Goal: Information Seeking & Learning: Check status

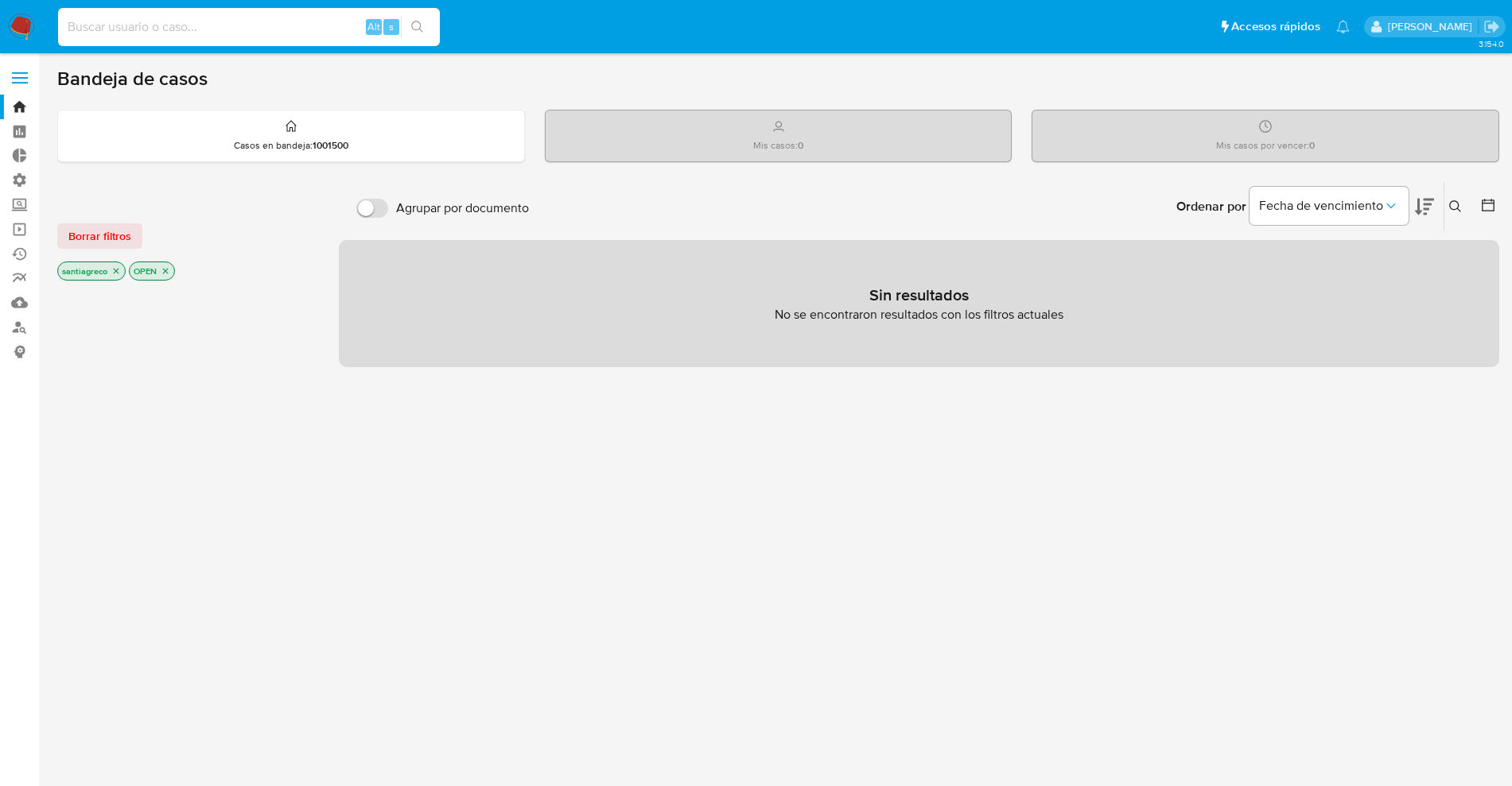
click at [178, 34] on input at bounding box center [248, 27] width 382 height 21
paste input "R$2.500,00"
type input "R$2.500,00"
paste input "QGEwfPcYQR4cfd2u48KboG0P"
type input "QGEwfPcYQR4cfd2u48KboG0P"
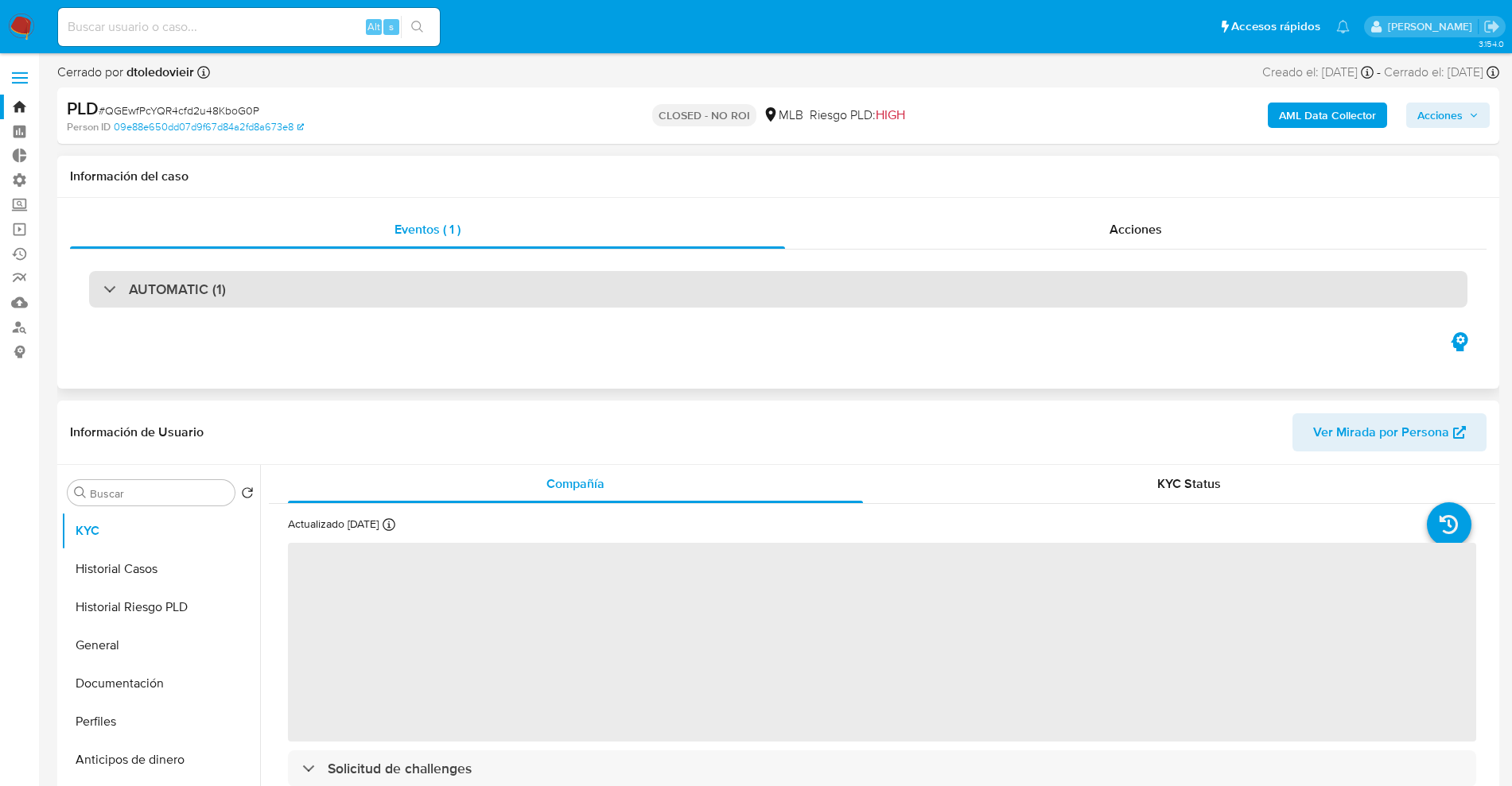
click at [273, 285] on div "AUTOMATIC (1)" at bounding box center [779, 289] width 1378 height 37
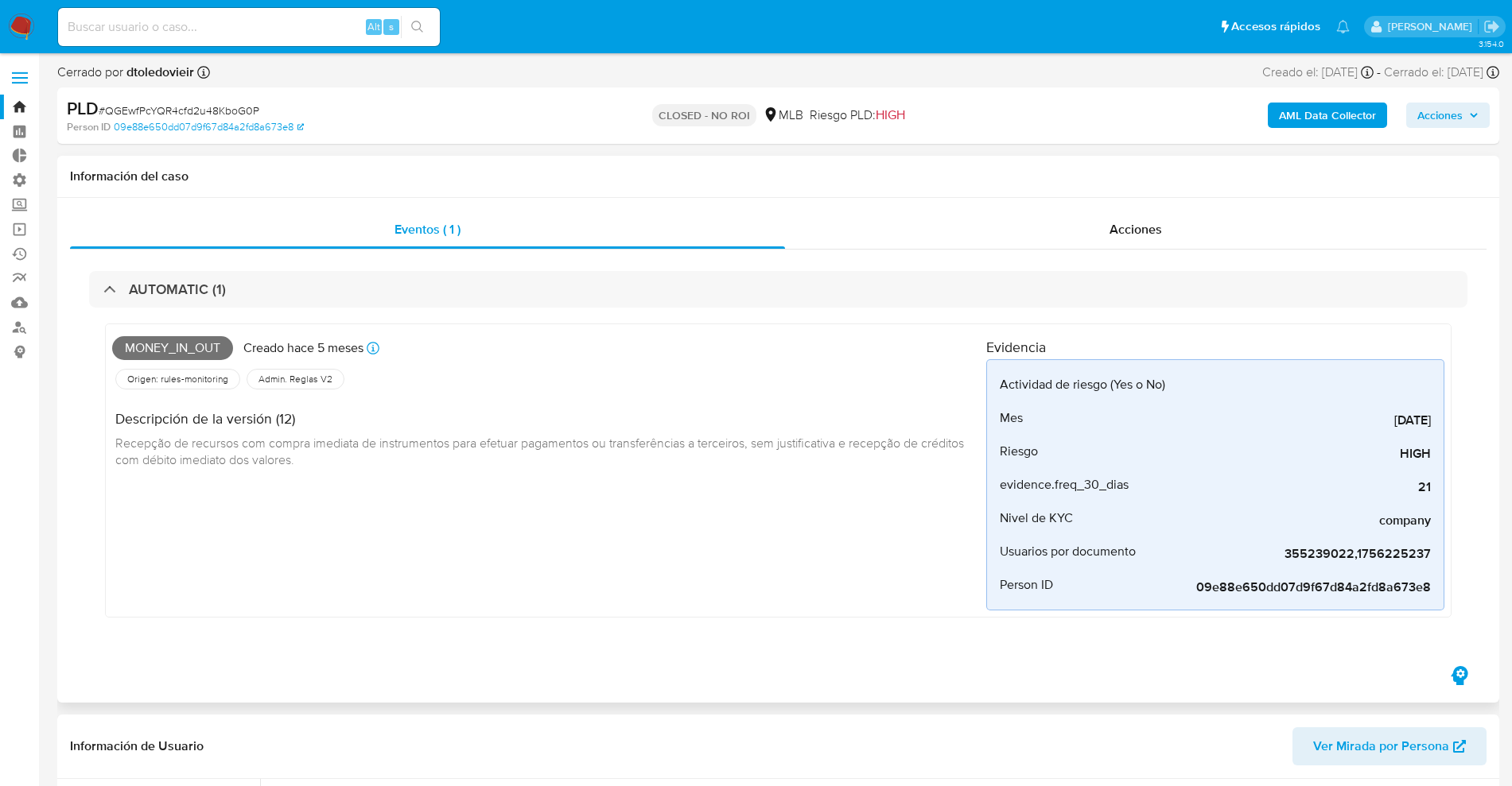
select select "10"
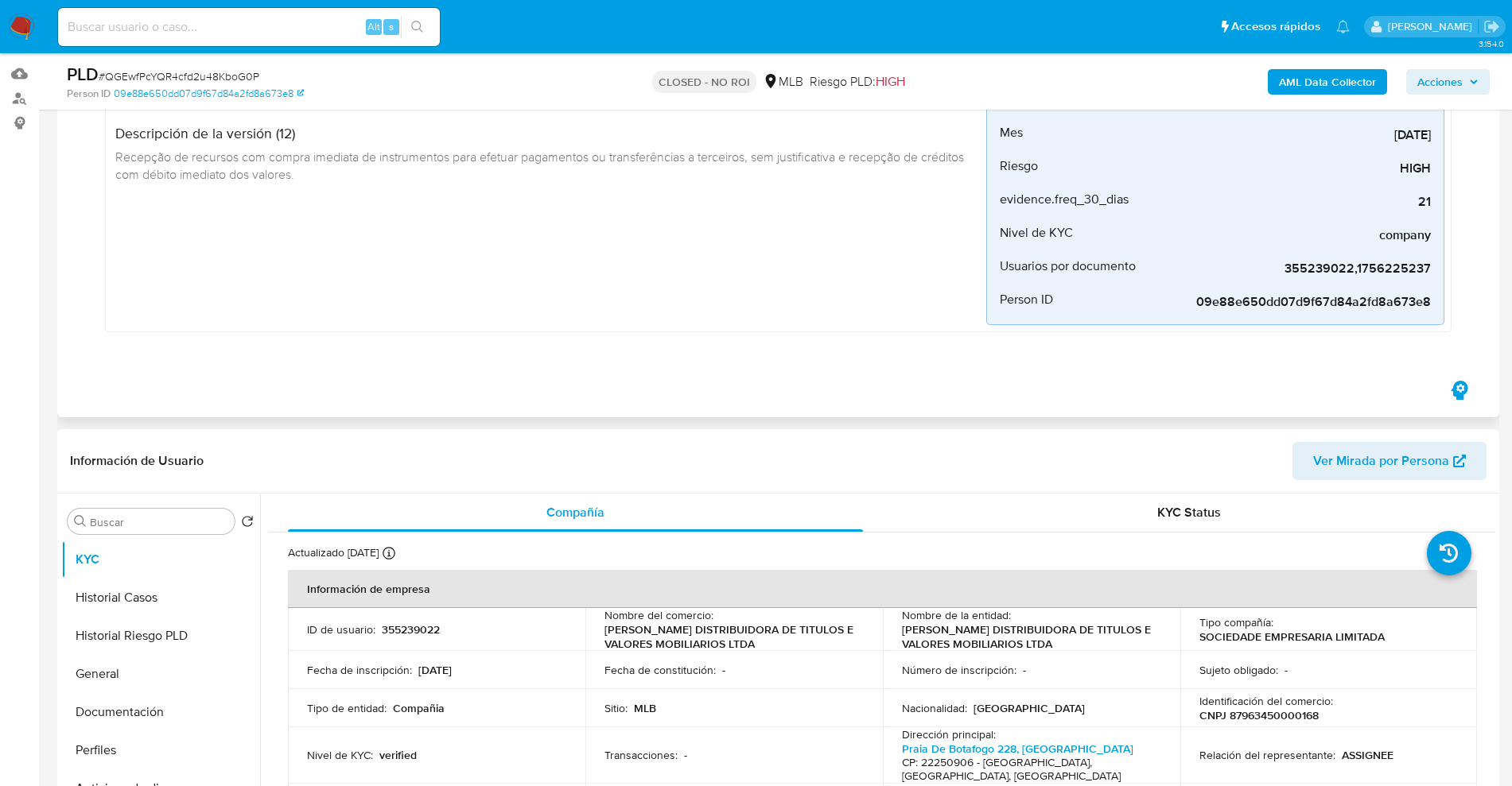
scroll to position [597, 0]
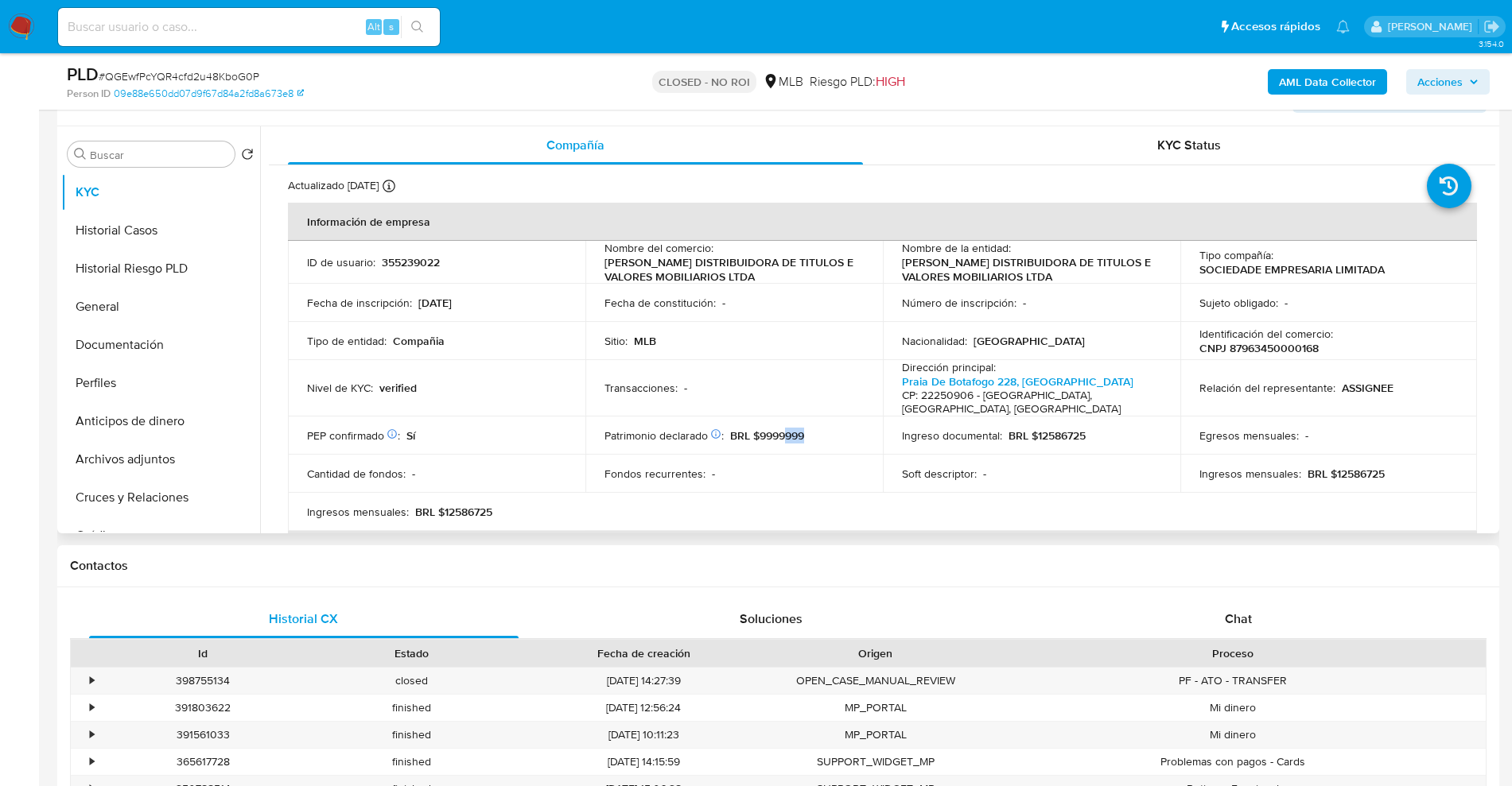
drag, startPoint x: 804, startPoint y: 433, endPoint x: 783, endPoint y: 432, distance: 21.0
click at [783, 432] on p "BRL $9999999" at bounding box center [767, 435] width 74 height 14
drag, startPoint x: 1079, startPoint y: 439, endPoint x: 1073, endPoint y: 444, distance: 7.8
click at [1073, 436] on p "BRL $12586725" at bounding box center [1047, 435] width 77 height 14
click at [1062, 422] on td "Ingreso documental : BRL $12586725" at bounding box center [1032, 436] width 298 height 38
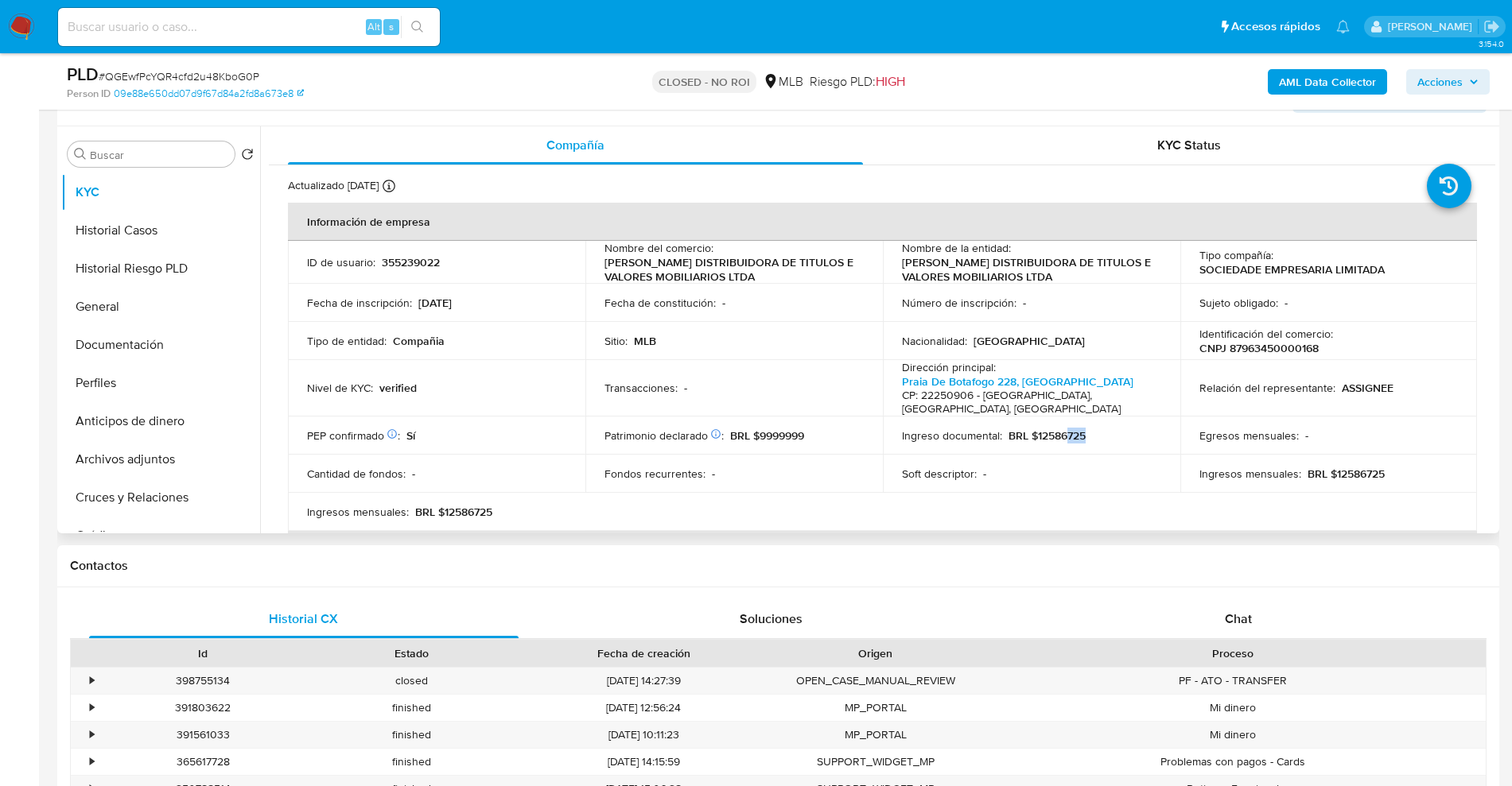
drag, startPoint x: 1086, startPoint y: 440, endPoint x: 1108, endPoint y: 431, distance: 23.8
click at [1066, 436] on div "Ingreso documental : BRL $12586725" at bounding box center [1031, 435] width 260 height 14
click at [1126, 143] on div "KYC Status" at bounding box center [1189, 146] width 575 height 38
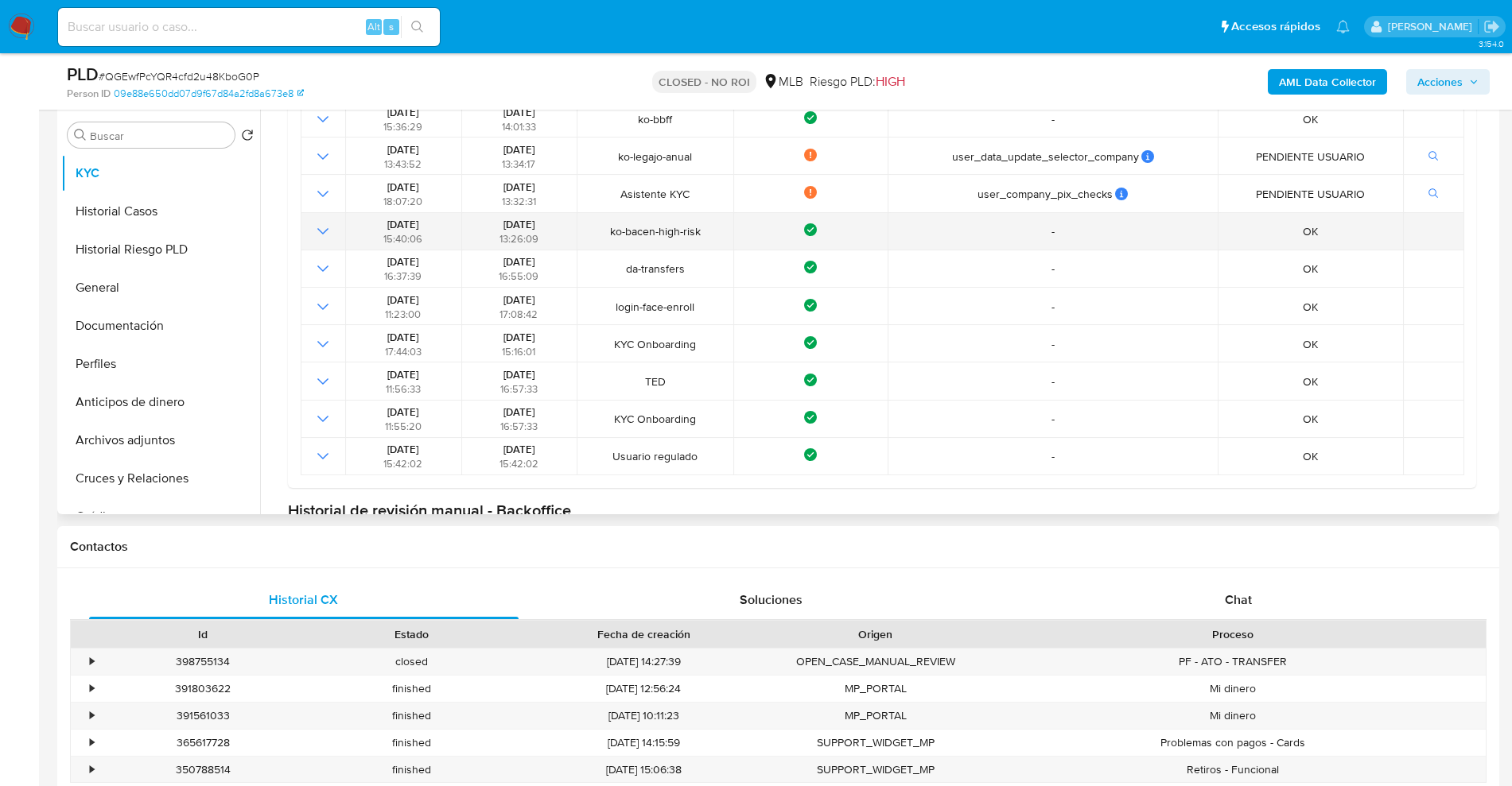
scroll to position [0, 0]
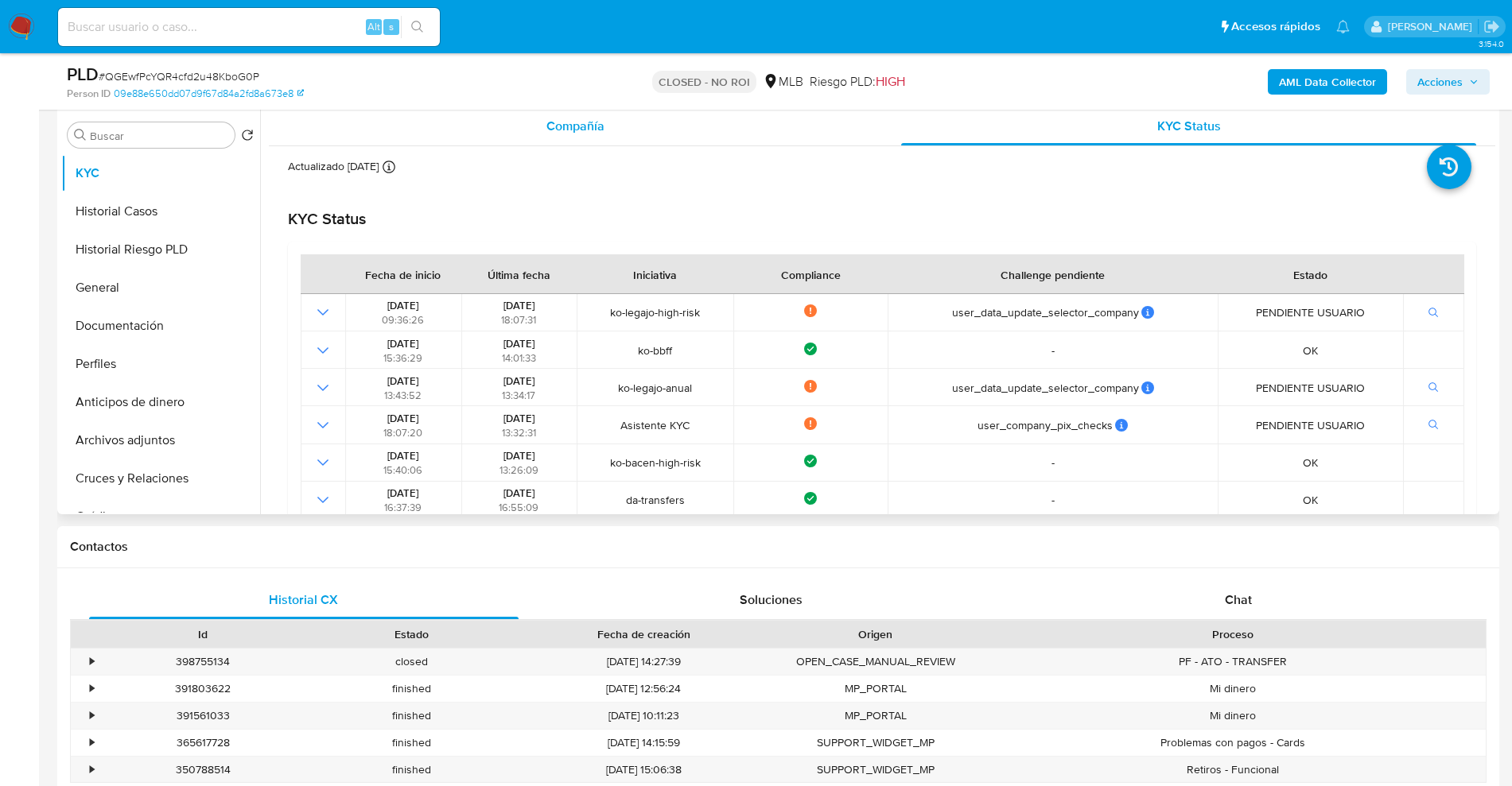
click at [550, 132] on span "Compañía" at bounding box center [576, 126] width 58 height 18
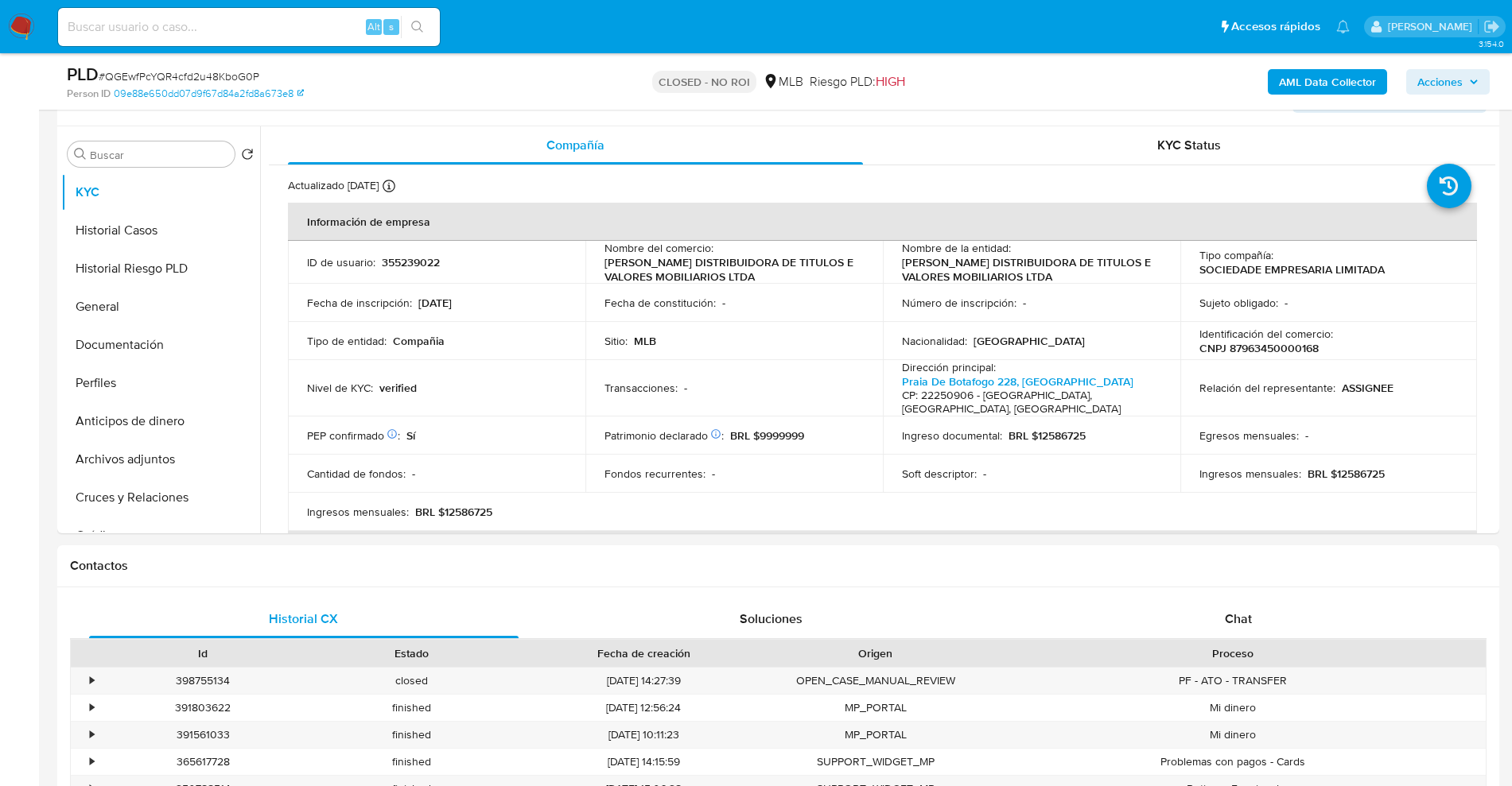
click at [186, 25] on input at bounding box center [248, 27] width 382 height 21
paste input "QPKYhNrQ4bYyZigchLDRKmah"
type input "QPKYhNrQ4bYyZigchLDRKmah"
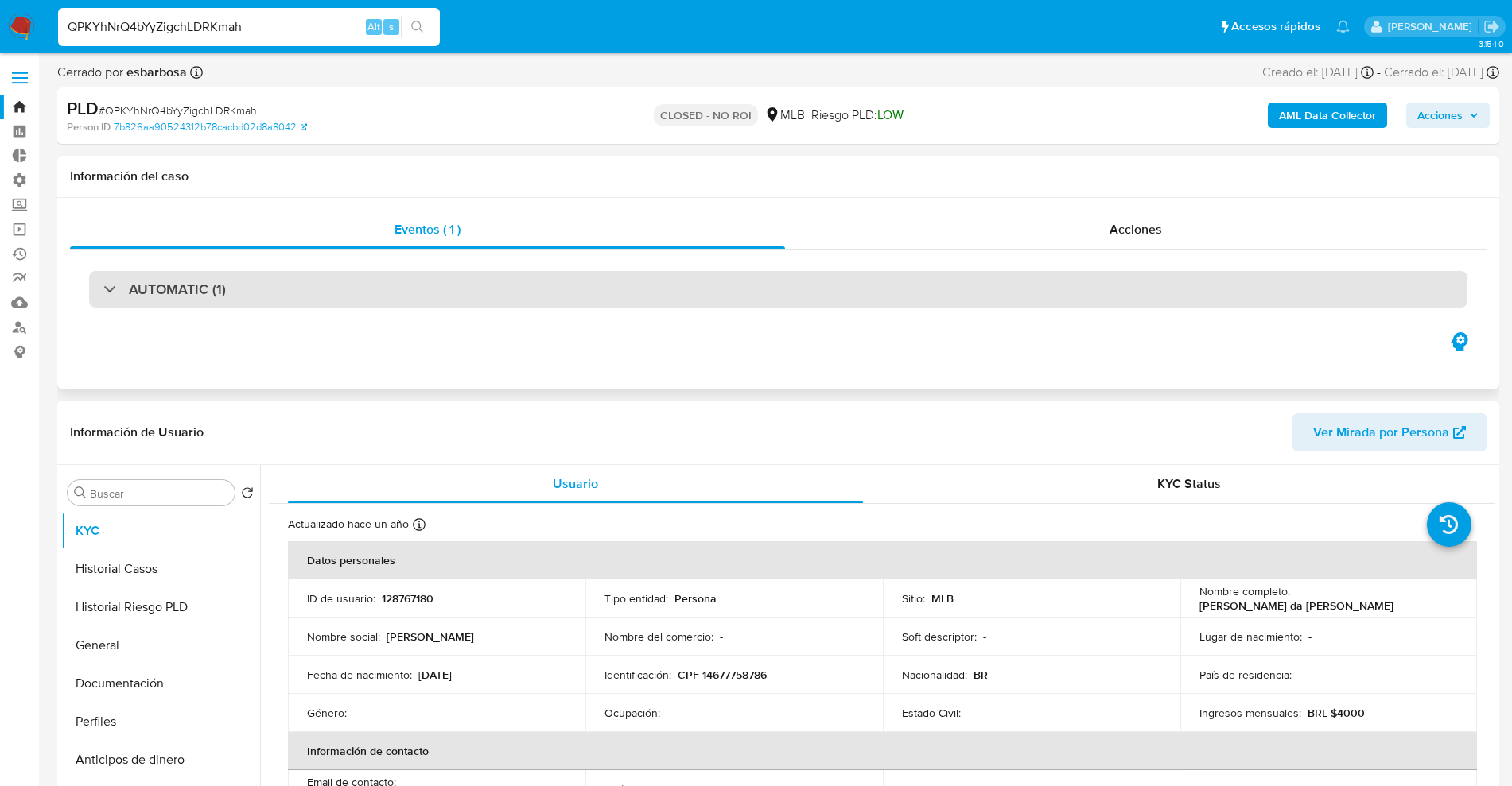
select select "10"
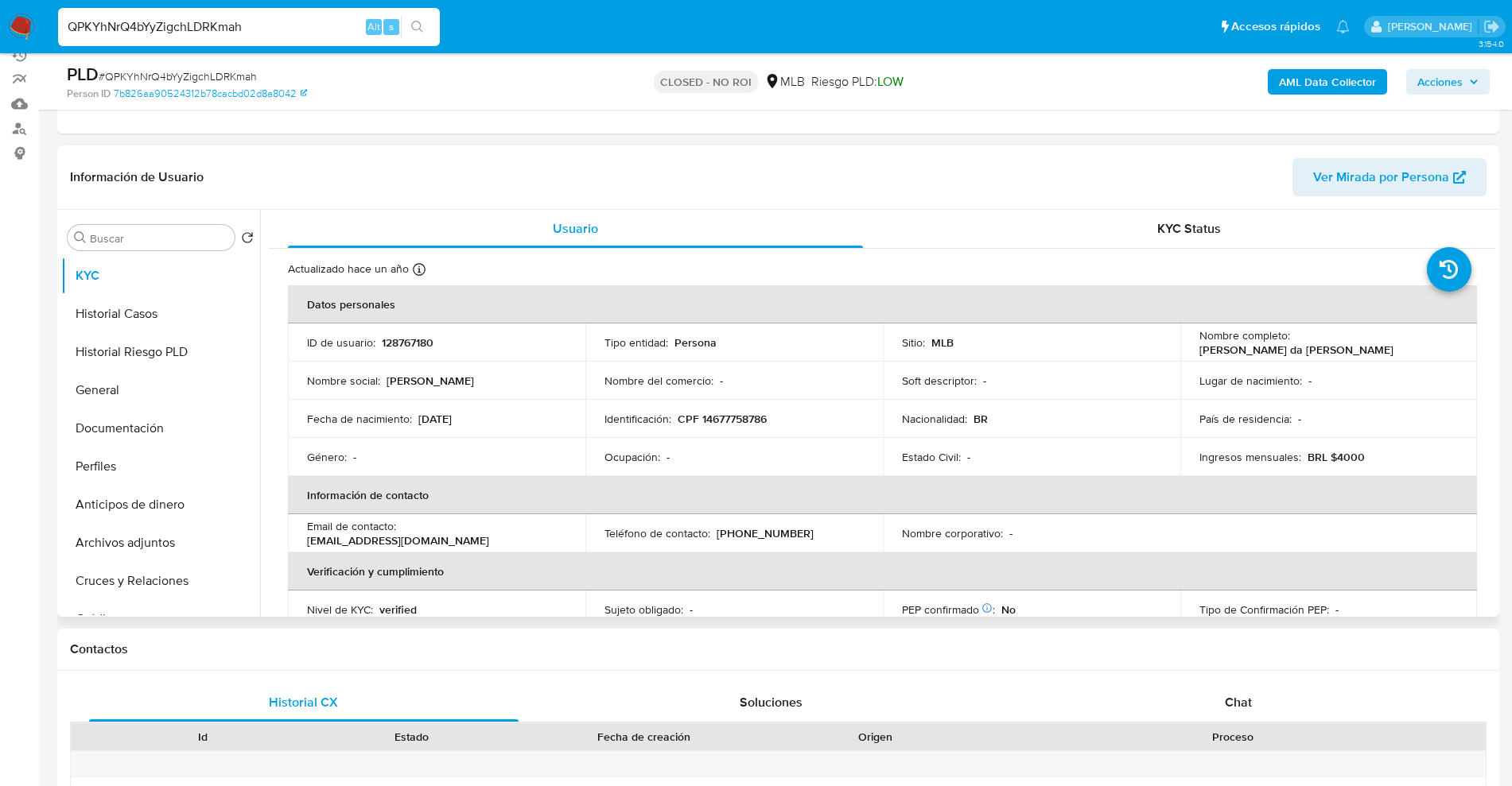
scroll to position [99, 0]
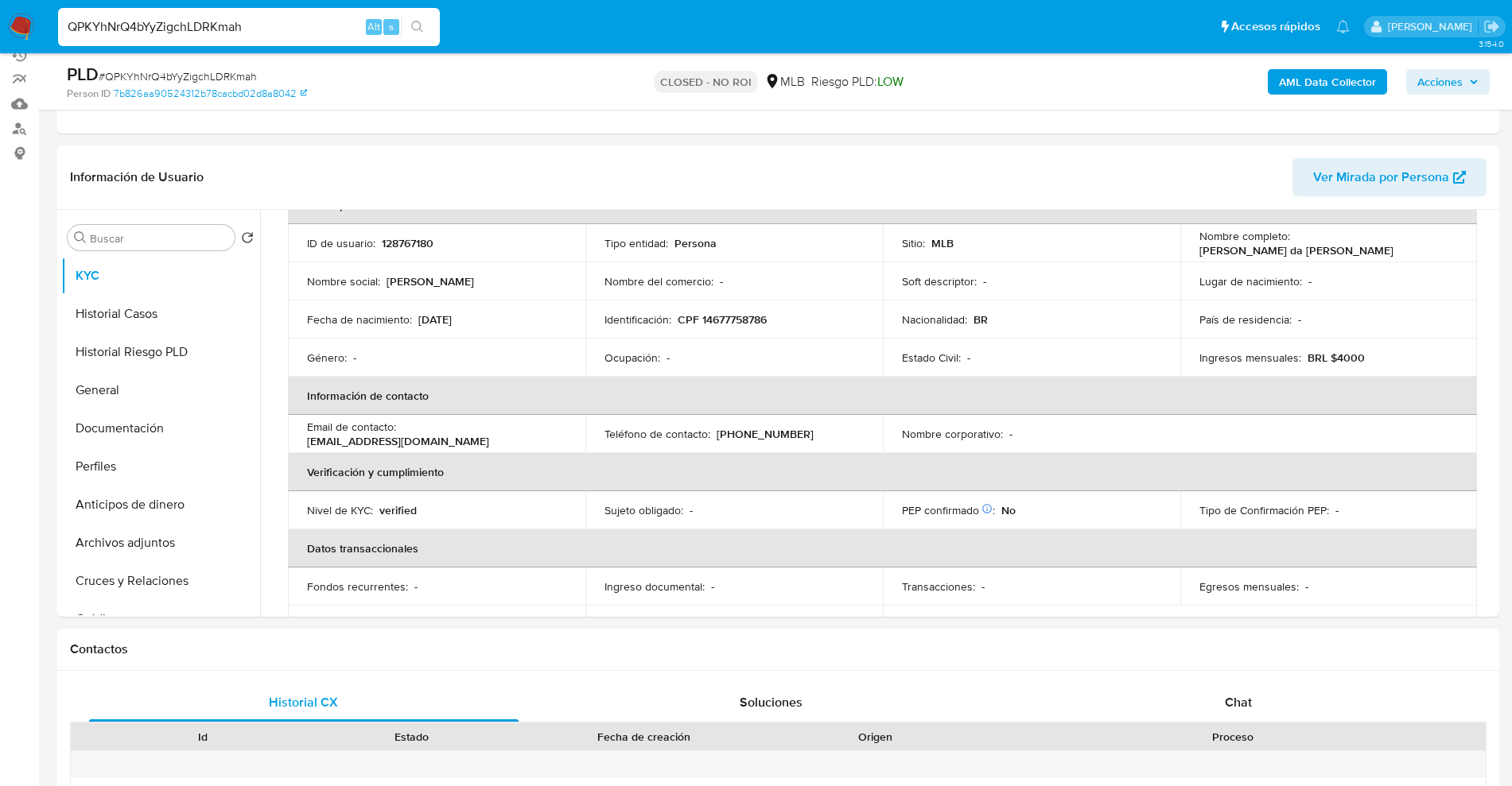
drag, startPoint x: 237, startPoint y: 20, endPoint x: 150, endPoint y: 16, distance: 87.1
click at [150, 16] on input "QPKYhNrQ4bYyZigchLDRKmah" at bounding box center [248, 27] width 382 height 21
drag, startPoint x: 247, startPoint y: 25, endPoint x: 3, endPoint y: 8, distance: 244.6
click at [0, 30] on nav "Pausado Ver notificaciones QPKYhNrQ4bYyZigchLDRKmah Alt s Accesos rápidos Presi…" at bounding box center [756, 26] width 1512 height 53
paste input "NyvqnhPmz81zqe4wTPahJyIl"
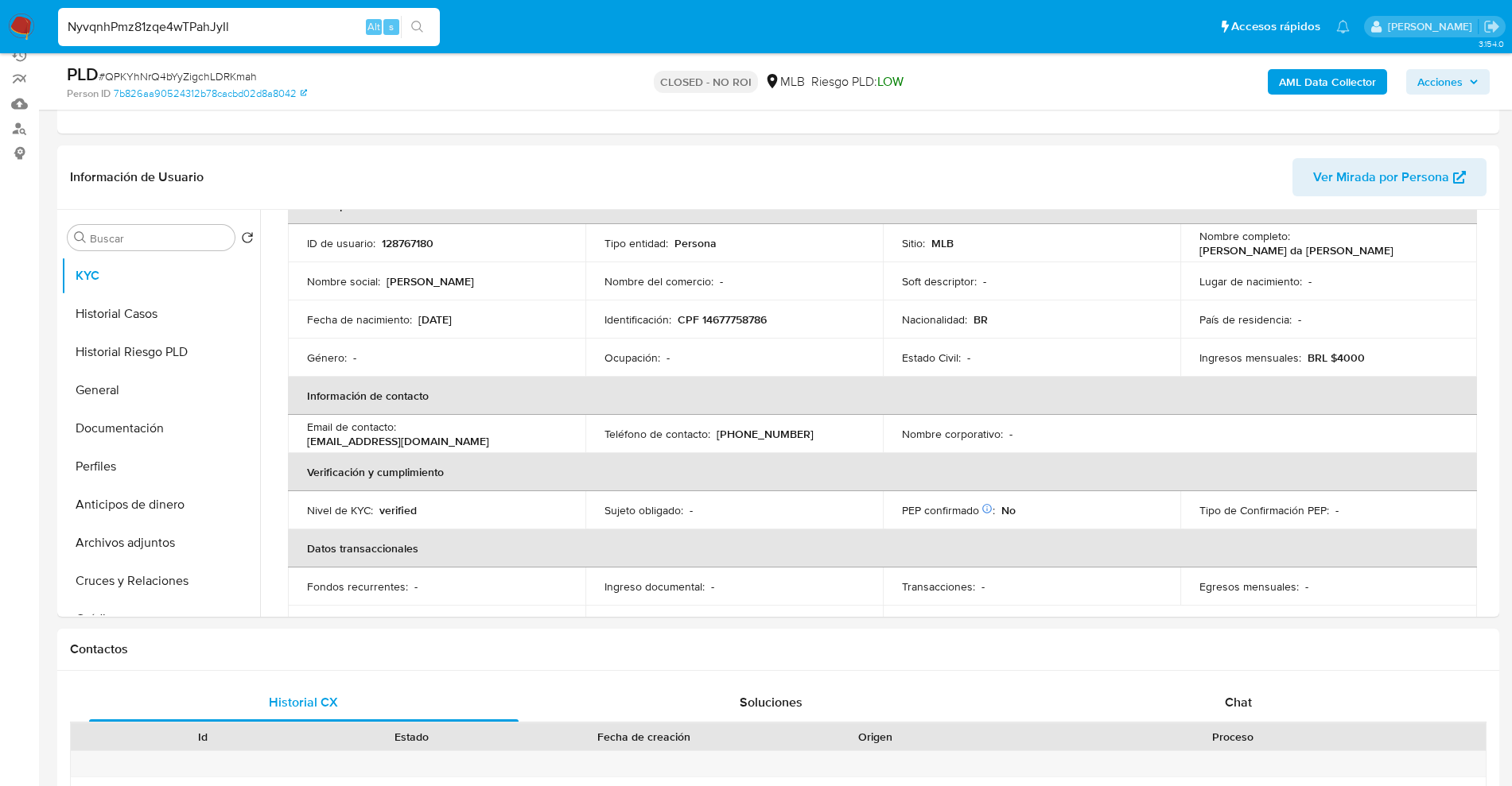
type input "NyvqnhPmz81zqe4wTPahJyIl"
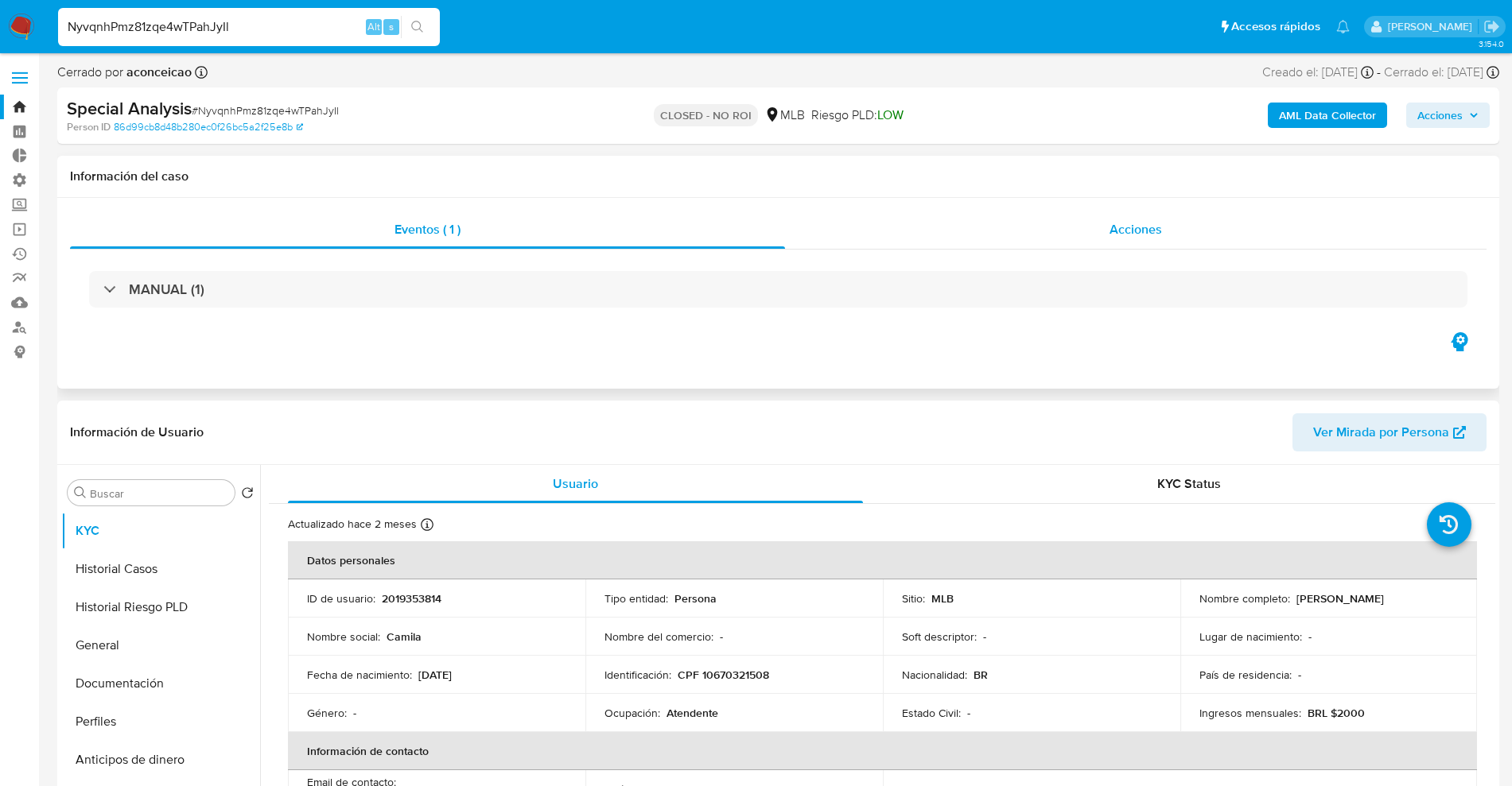
click at [1132, 211] on div "Acciones" at bounding box center [1136, 230] width 702 height 38
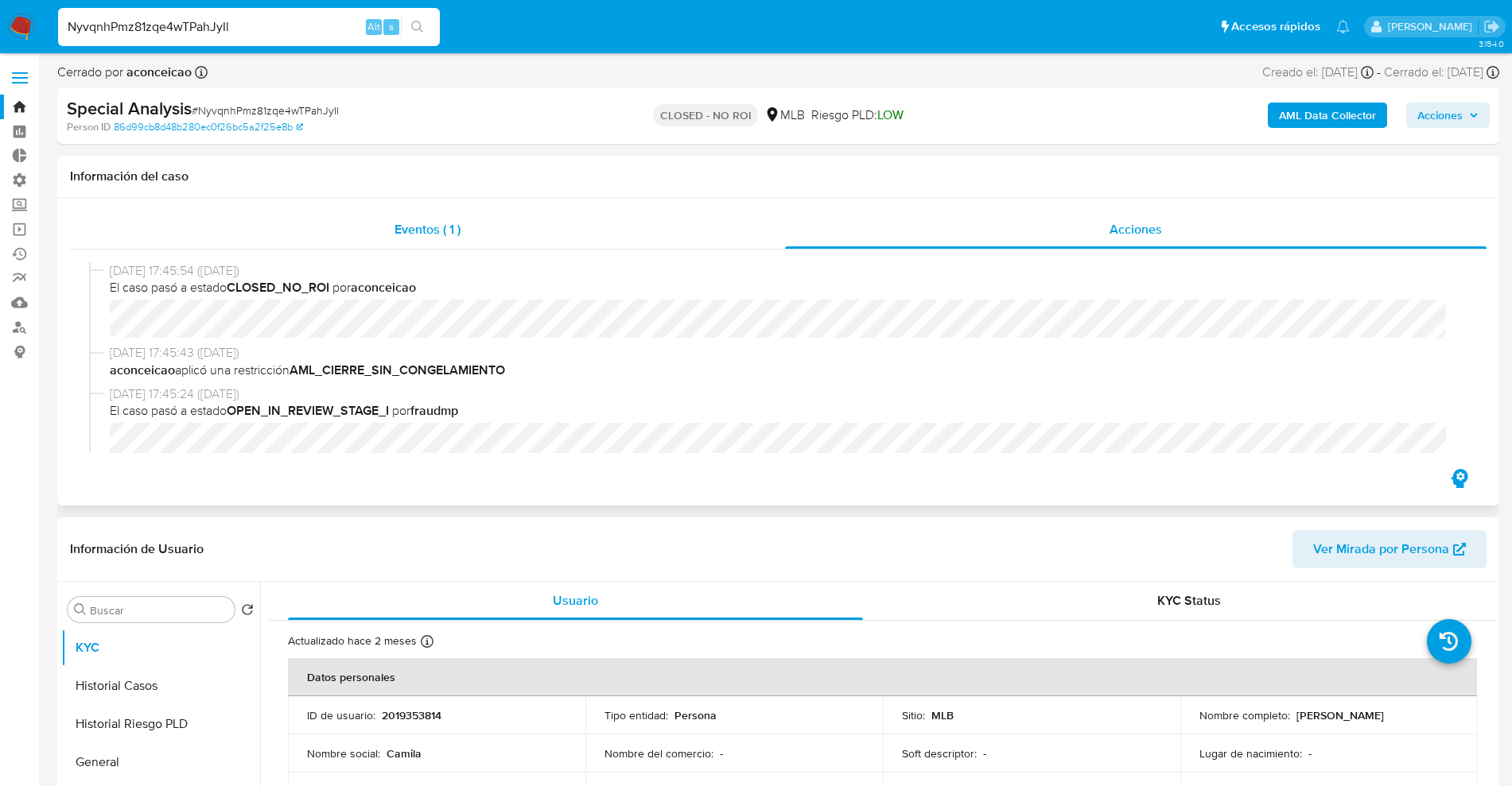
select select "10"
click at [681, 235] on div "Eventos ( 1 )" at bounding box center [428, 230] width 715 height 38
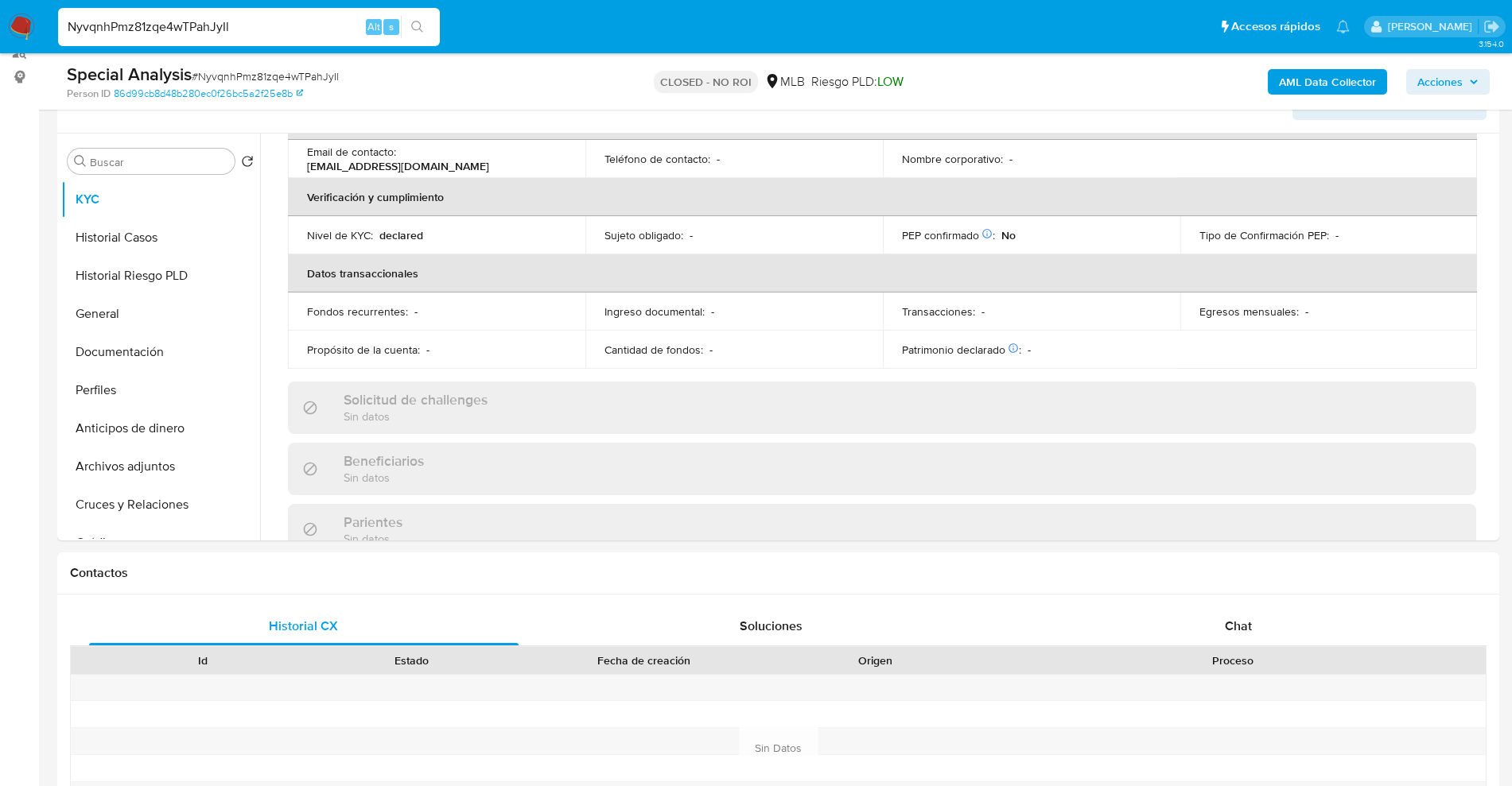
scroll to position [99, 0]
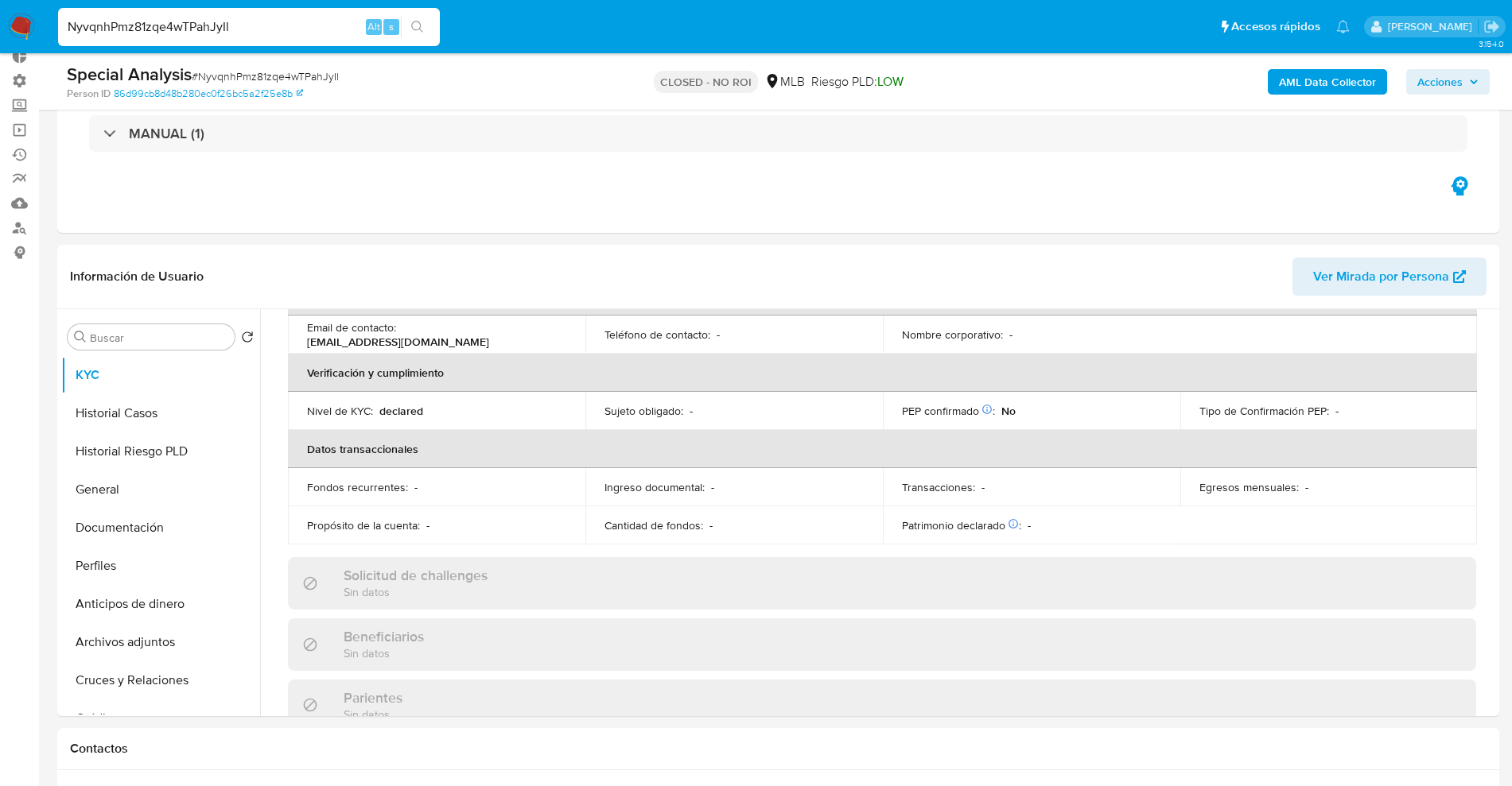
drag, startPoint x: 266, startPoint y: 16, endPoint x: 0, endPoint y: -23, distance: 268.8
paste input "kfZyAL0Sfu9WgcocwOHqV1pP"
type input "kfZyAL0Sfu9WgcocwOHqV1pP"
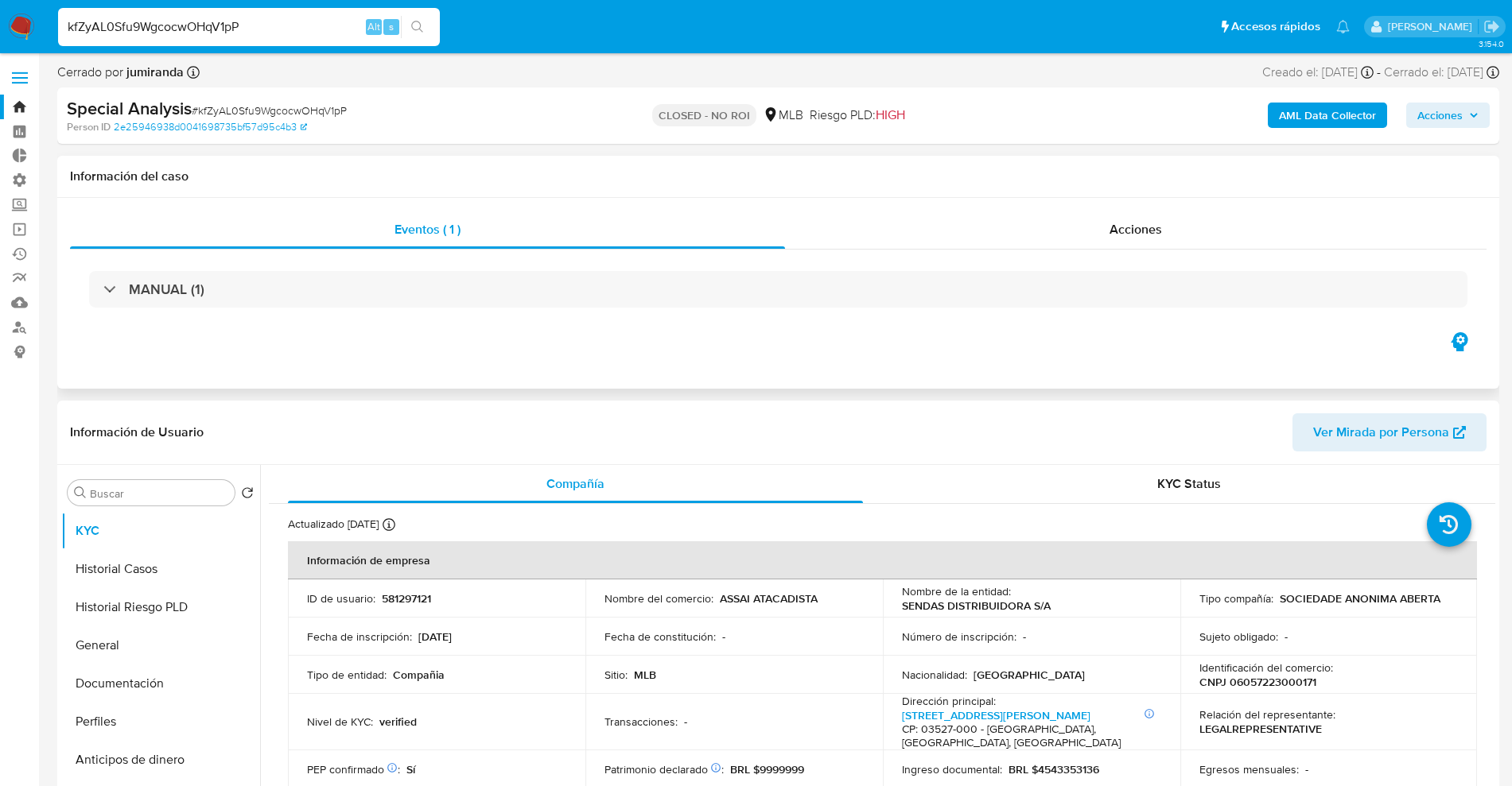
scroll to position [199, 0]
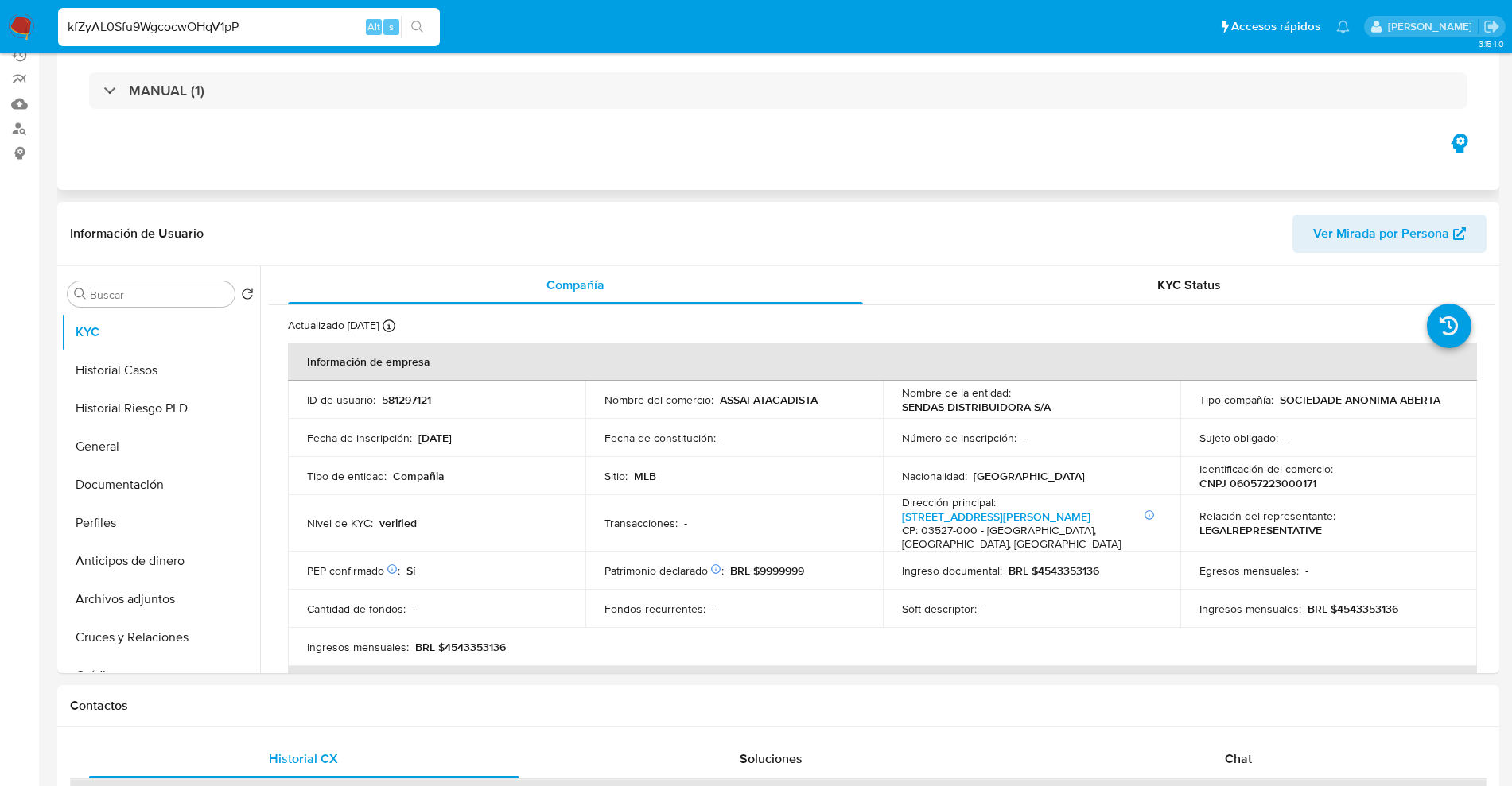
select select "10"
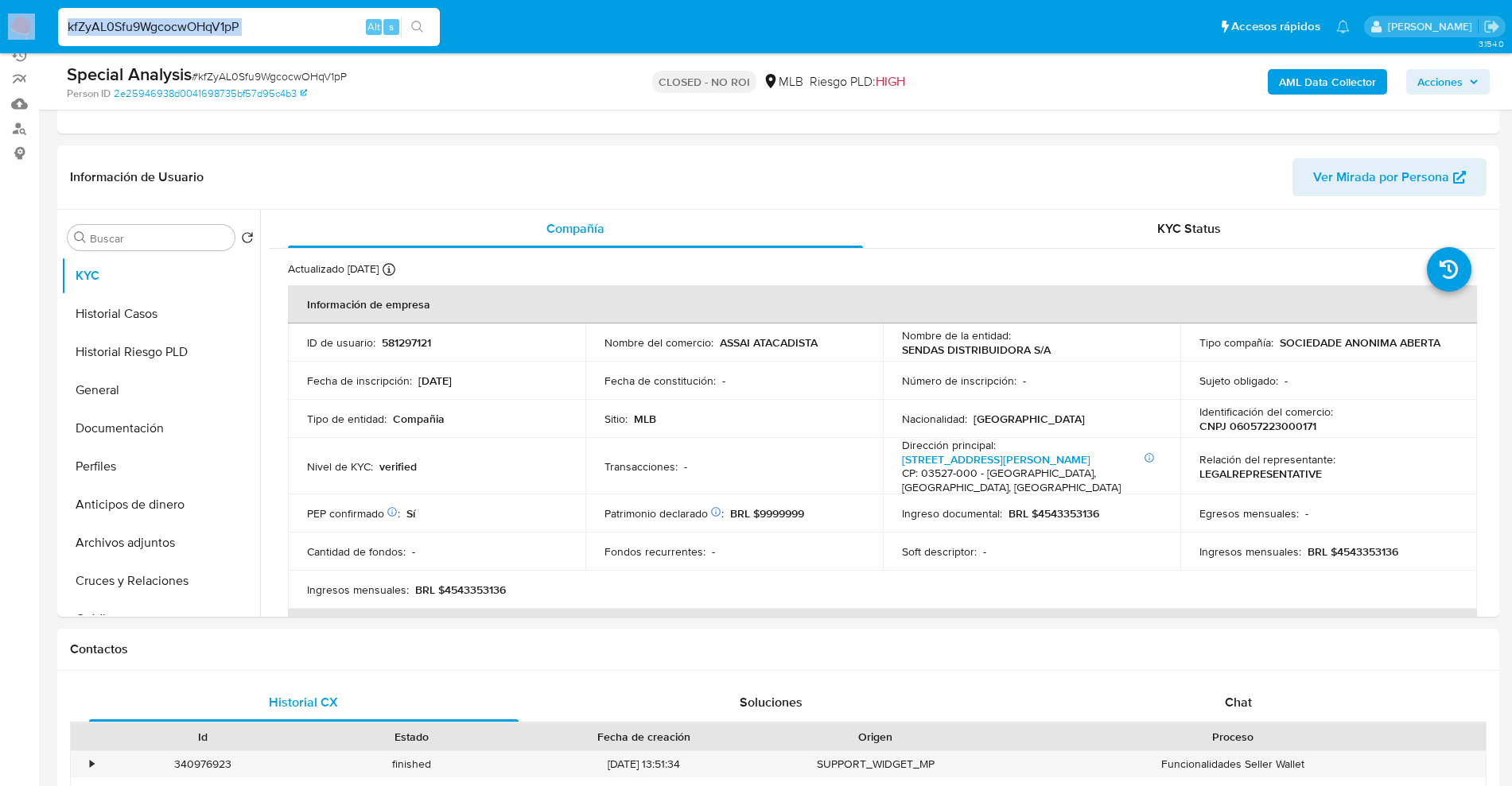
drag, startPoint x: 298, startPoint y: 8, endPoint x: 1, endPoint y: 35, distance: 298.2
click at [1, 35] on nav "Pausado Ver notificaciones kfZyAL0Sfu9WgcocwOHqV1pP Alt s Accesos rápidos Presi…" at bounding box center [756, 26] width 1512 height 53
click at [257, 27] on input "kfZyAL0Sfu9WgcocwOHqV1pP" at bounding box center [248, 27] width 382 height 21
click at [260, 25] on input "kfZyAL0Sfu9WgcocwOHqV1pP" at bounding box center [248, 27] width 382 height 21
click at [258, 25] on input "kfZyAL0Sfu9WgcocwOHqV1pP" at bounding box center [248, 27] width 382 height 21
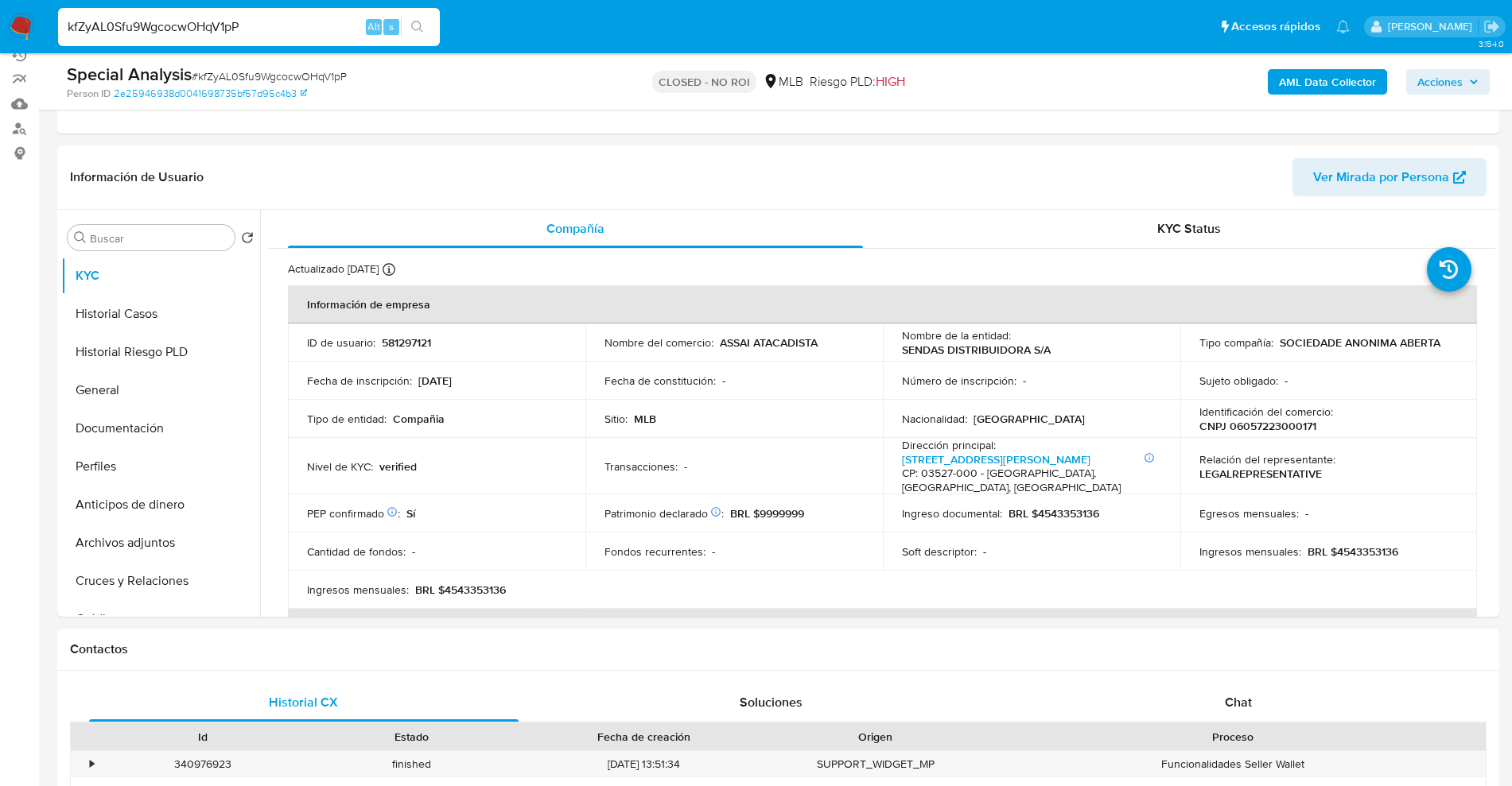
click at [203, 30] on input "kfZyAL0Sfu9WgcocwOHqV1pP" at bounding box center [248, 27] width 382 height 21
click at [203, 29] on input "kfZyAL0Sfu9WgcocwOHqV1pP" at bounding box center [248, 27] width 382 height 21
paste input "hDUgnxDFnJytKmJTZlN5gWFO"
type input "hDUgnxDFnJytKmJTZlN5gWFO"
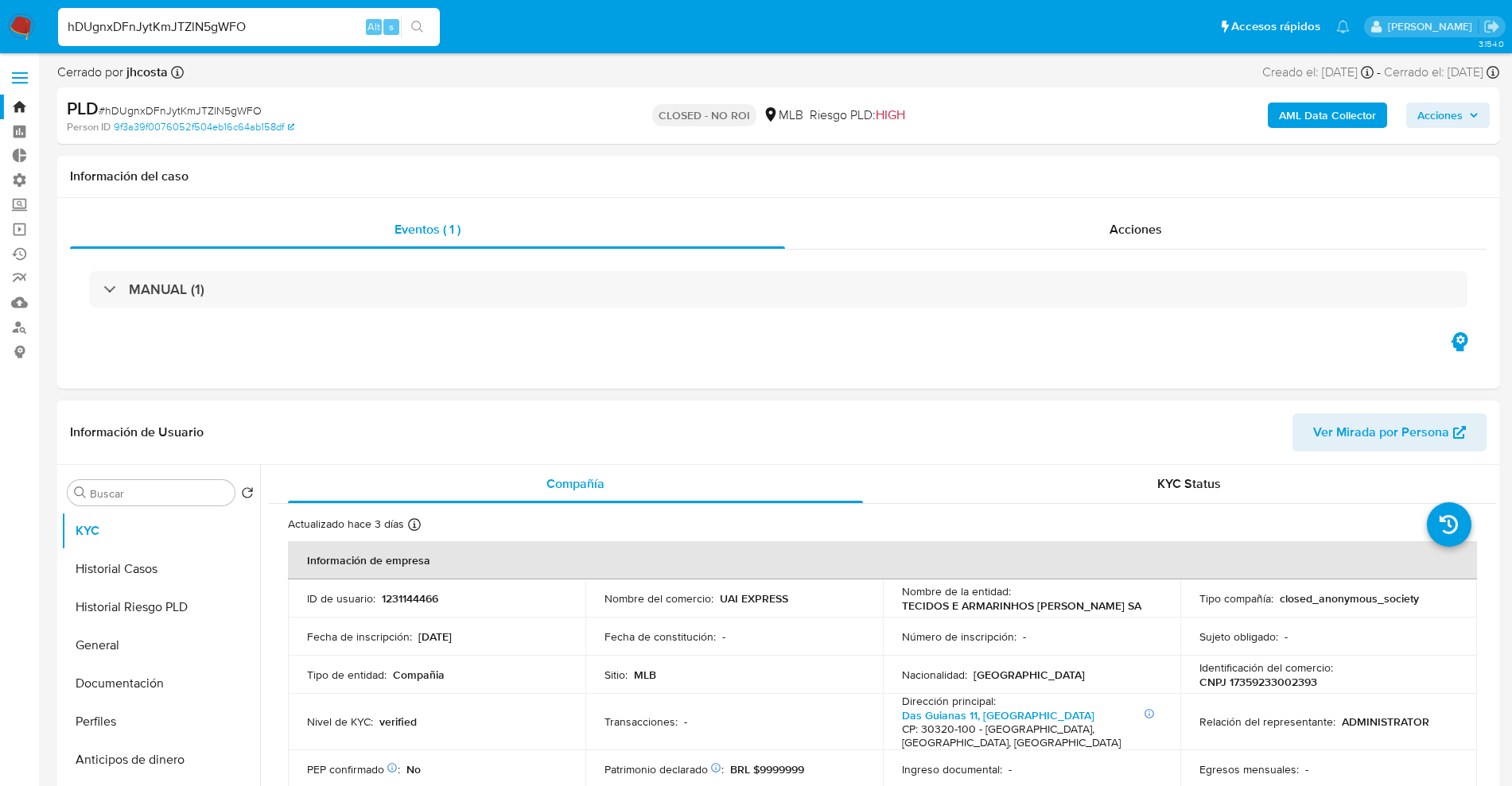
select select "10"
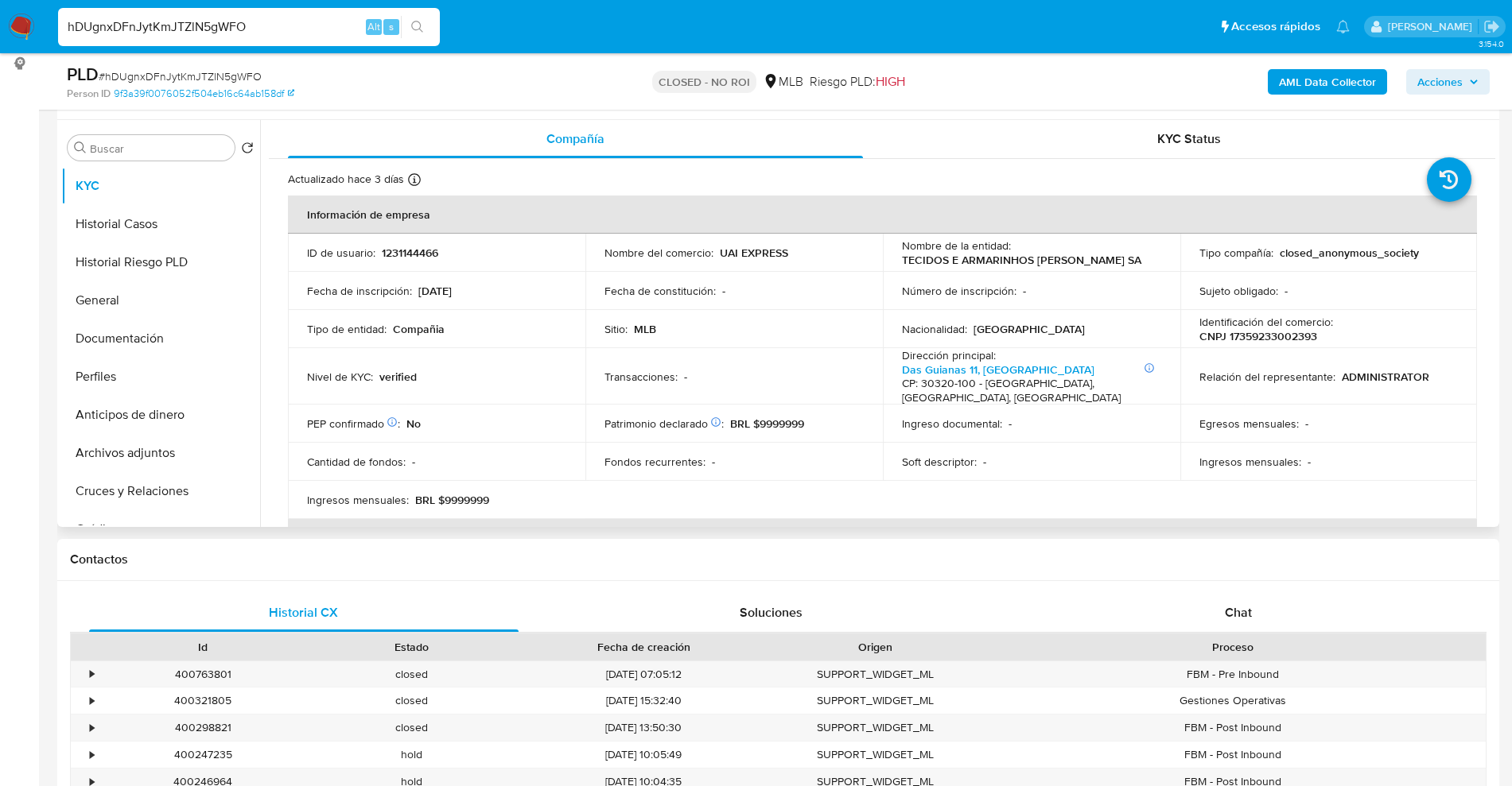
scroll to position [298, 0]
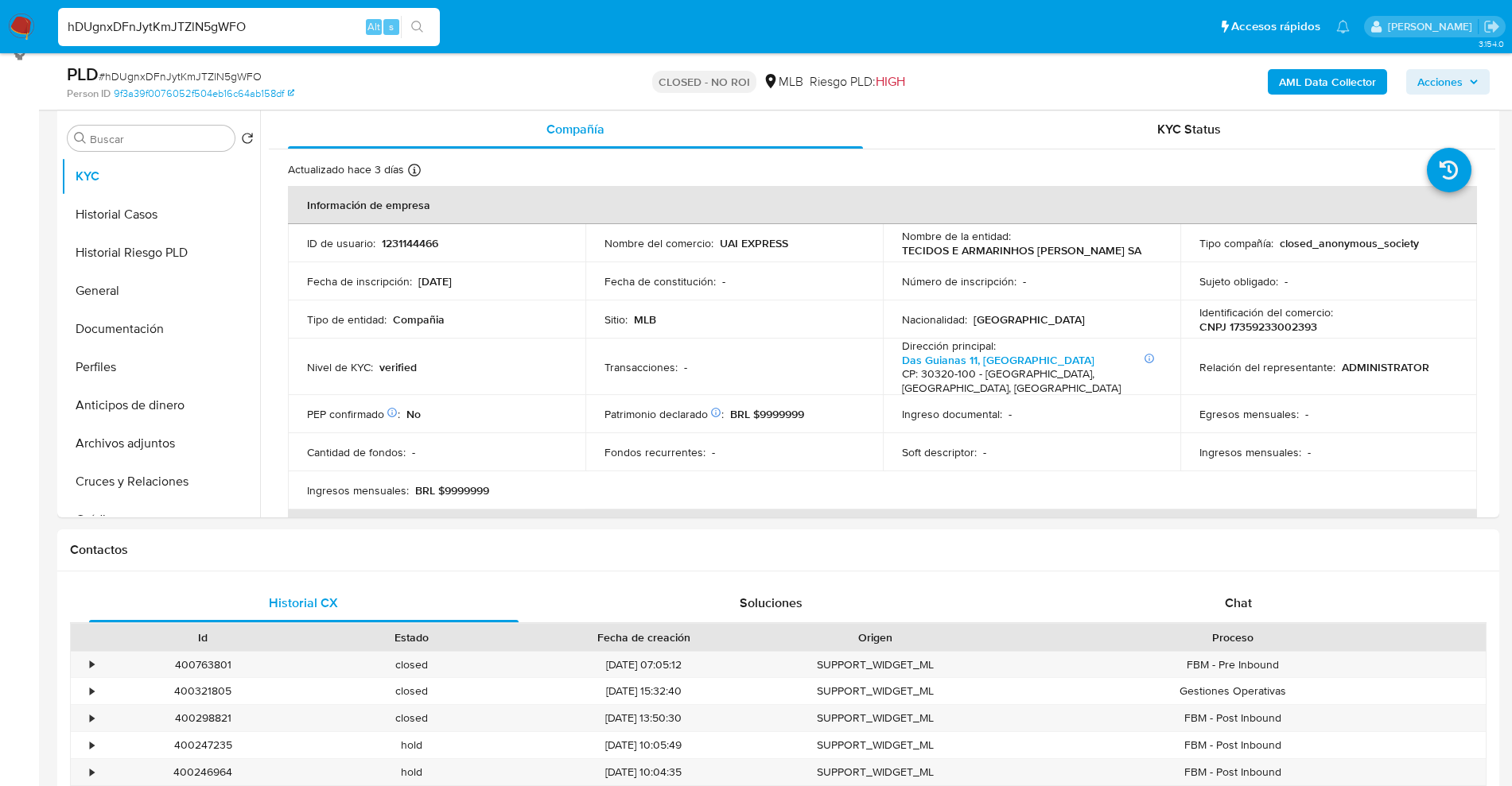
drag, startPoint x: 256, startPoint y: 25, endPoint x: 0, endPoint y: -77, distance: 275.6
paste input "AA2T3Ze6mWufPdVAf5hi02V5"
type input "AA2T3Ze6mWufPdVAf5hi02V5"
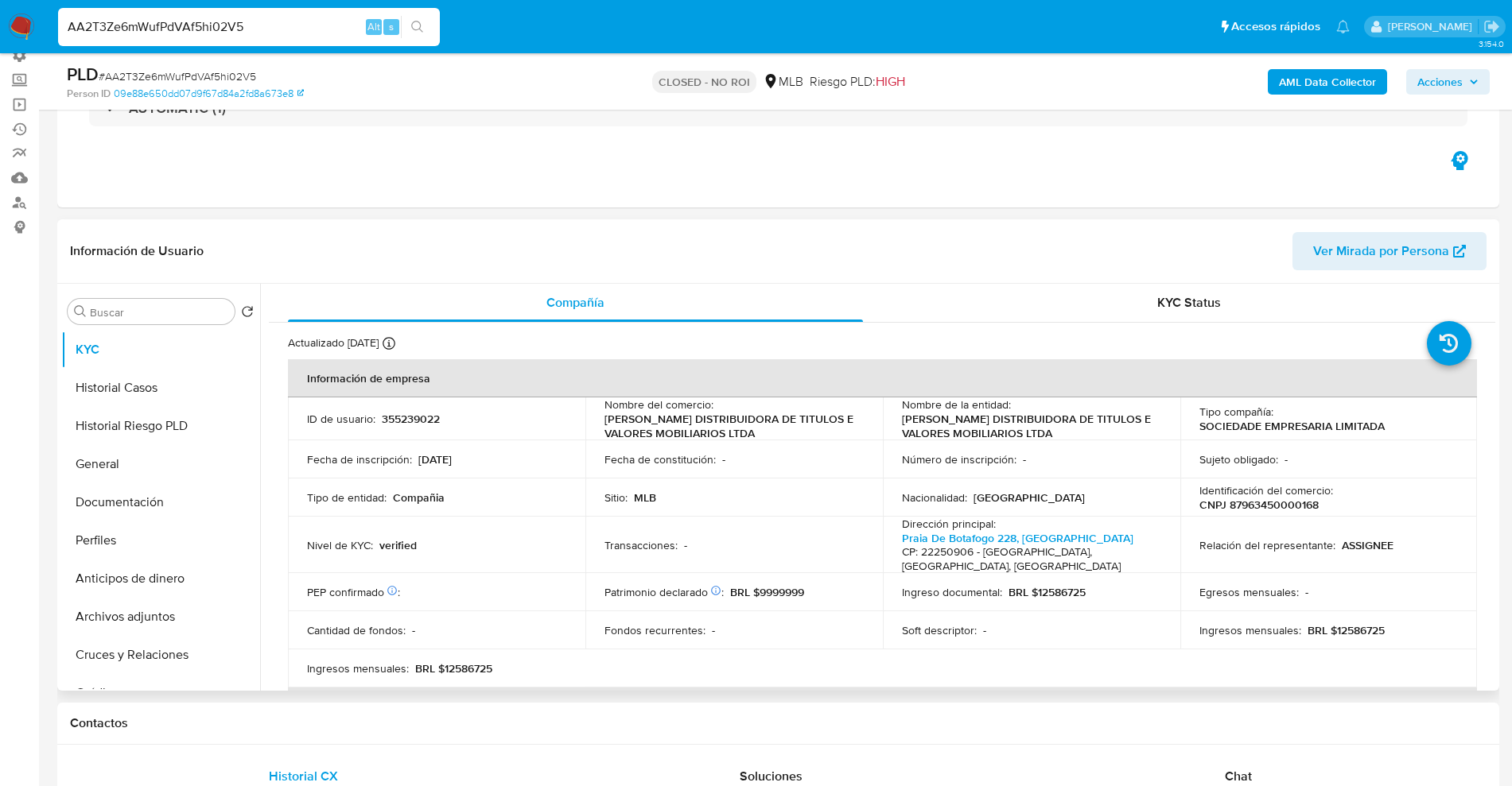
scroll to position [398, 0]
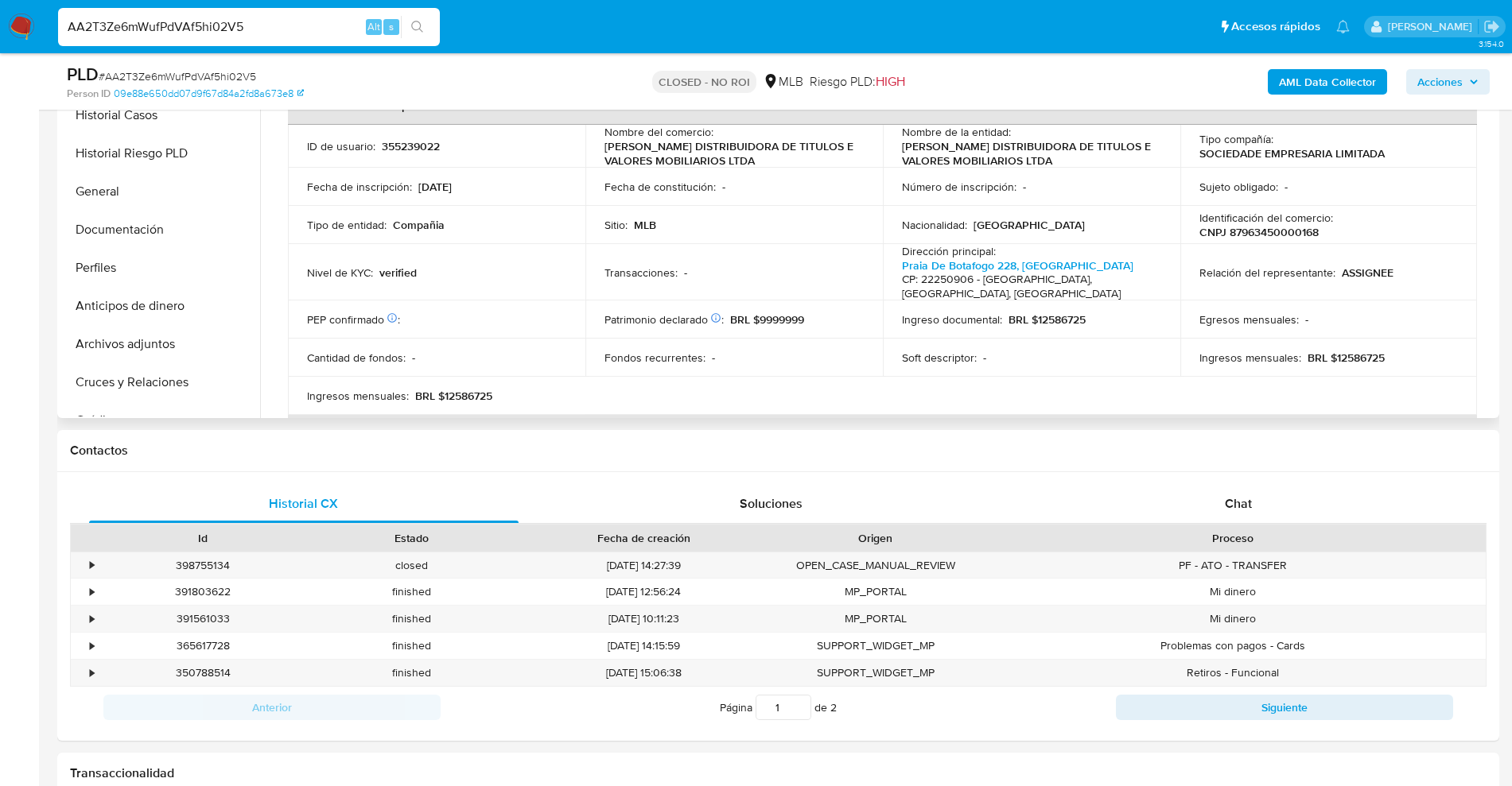
select select "10"
drag, startPoint x: 221, startPoint y: 27, endPoint x: 4, endPoint y: -28, distance: 223.9
paste input "3CJcw6ikbOLCgSIldKjVYg2V"
type input "3CJcw6ikbOLCgSIldKjVYg2V"
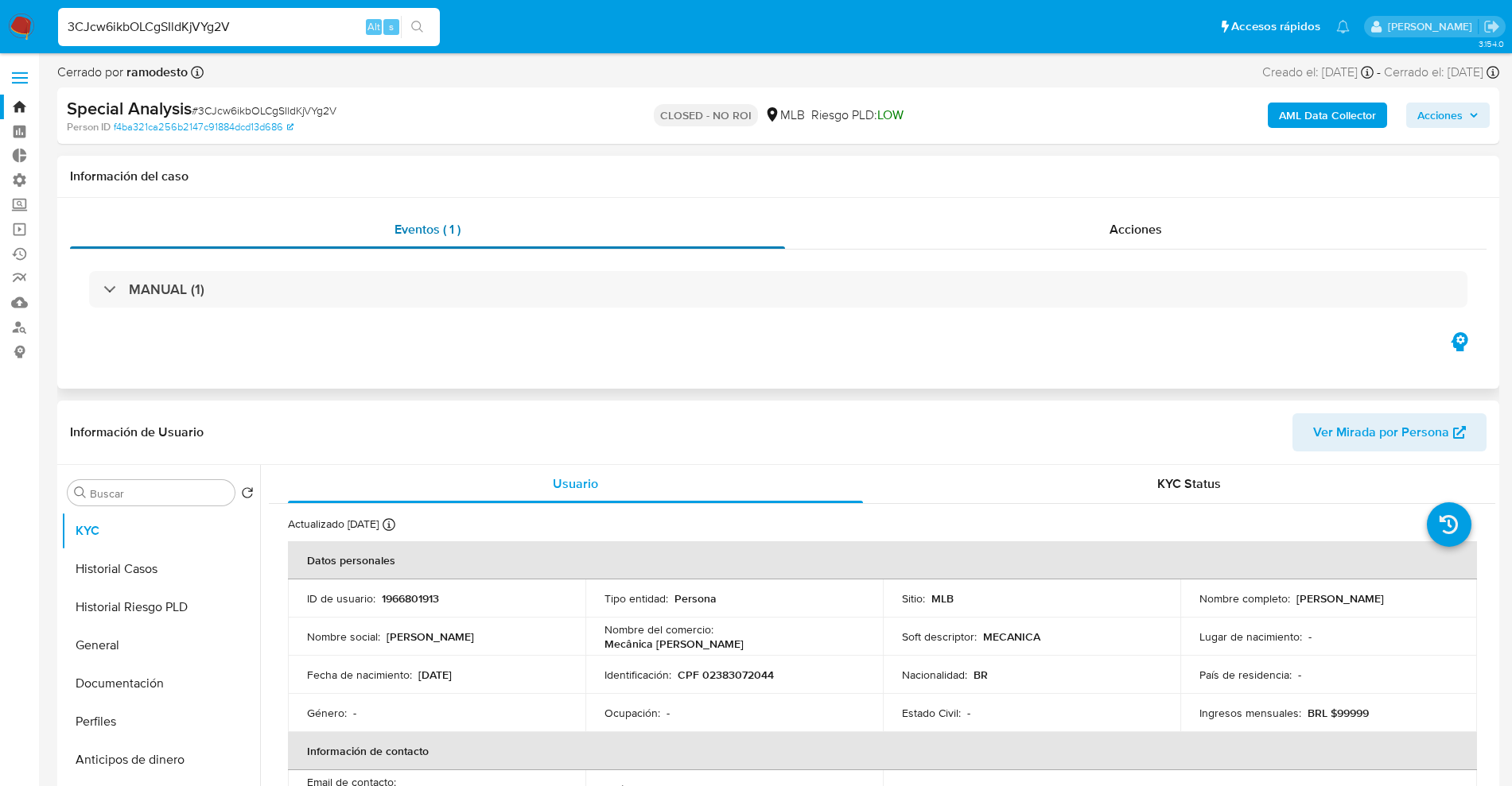
select select "10"
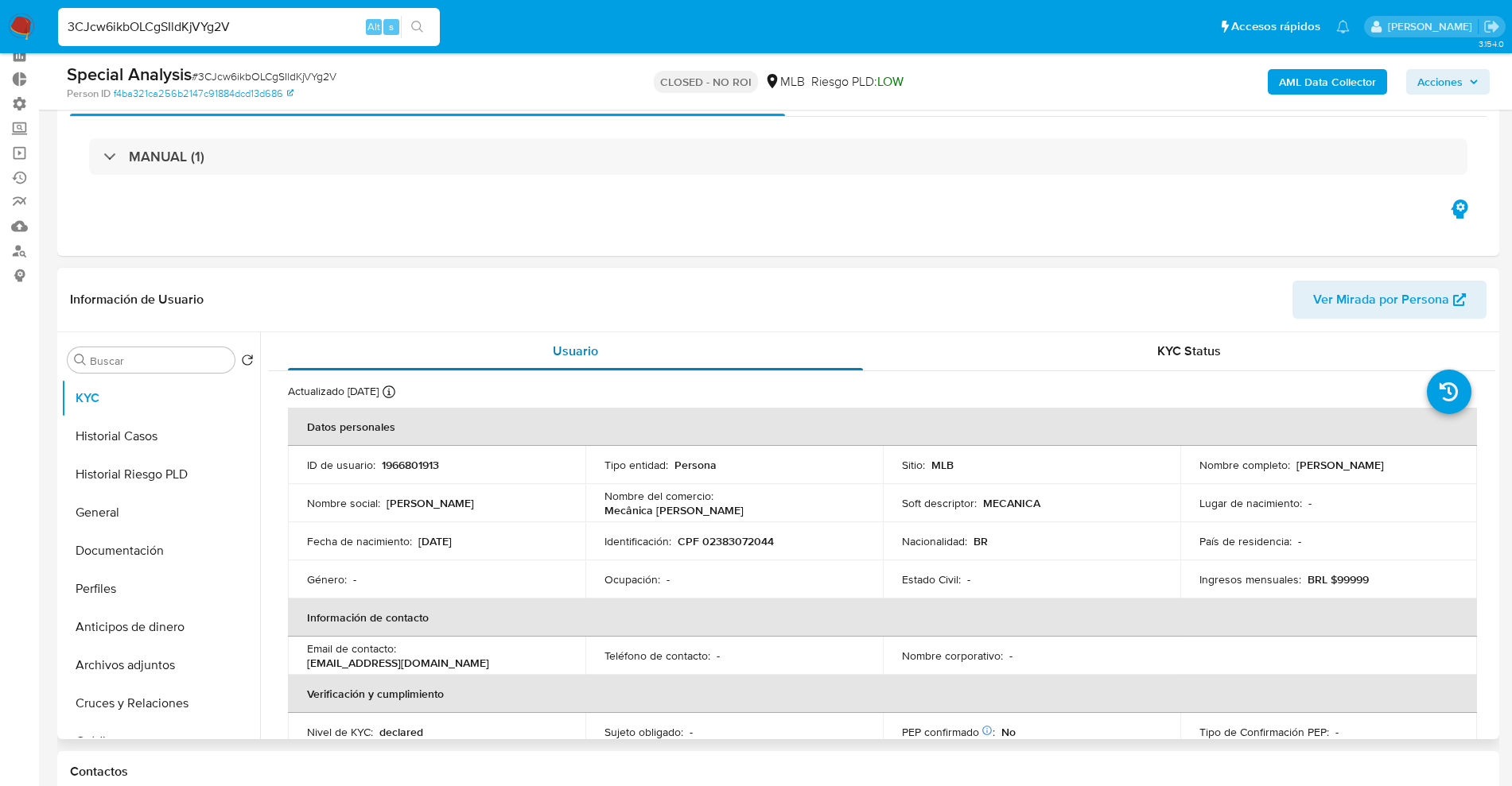
scroll to position [199, 0]
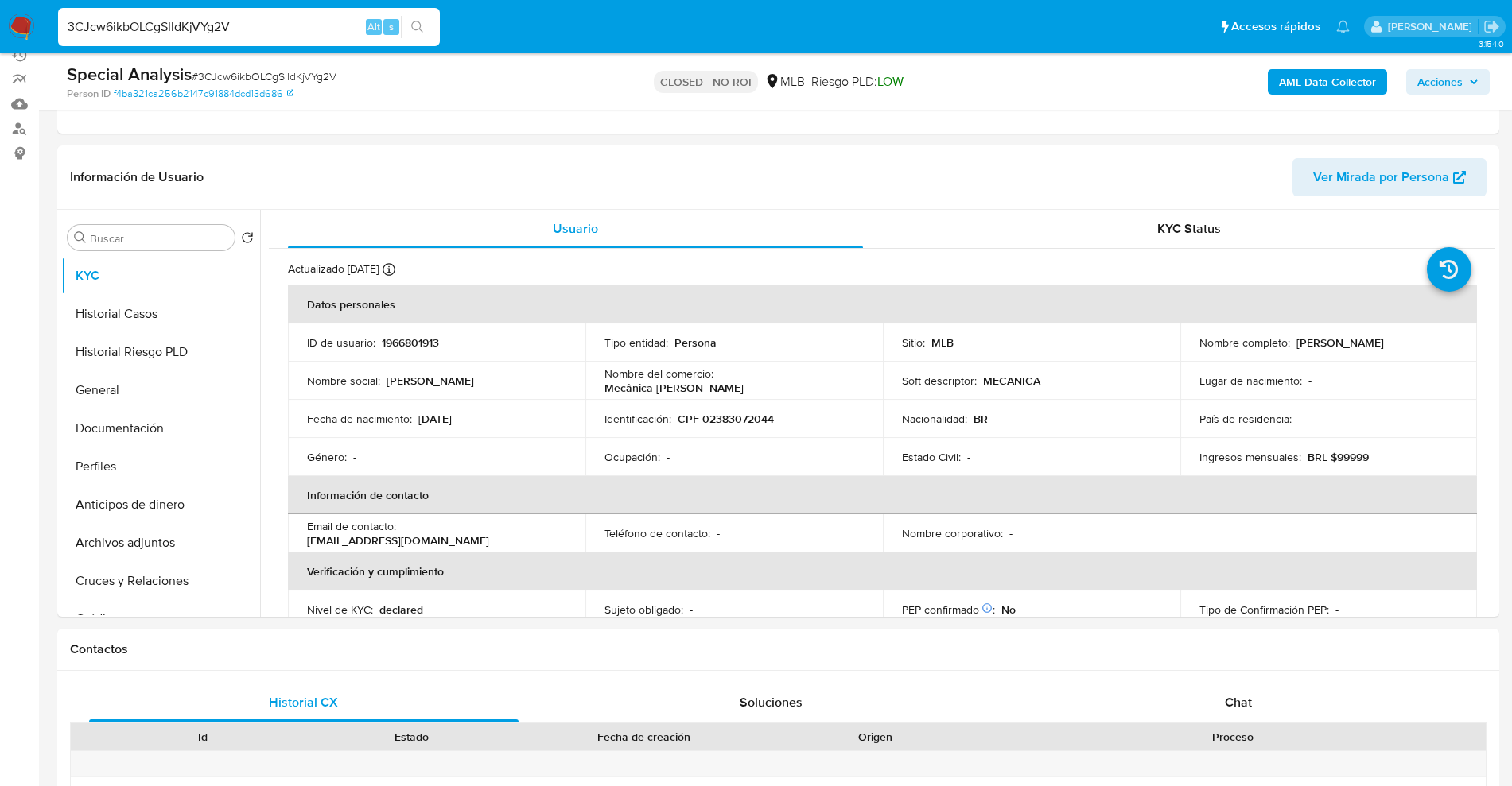
drag, startPoint x: 265, startPoint y: 25, endPoint x: 0, endPoint y: -91, distance: 289.3
paste input "pykjuMFOt1FnnvPtpGY4XcaS"
type input "pykjuMFOt1FnnvPtpGY4XcaS"
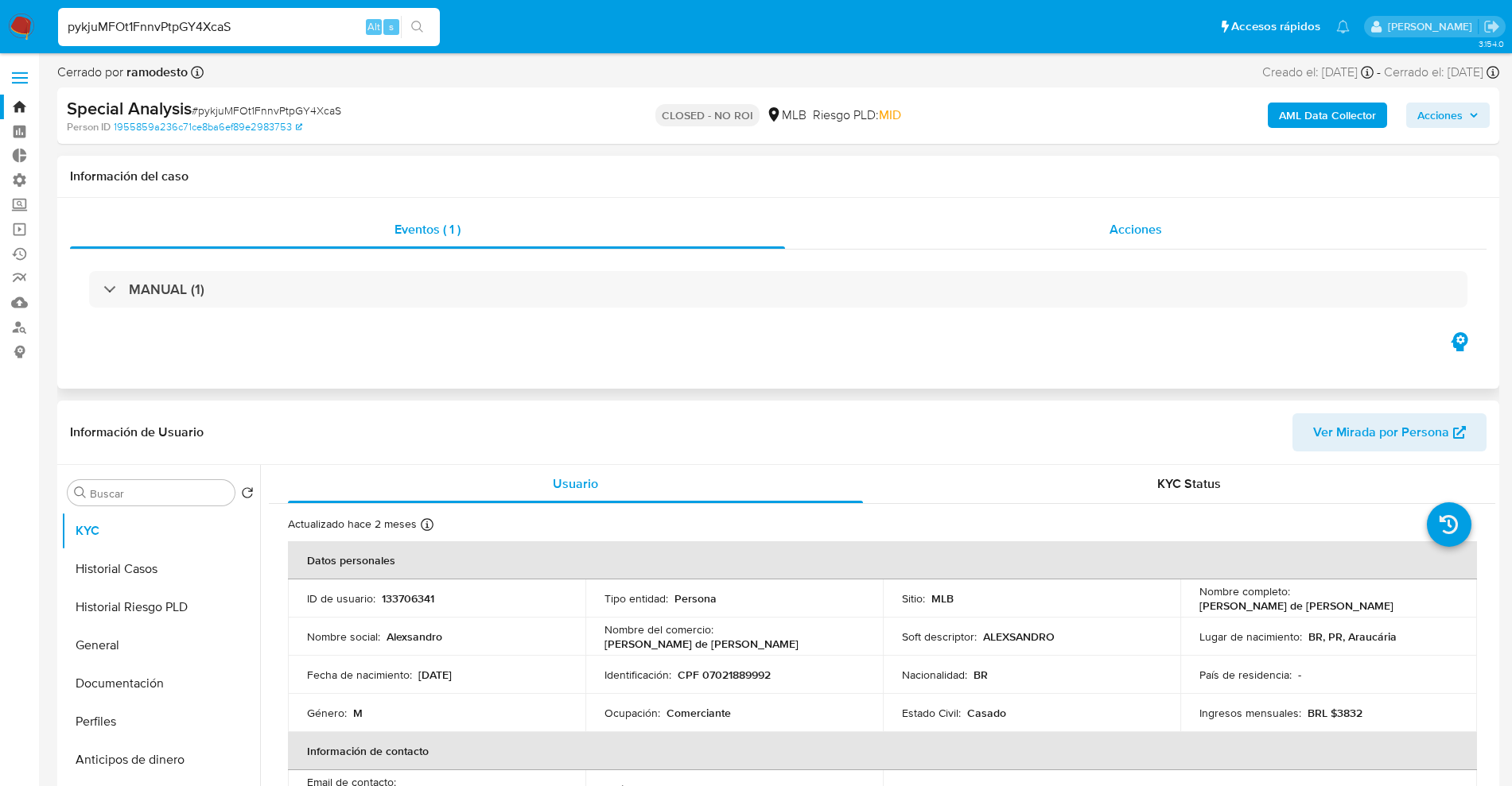
click at [1167, 219] on div "Acciones" at bounding box center [1136, 230] width 702 height 38
select select "10"
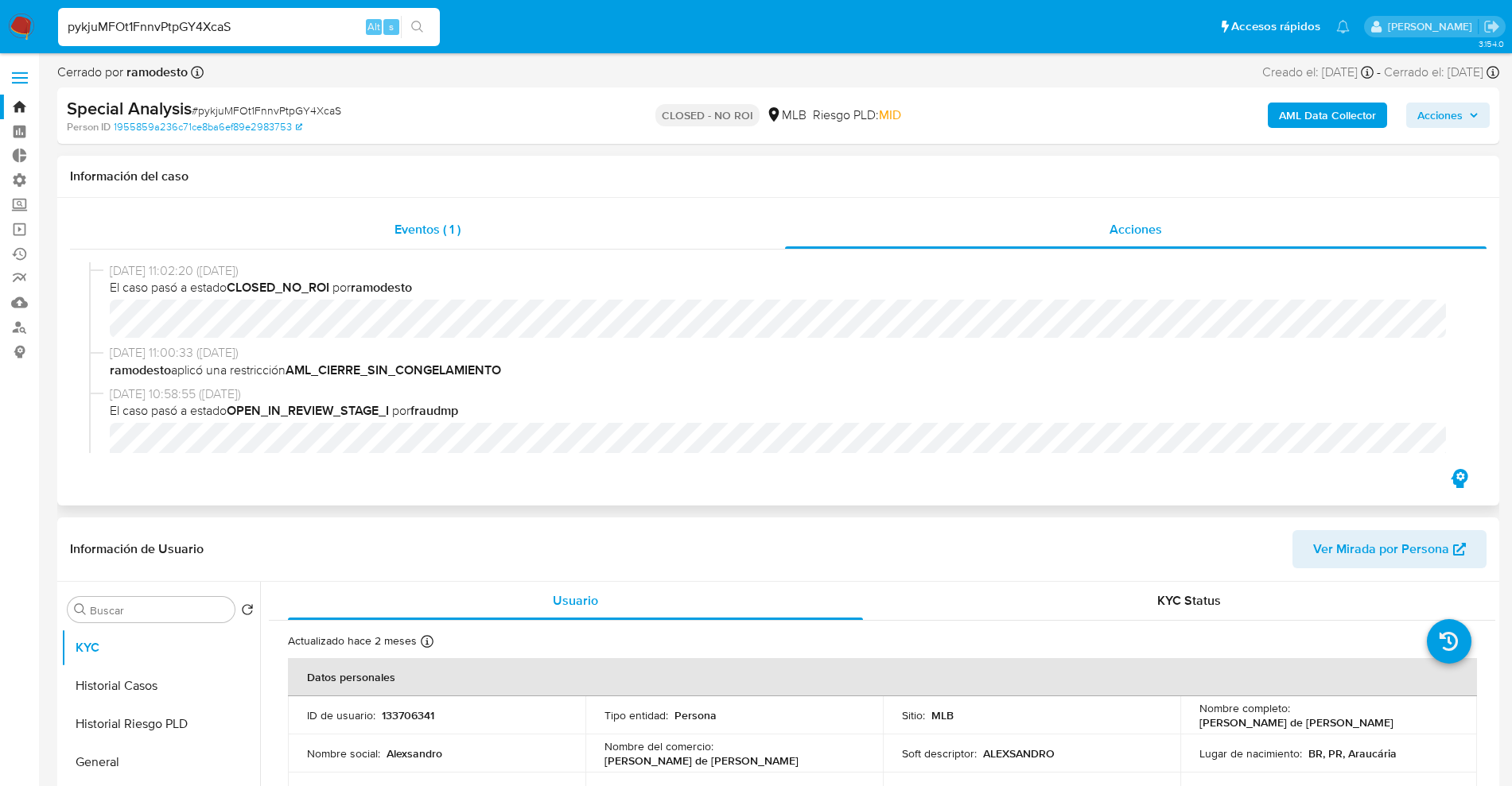
click at [450, 239] on div "Eventos ( 1 )" at bounding box center [428, 230] width 715 height 38
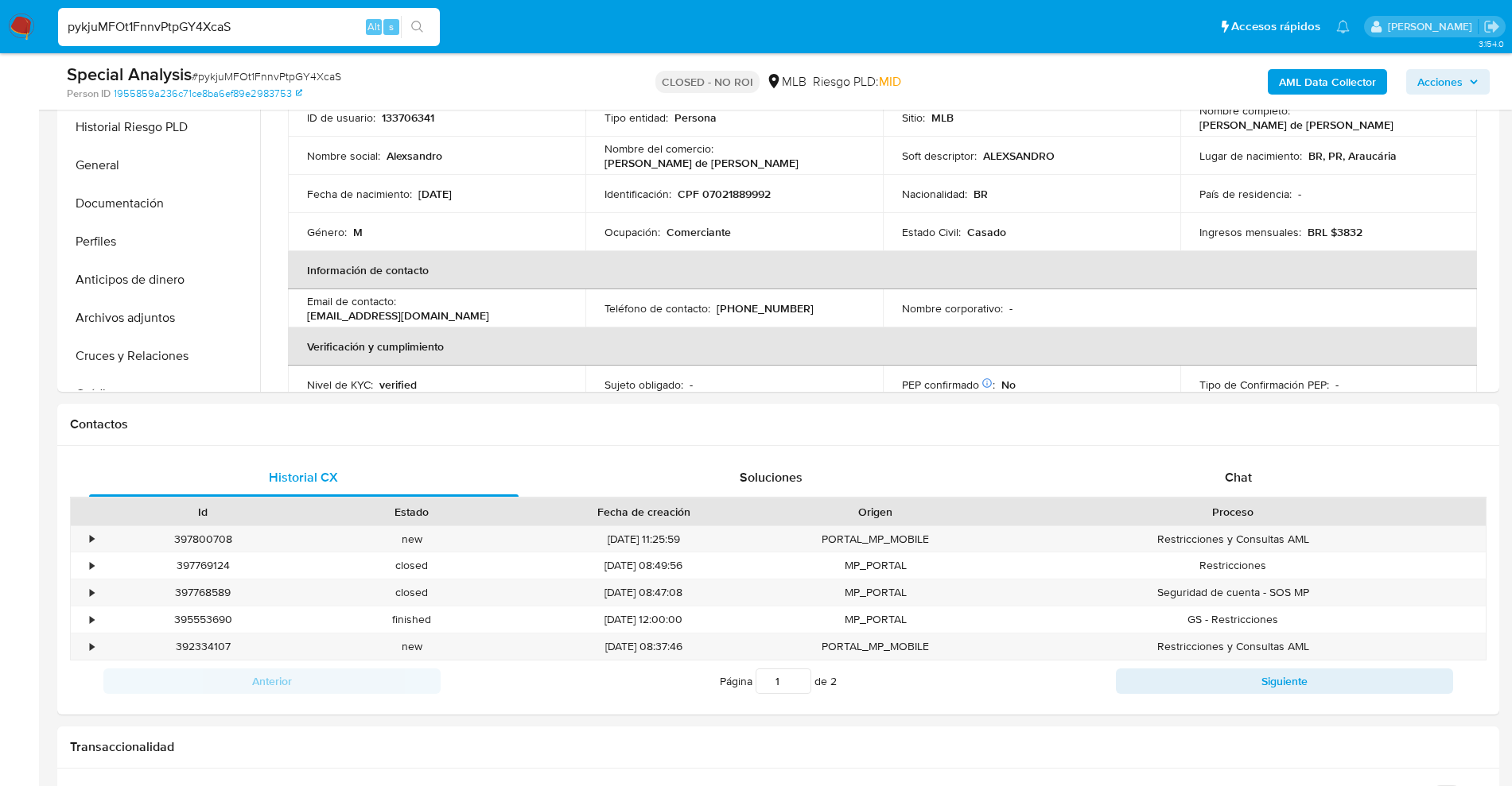
scroll to position [497, 0]
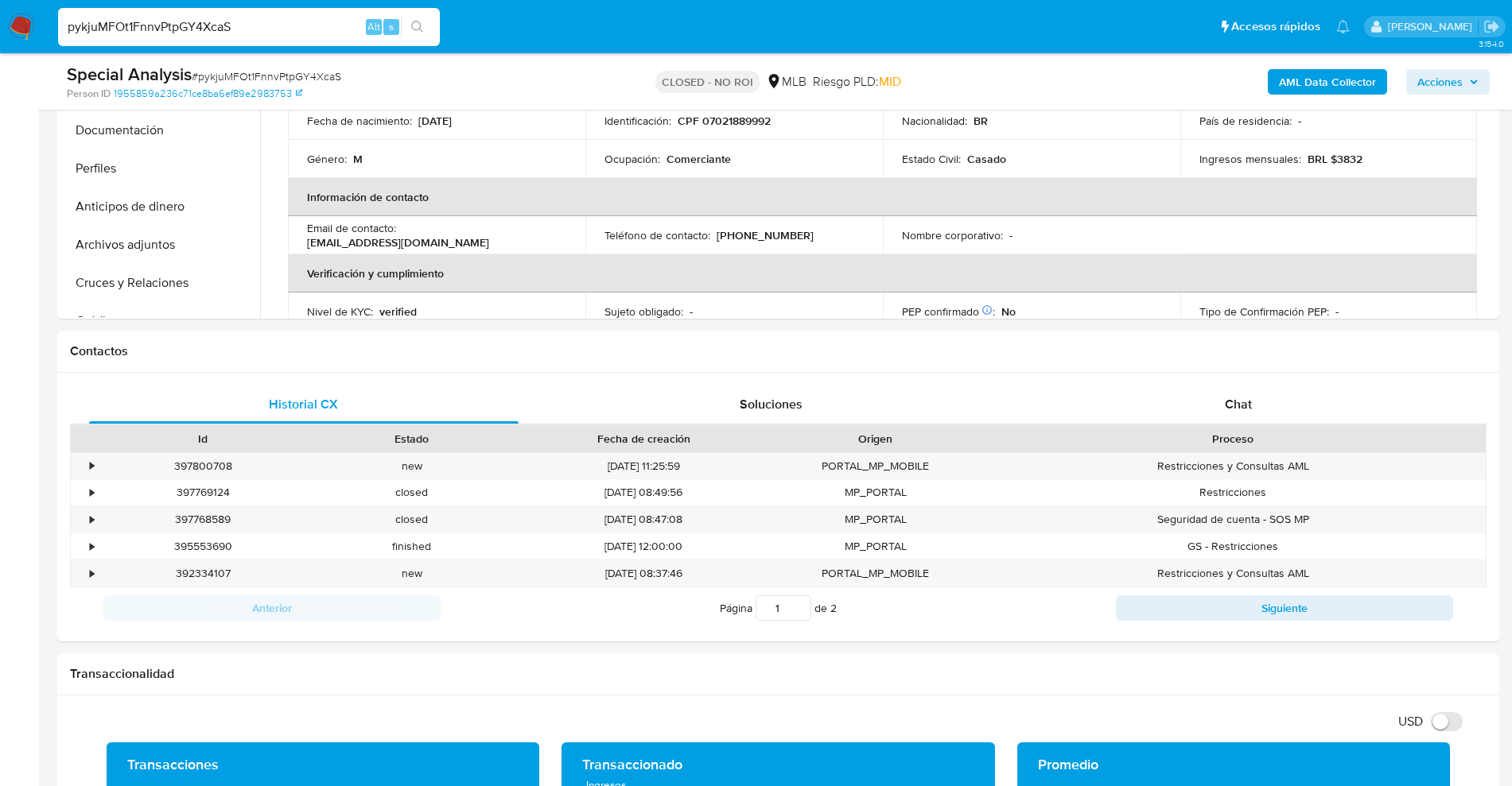
drag, startPoint x: 256, startPoint y: 23, endPoint x: 0, endPoint y: -88, distance: 279.0
paste input "hDUgnxDFnJytKmJTZlN5gWFO"
type input "hDUgnxDFnJytKmJTZlN5gWFO"
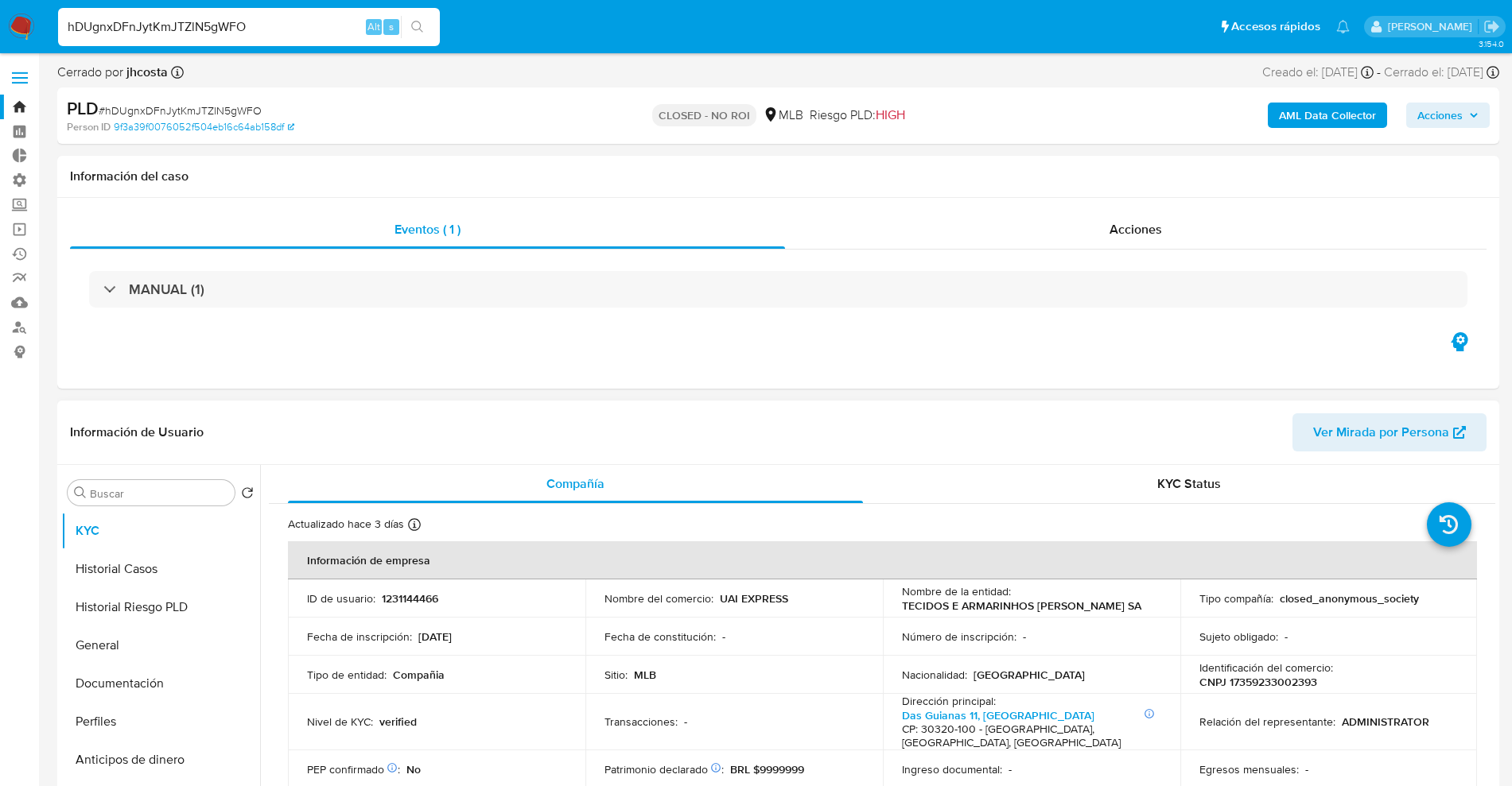
select select "10"
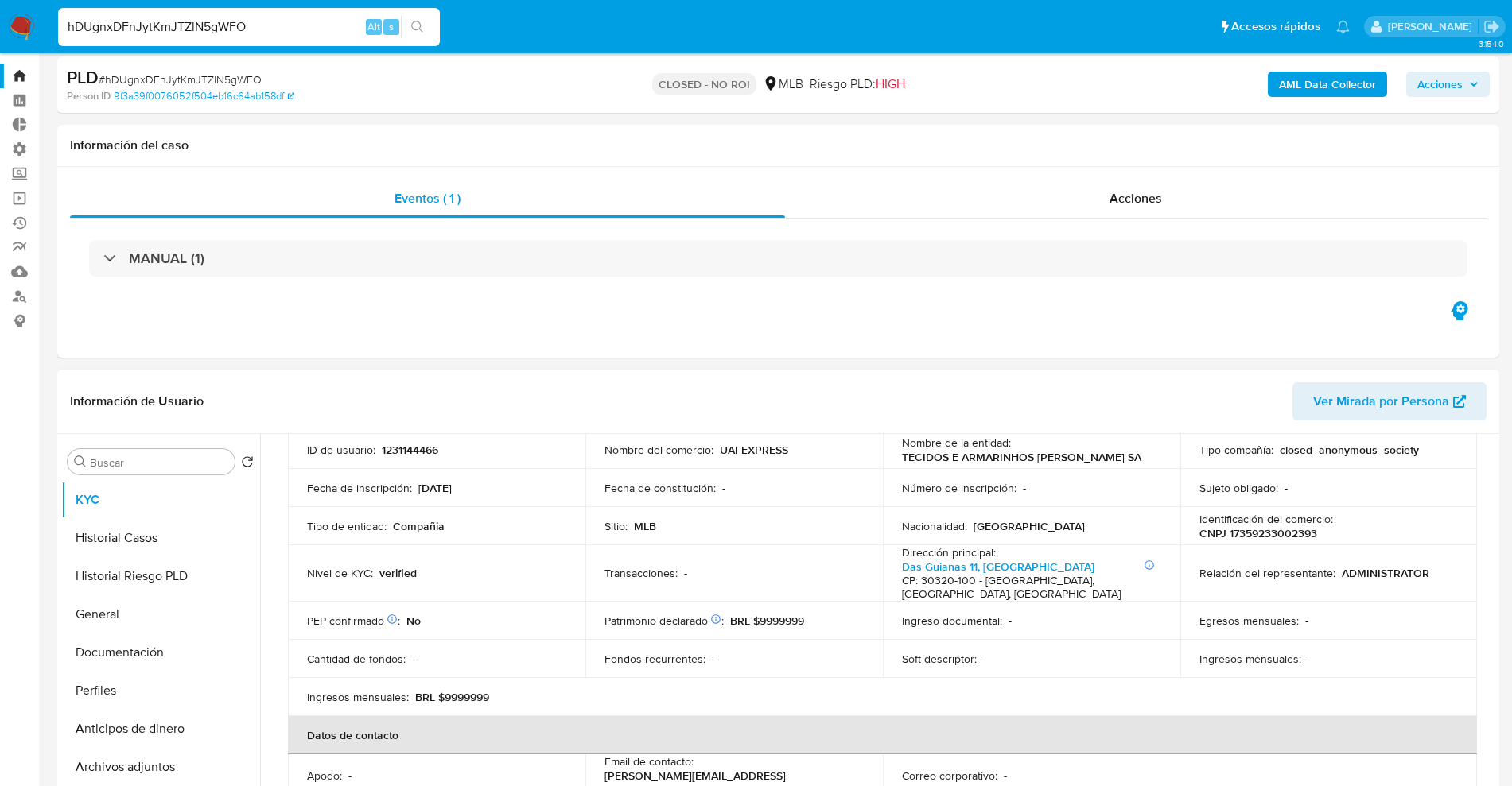
scroll to position [298, 0]
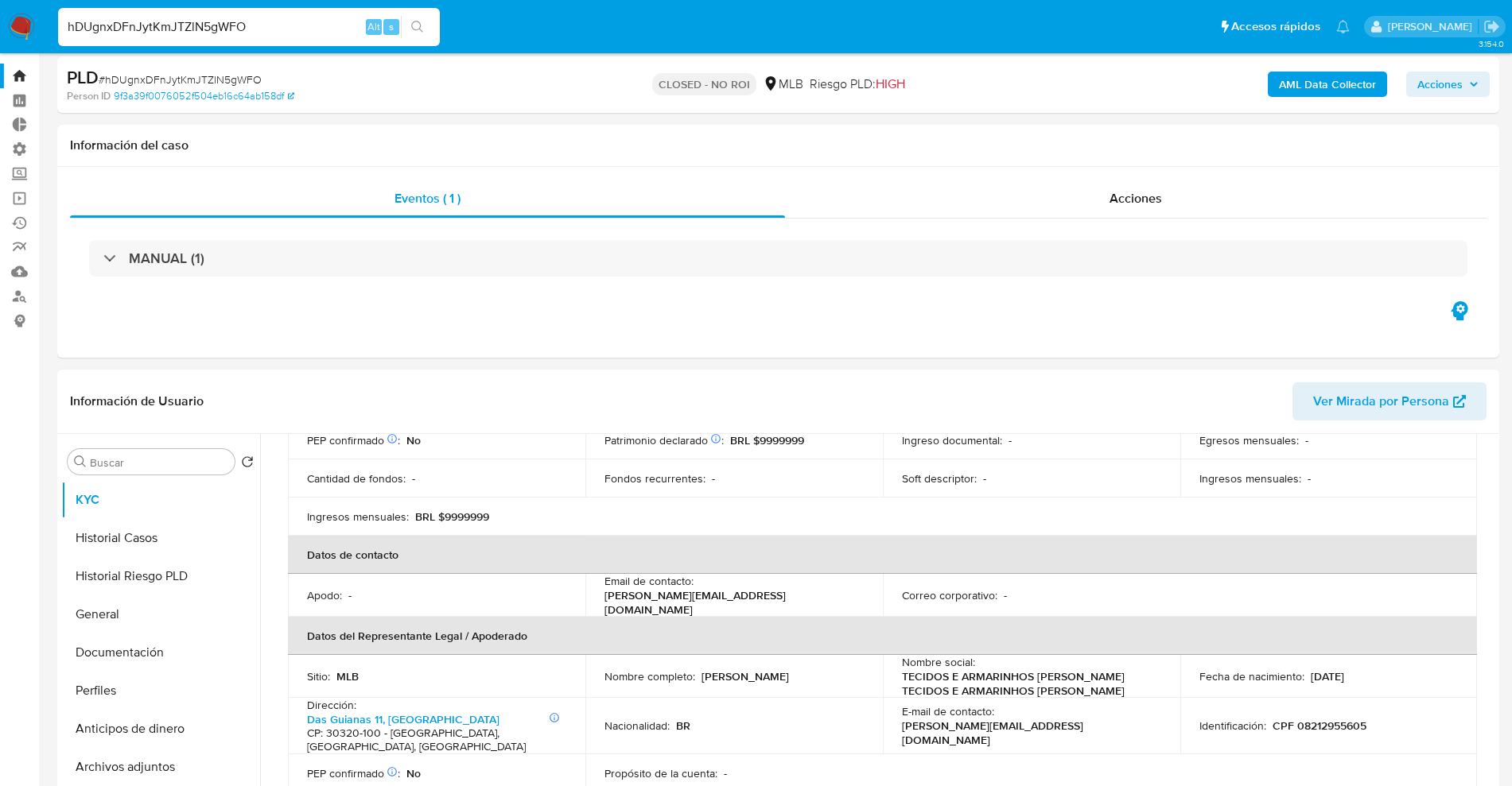
click at [466, 517] on p "BRL $9999999" at bounding box center [452, 516] width 74 height 14
copy p "9999999"
drag, startPoint x: 242, startPoint y: 22, endPoint x: 0, endPoint y: 48, distance: 243.4
click at [0, 48] on nav "Pausado Ver notificaciones hDUgnxDFnJytKmJTZlN5gWFO Alt s Accesos rápidos Presi…" at bounding box center [756, 26] width 1512 height 53
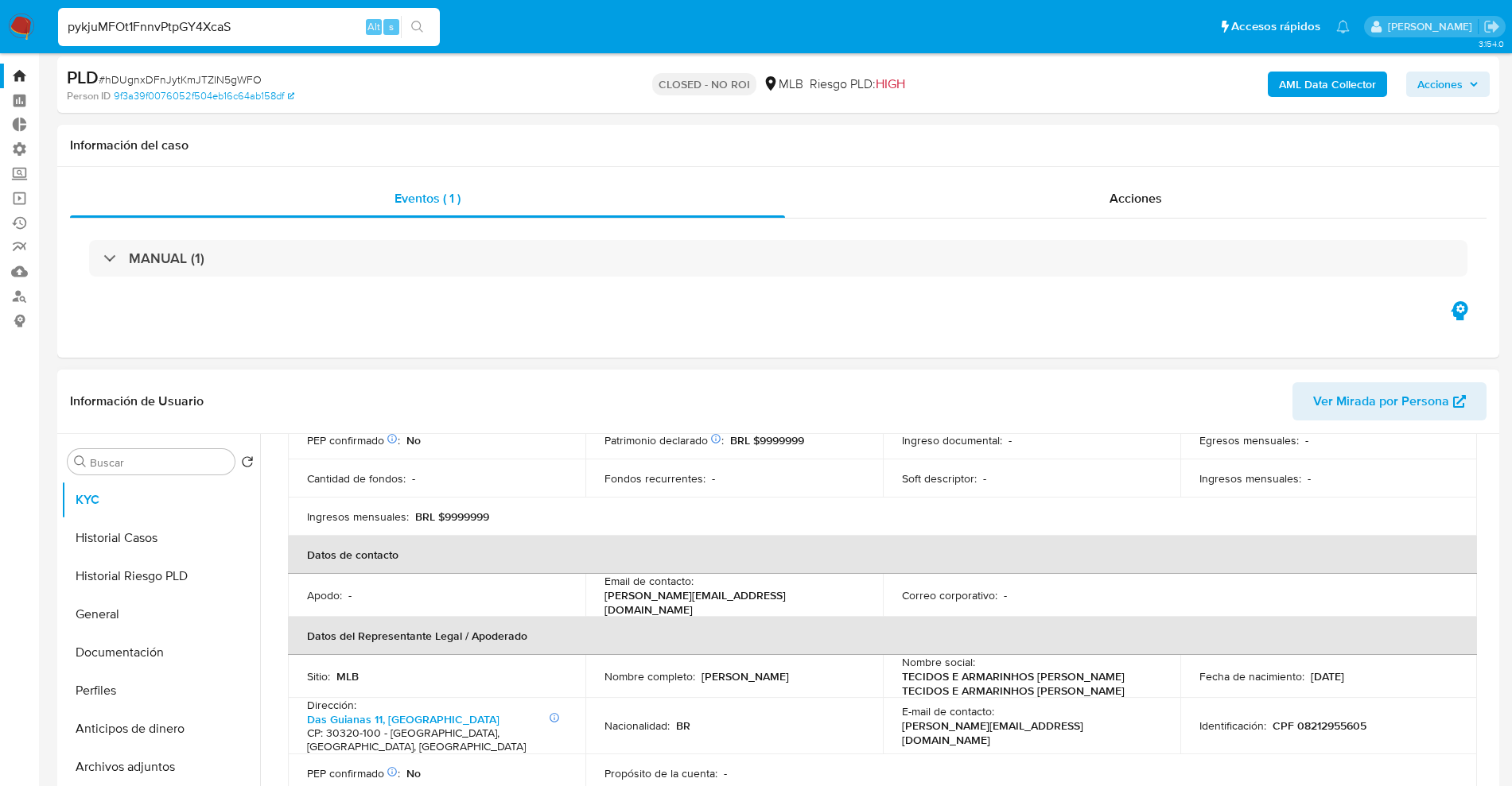
click at [458, 519] on p "BRL $9999999" at bounding box center [452, 516] width 74 height 14
copy p "9999999"
drag, startPoint x: 260, startPoint y: 25, endPoint x: 5, endPoint y: -65, distance: 270.4
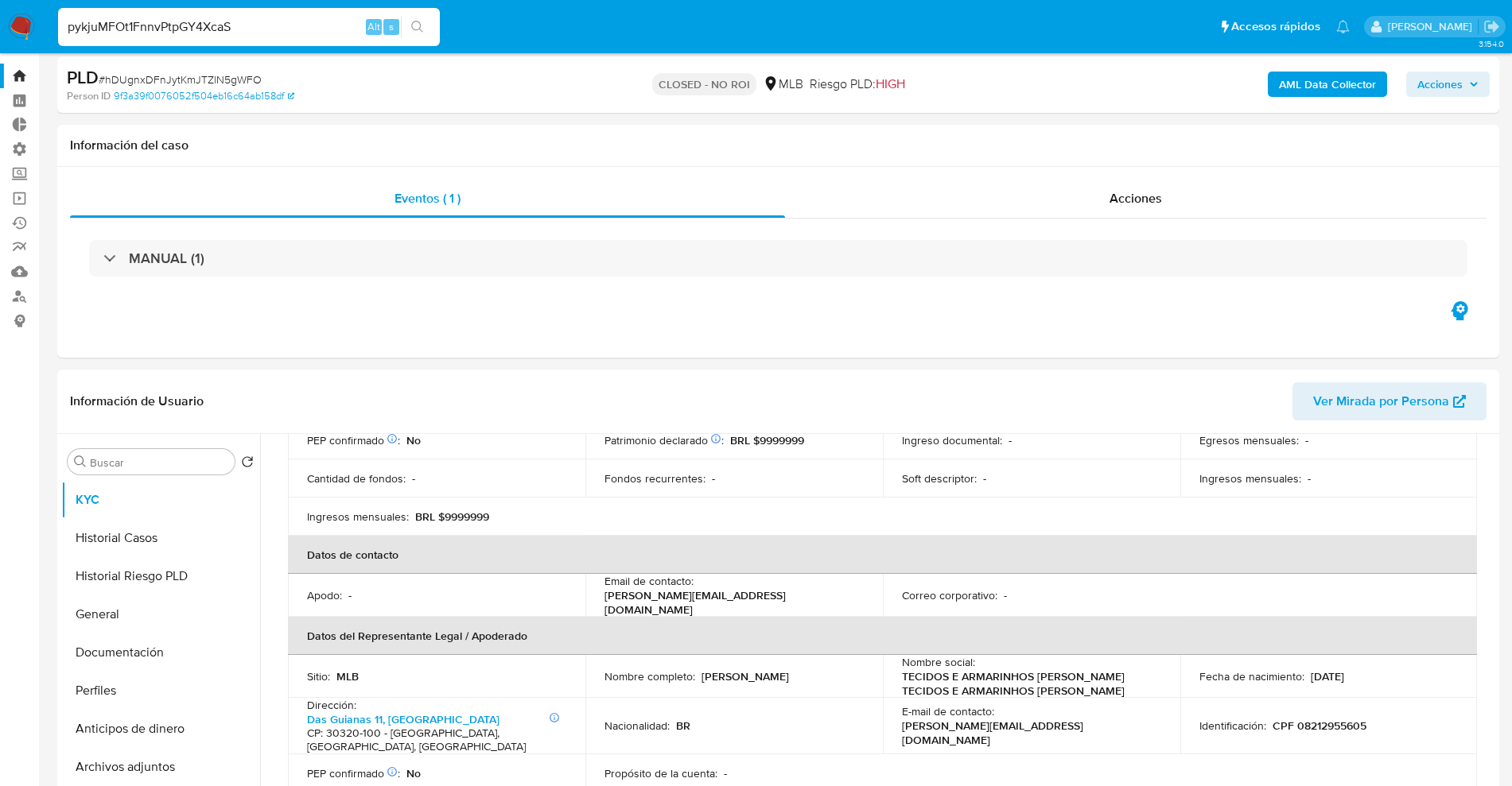
paste input "nAT5OvmbWZQyil2ugxgWkpkF"
type input "nAT5OvmbWZQyil2ugxgWkpkF"
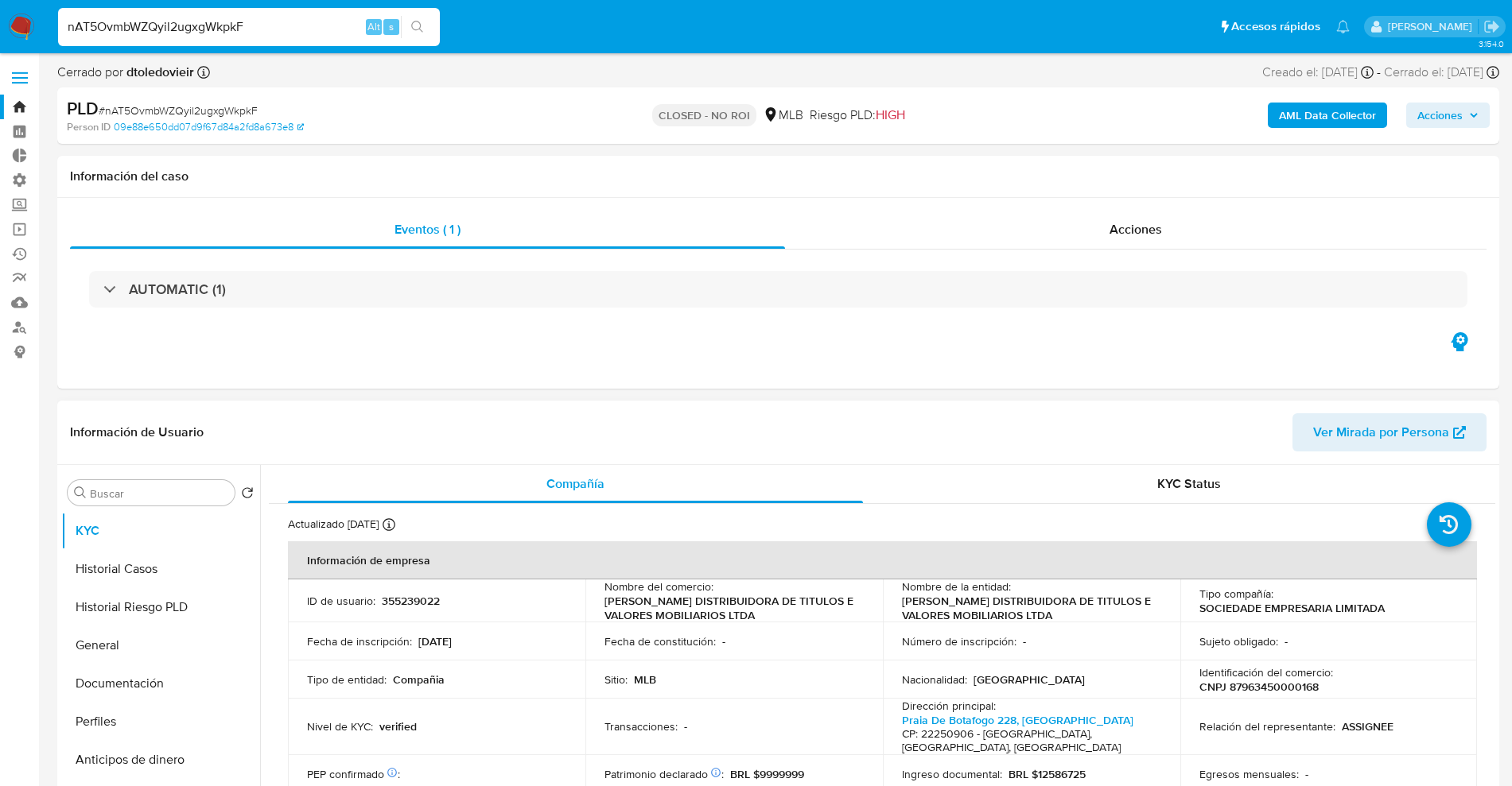
select select "10"
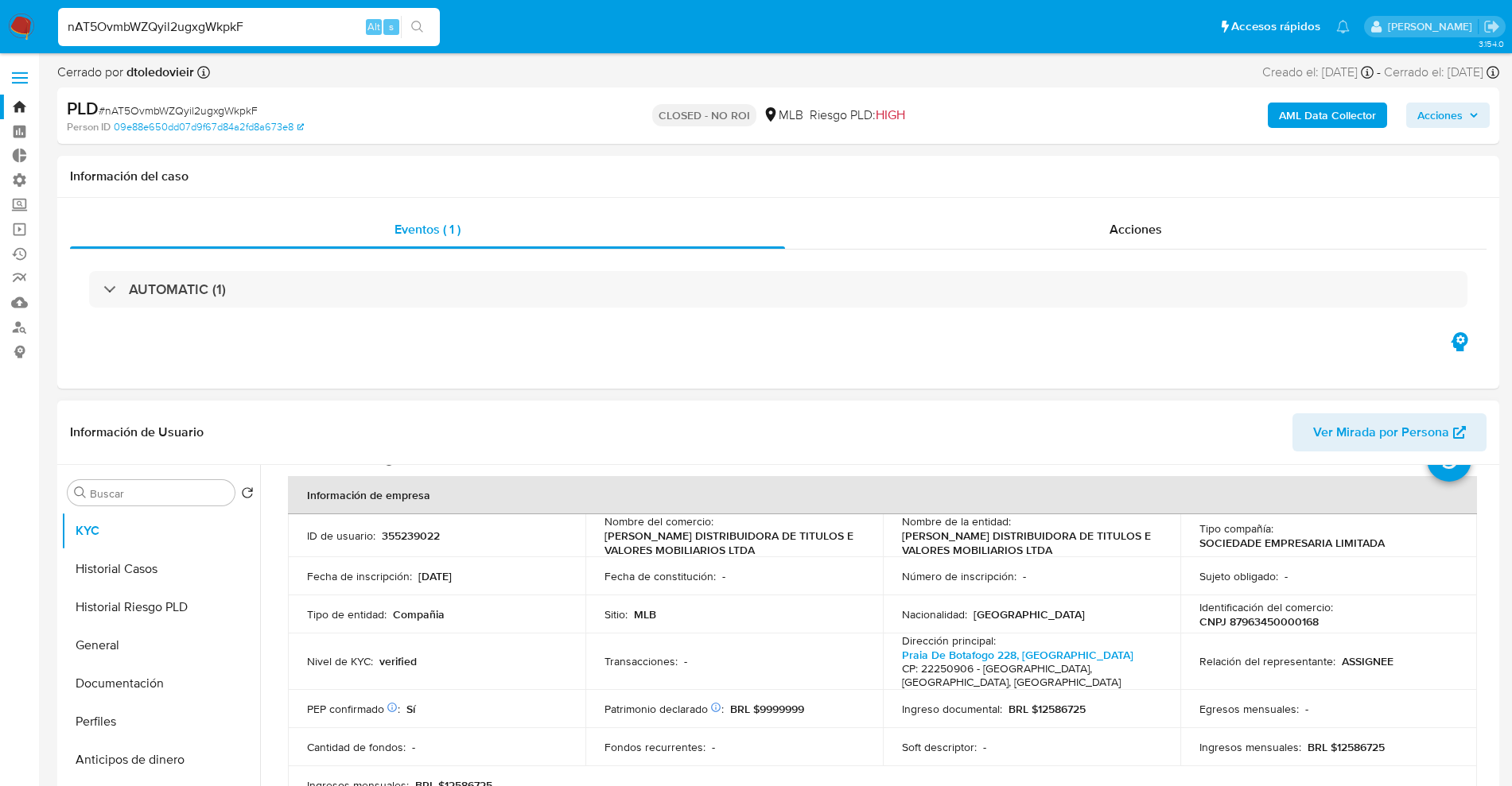
scroll to position [99, 0]
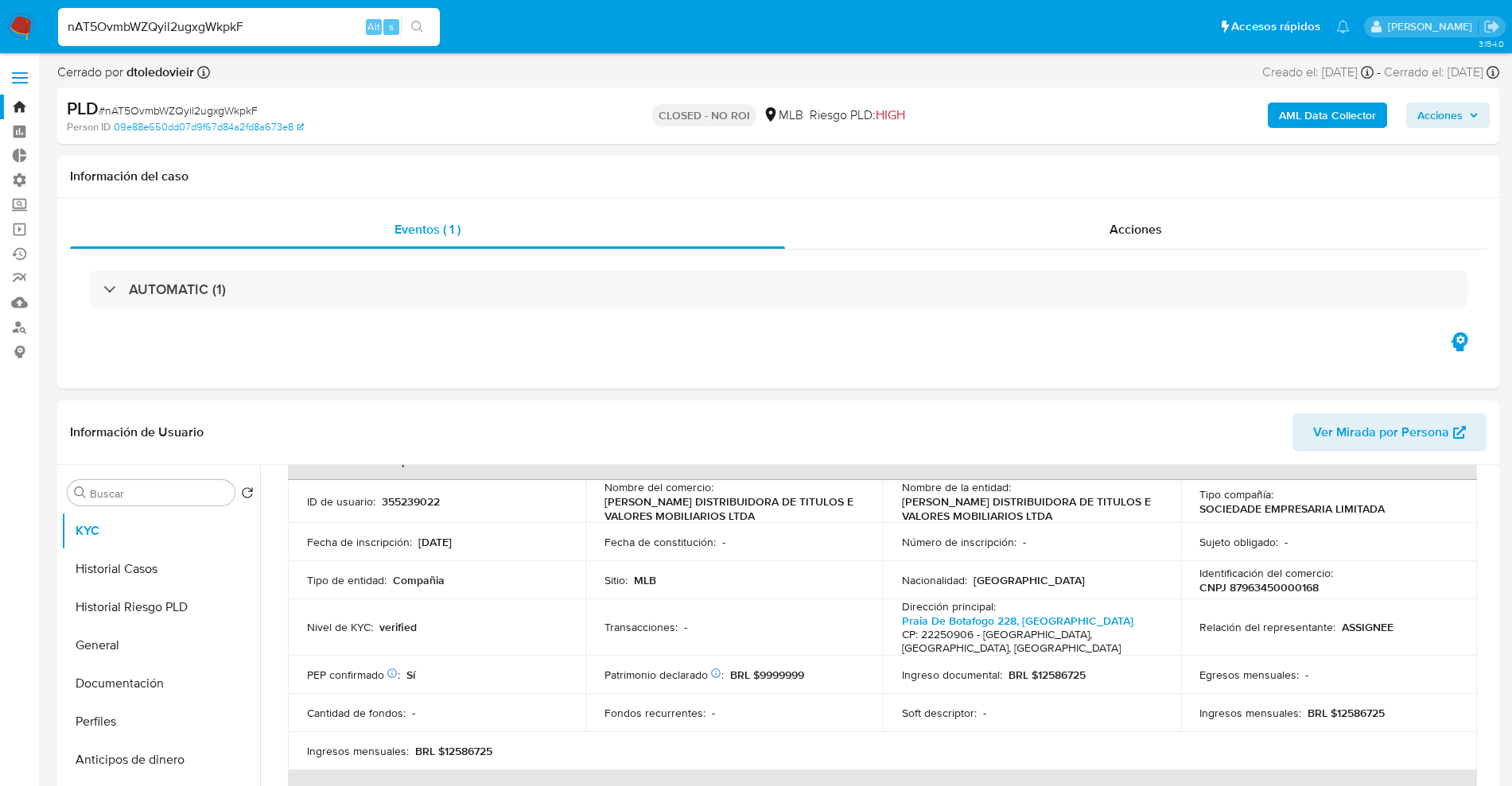
drag, startPoint x: 277, startPoint y: 28, endPoint x: 0, endPoint y: -2, distance: 278.6
paste input "kfZyAL0Sfu9WgcocwOHqV1pP"
type input "kfZyAL0Sfu9WgcocwOHqV1pP"
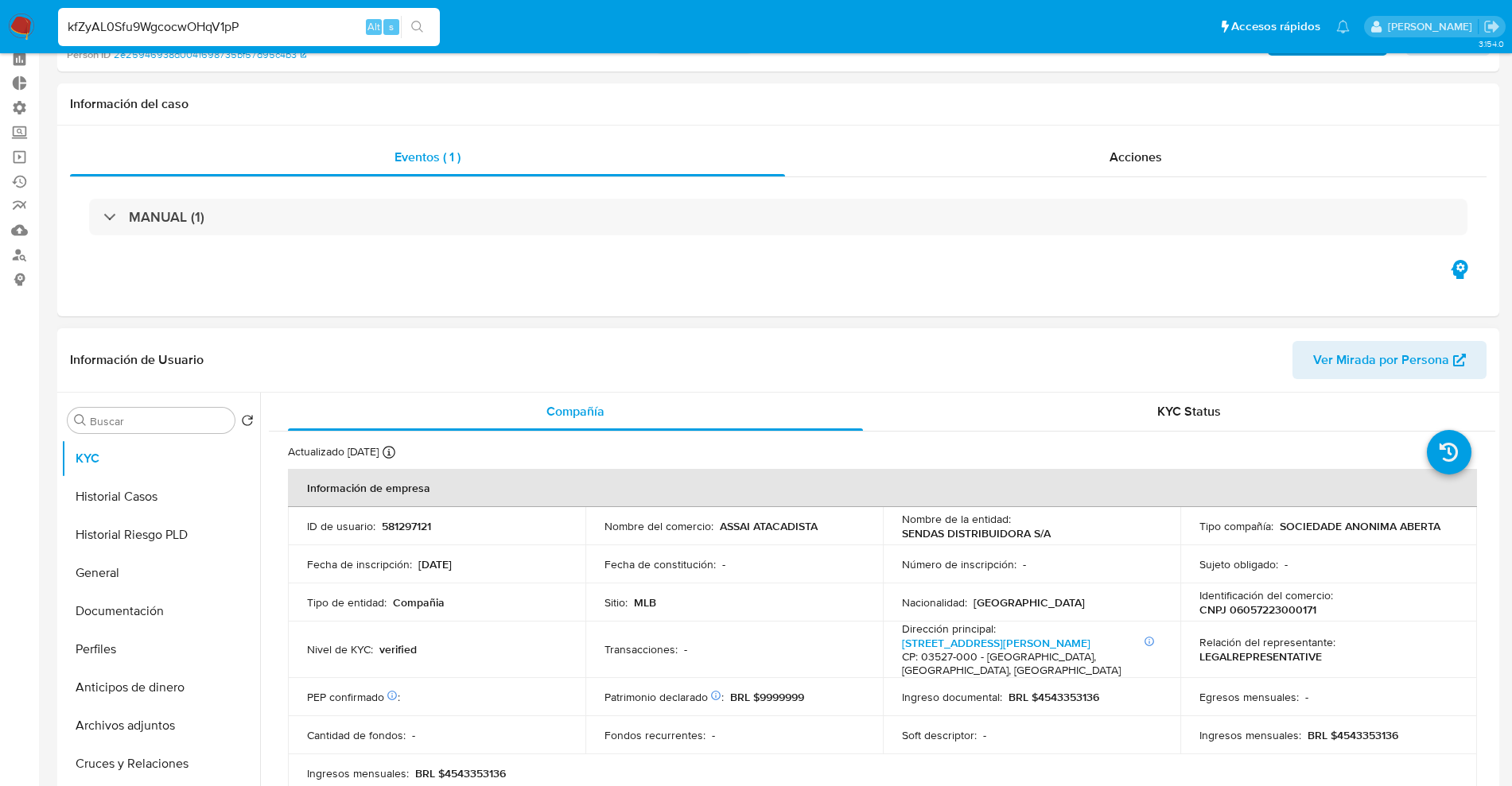
select select "10"
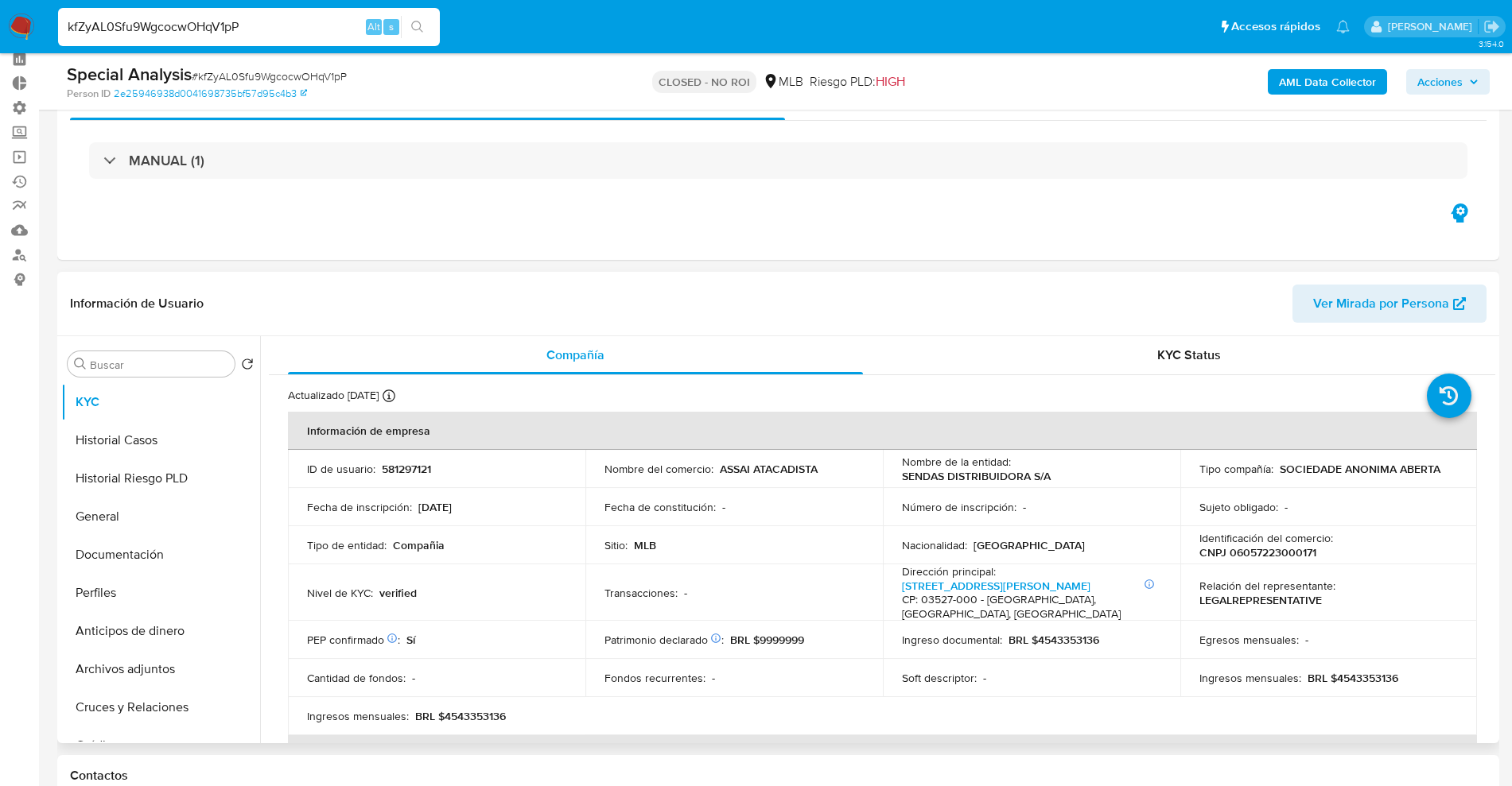
scroll to position [199, 0]
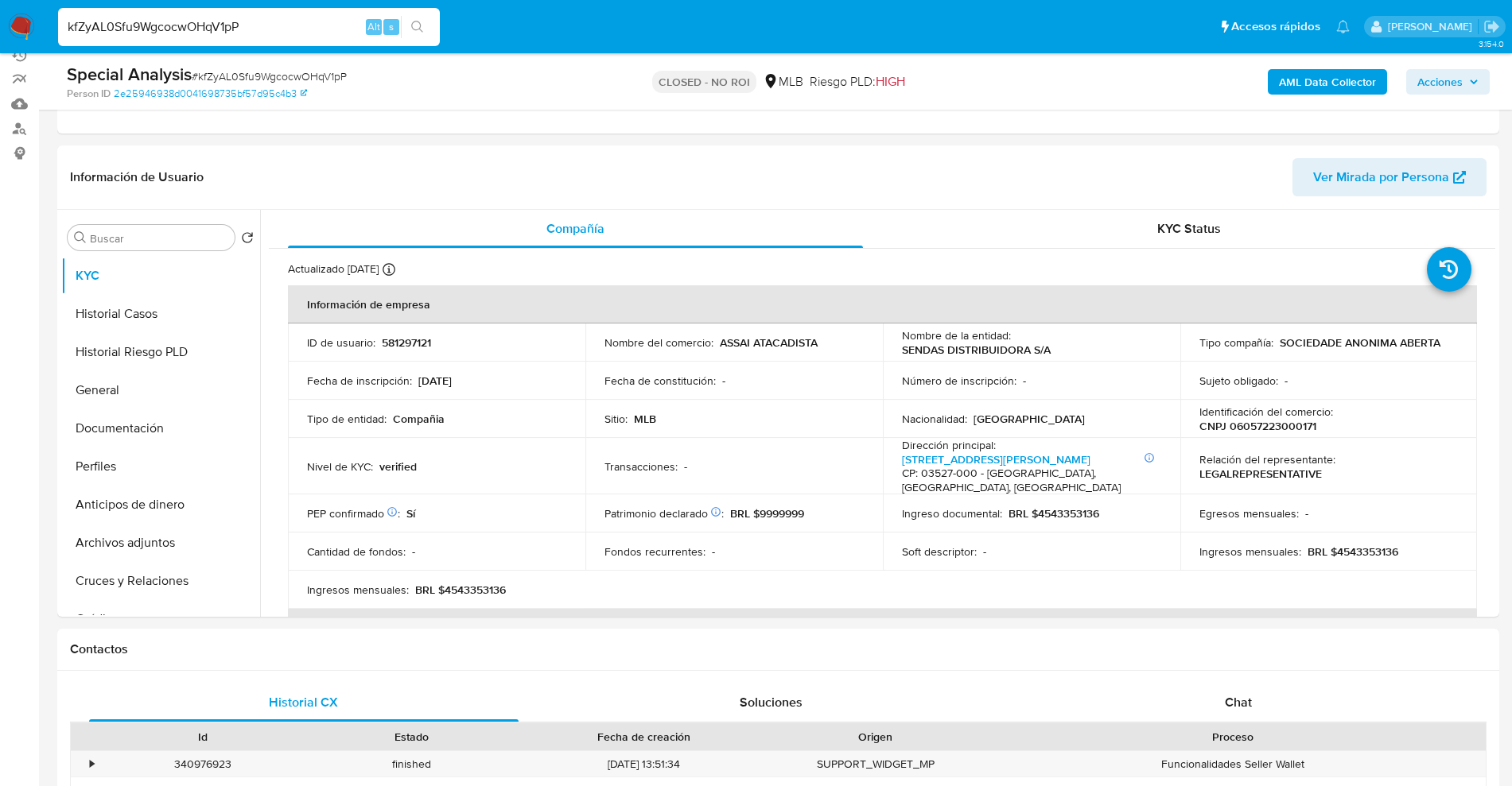
drag, startPoint x: 277, startPoint y: 28, endPoint x: 0, endPoint y: -49, distance: 287.5
paste input "Qllxsns9d7IaWSMsNaBBlY5"
type input "Qllxsns9d7IaWSMsNaBBlY5P"
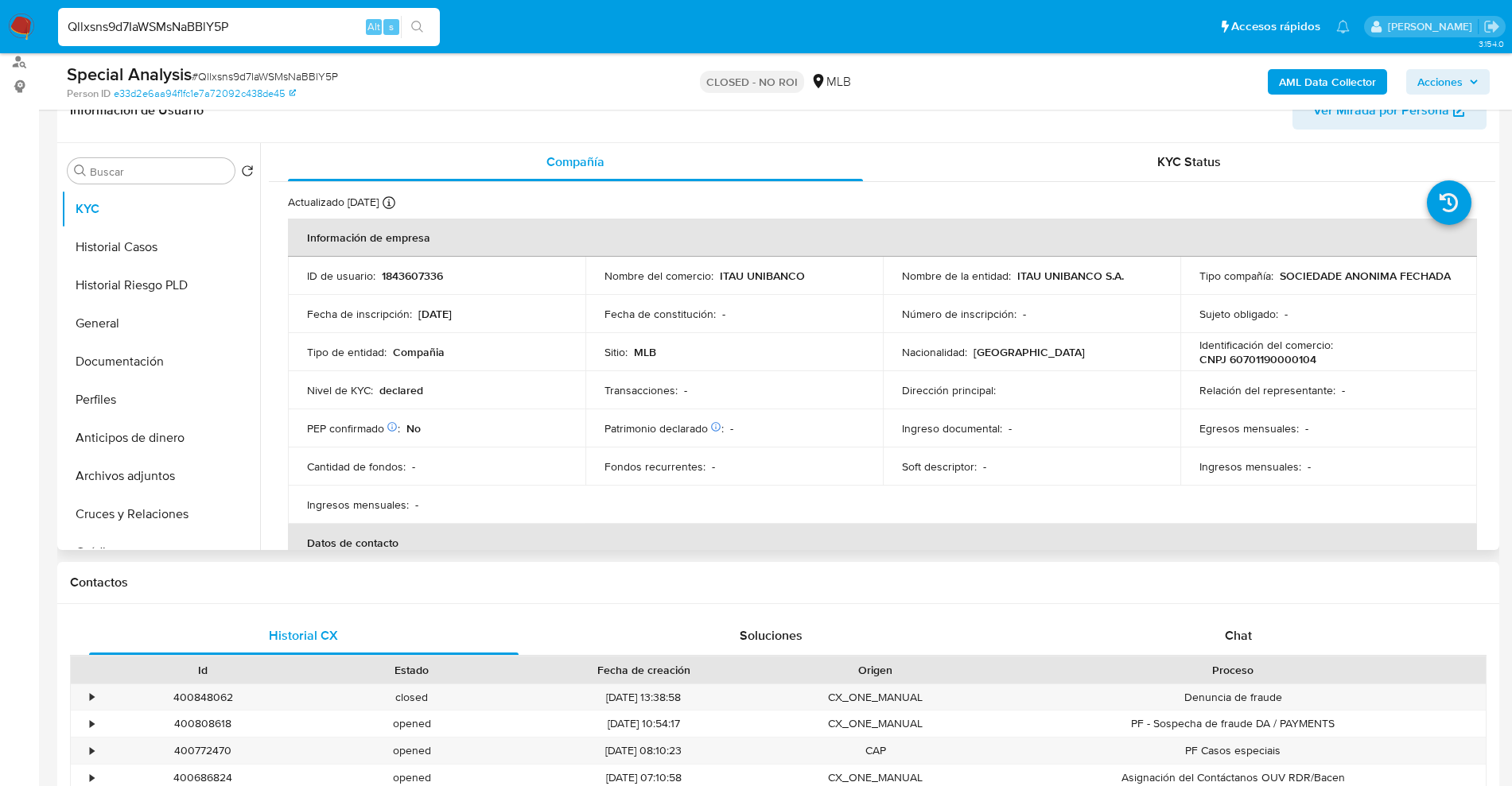
scroll to position [298, 0]
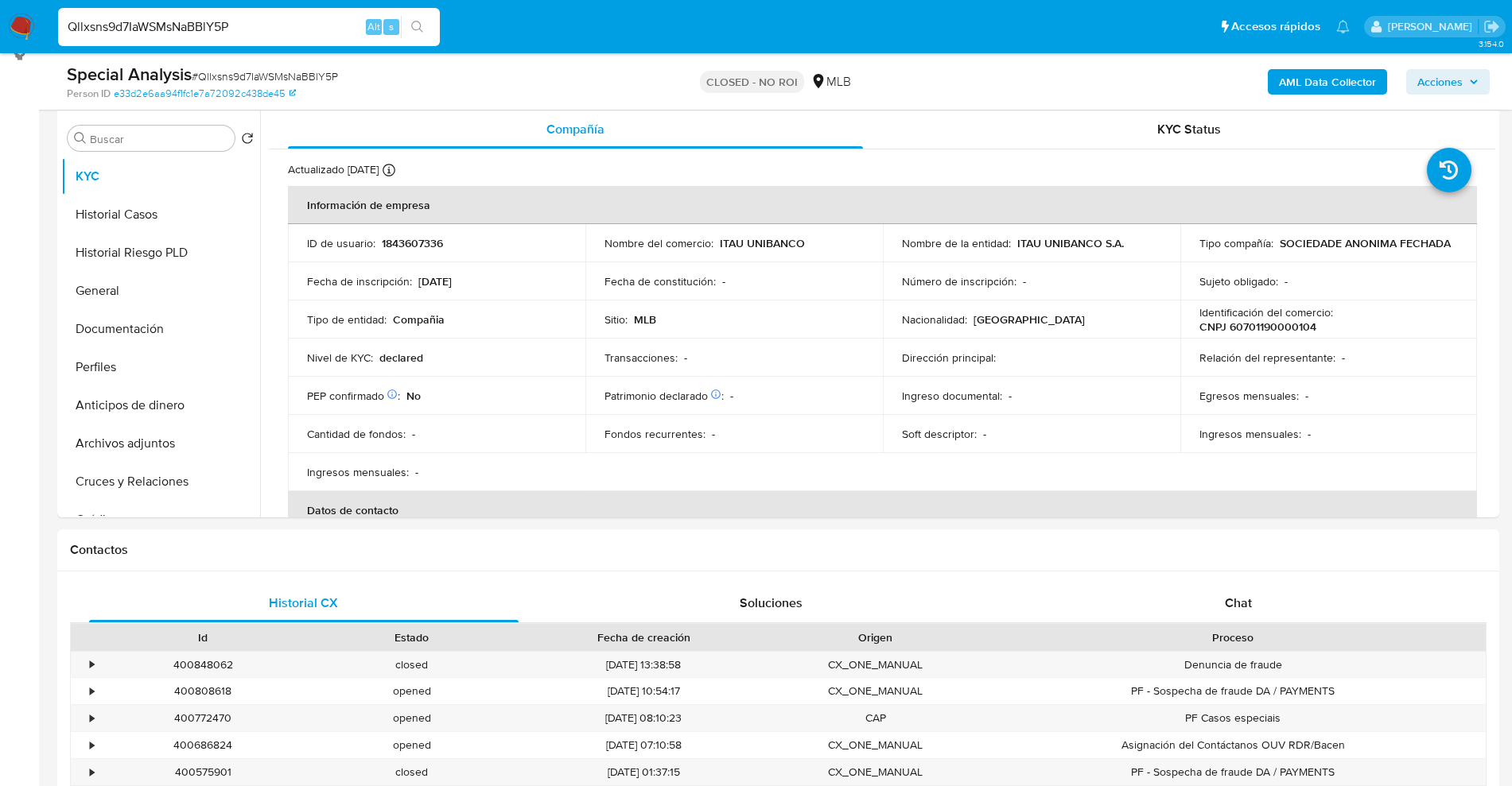
select select "10"
drag, startPoint x: 242, startPoint y: 21, endPoint x: 0, endPoint y: -85, distance: 264.2
paste input "gJD05LSR8Jqy81RgmLhAGM6r"
type input "gJD05LSR8Jqy81RgmLhAGM6r"
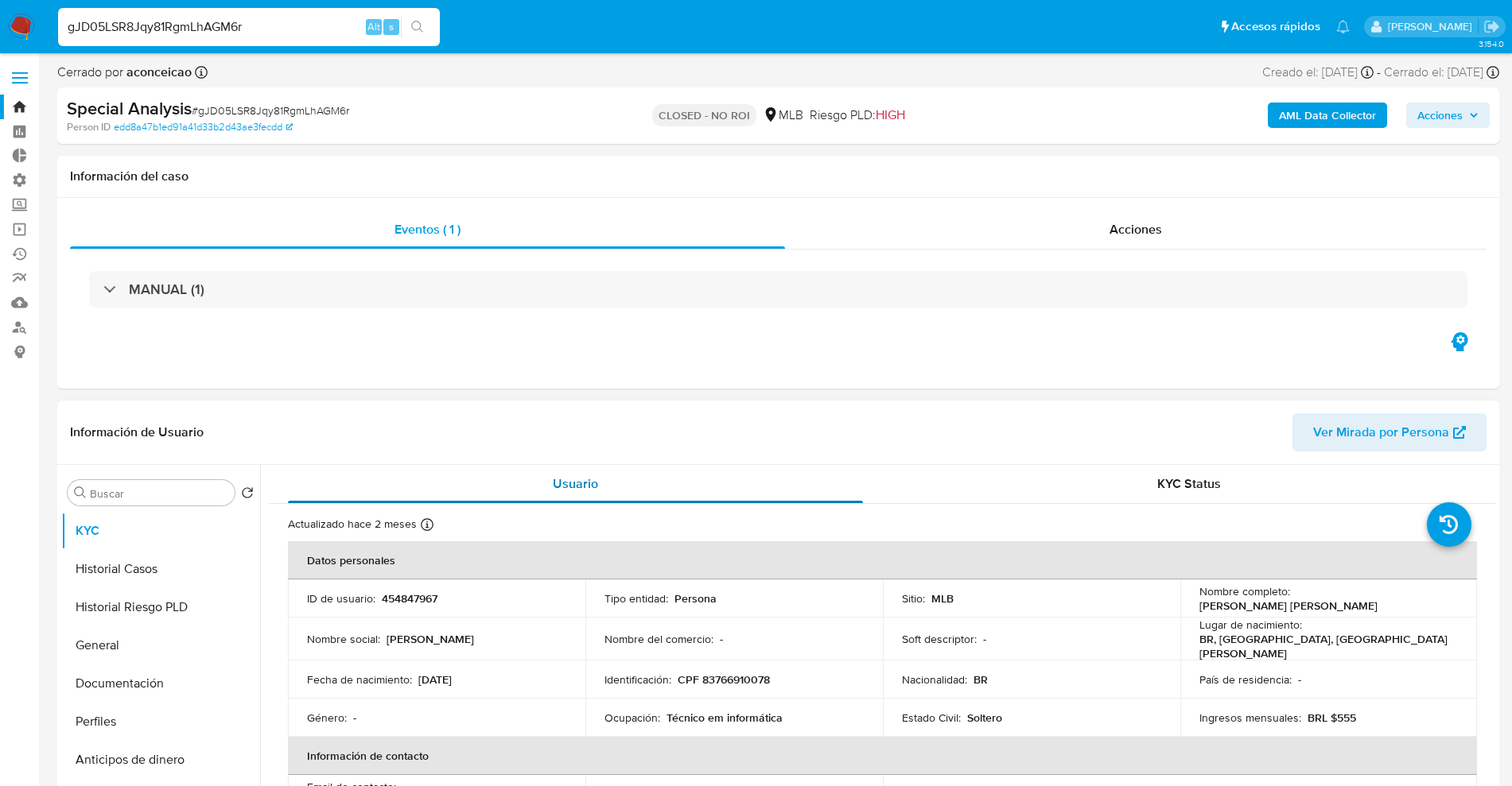
select select "10"
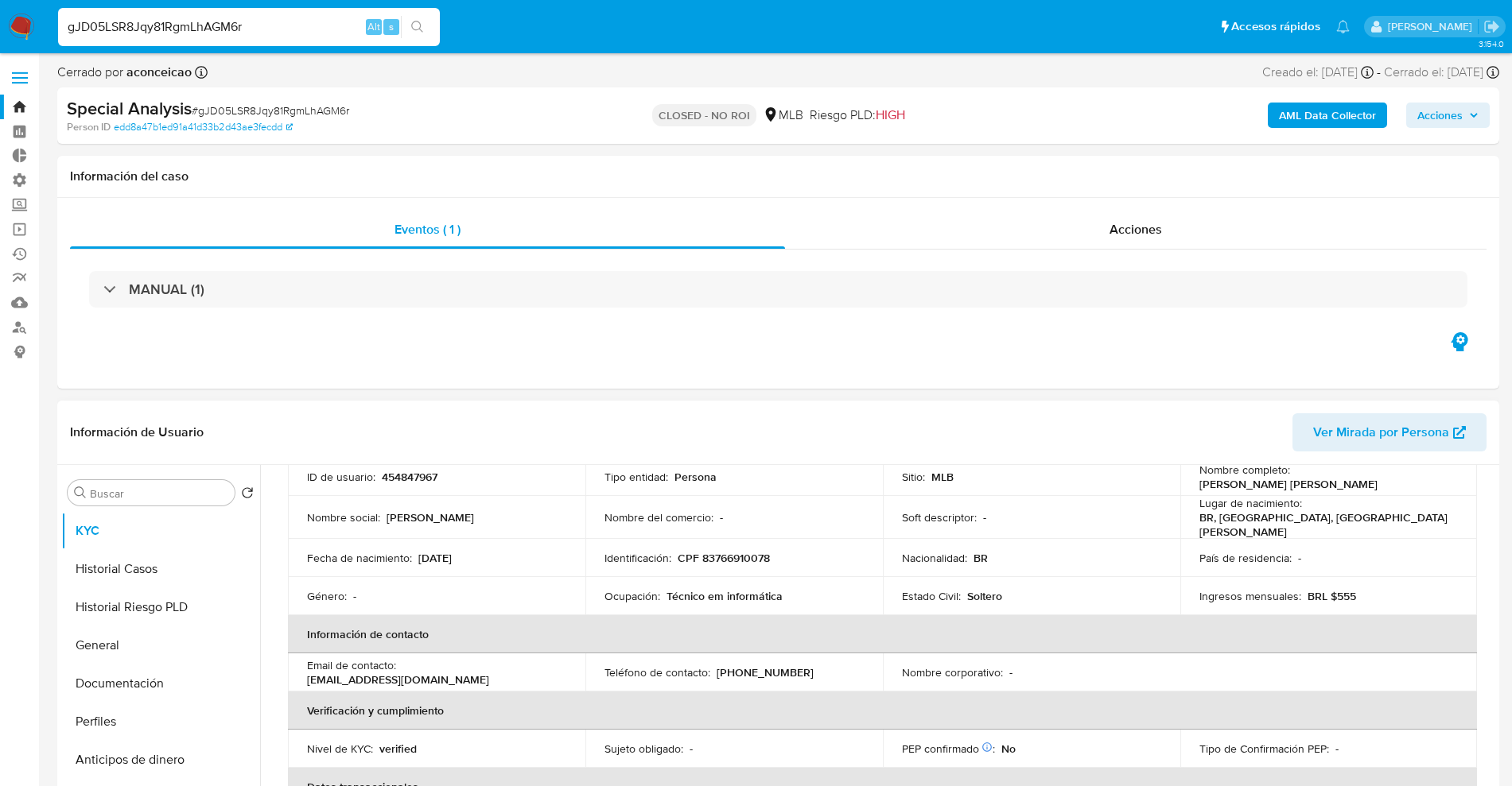
scroll to position [199, 0]
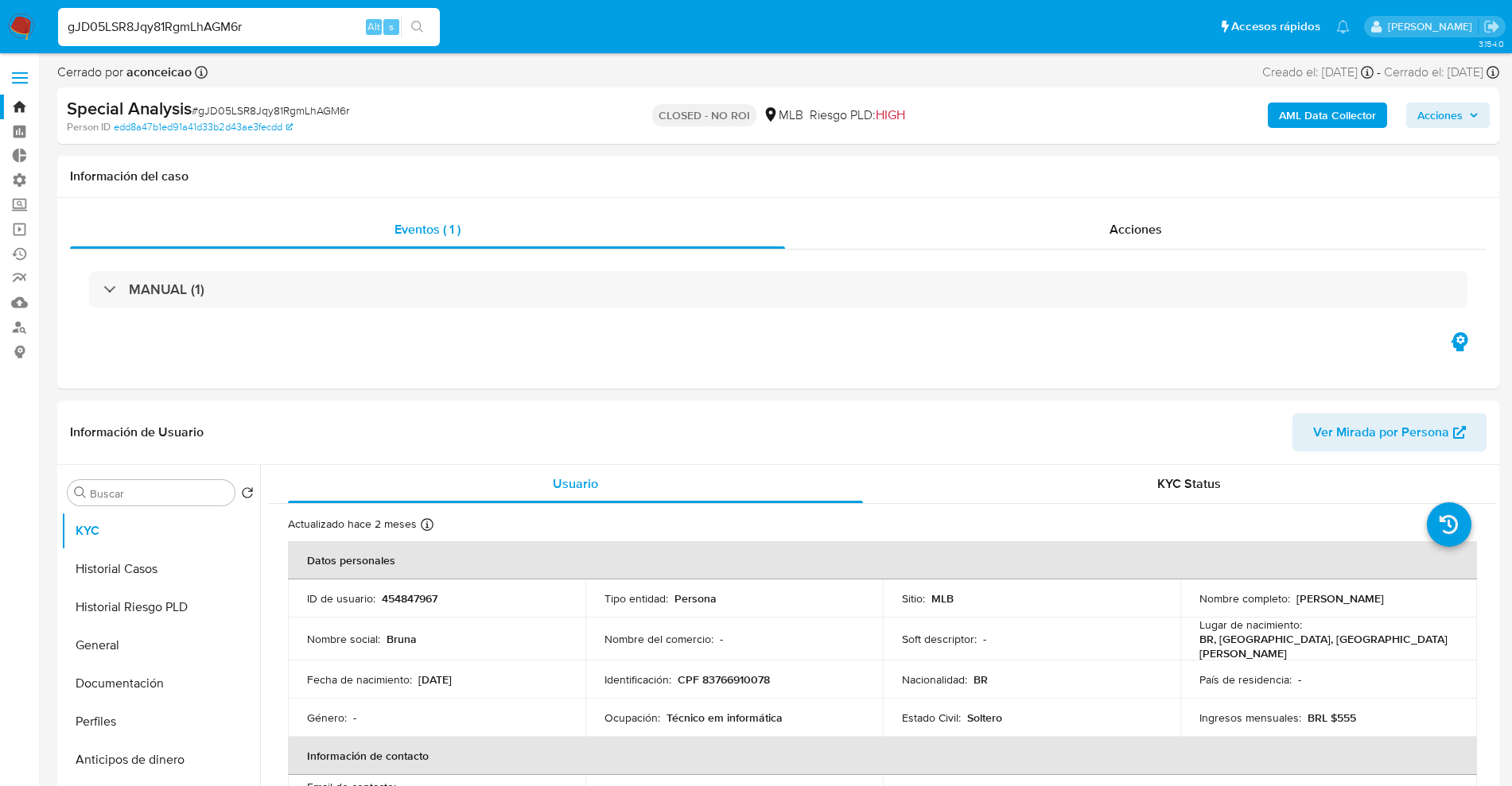
select select "10"
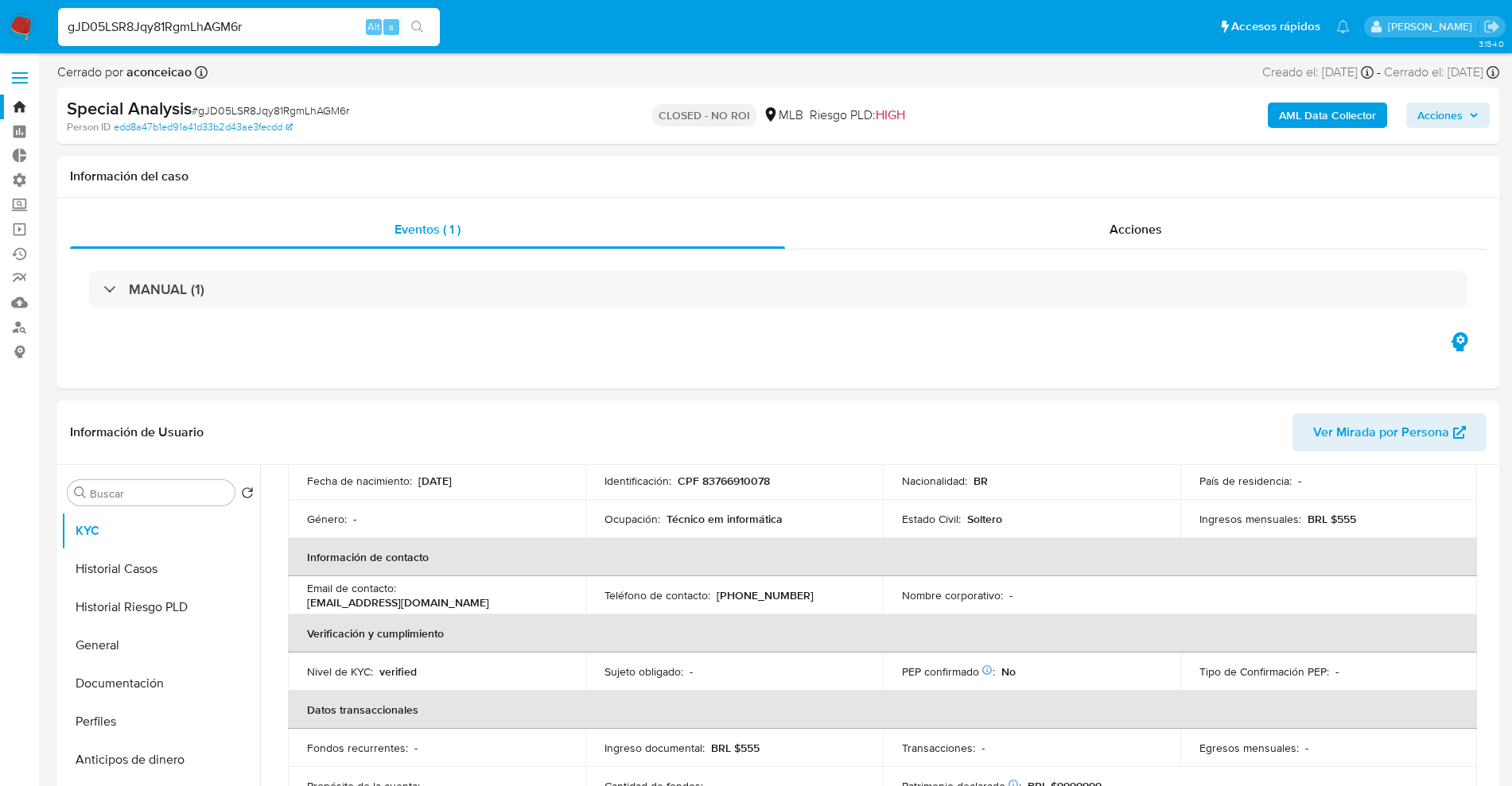
drag, startPoint x: 279, startPoint y: 22, endPoint x: 0, endPoint y: -17, distance: 281.7
paste input "YhQ7idobhcrgDWux4eFkHXtU"
type input "YhQ7idobhcrgDWux4eFkHXtU"
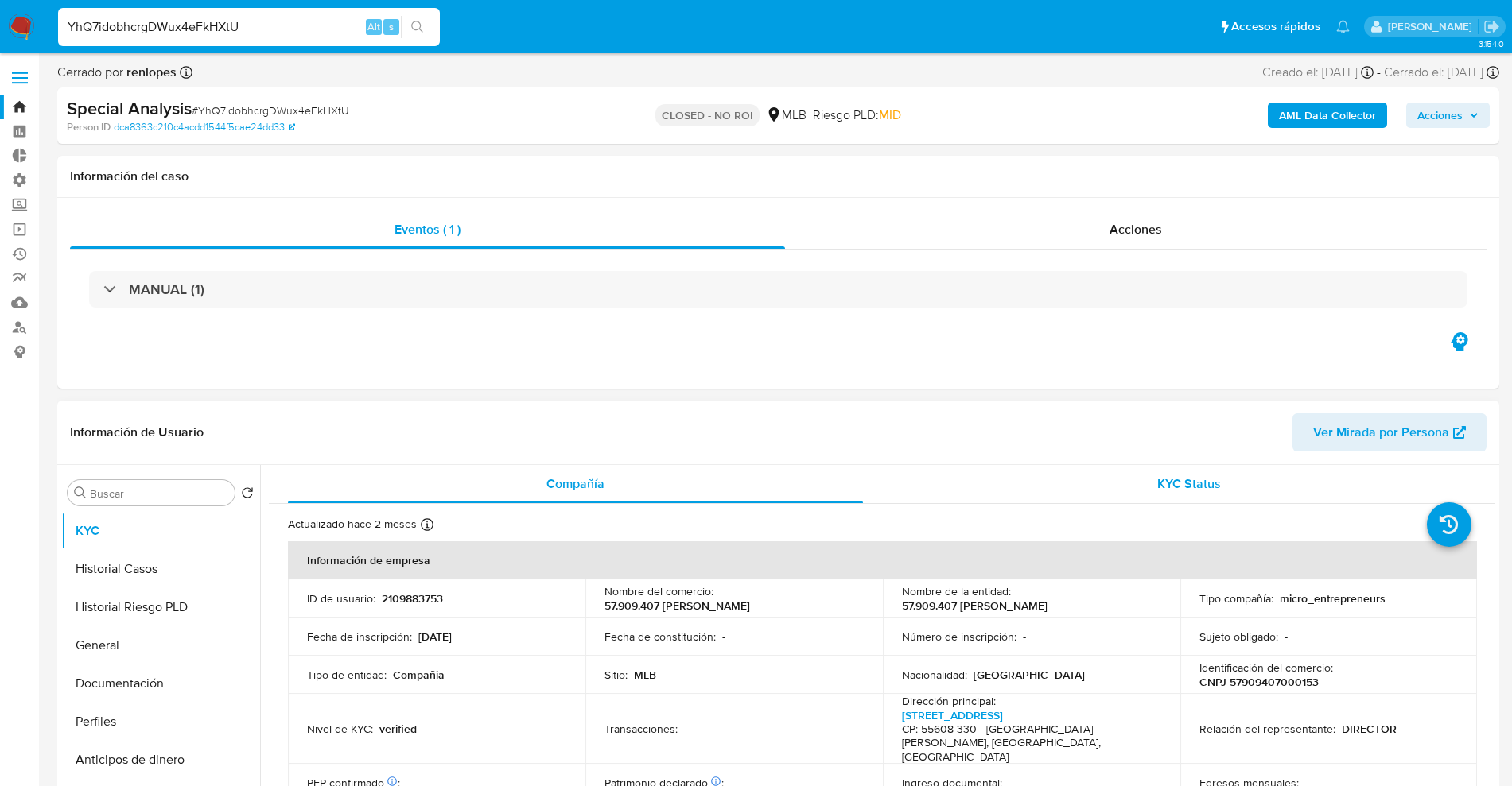
select select "10"
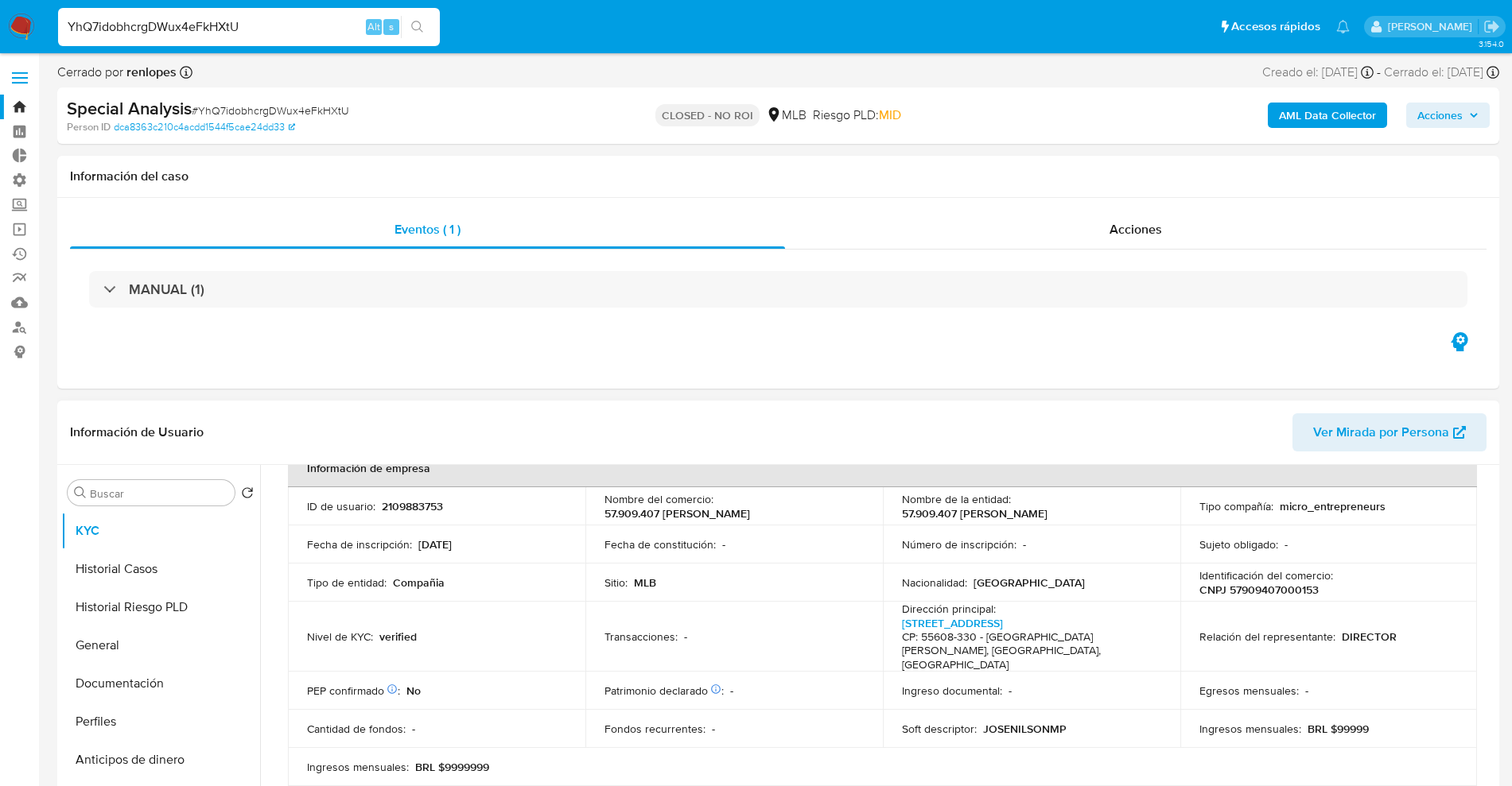
scroll to position [199, 0]
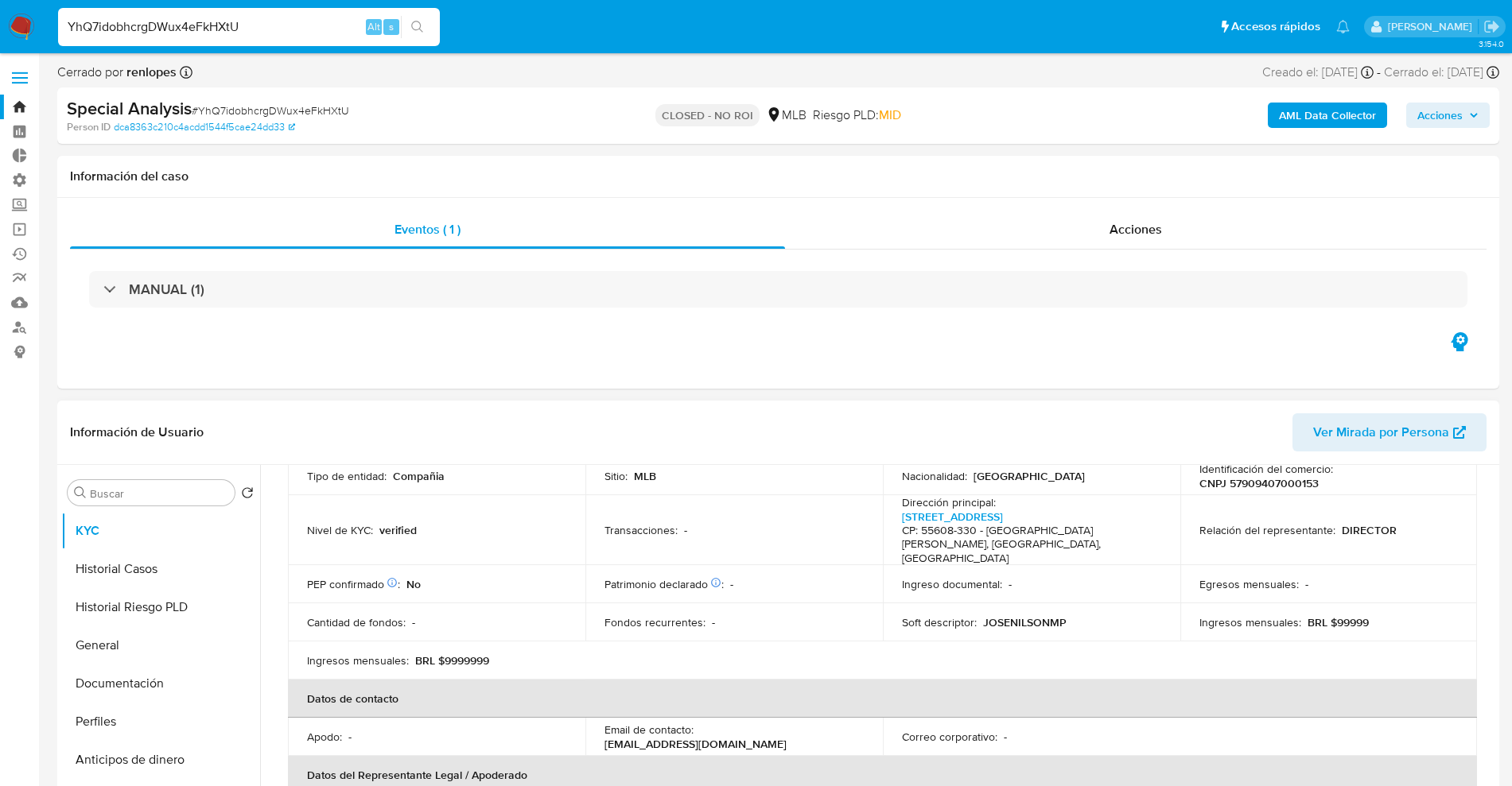
click at [1326, 616] on p "BRL $99999" at bounding box center [1339, 623] width 62 height 14
click at [1325, 616] on p "BRL $99999" at bounding box center [1339, 623] width 62 height 14
click at [1336, 616] on p "BRL $99999" at bounding box center [1339, 623] width 62 height 14
copy p "99999"
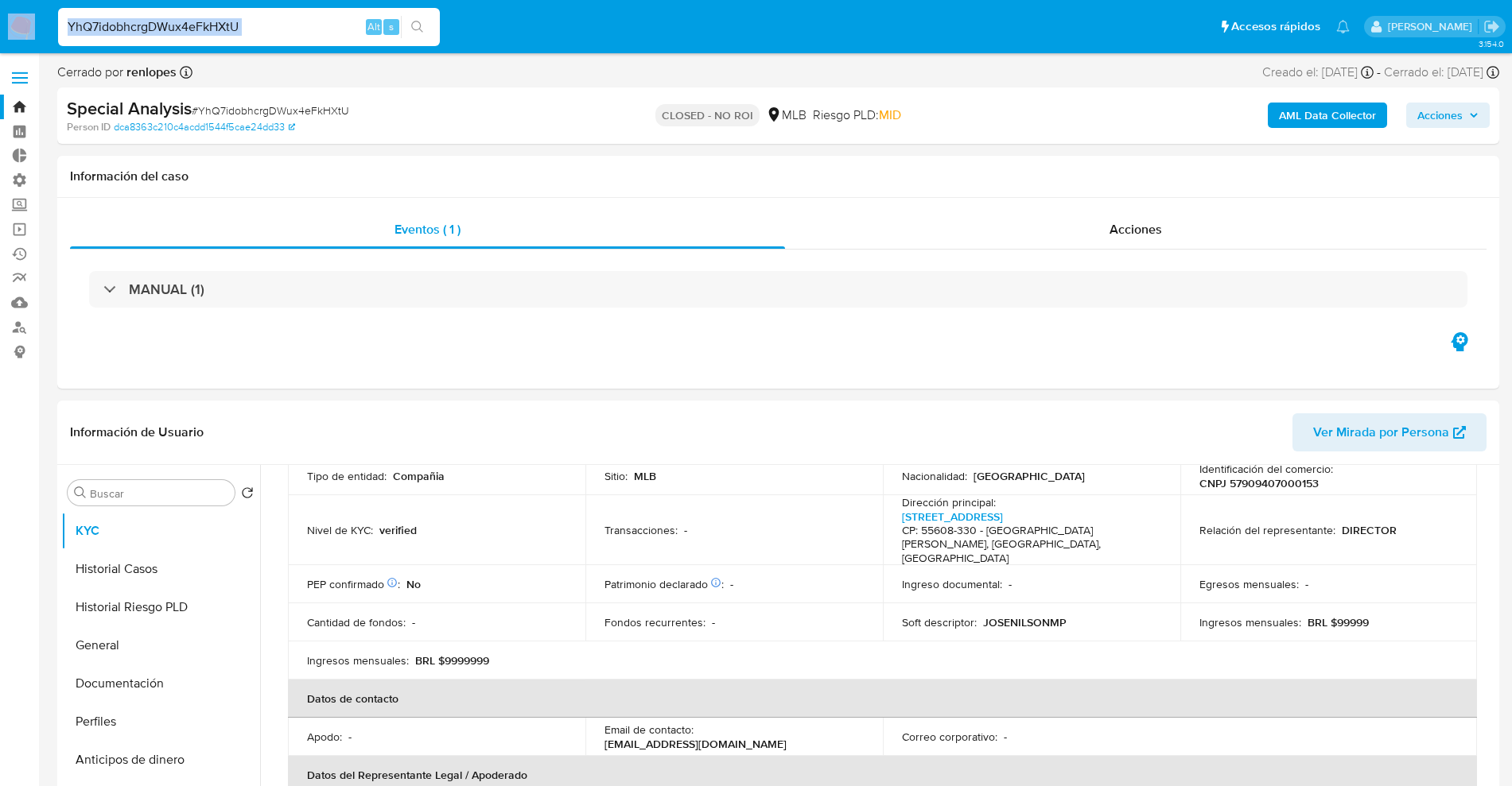
drag, startPoint x: 302, startPoint y: 12, endPoint x: 33, endPoint y: 13, distance: 269.0
click at [0, 21] on nav "Pausado Ver notificaciones YhQ7idobhcrgDWux4eFkHXtU Alt s Accesos rápidos Presi…" at bounding box center [756, 26] width 1512 height 53
click at [297, 22] on input "YhQ7idobhcrgDWux4eFkHXtU" at bounding box center [248, 27] width 382 height 21
drag, startPoint x: 292, startPoint y: 26, endPoint x: 0, endPoint y: 3, distance: 292.9
click at [0, 6] on nav "Pausado Ver notificaciones YhQ7idobhcrgDWux4eFkHXtU Alt s Accesos rápidos Presi…" at bounding box center [756, 26] width 1512 height 53
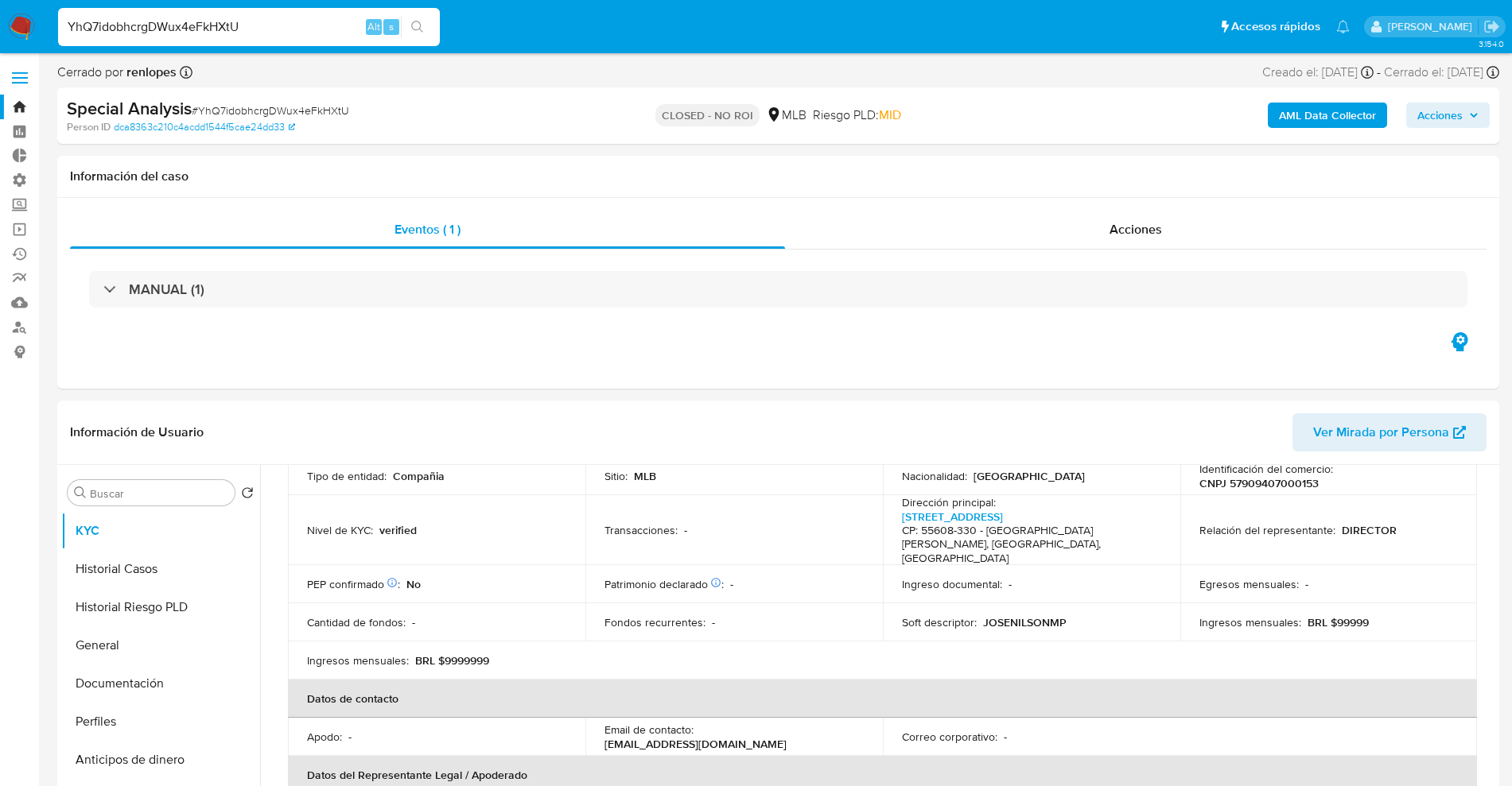
paste input "rAvqXMU00ruV0Qv3739eyJls"
type input "rAvqXMU00ruV0Qv3739eyJls"
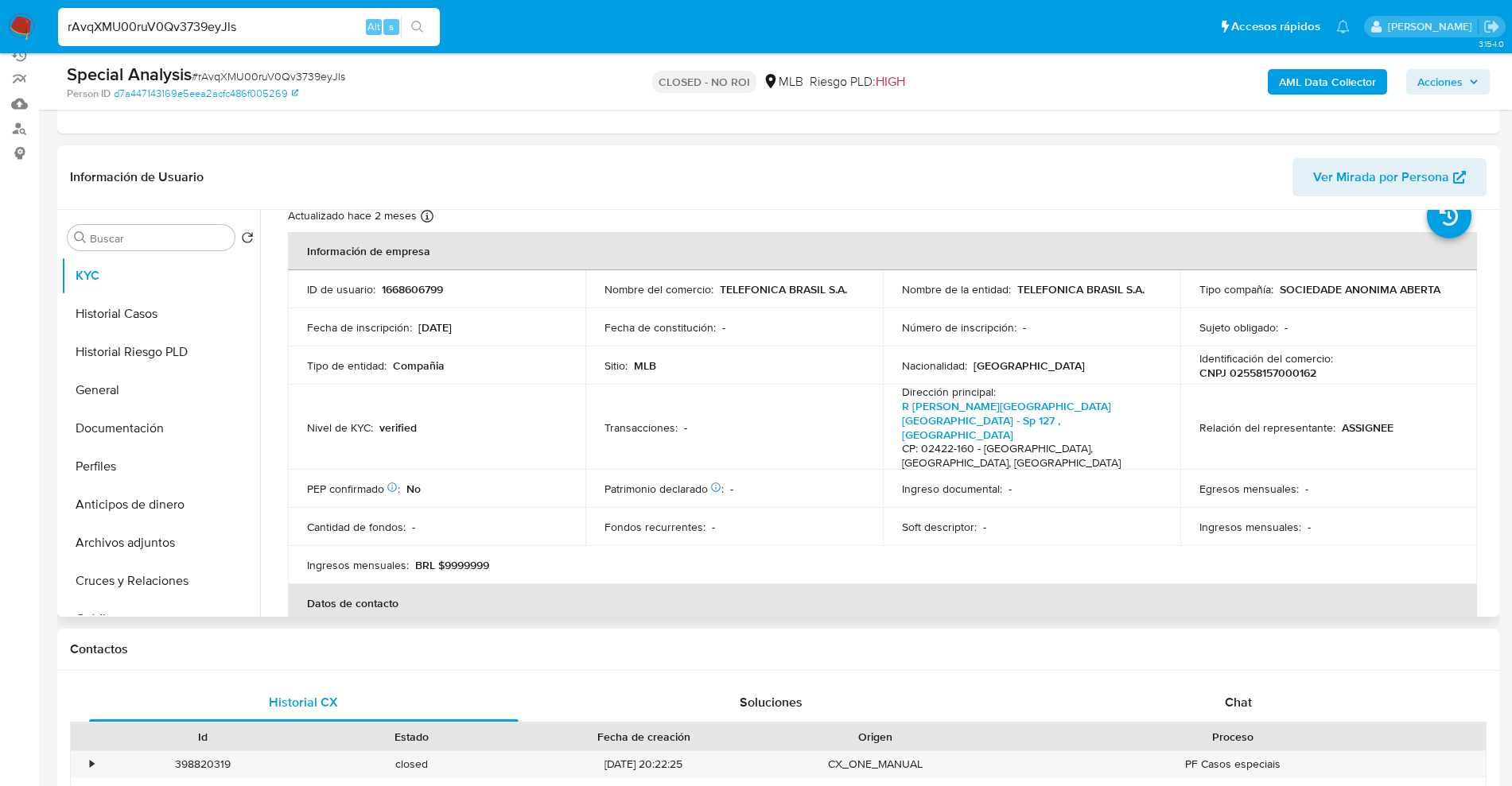
scroll to position [99, 0]
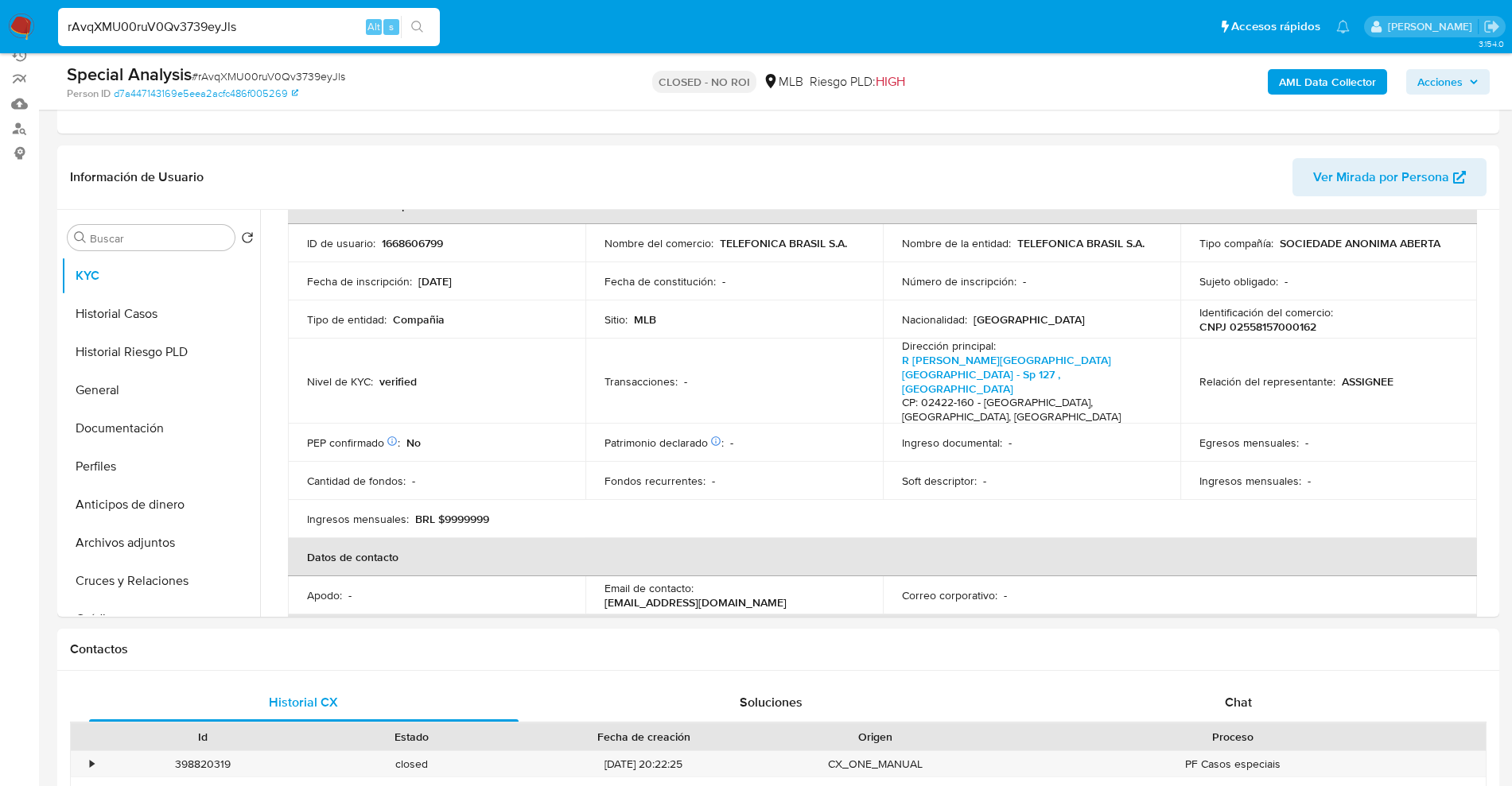
select select "10"
drag, startPoint x: 249, startPoint y: 20, endPoint x: 0, endPoint y: -83, distance: 269.5
paste input "9d3W7eD00ZwDsWmPzthIJ7aH"
type input "9d3W7eD00ZwDsWmPzthIJ7aH"
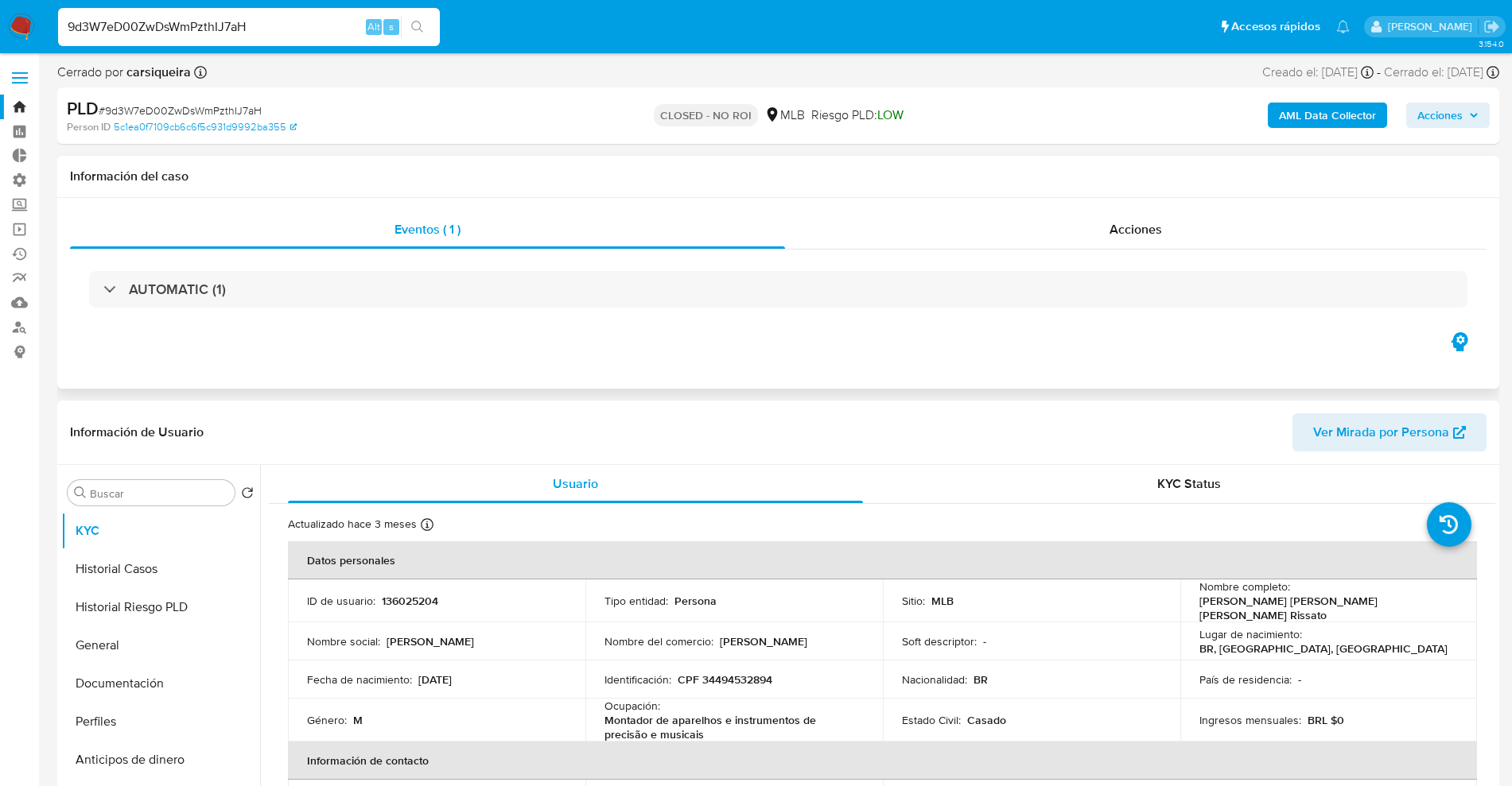
select select "10"
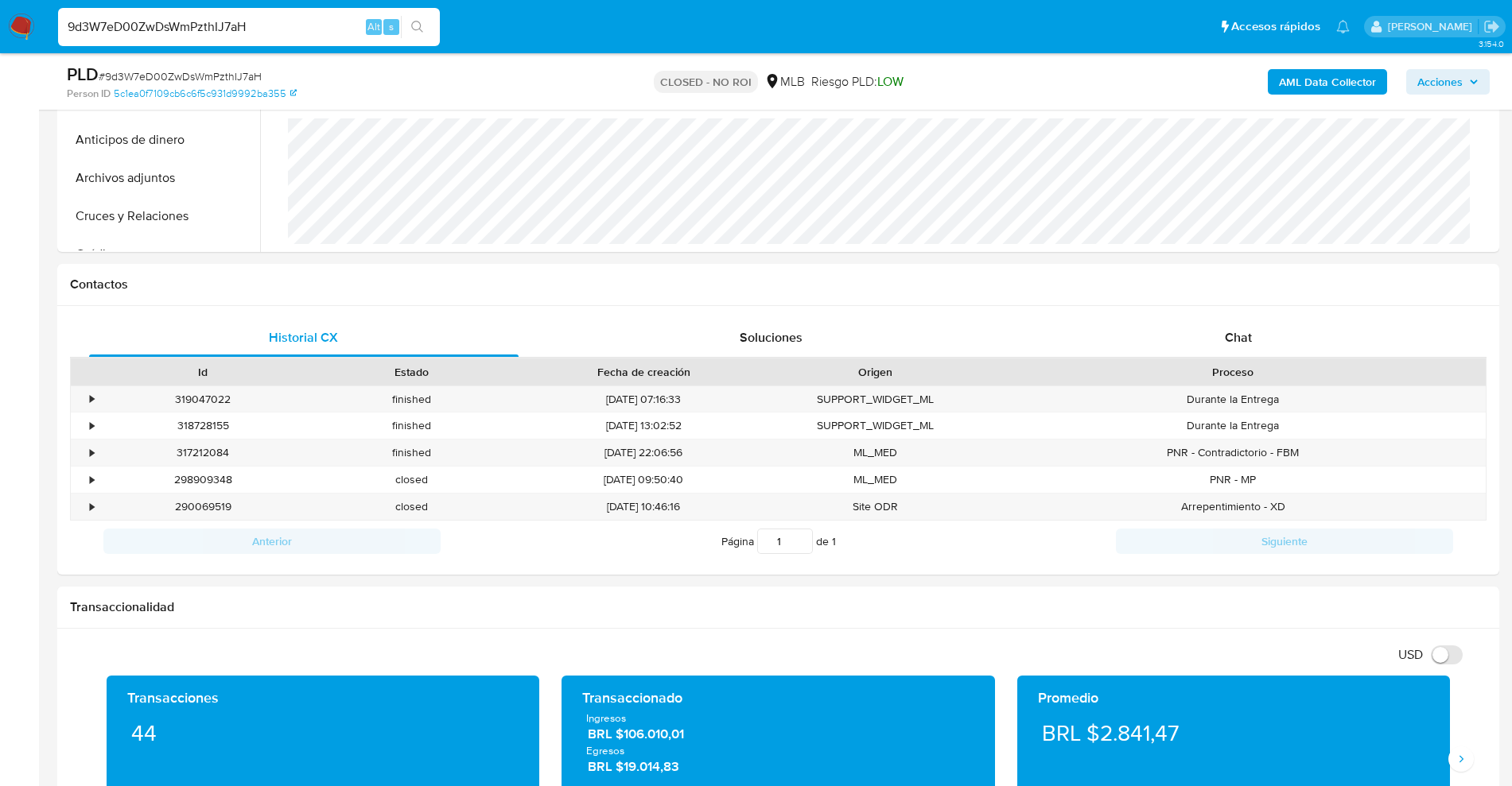
scroll to position [199, 0]
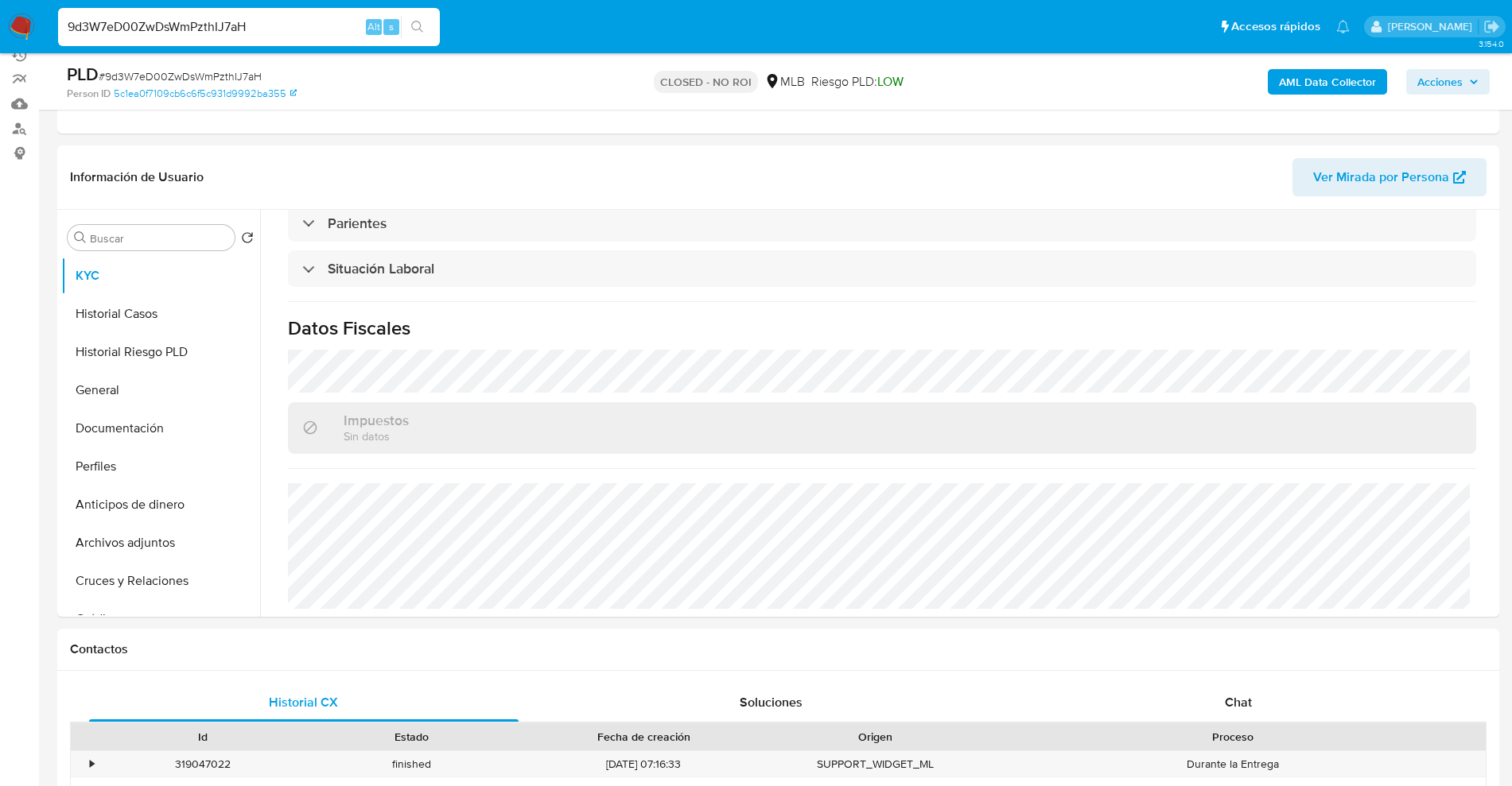
drag, startPoint x: 280, startPoint y: 21, endPoint x: 0, endPoint y: -16, distance: 282.4
paste input "G6iHyKdMogxKves12bCZMneF"
type input "G6iHyKdMogxKves12bCZMneF"
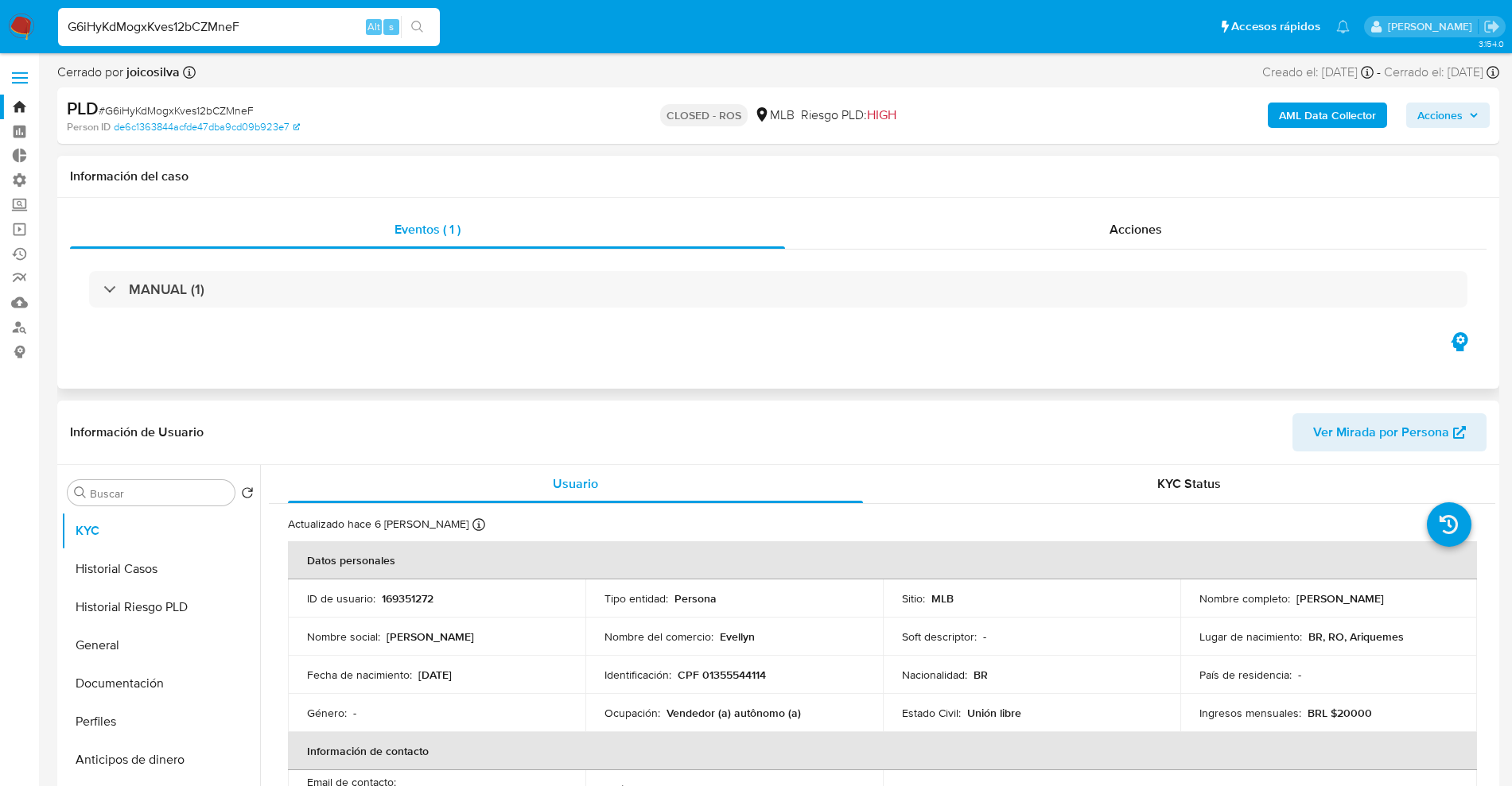
select select "10"
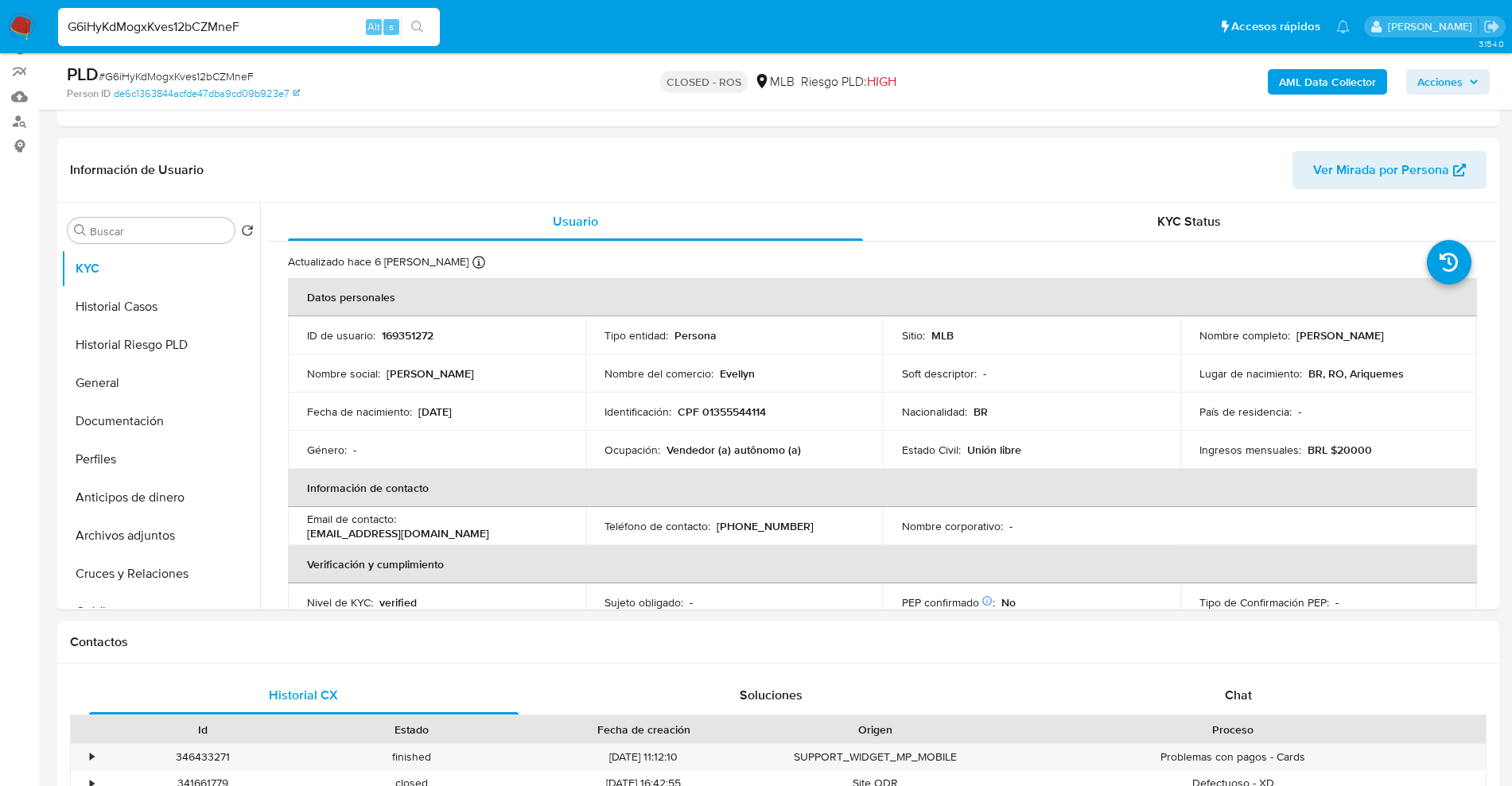
scroll to position [398, 0]
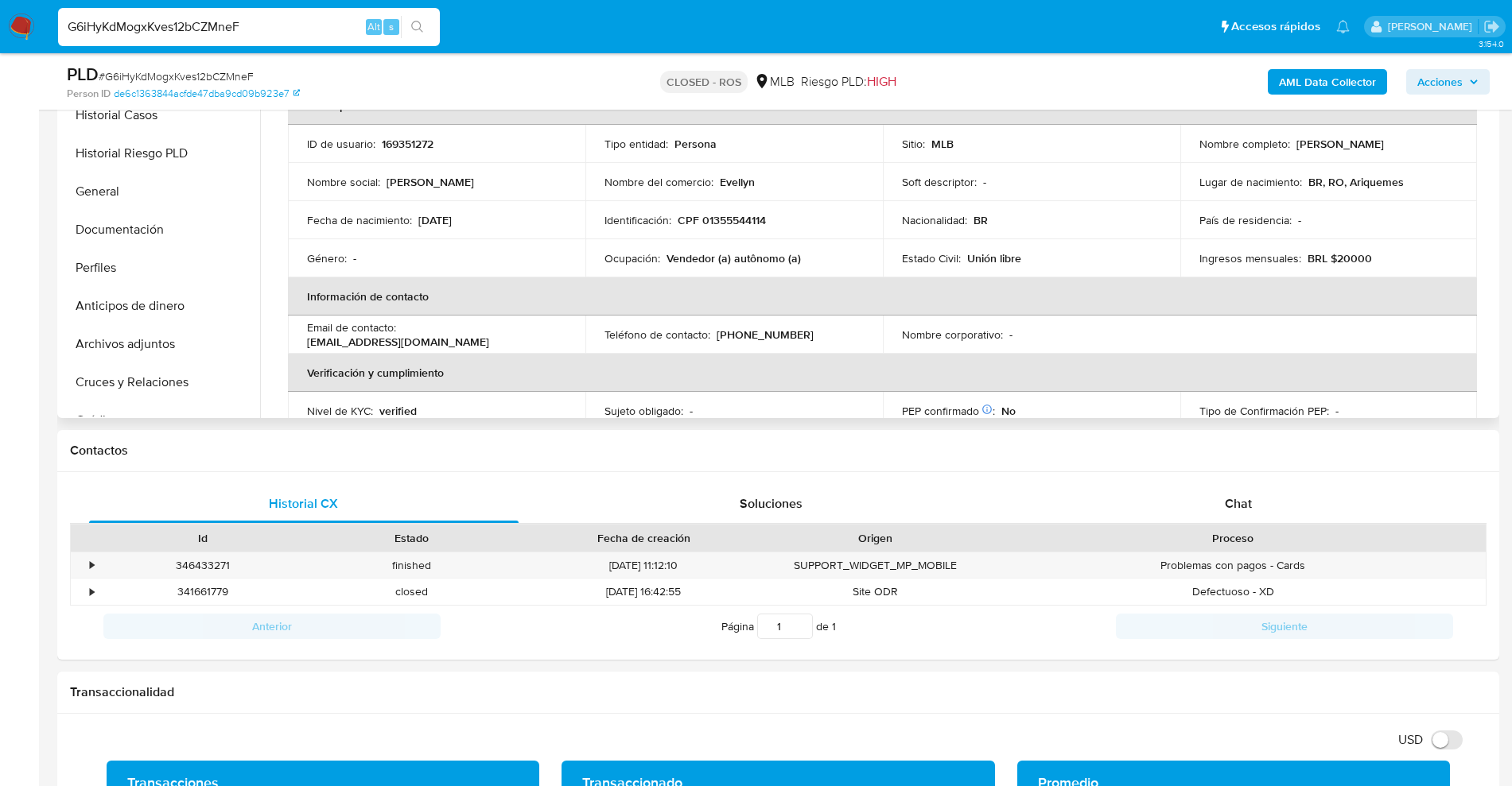
click at [1352, 252] on p "BRL $20000" at bounding box center [1340, 258] width 64 height 14
click at [1352, 254] on p "BRL $20000" at bounding box center [1340, 258] width 64 height 14
click at [1354, 255] on p "BRL $20000" at bounding box center [1340, 258] width 64 height 14
click at [1351, 284] on th "Información de contacto" at bounding box center [882, 297] width 1189 height 38
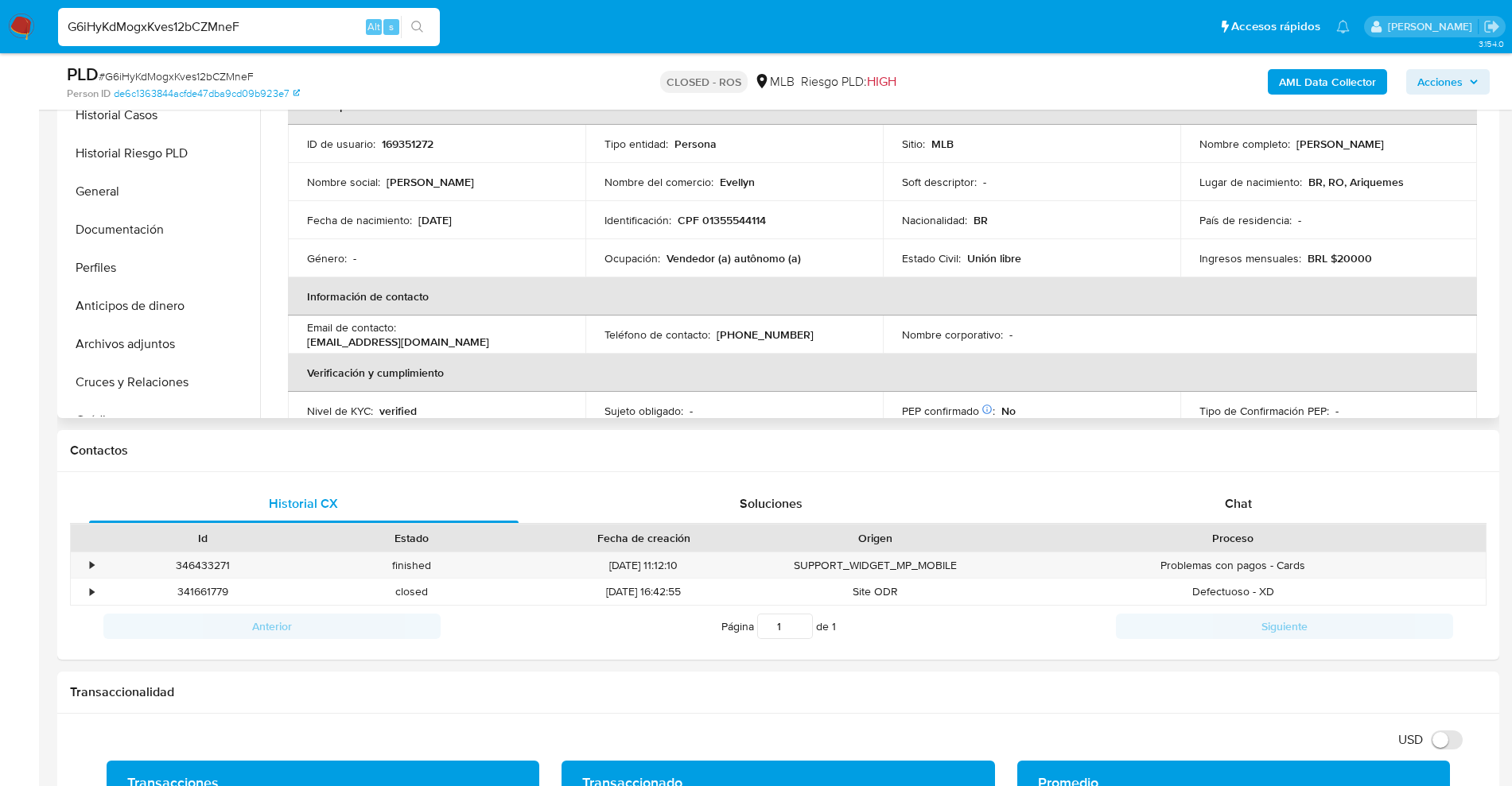
click at [1347, 265] on p "BRL $20000" at bounding box center [1340, 258] width 64 height 14
copy p "20000"
drag, startPoint x: 282, startPoint y: 21, endPoint x: 0, endPoint y: 18, distance: 282.0
click at [0, 18] on nav "Pausado Ver notificaciones G6iHyKdMogxKves12bCZMneF Alt s Accesos rápidos Presi…" at bounding box center [756, 26] width 1512 height 53
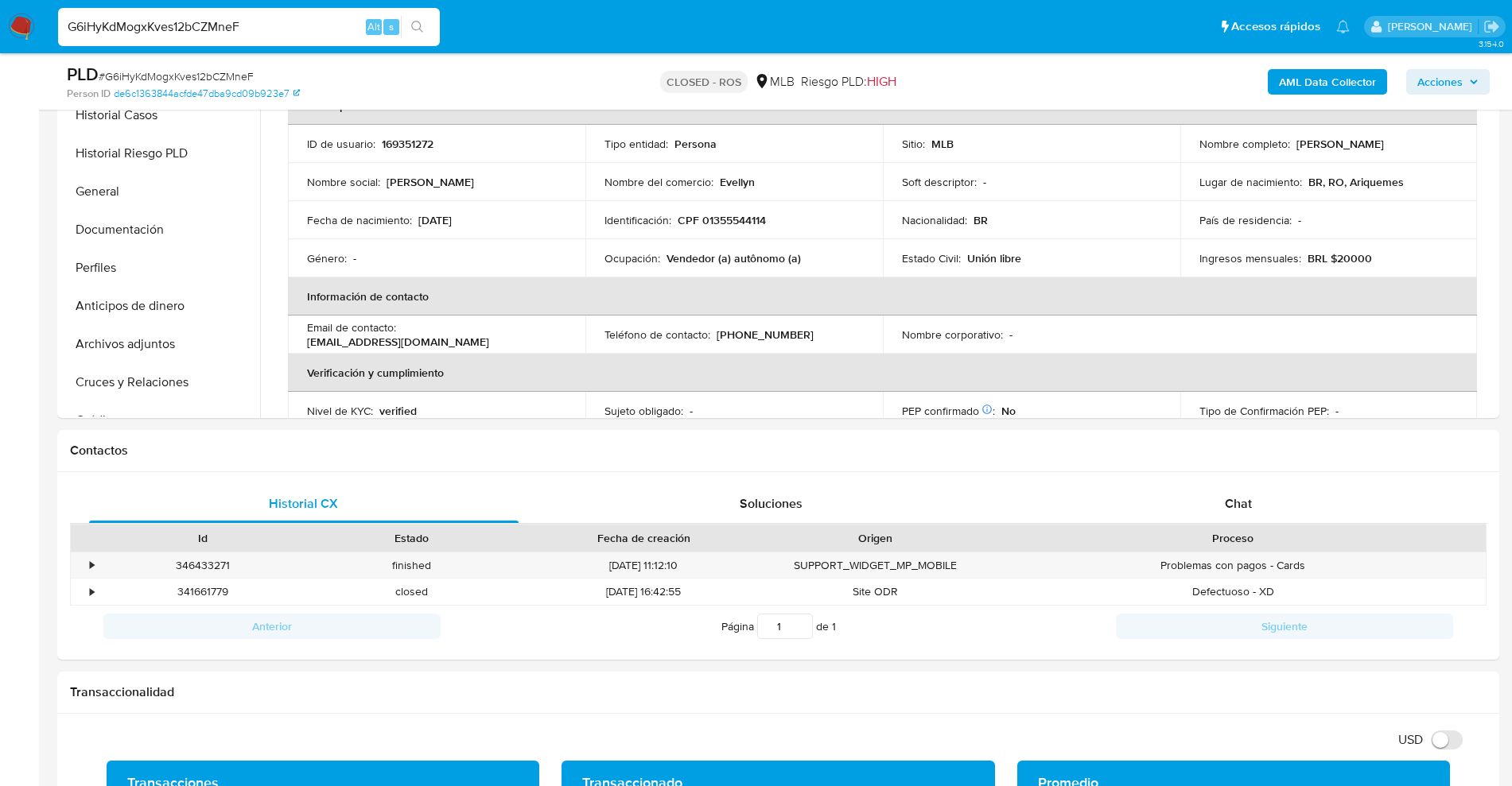
paste input "LcaL7ePwwQ6F5rU1YdNo1MzB"
type input "LcaL7ePwwQ6F5rU1YdNo1MzB"
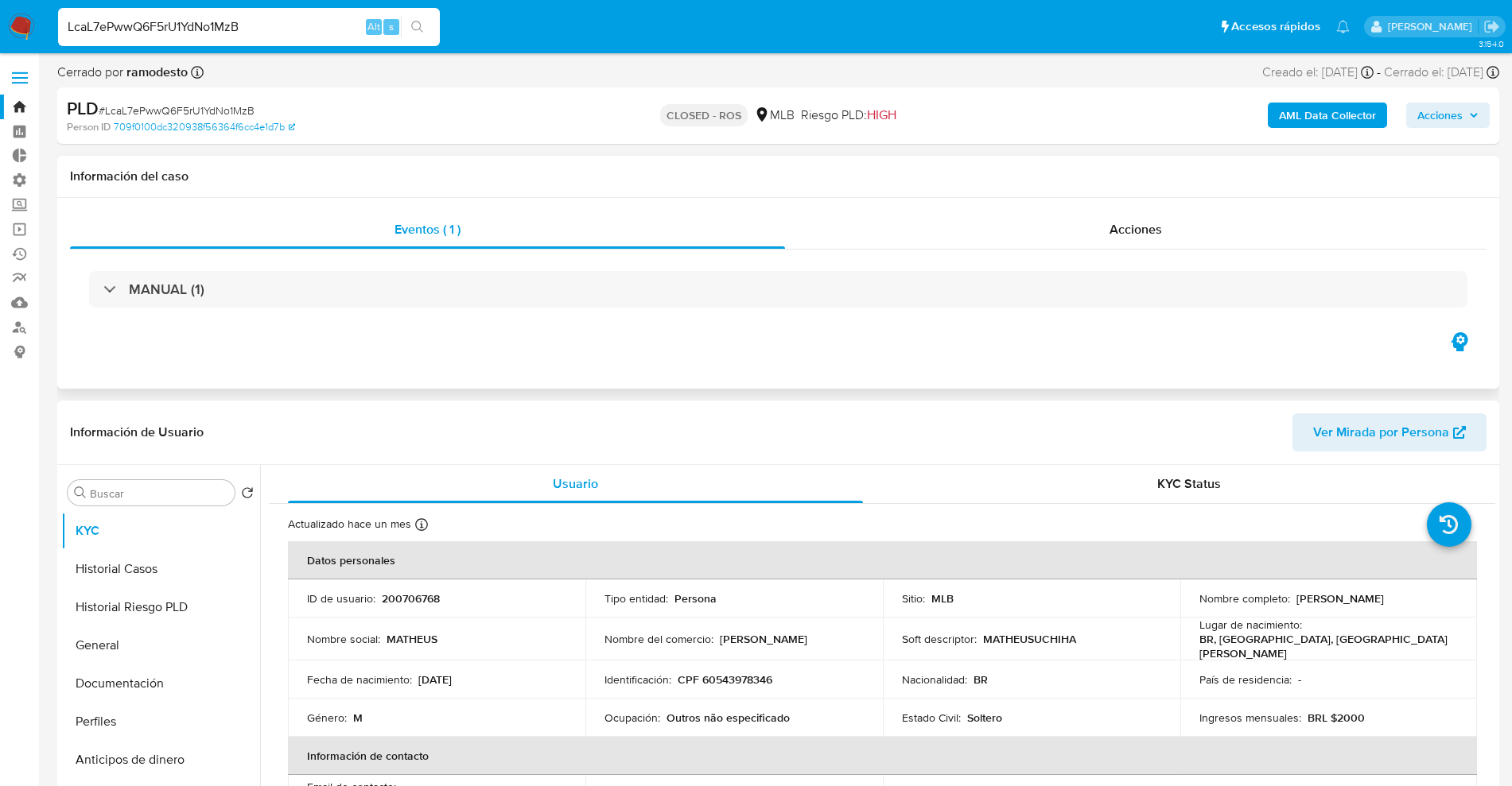
select select "10"
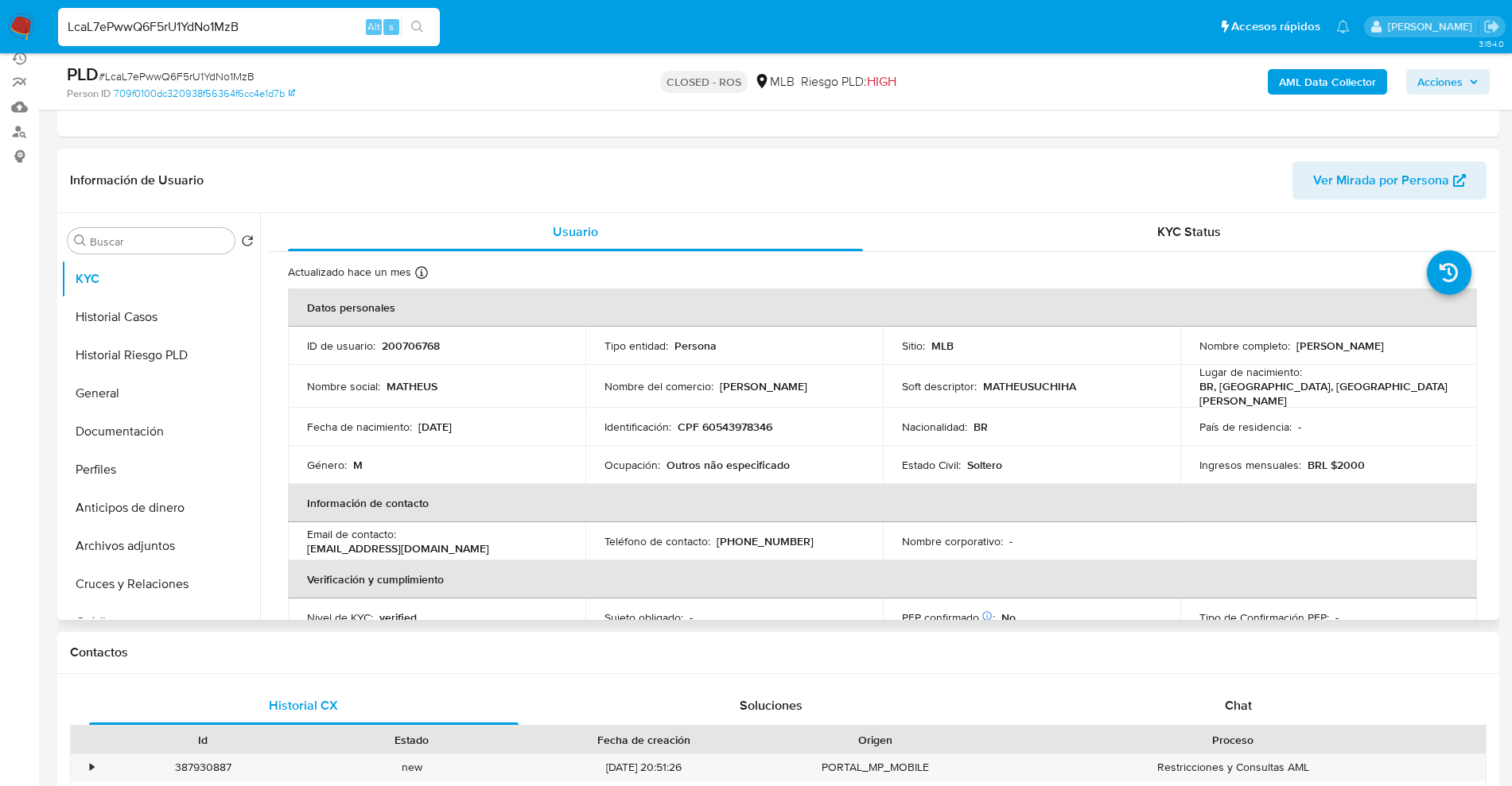
scroll to position [199, 0]
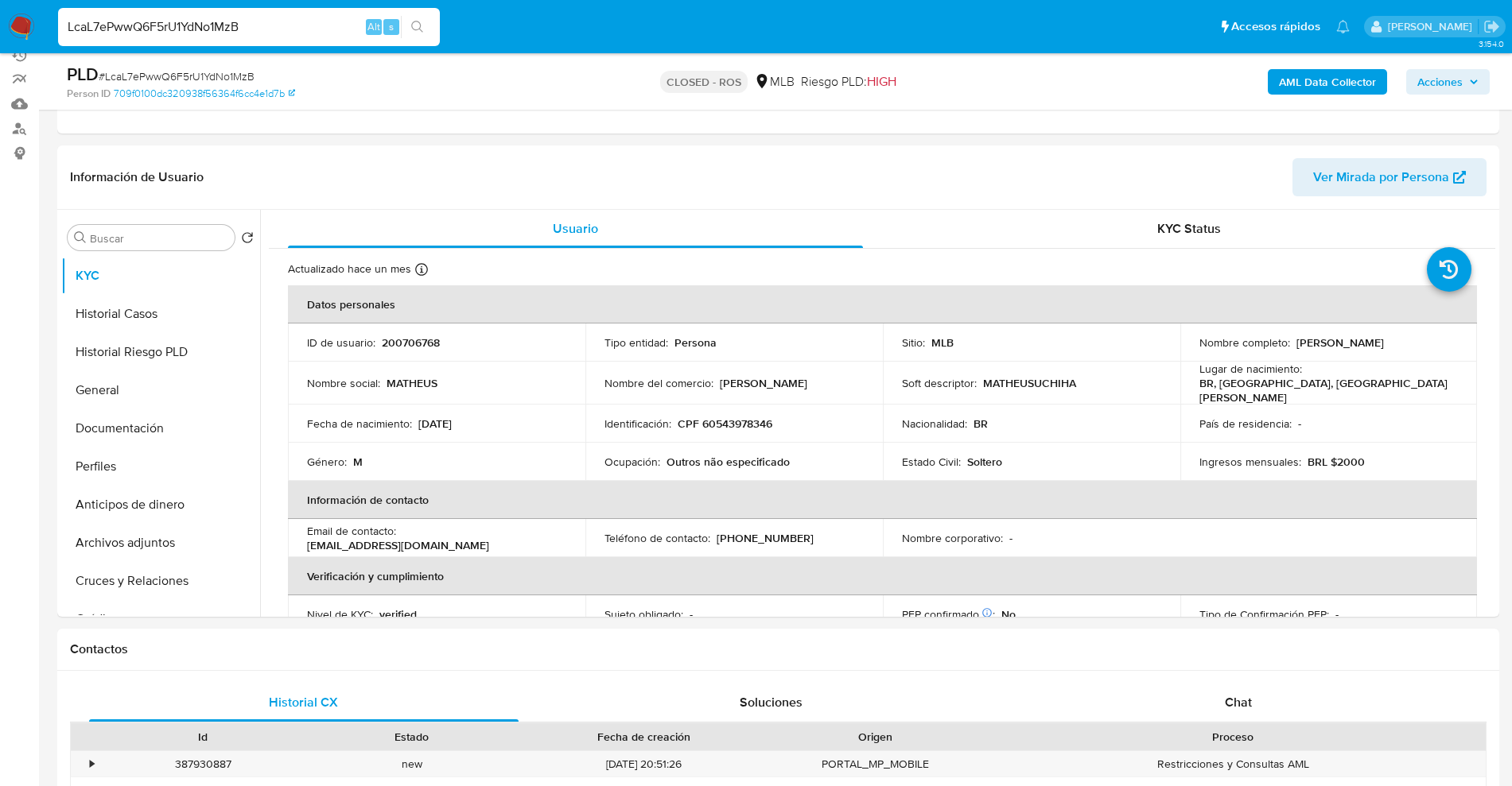
drag, startPoint x: 260, startPoint y: 29, endPoint x: 1, endPoint y: -65, distance: 275.5
paste input "VBDt6d0maNMc6XLdcaawZdgM"
type input "VBDt6d0maNMc6XLdcaawZdgM"
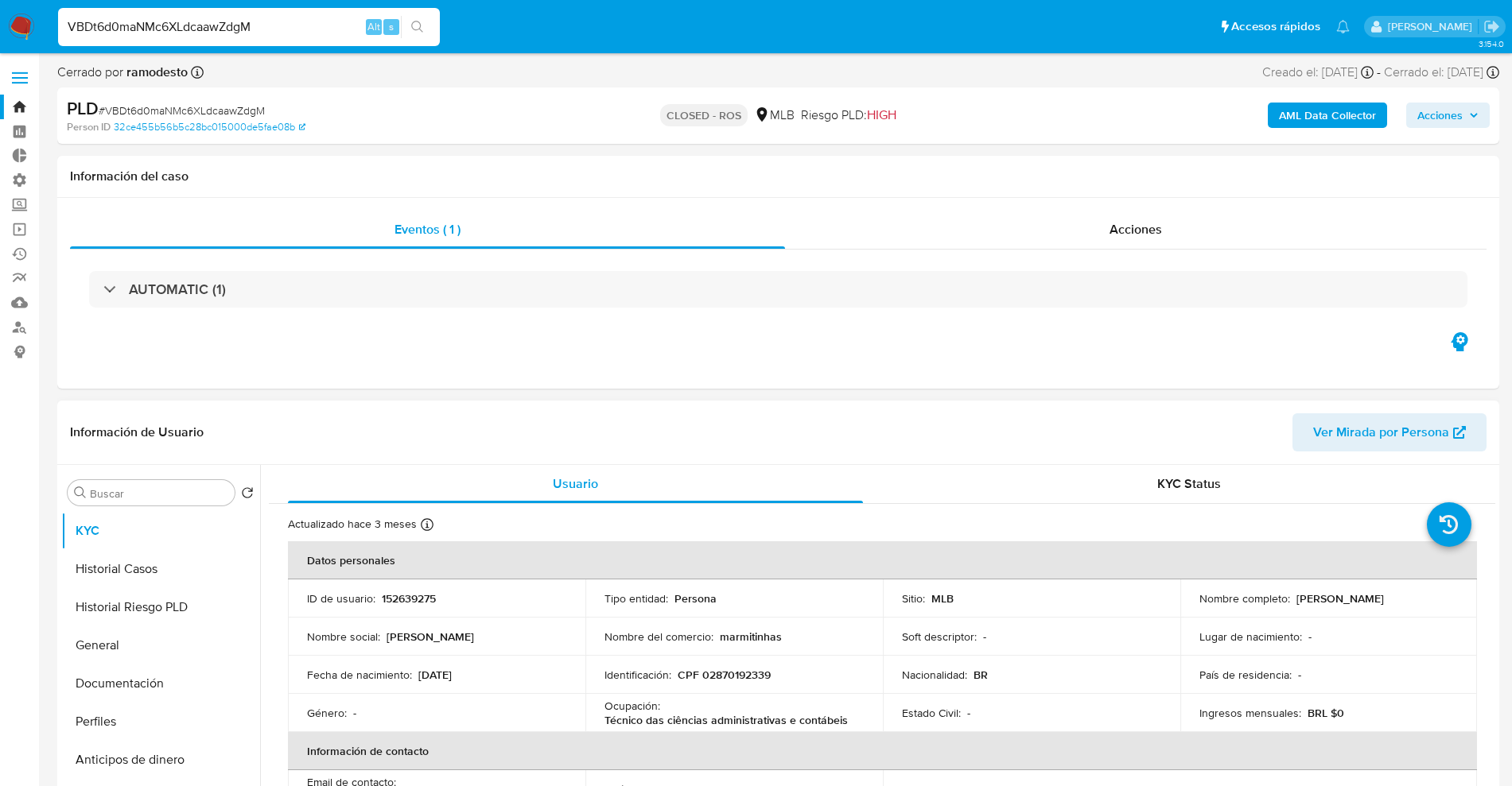
select select "10"
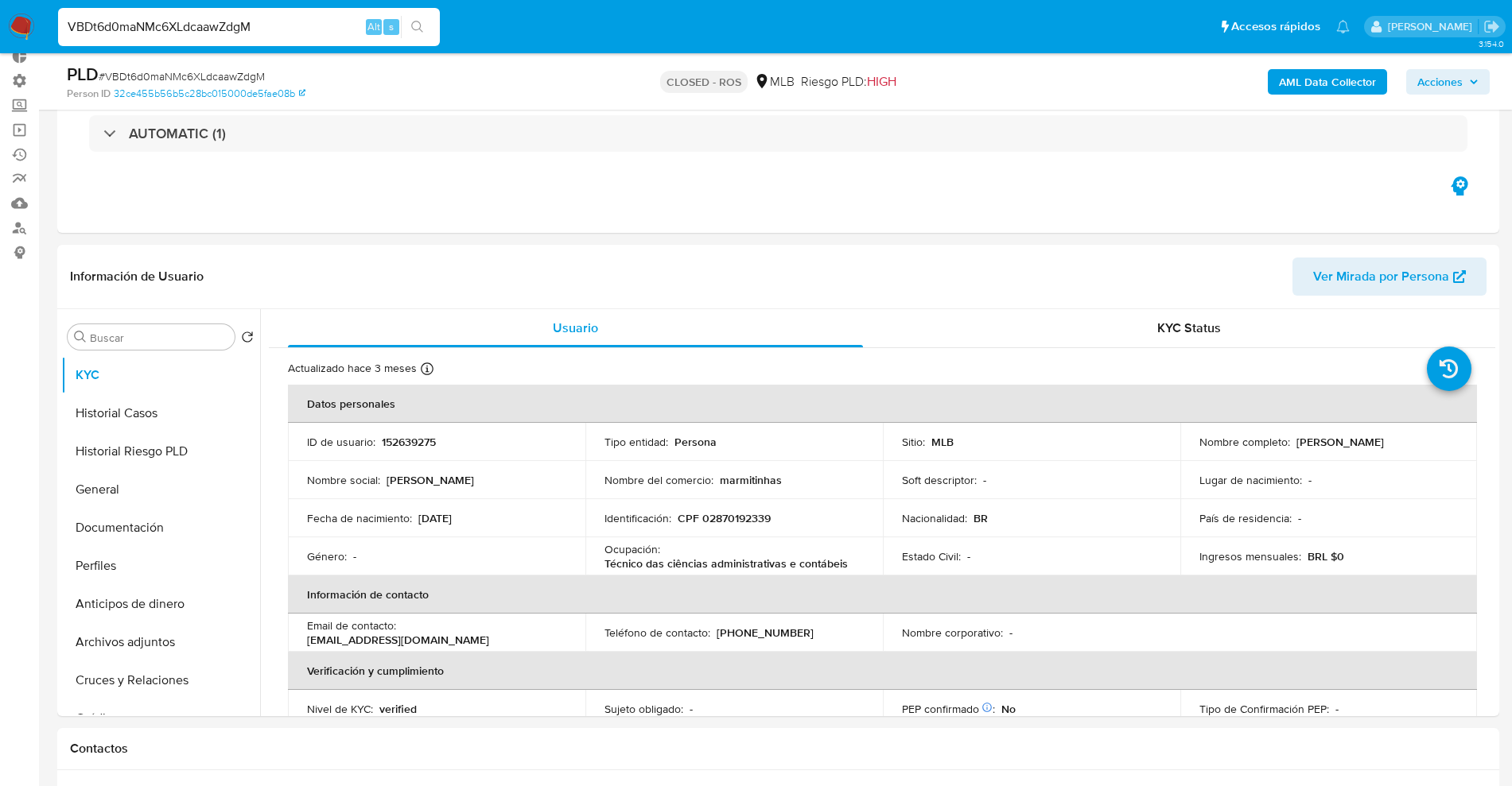
drag, startPoint x: 21, startPoint y: 4, endPoint x: 0, endPoint y: -121, distance: 126.8
paste input "H18zjwjROPOR2OP5CB2oU9MN"
type input "H18zjwjROPOR2OP5CB2oU9MN"
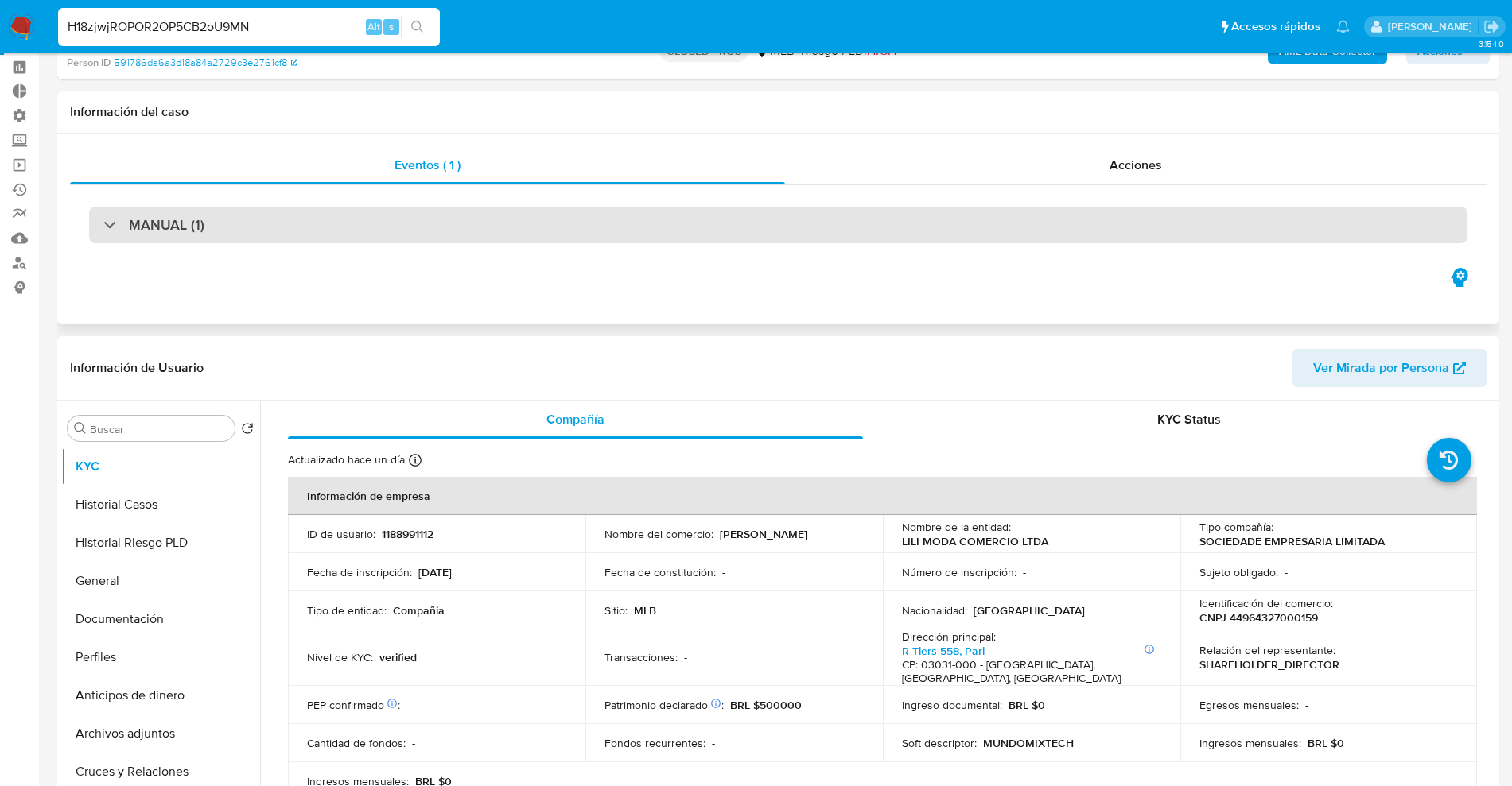
select select "10"
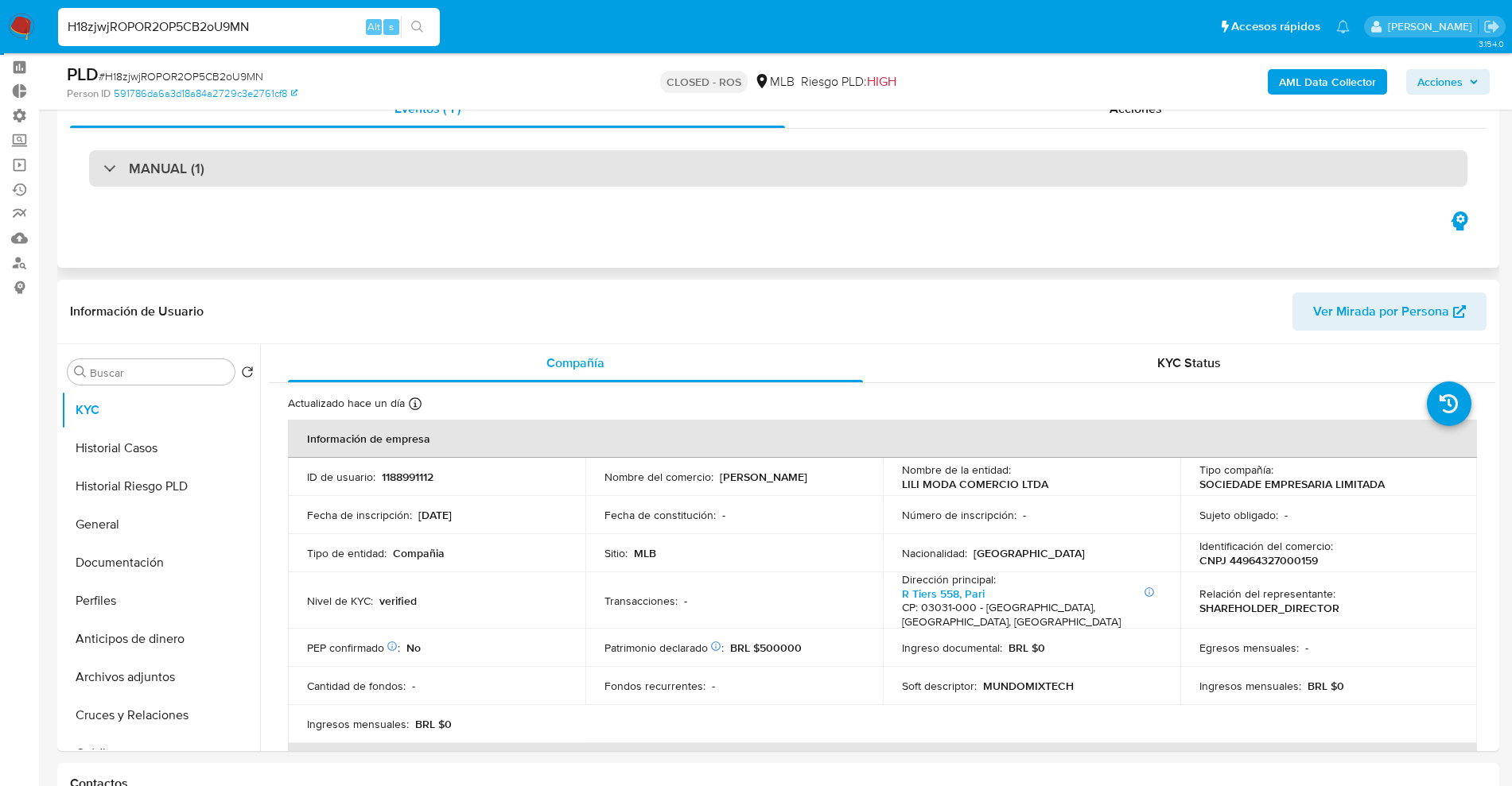
scroll to position [99, 0]
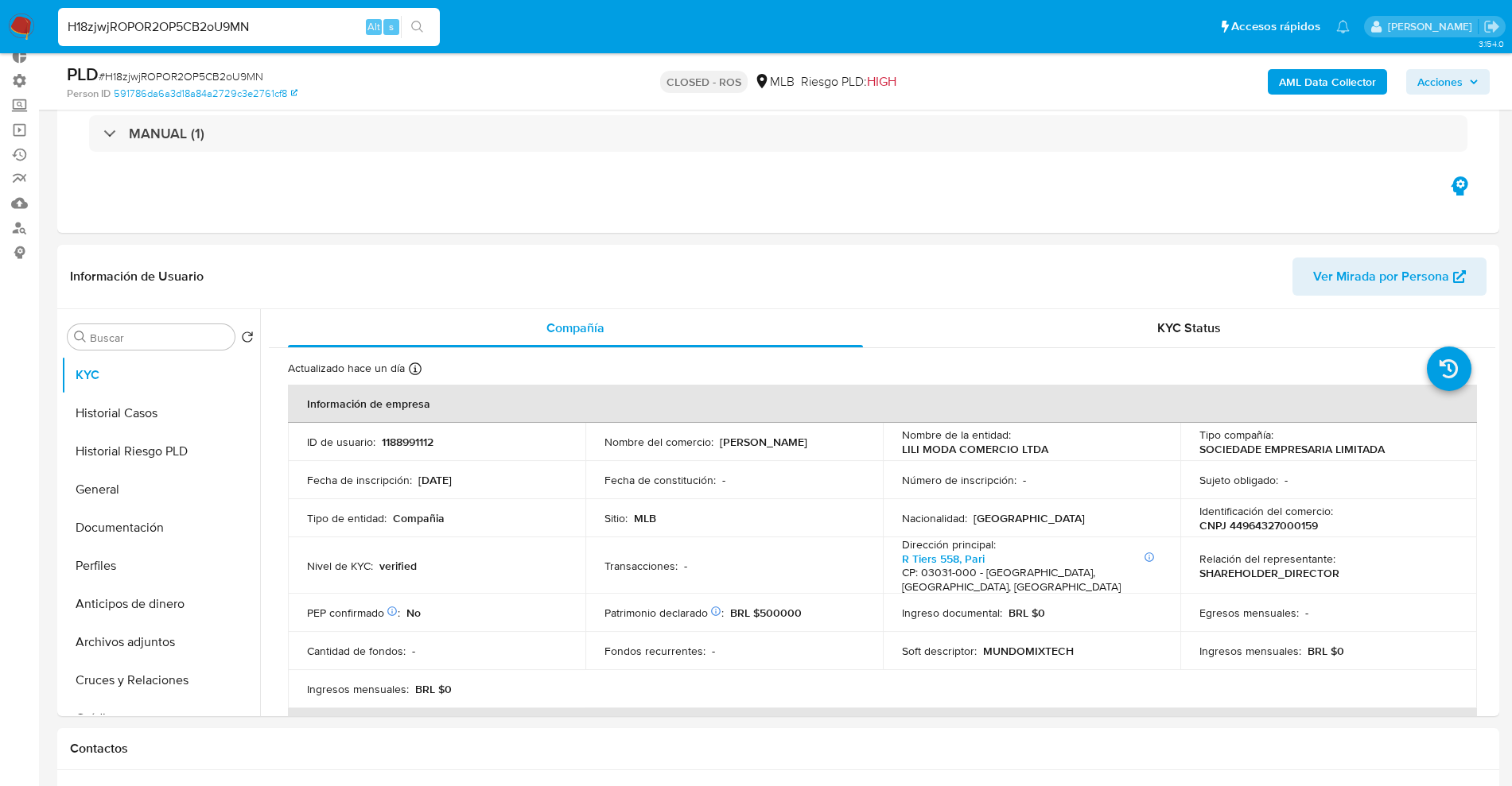
drag, startPoint x: 328, startPoint y: 23, endPoint x: 0, endPoint y: -33, distance: 332.7
paste input "XoxUrW8E9dfV5im1ExTIonZF"
type input "XoxUrW8E9dfV5im1ExTIonZF"
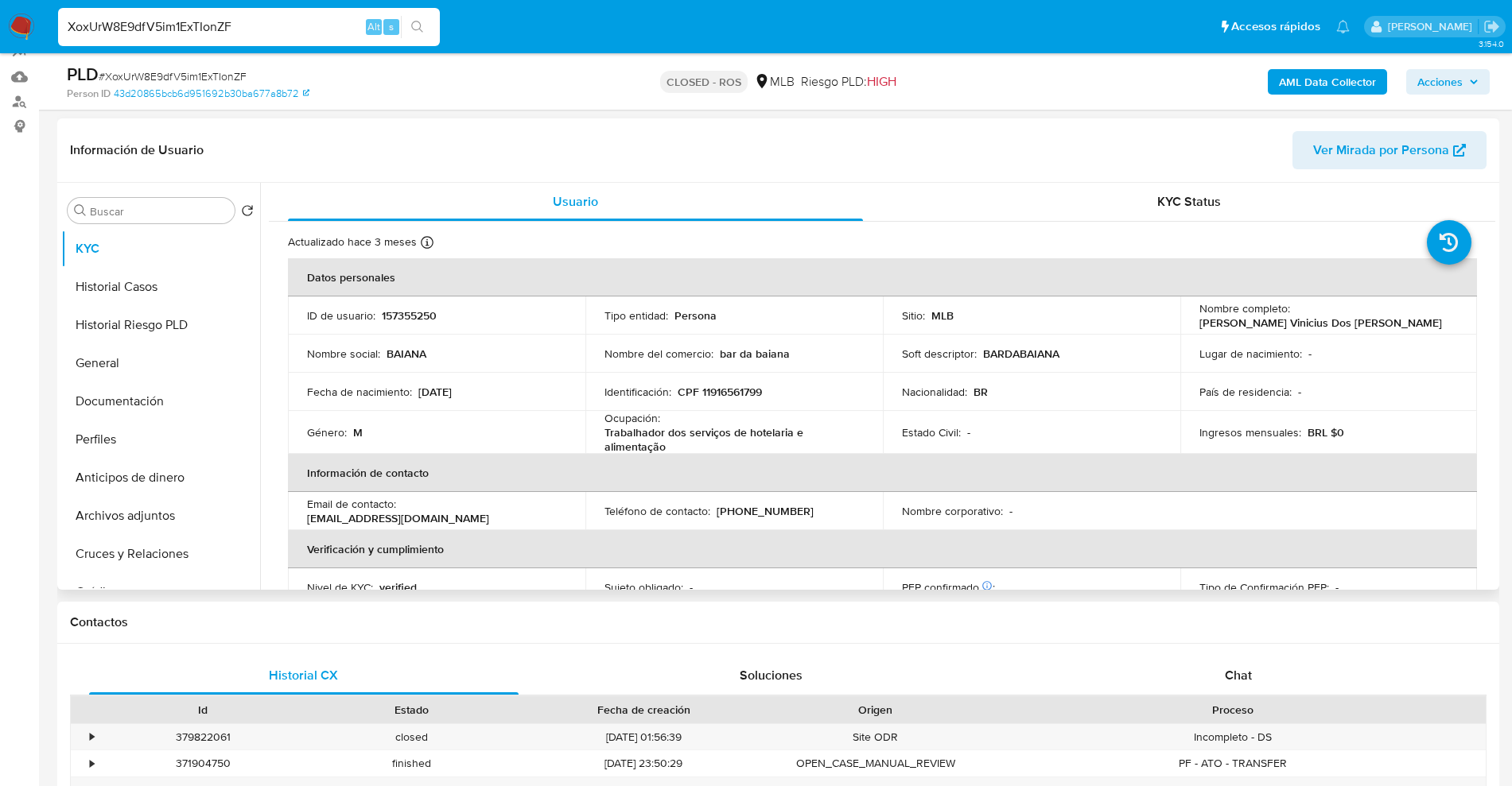
scroll to position [298, 0]
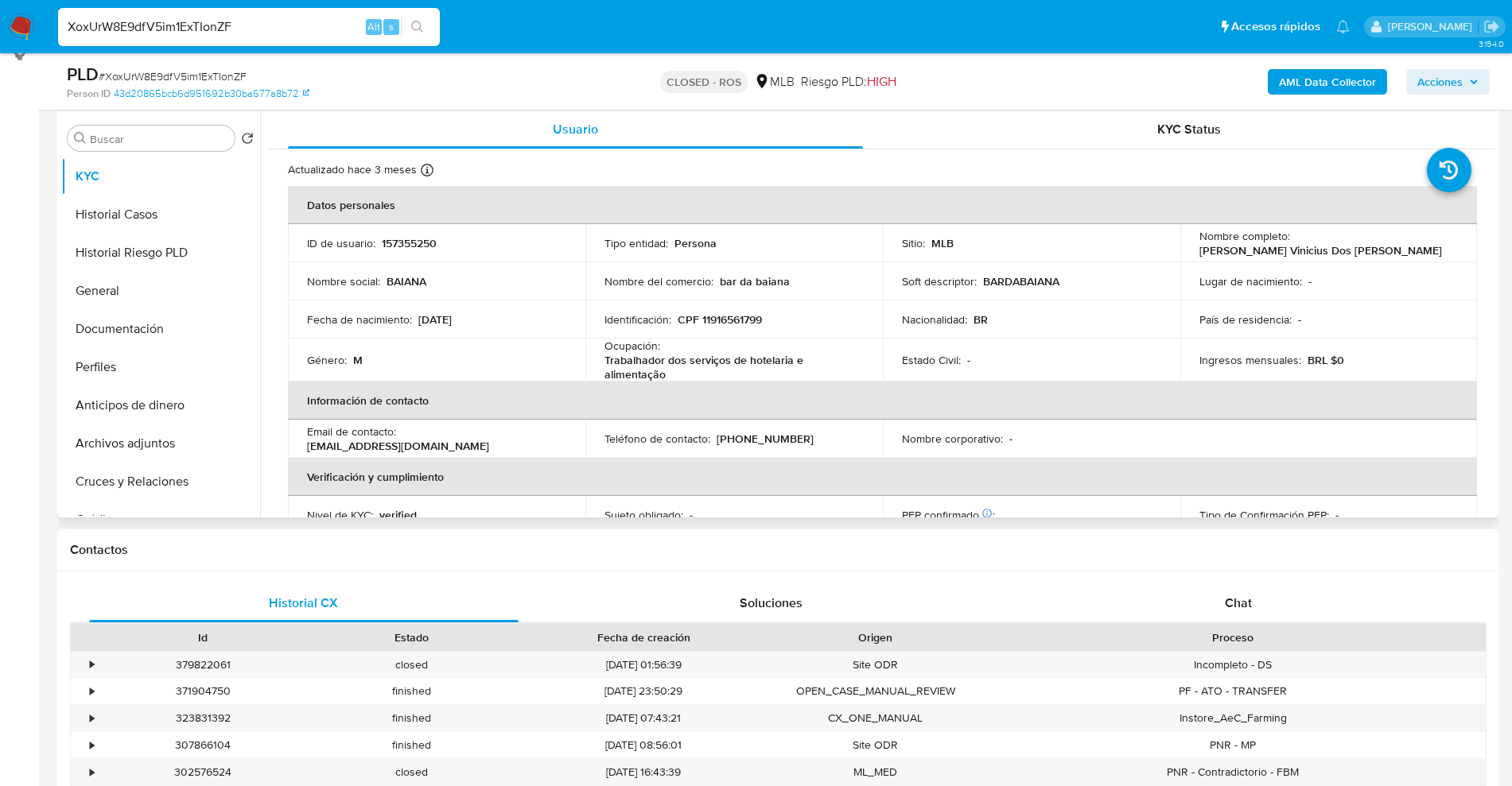
select select "10"
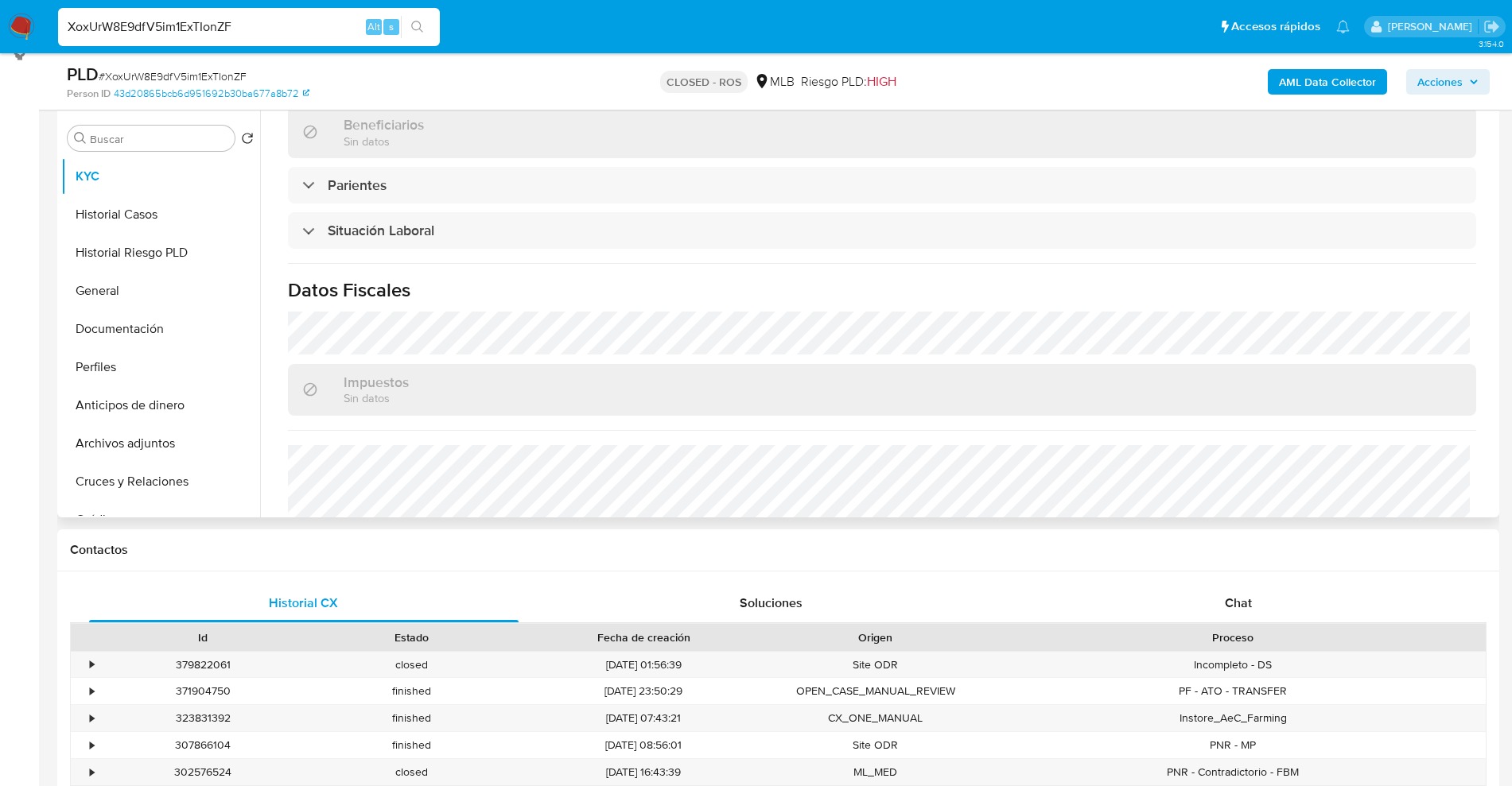
scroll to position [667, 0]
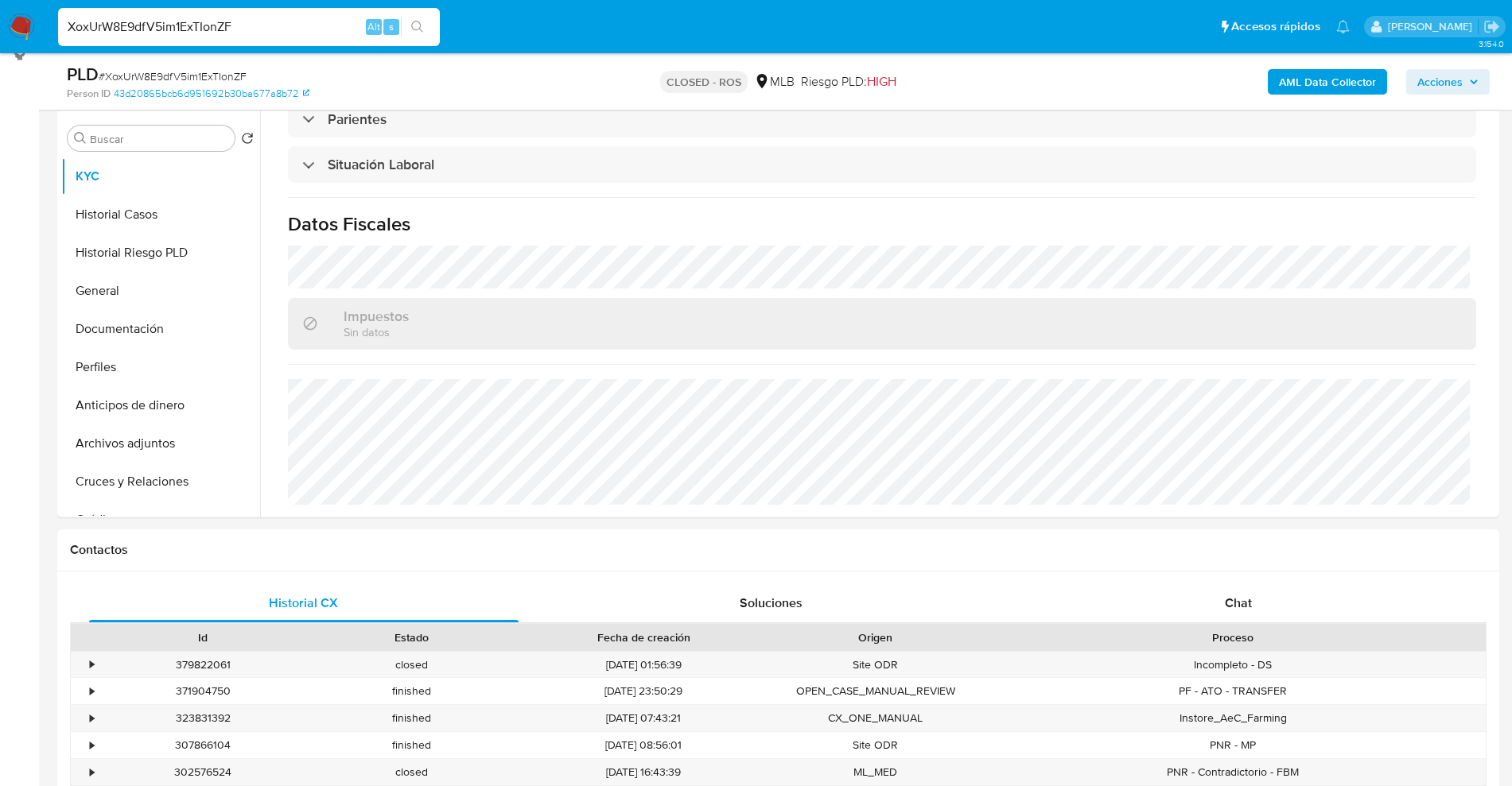
drag, startPoint x: 181, startPoint y: 38, endPoint x: 0, endPoint y: -9, distance: 187.0
paste input "l406Lht8Riqv6jzzAEUy9rVj"
type input "l406Lht8Riqv6jzzAEUy9rVj"
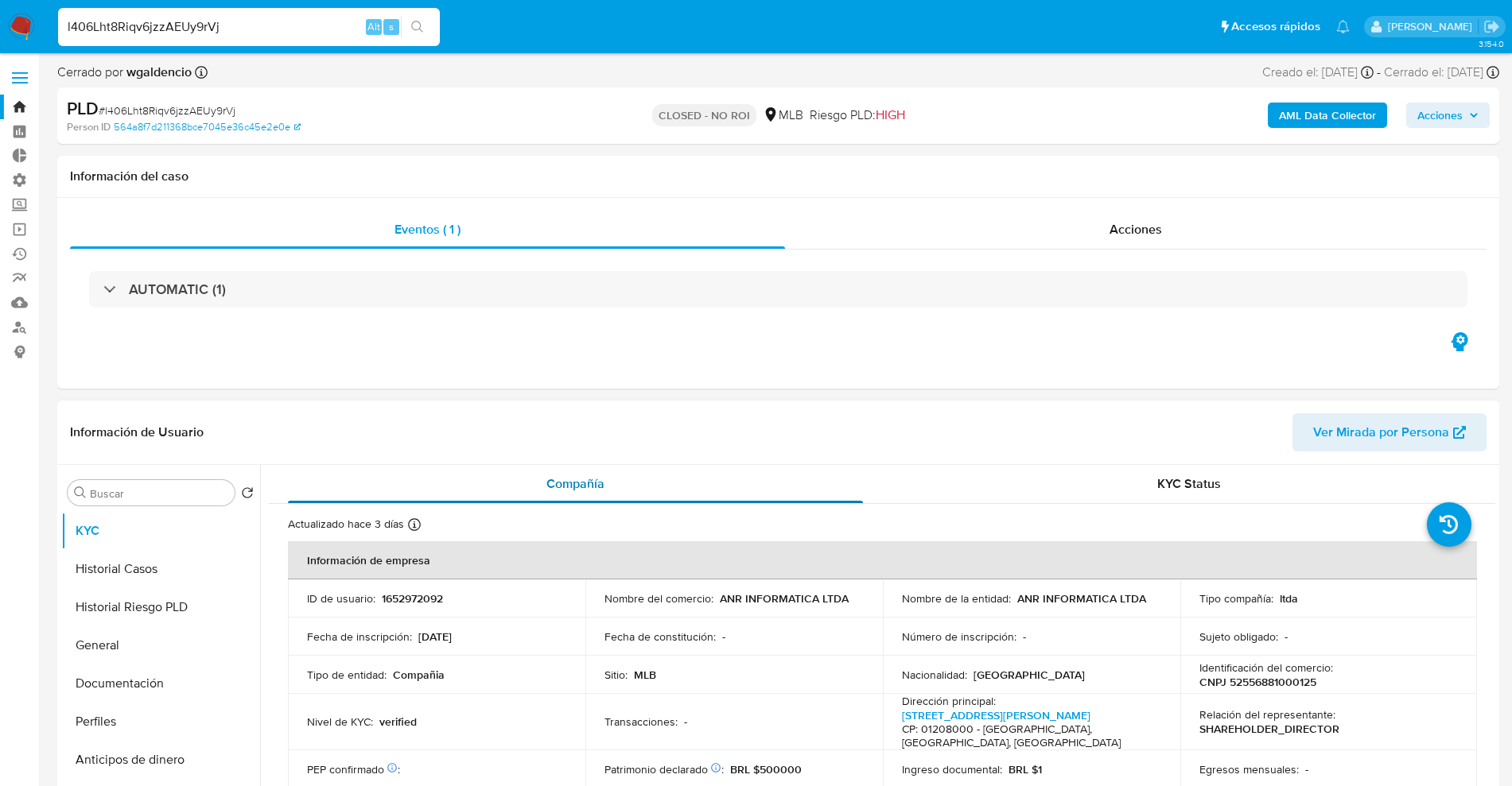
select select "10"
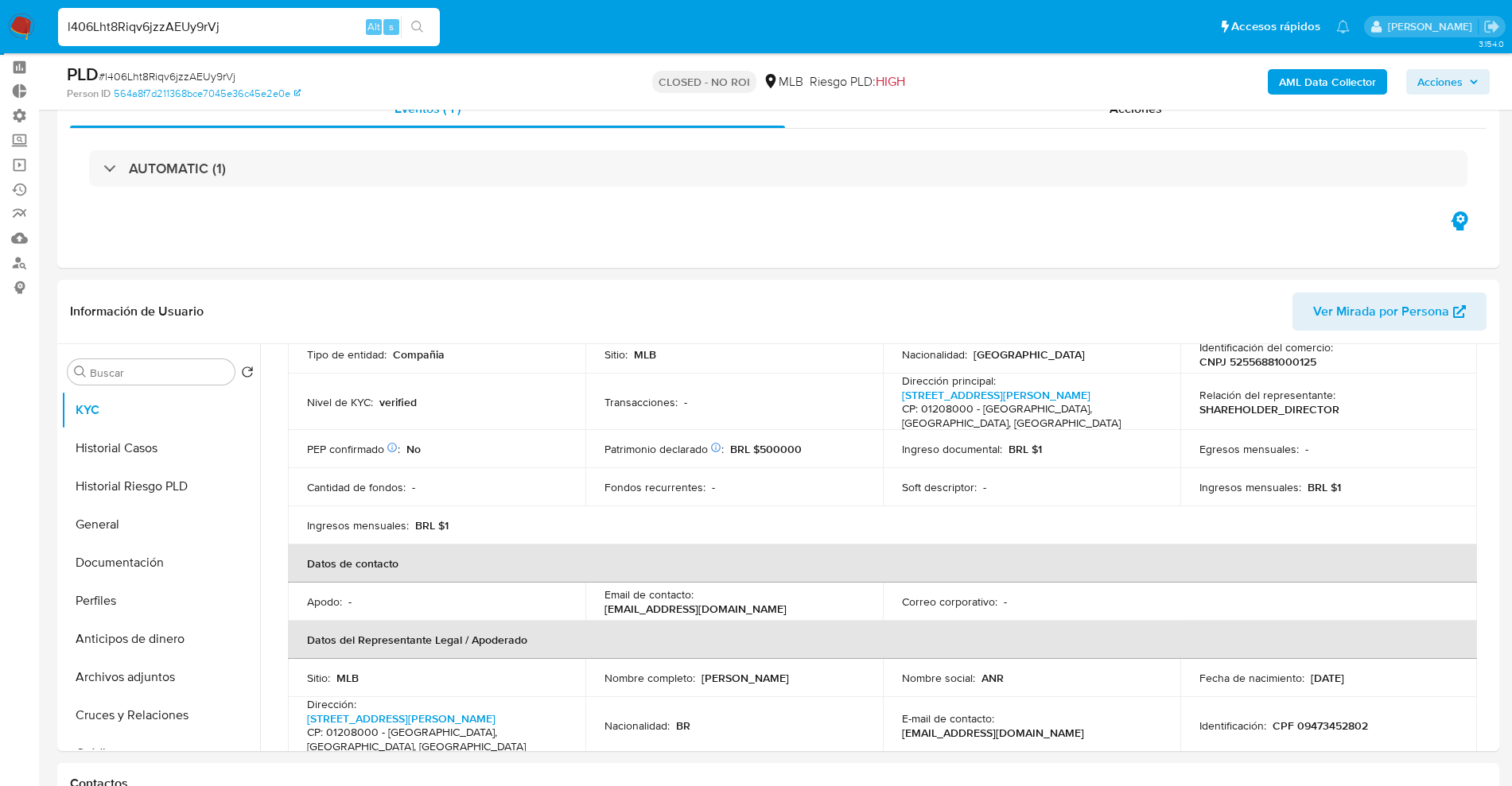
scroll to position [99, 0]
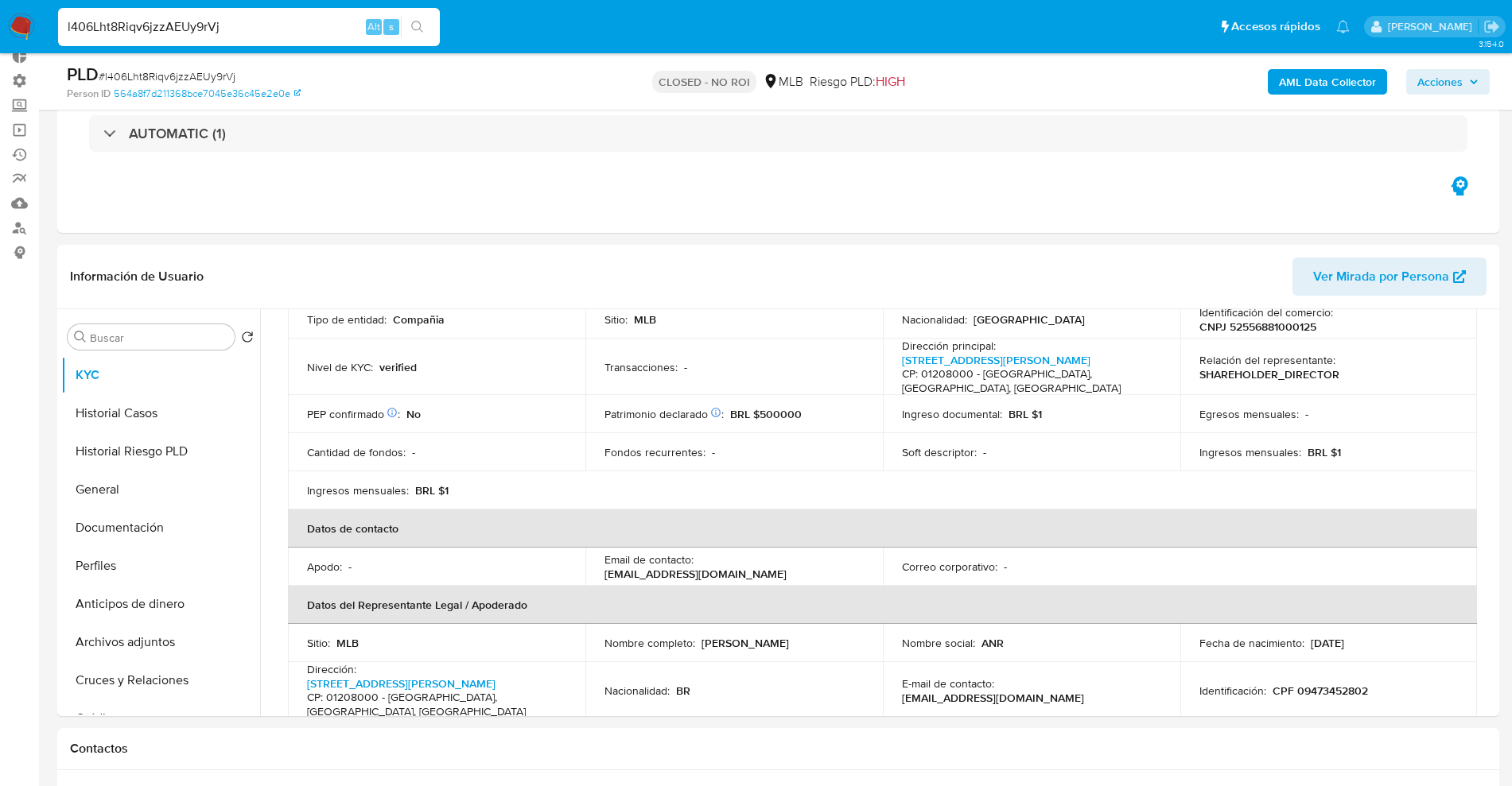
drag, startPoint x: 241, startPoint y: 25, endPoint x: 0, endPoint y: -56, distance: 254.2
paste input "uops3FPbifPO8znLtaMuf53b"
type input "uops3FPbifPO8znLtaMuf53b"
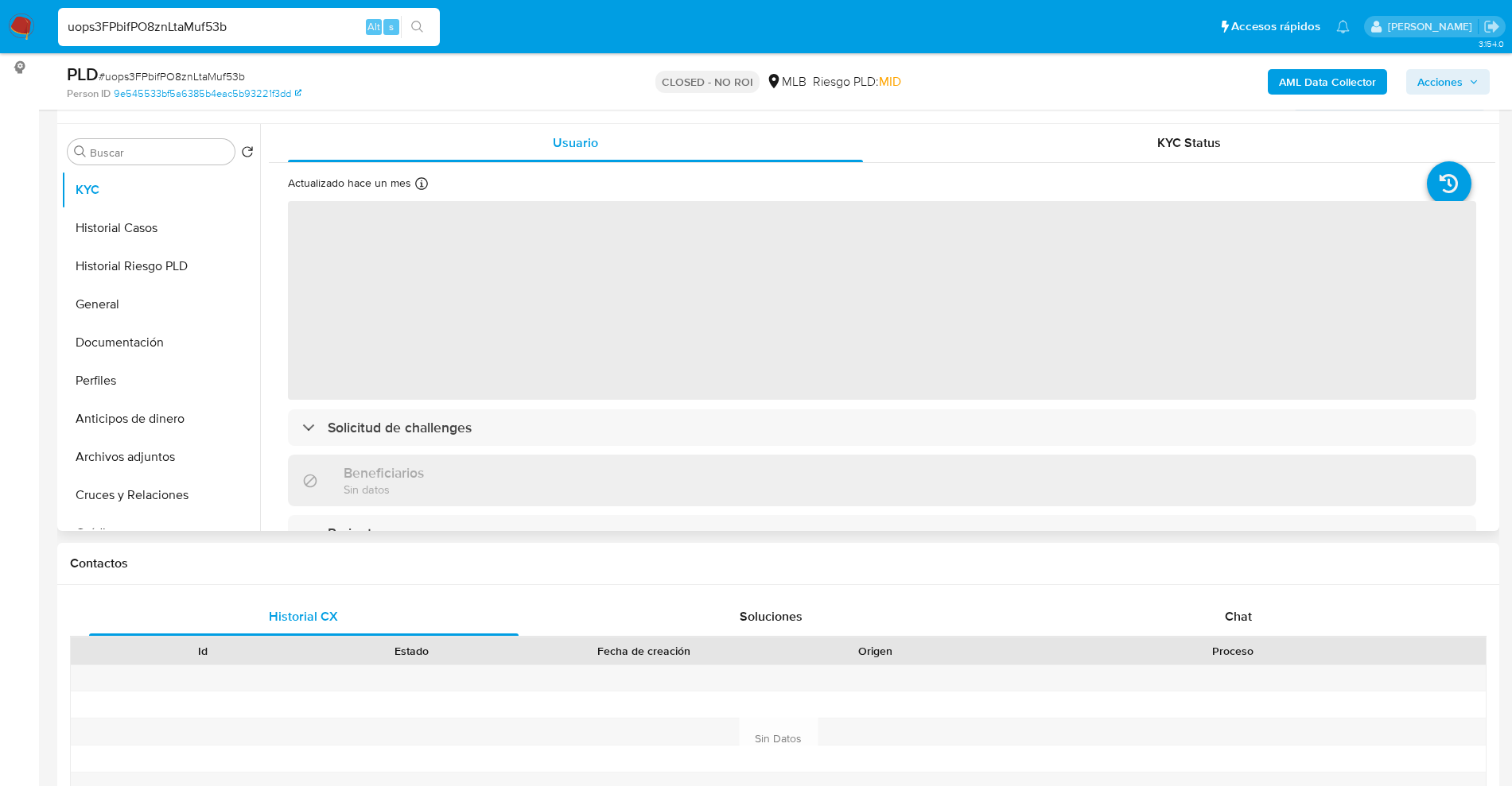
scroll to position [298, 0]
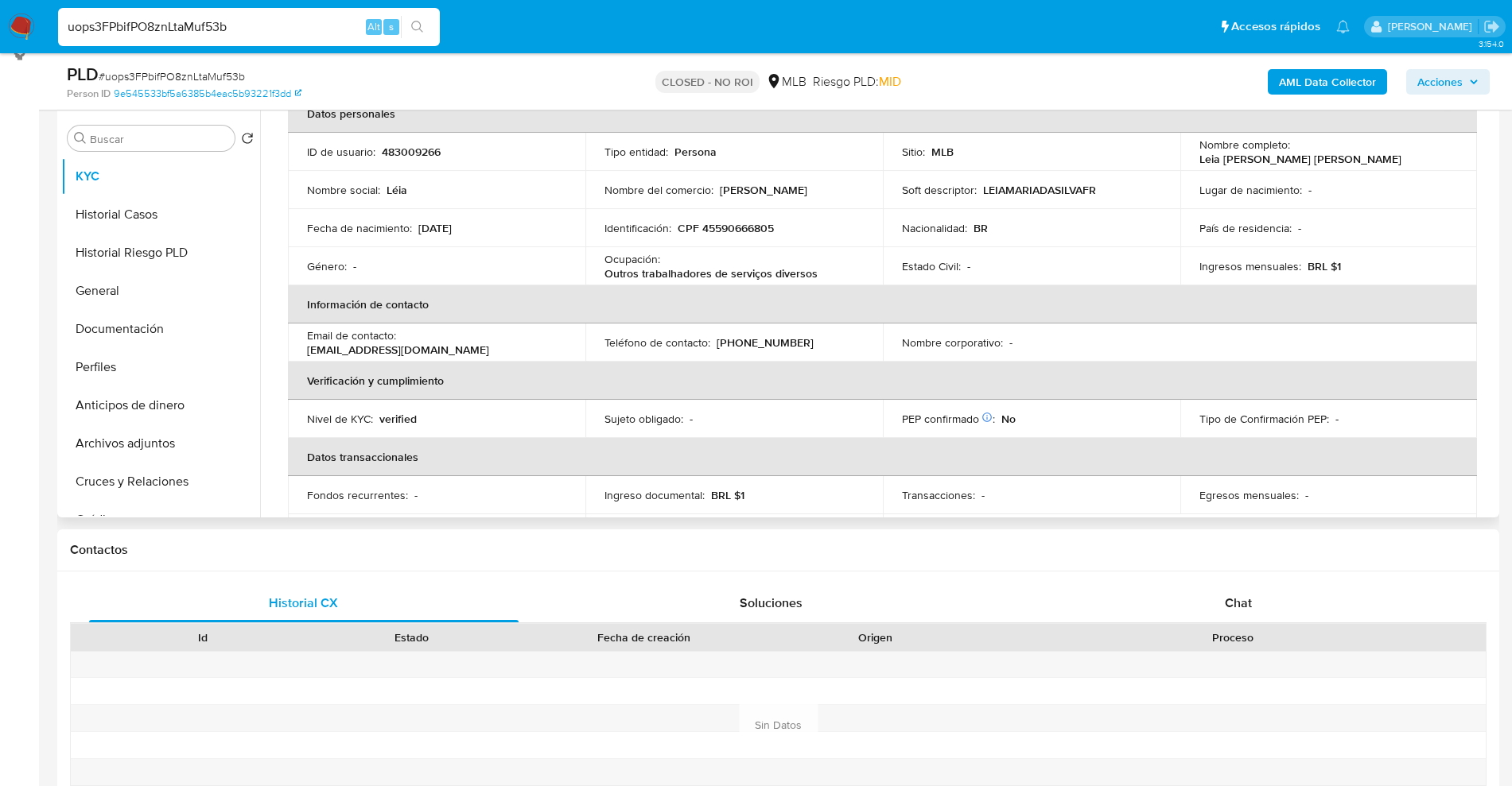
select select "10"
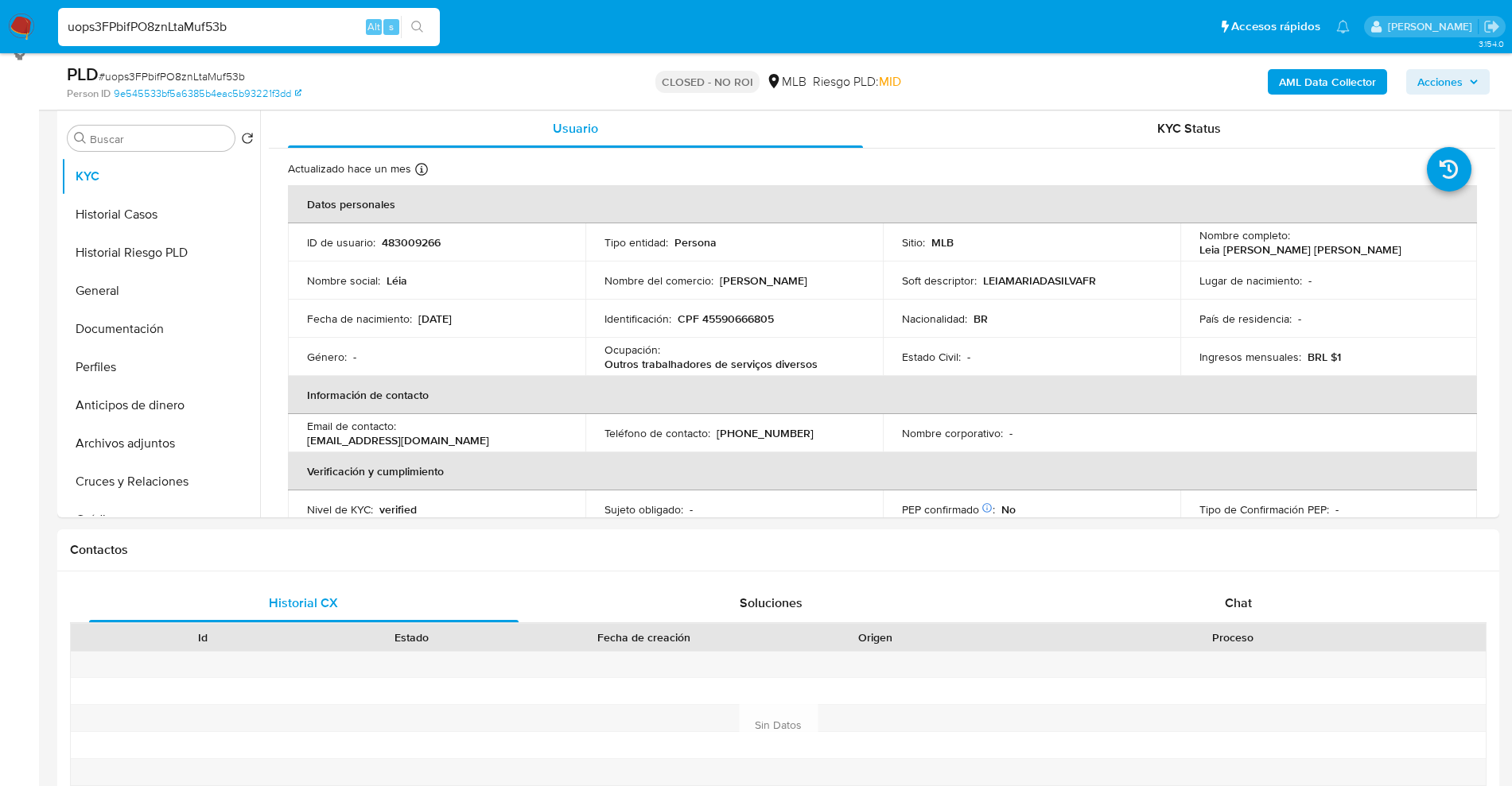
scroll to position [0, 0]
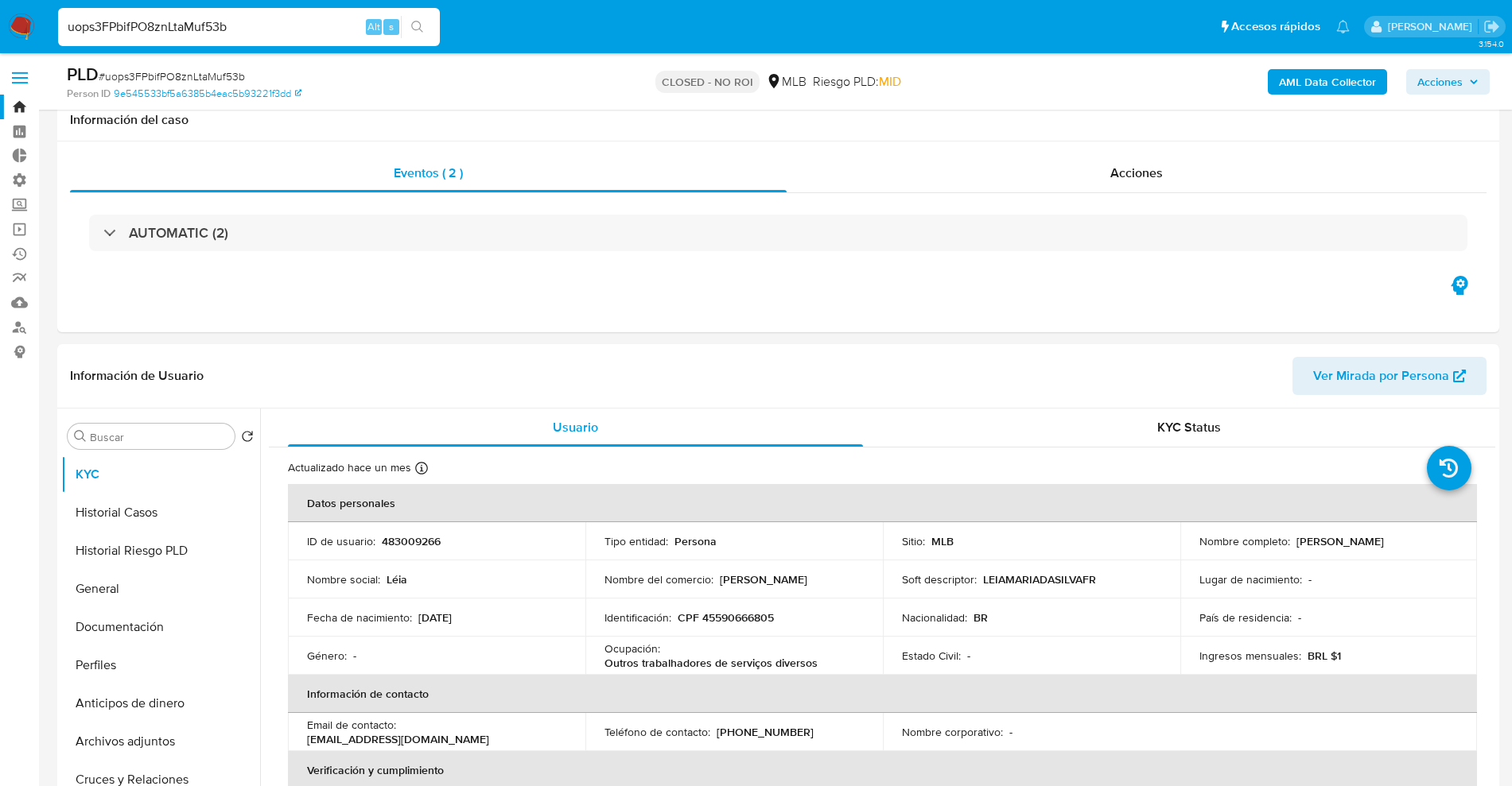
select select "10"
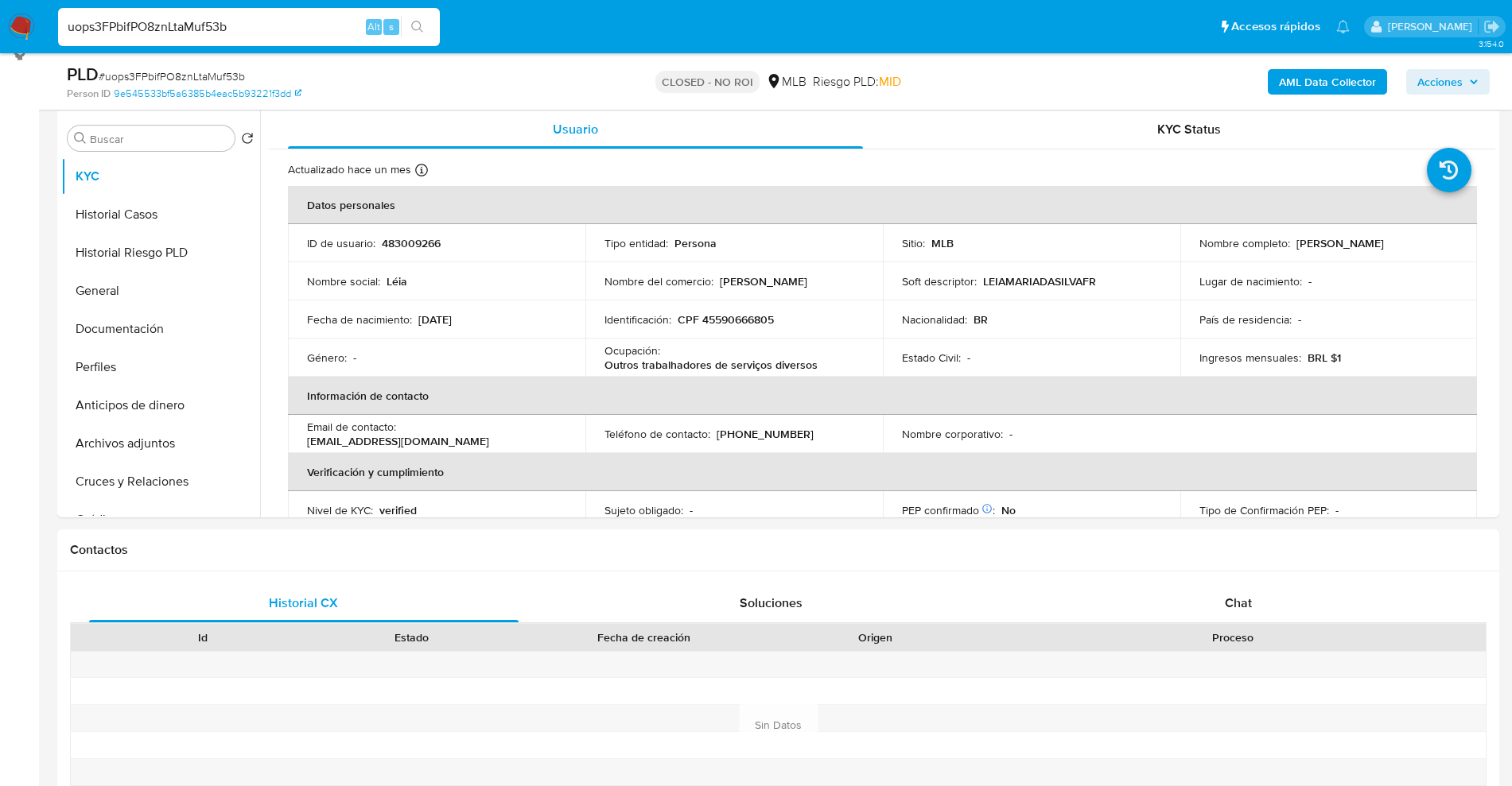
scroll to position [298, 0]
drag, startPoint x: 315, startPoint y: 20, endPoint x: 0, endPoint y: -76, distance: 329.3
paste input "8Y44C6WfQRUeDBtSzxIKXXXk"
type input "8Y44C6WfQRUeDBtSzxIKXXXk"
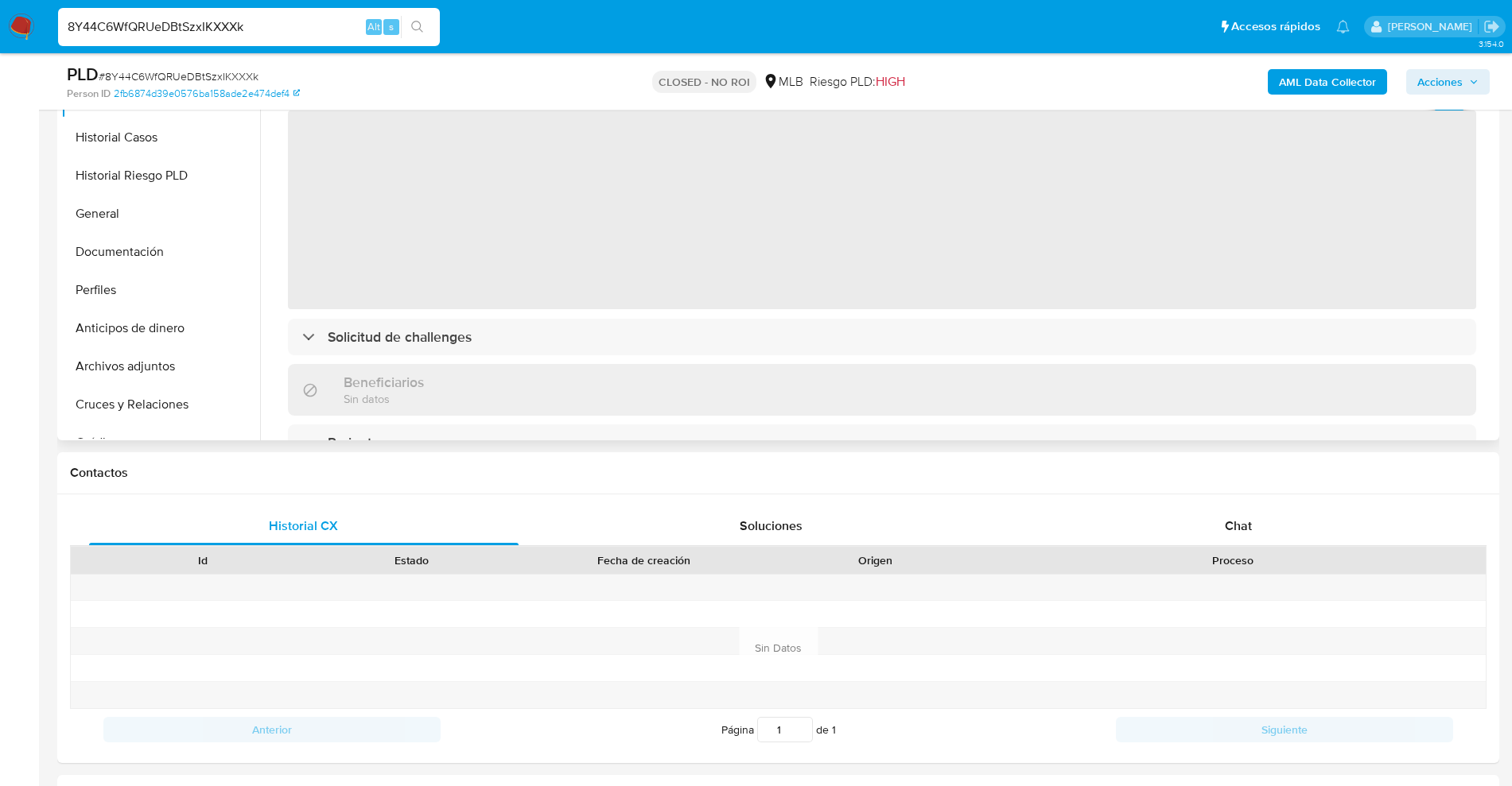
scroll to position [398, 0]
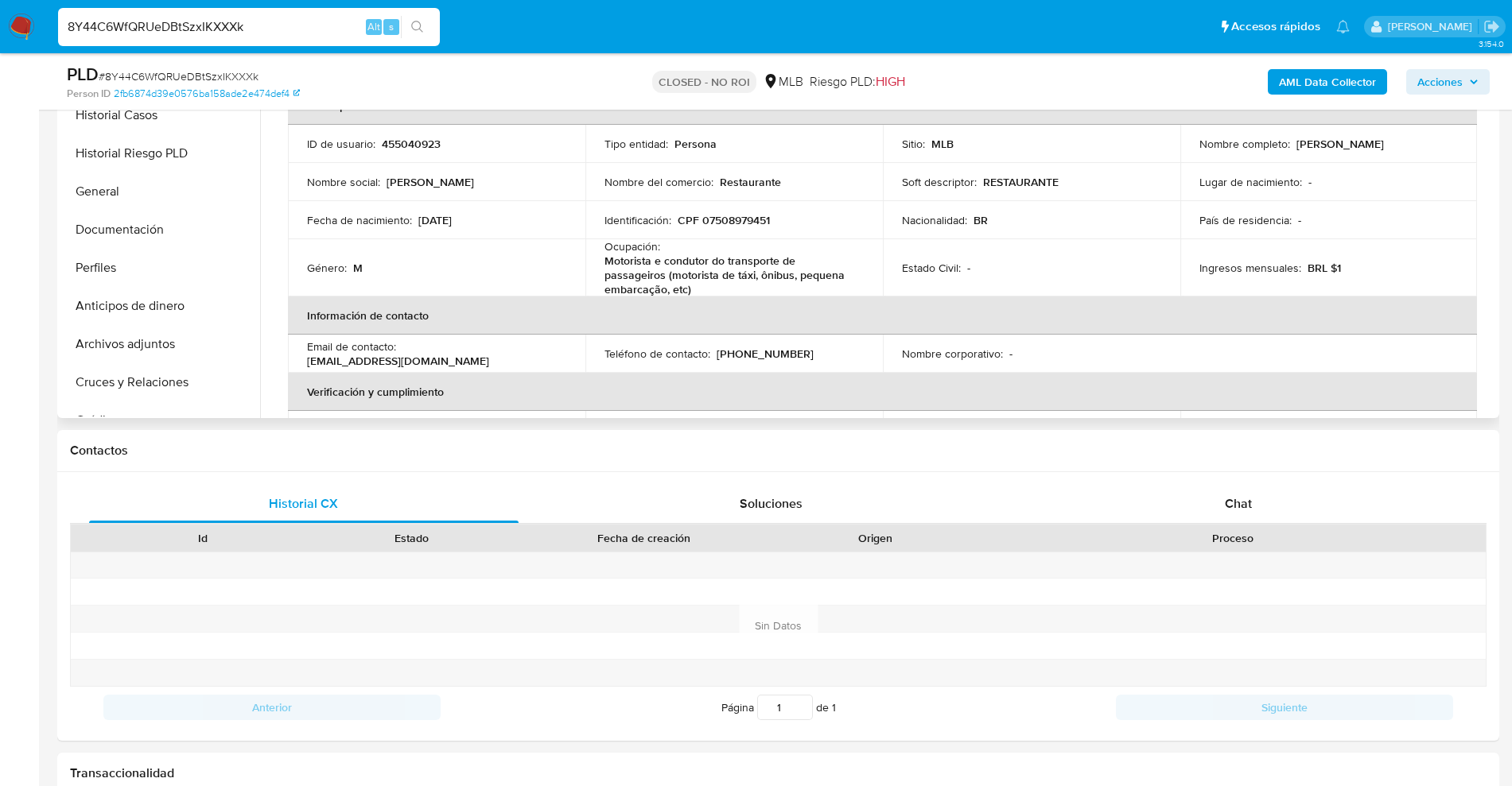
select select "10"
drag, startPoint x: 223, startPoint y: 20, endPoint x: 0, endPoint y: -62, distance: 237.6
paste input "KMVsqwc6BukBsufsHOO1Jt6P"
type input "KMVsqwc6BukBsufsHOO1Jt6P"
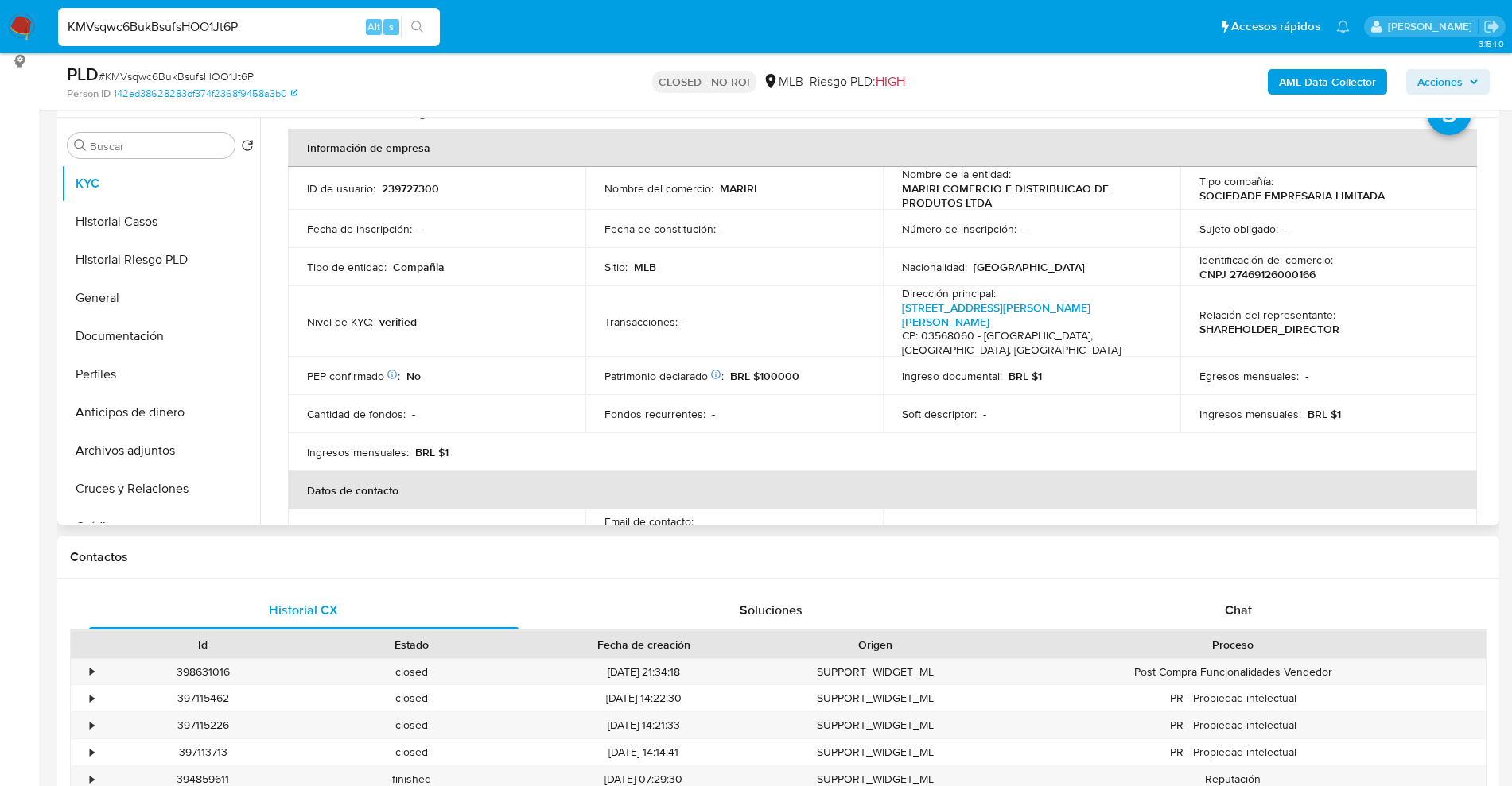
scroll to position [298, 0]
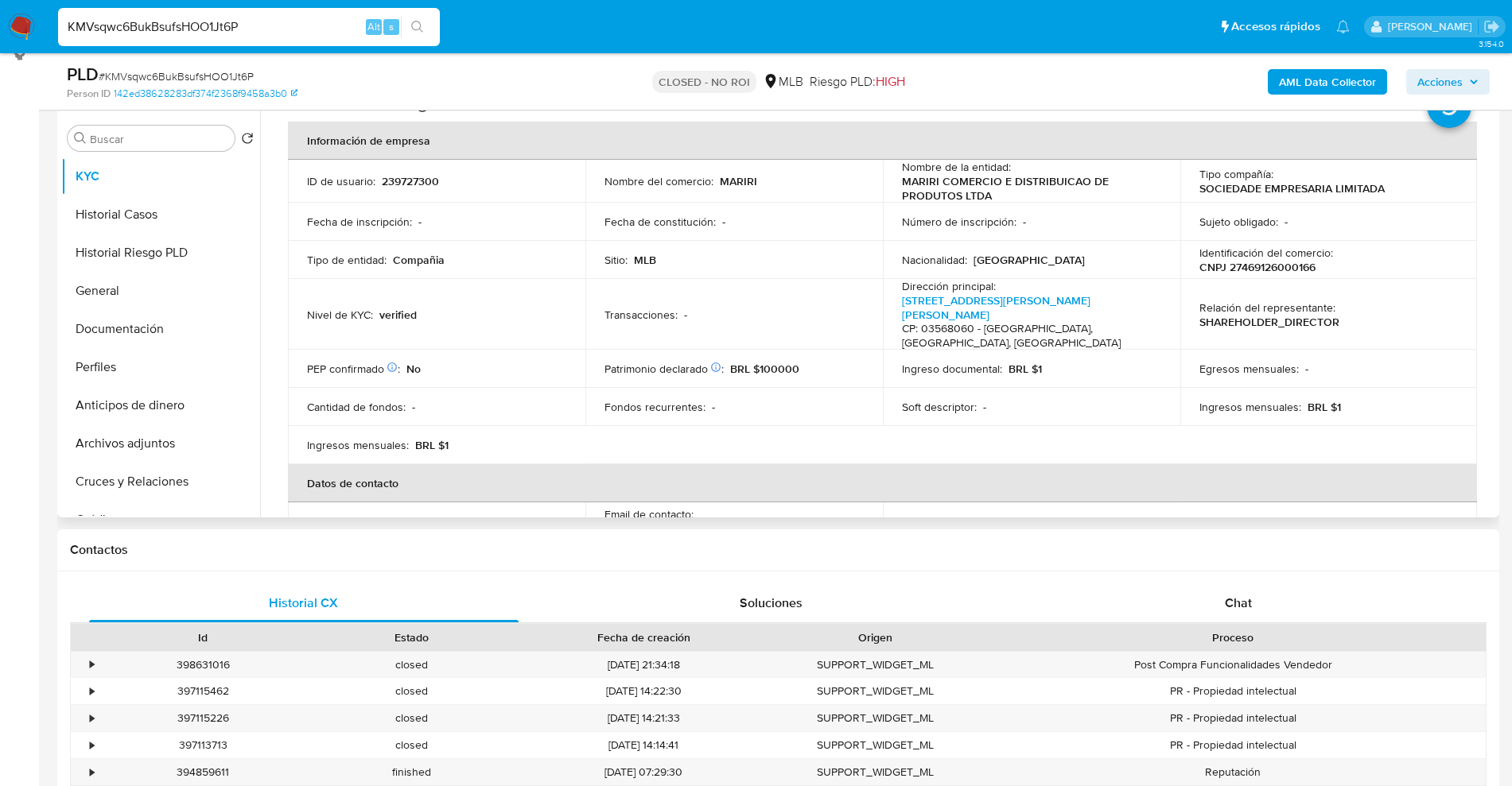
select select "10"
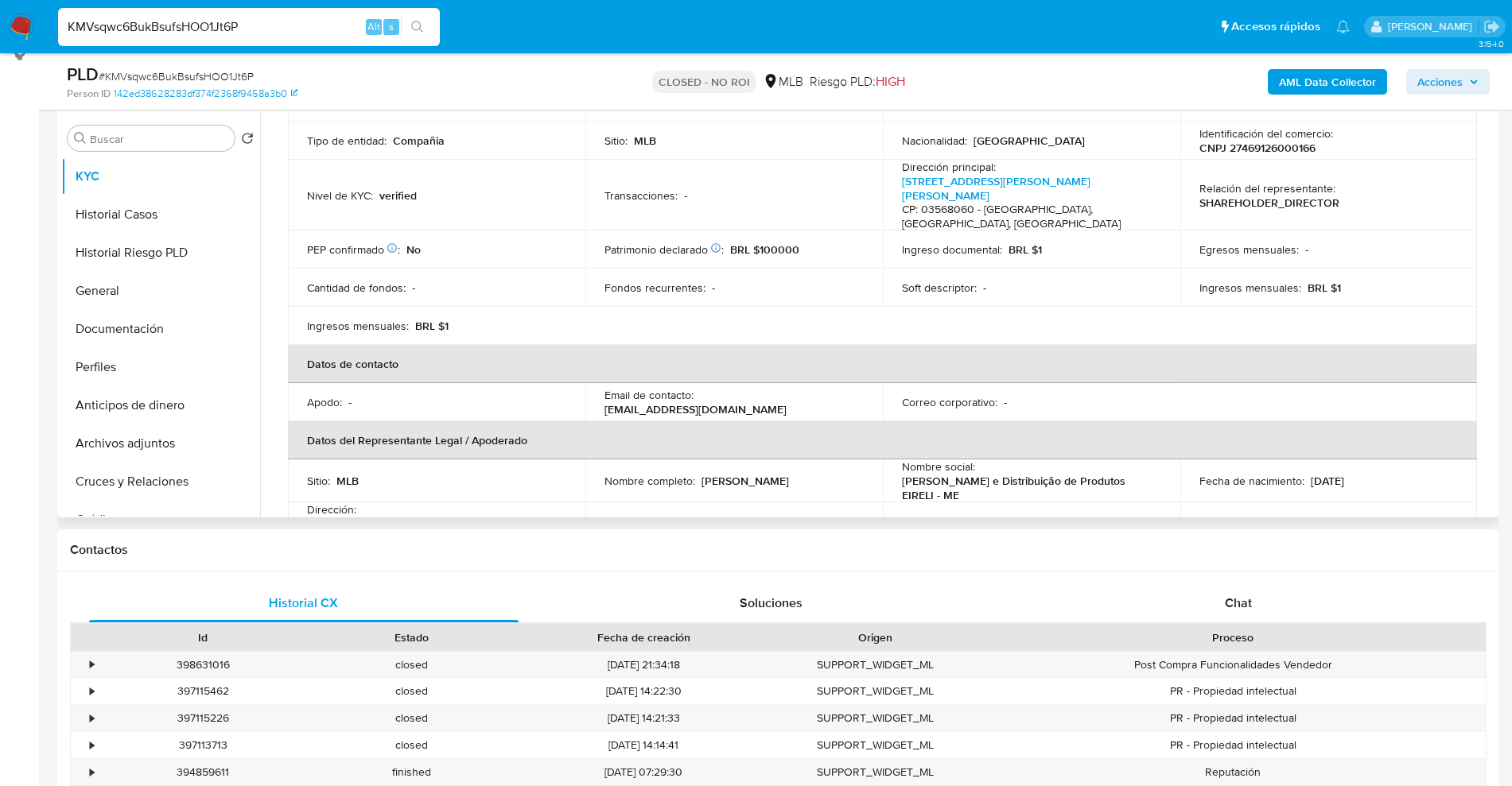
scroll to position [362, 0]
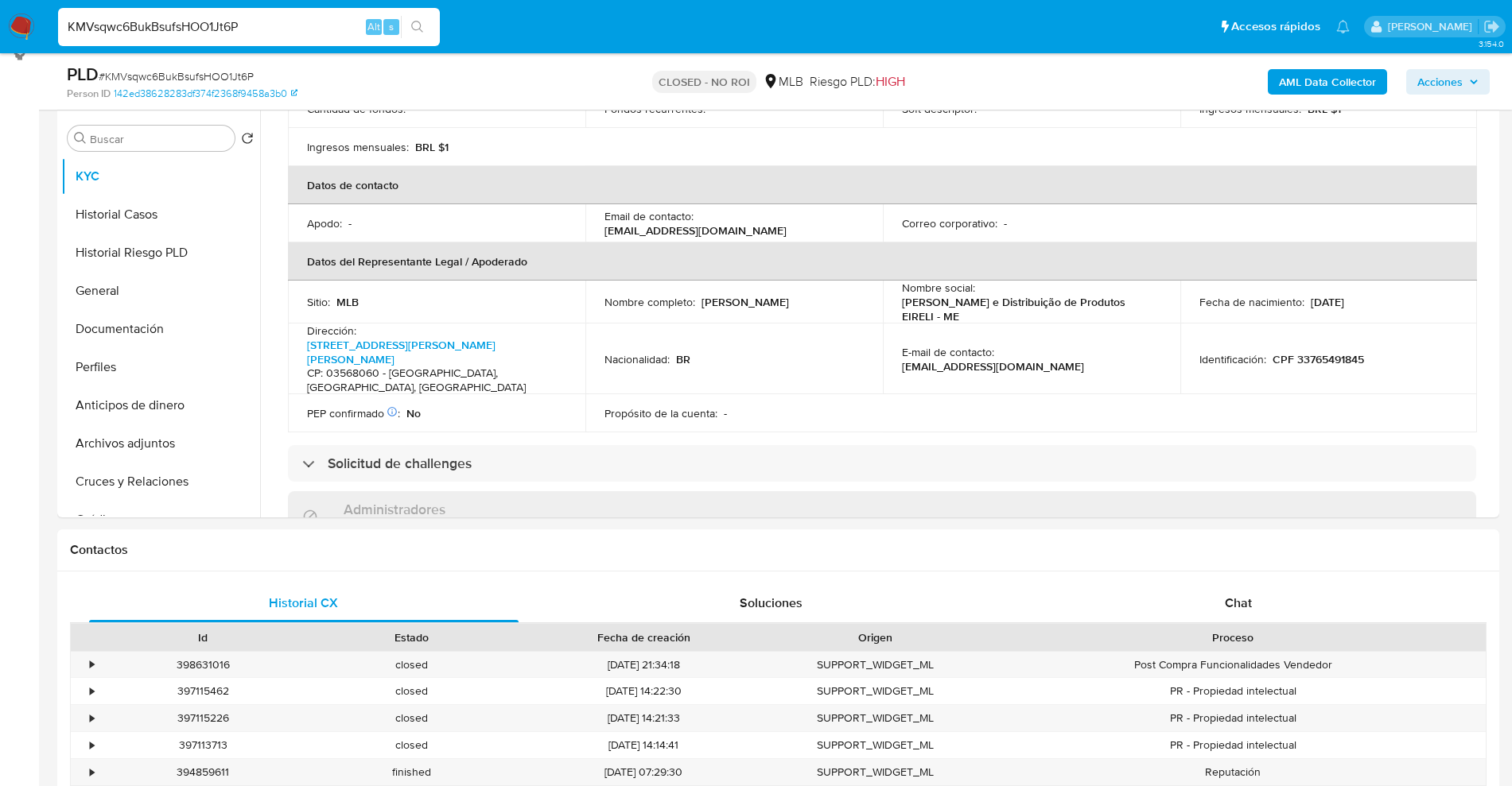
drag, startPoint x: 285, startPoint y: 20, endPoint x: 0, endPoint y: -62, distance: 296.6
paste input "VBIoGxpDwL1Pdr8MycrKCPXz"
type input "VBIoGxpDwL1Pdr8MycrKCPXz"
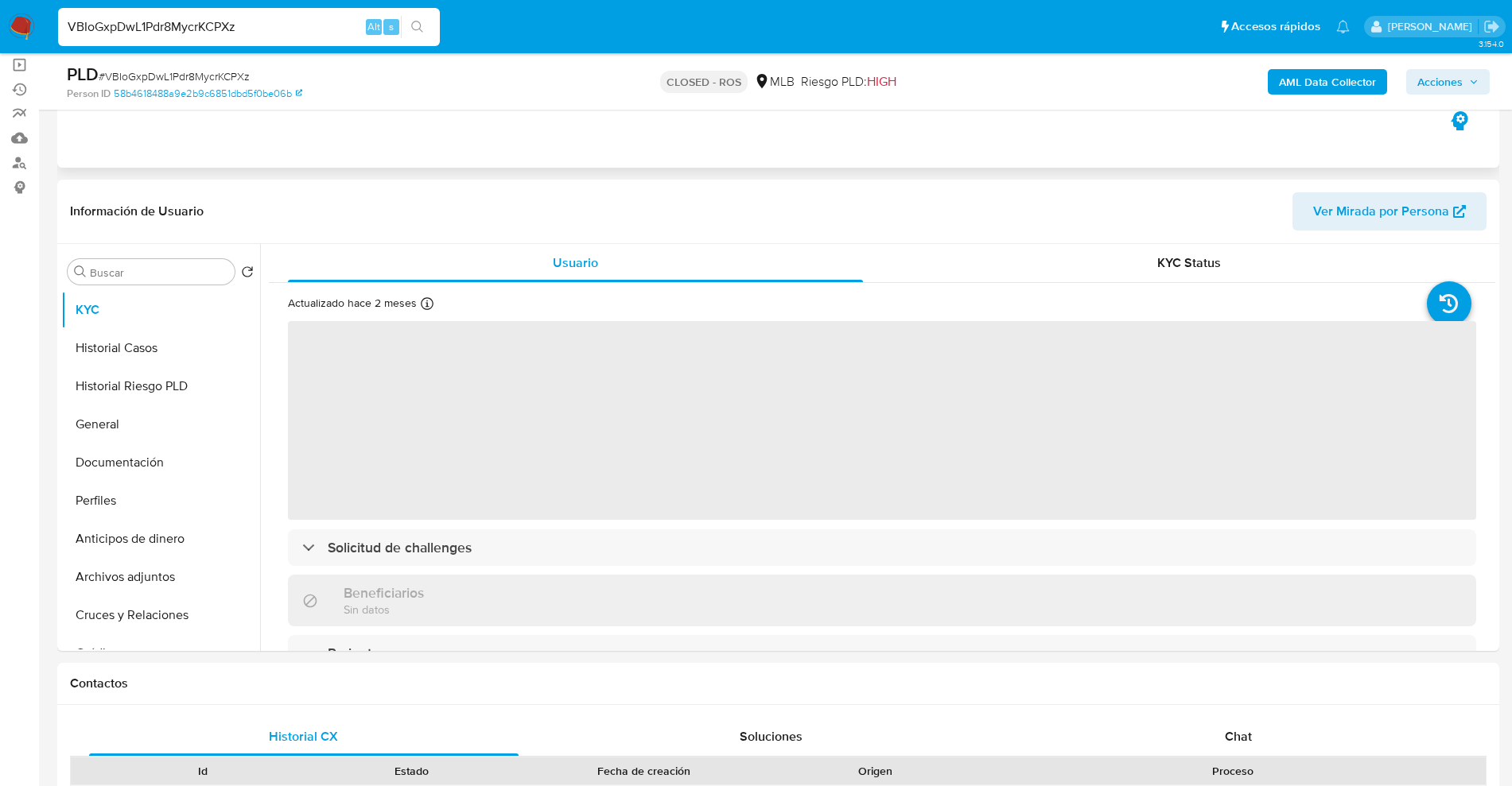
scroll to position [199, 0]
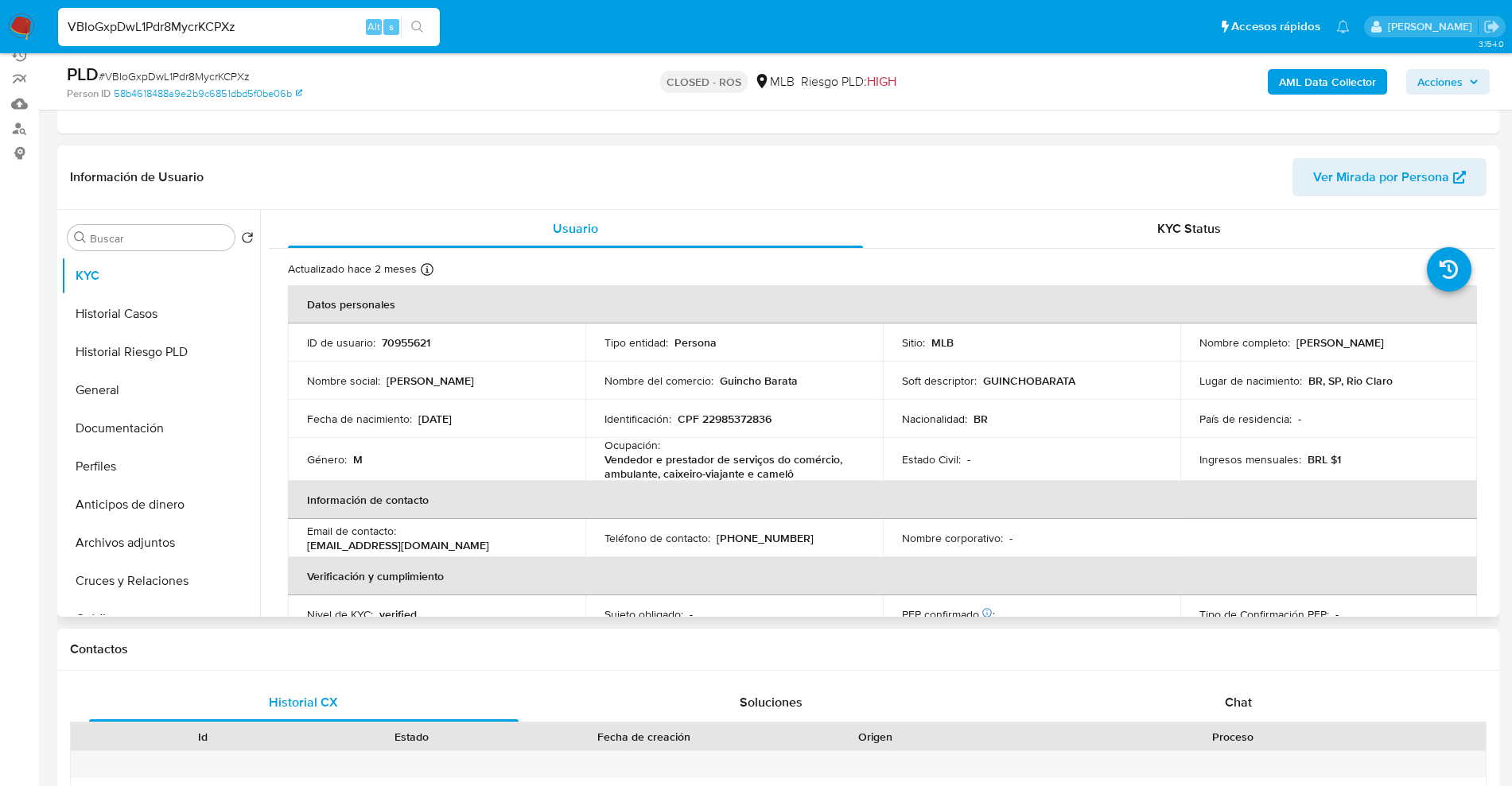
select select "10"
drag, startPoint x: 284, startPoint y: 25, endPoint x: 0, endPoint y: -109, distance: 314.0
paste input "xVdYAfOpkRjkQsuZds7vaCUD"
type input "xVdYAfOpkRjkQsuZds7vaCUD"
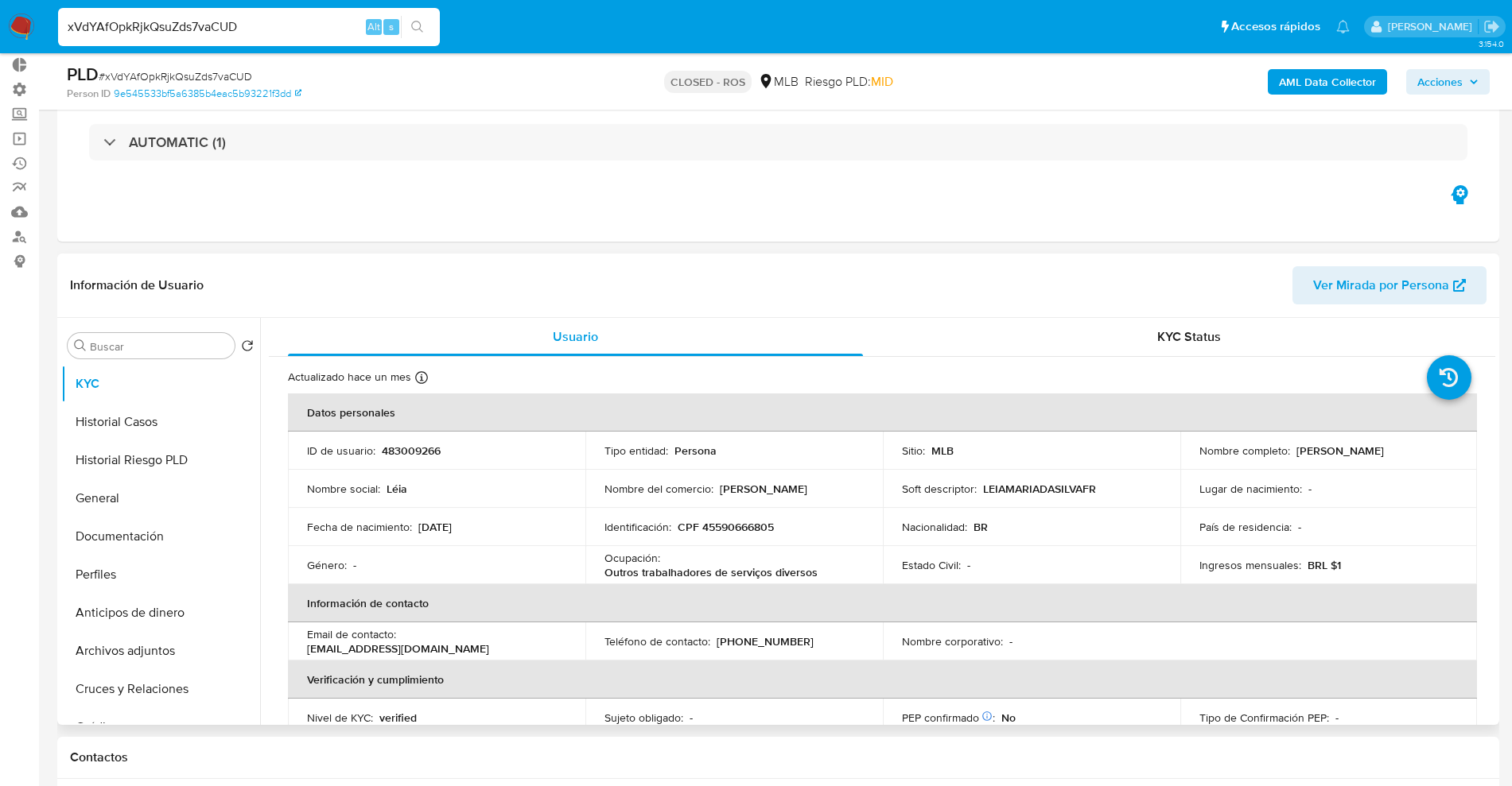
scroll to position [298, 0]
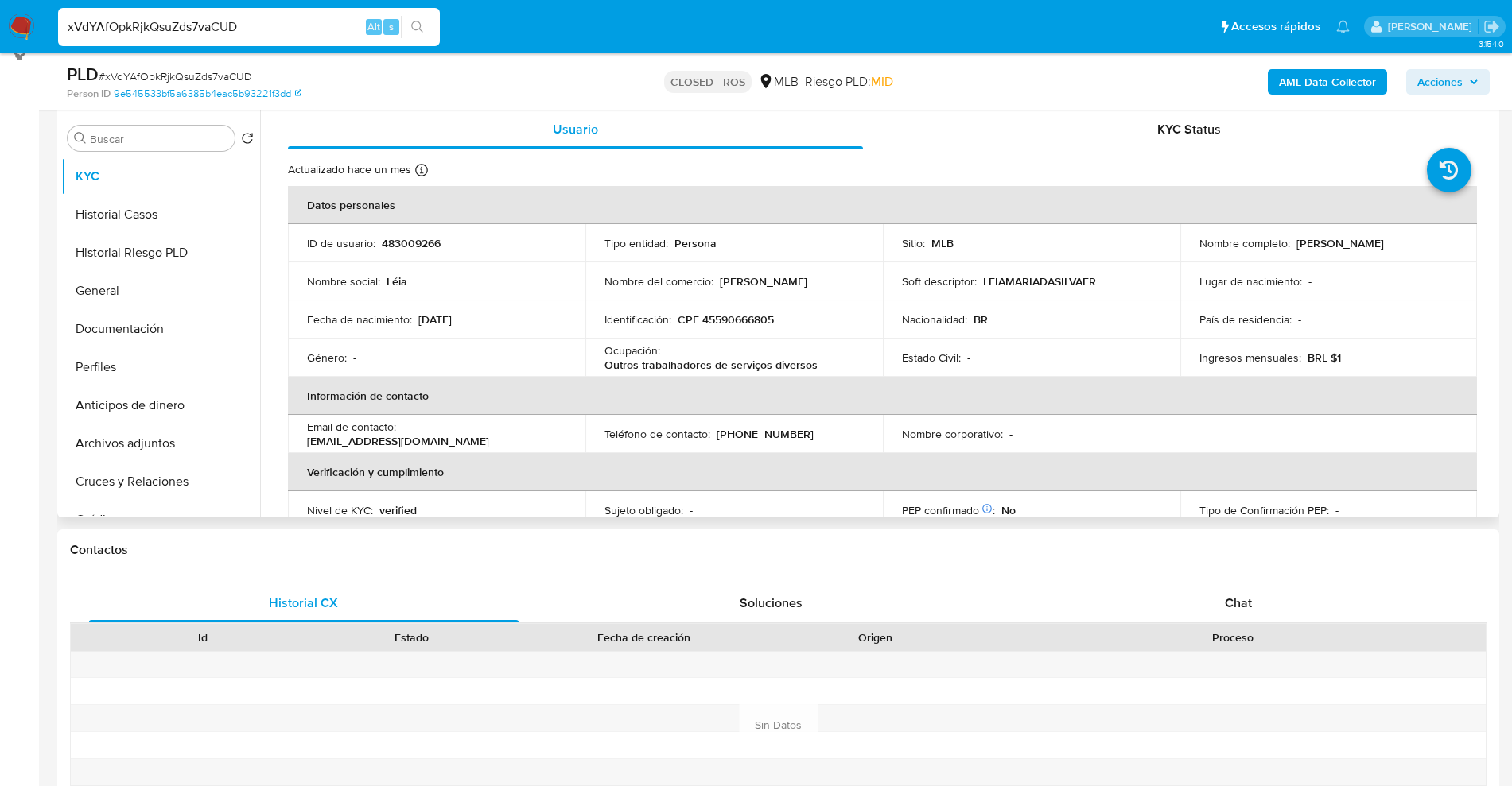
select select "10"
drag, startPoint x: 259, startPoint y: 21, endPoint x: 0, endPoint y: -61, distance: 271.7
paste input "pwt87d7kfyQAItlW1PJ50wSw"
type input "pwt87d7kfyQAItlW1PJ50wSw"
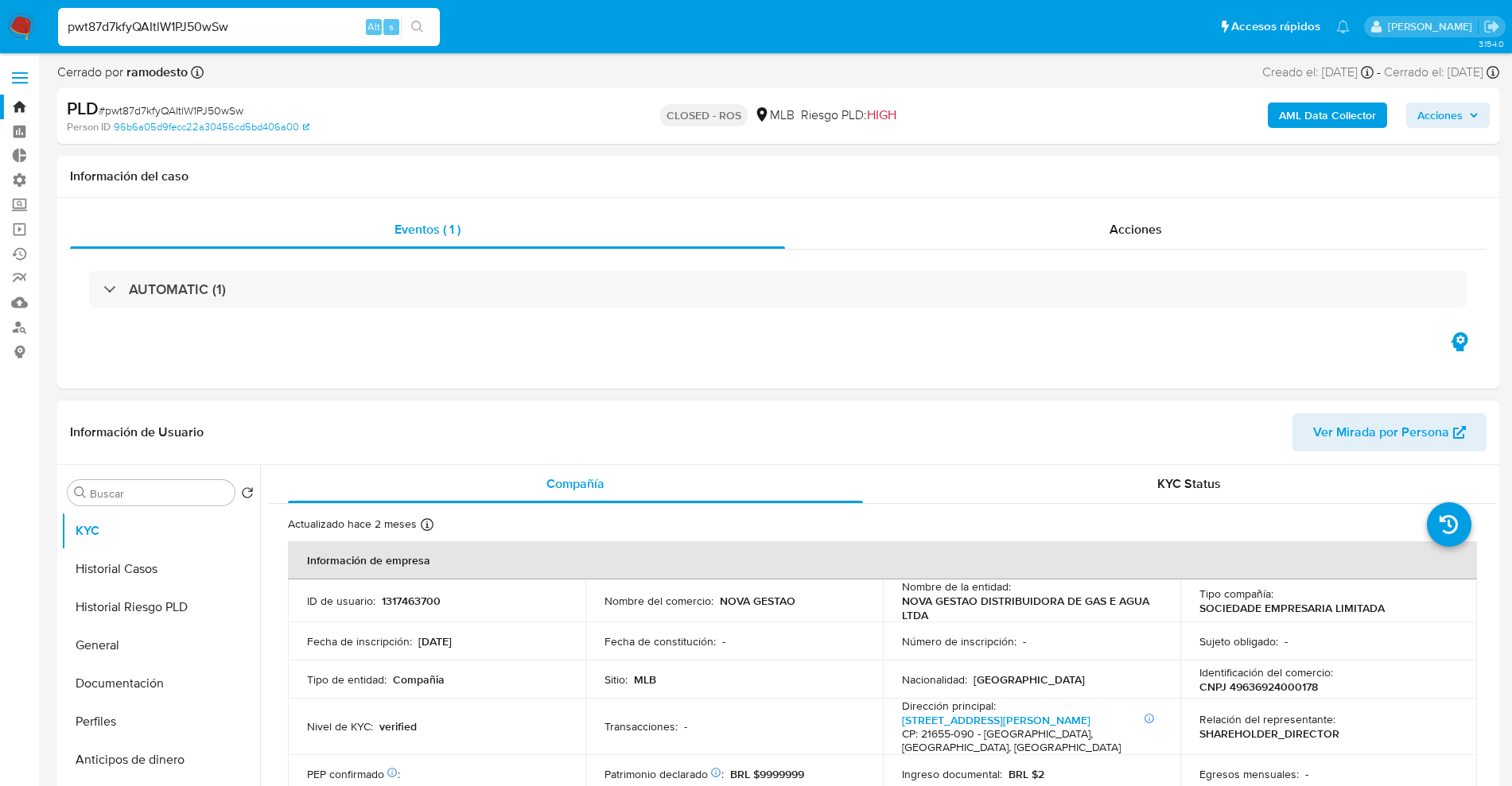
select select "10"
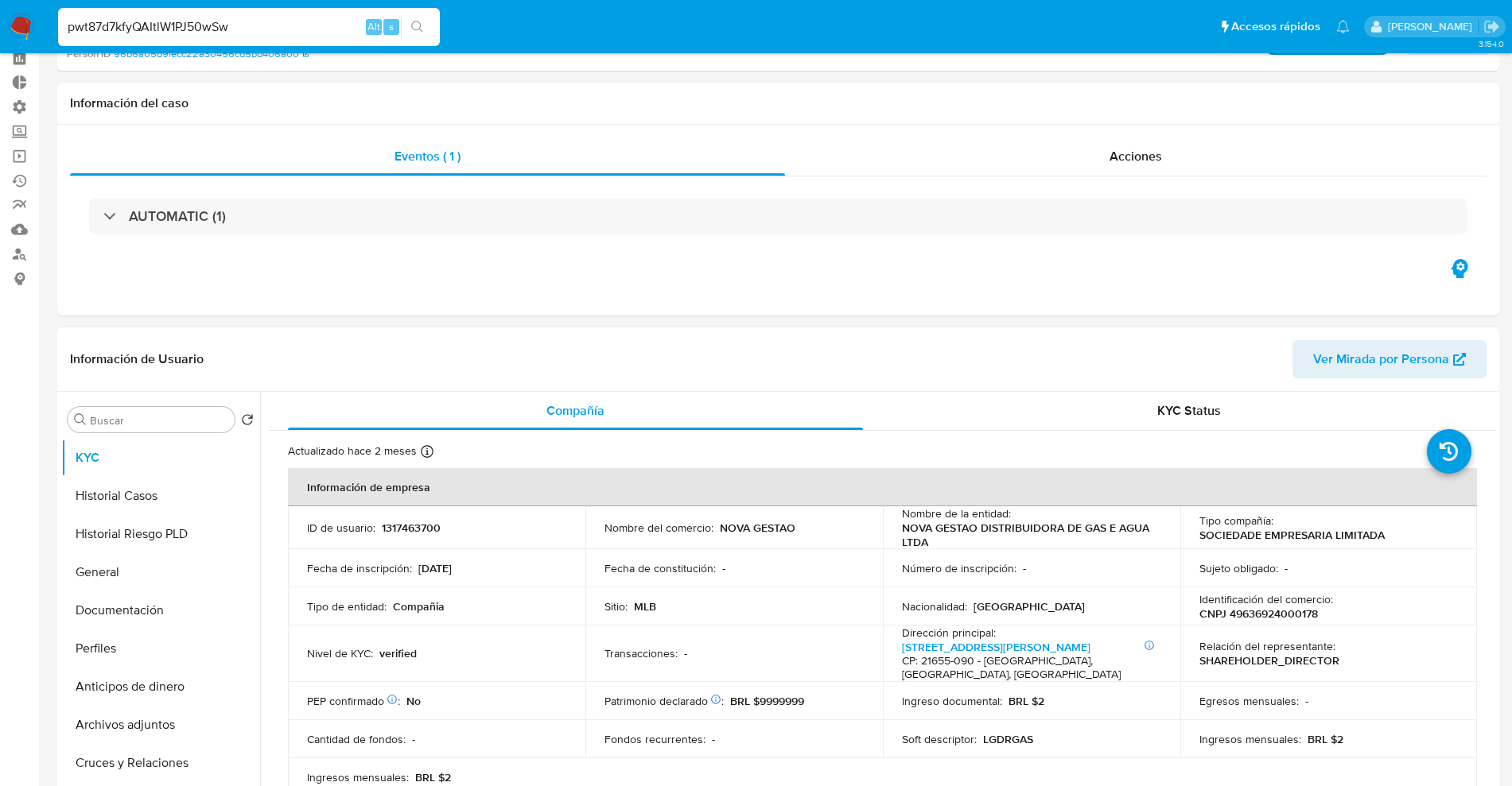
scroll to position [199, 0]
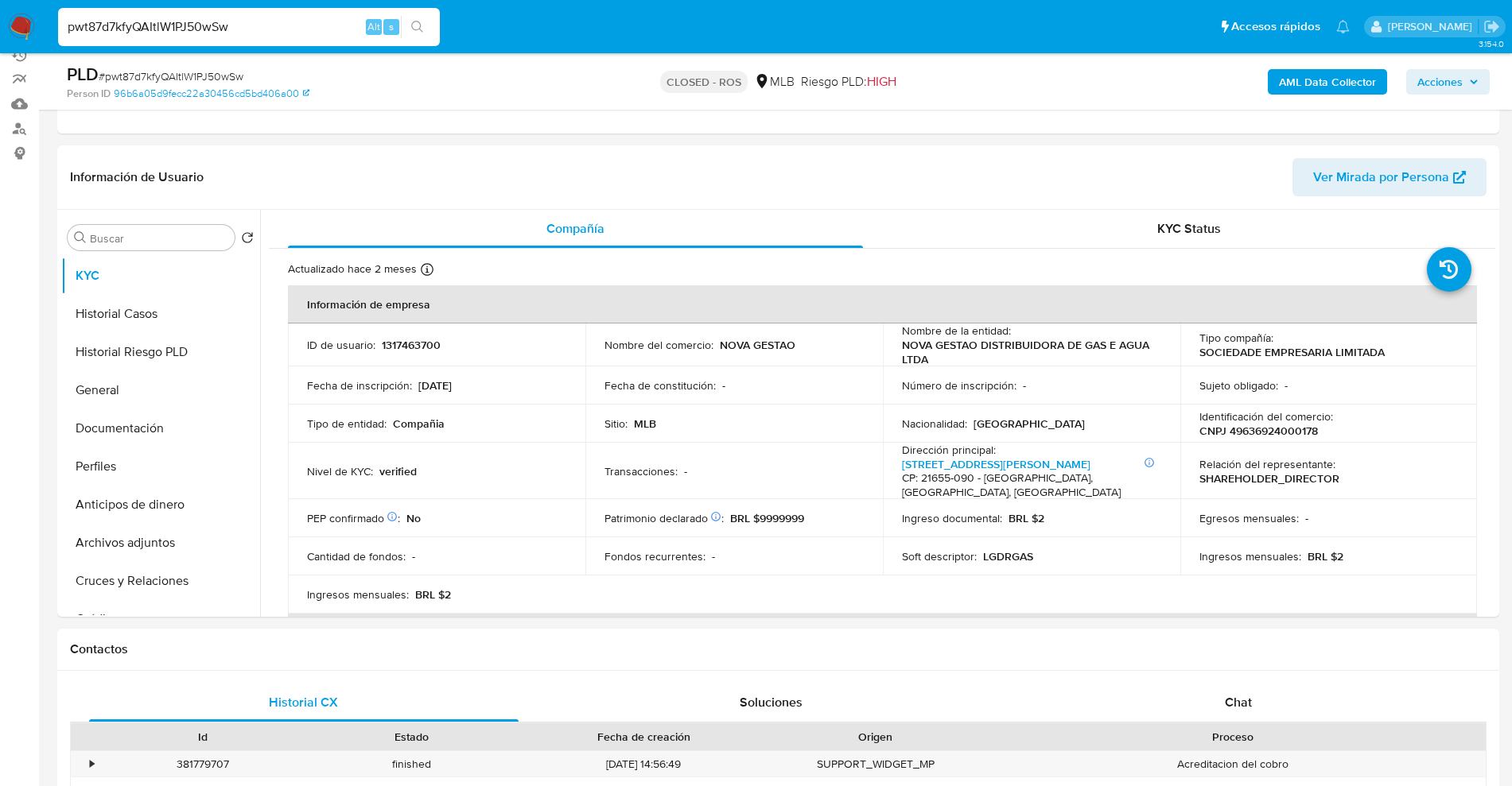
drag, startPoint x: 251, startPoint y: 21, endPoint x: 0, endPoint y: -120, distance: 287.9
paste input "RyQcwxtXdAee6FVO0nQq6H2E"
type input "RyQcwxtXdAee6FVO0nQq6H2E"
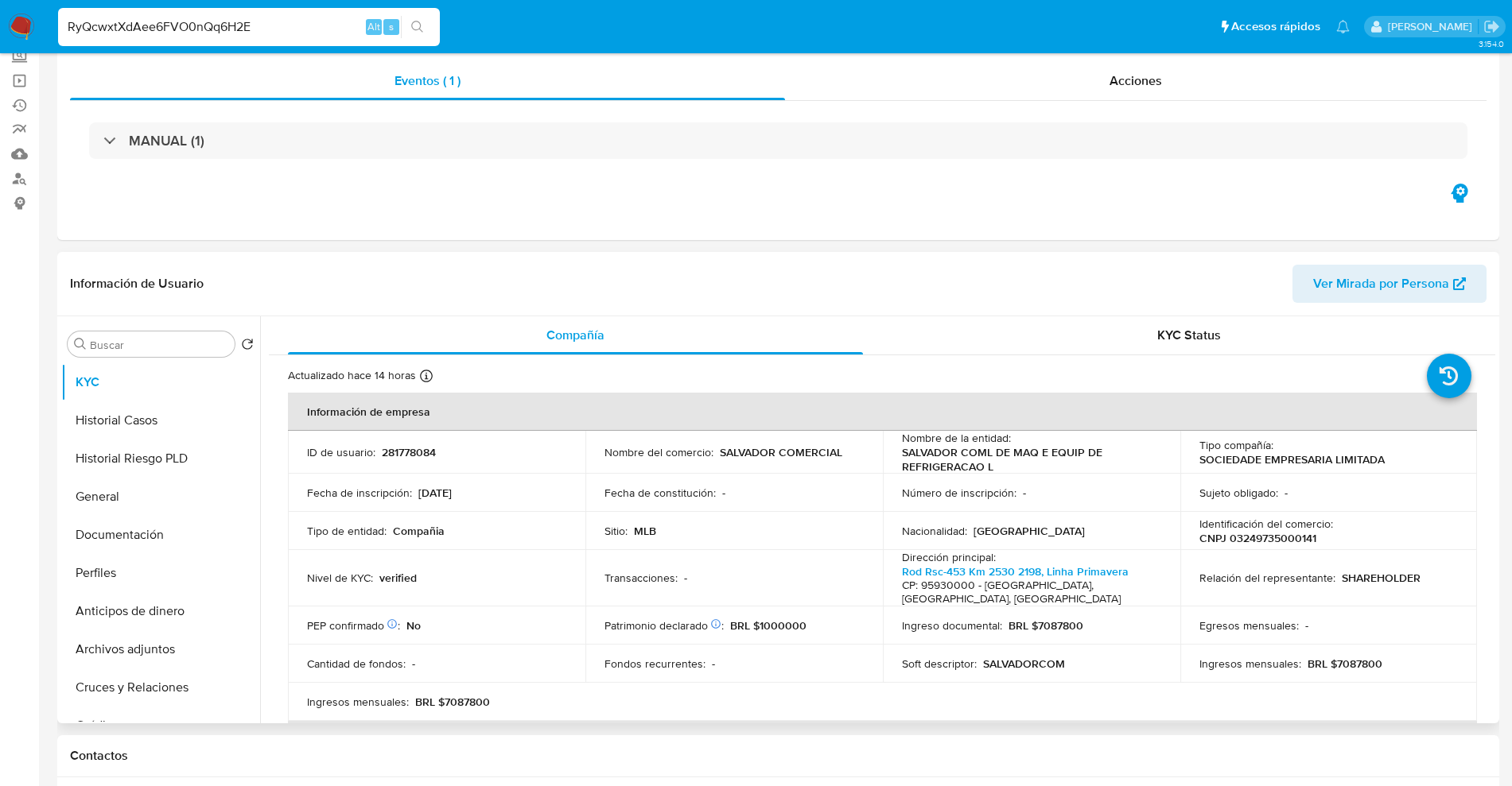
select select "10"
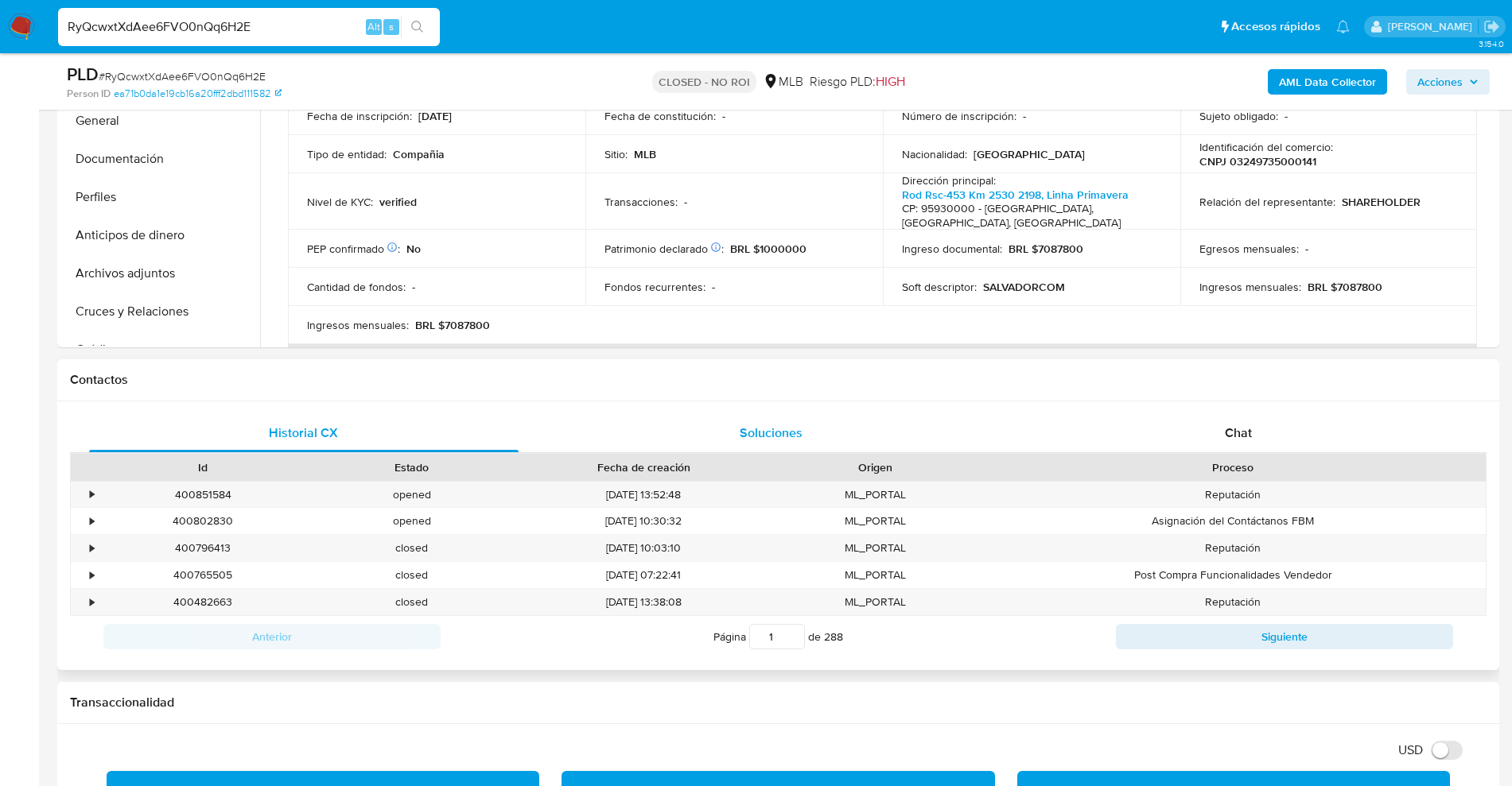
scroll to position [497, 0]
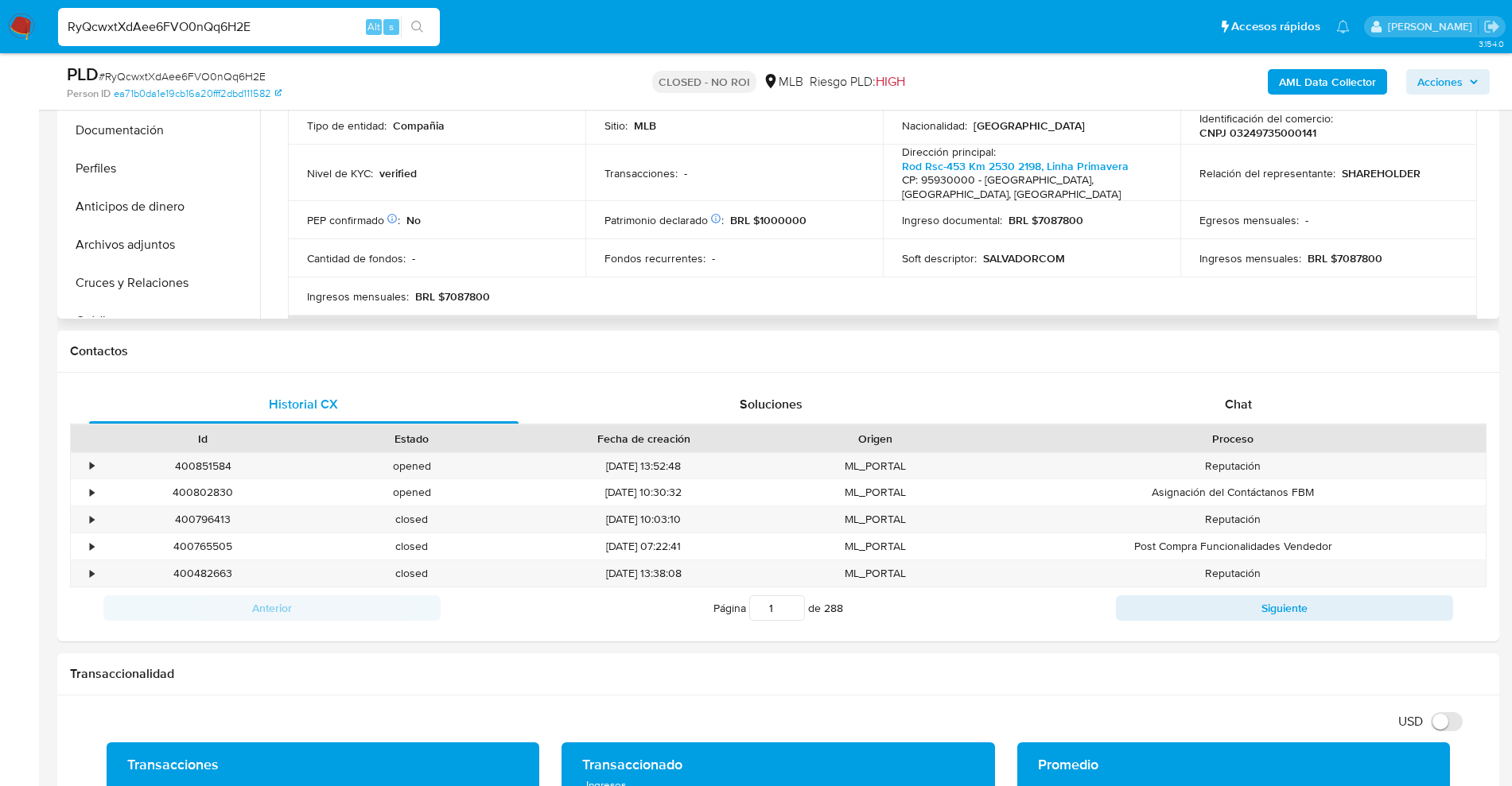
click at [1347, 258] on p "BRL $7087800" at bounding box center [1346, 258] width 75 height 14
copy p "7087800"
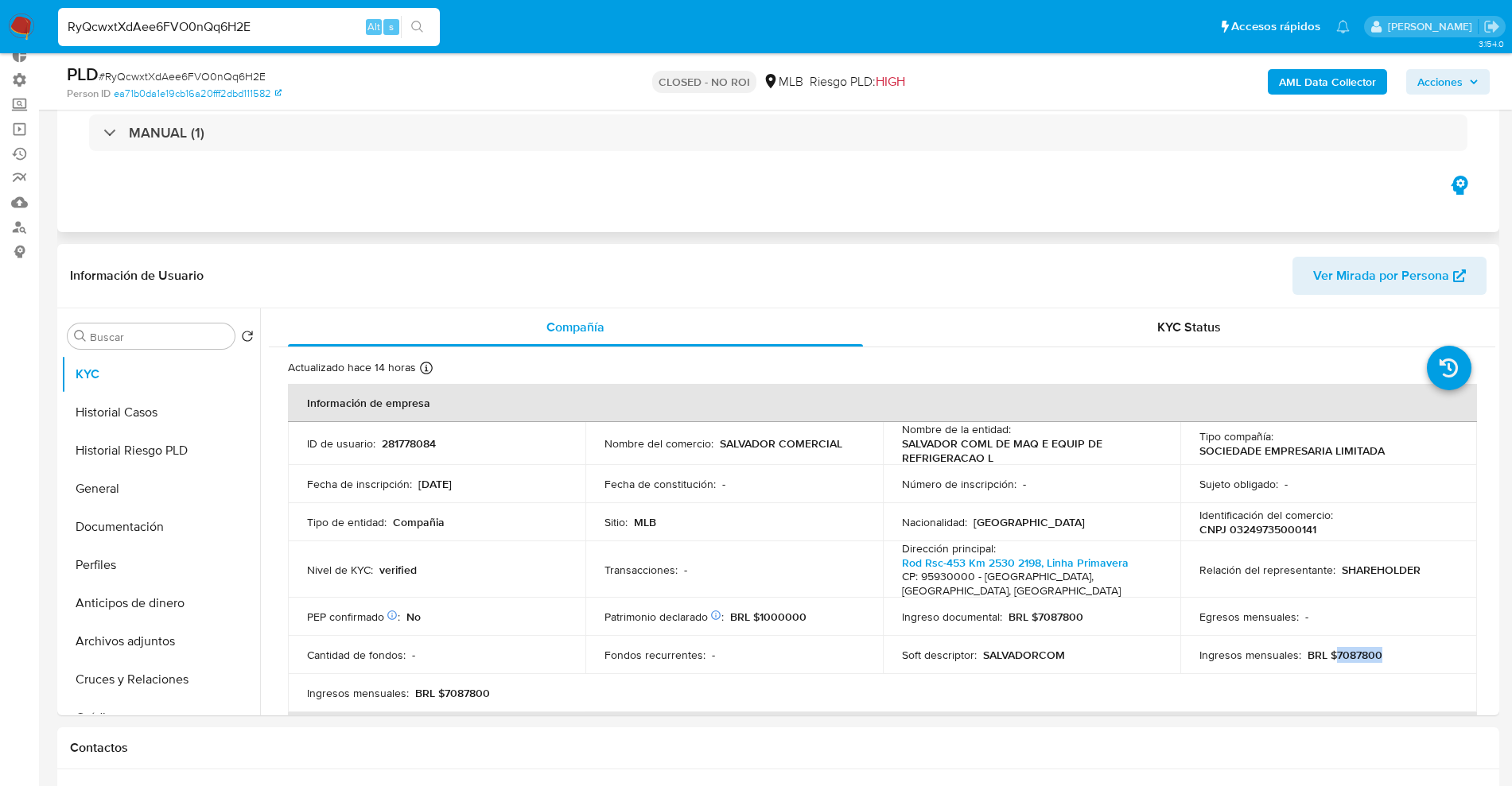
scroll to position [0, 0]
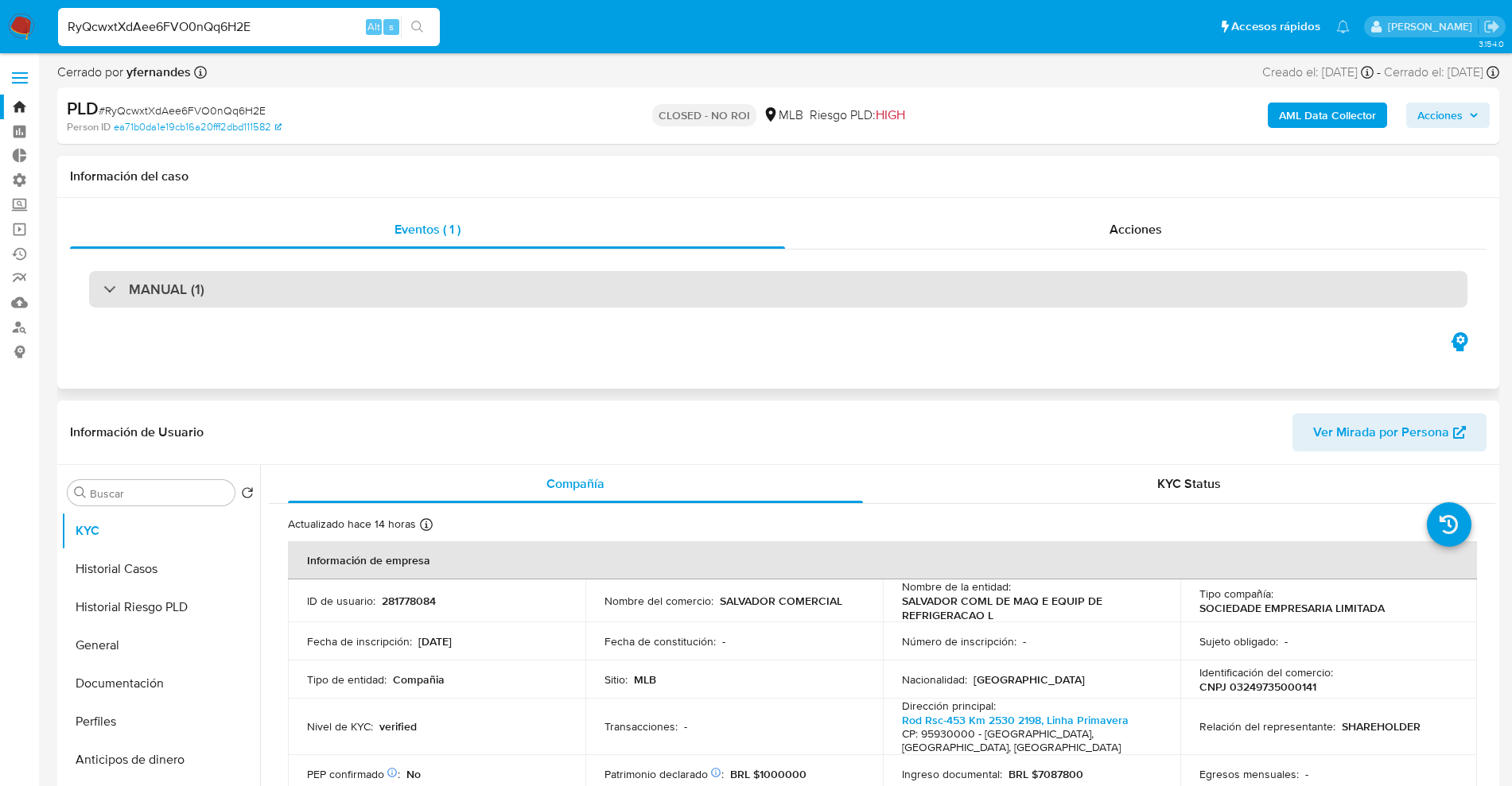
click at [461, 274] on div "MANUAL (1)" at bounding box center [779, 289] width 1378 height 37
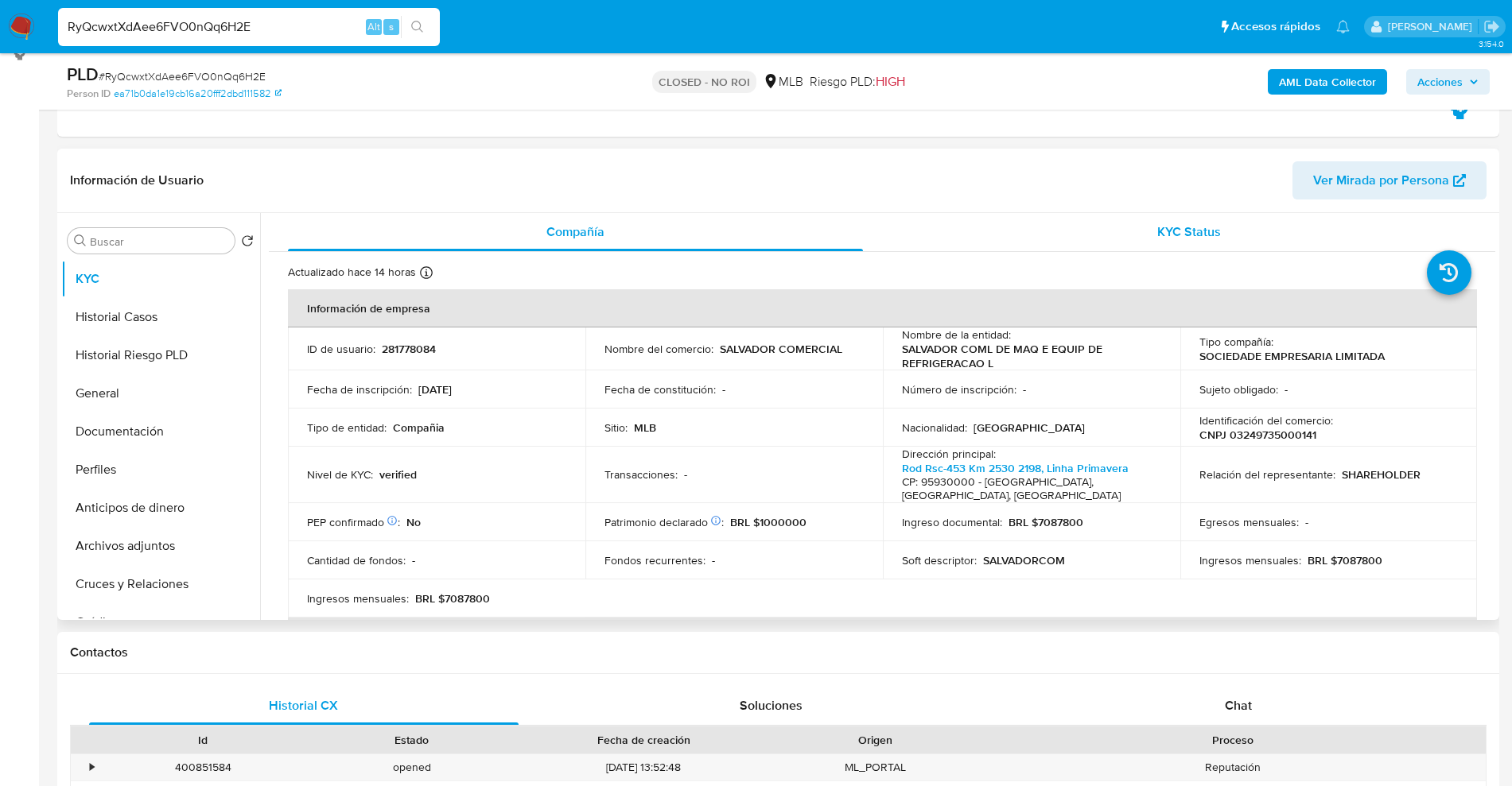
click at [1193, 240] on div "KYC Status" at bounding box center [1189, 233] width 575 height 38
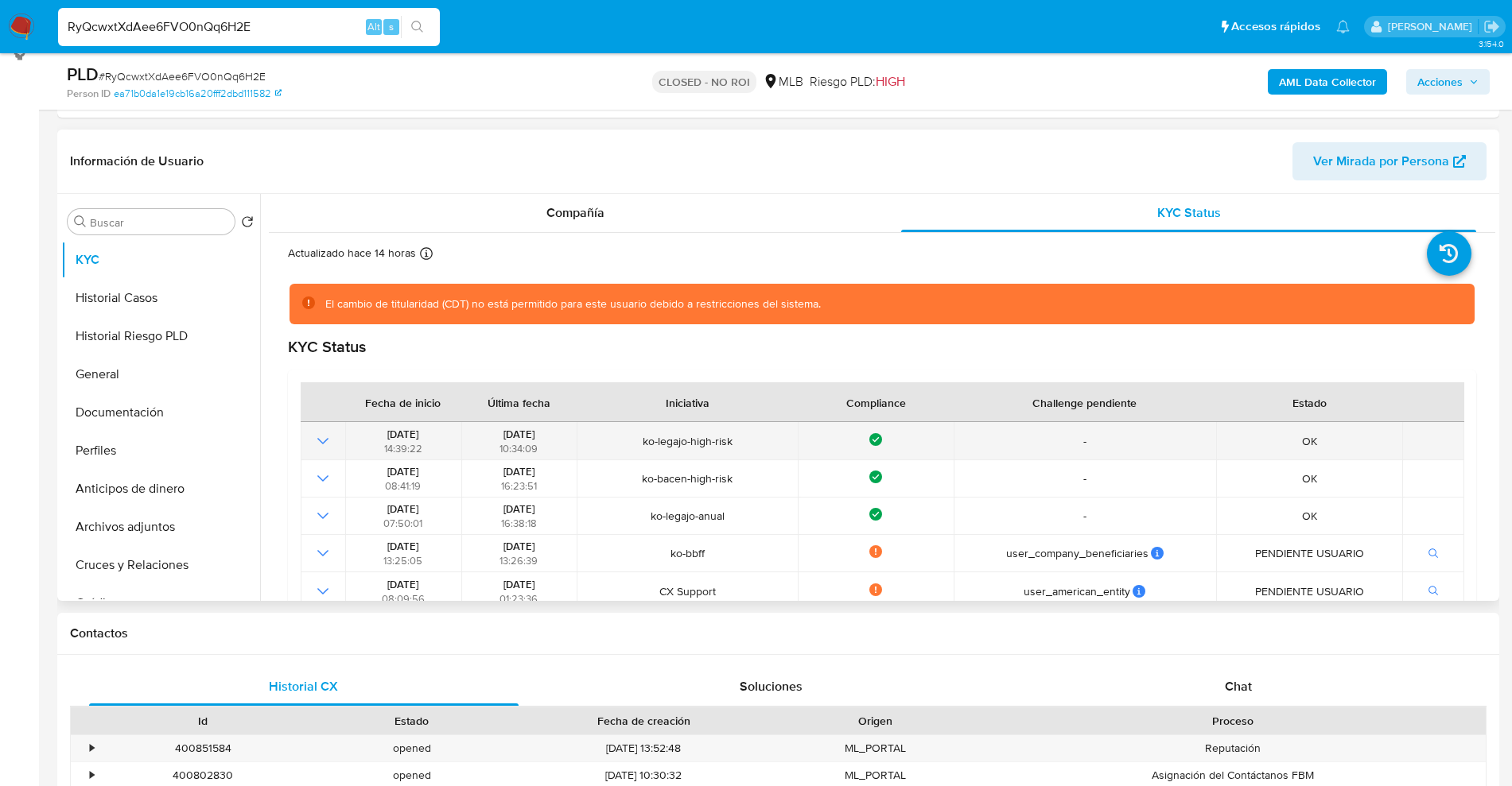
click at [330, 443] on icon "Mostrar operación" at bounding box center [323, 441] width 19 height 19
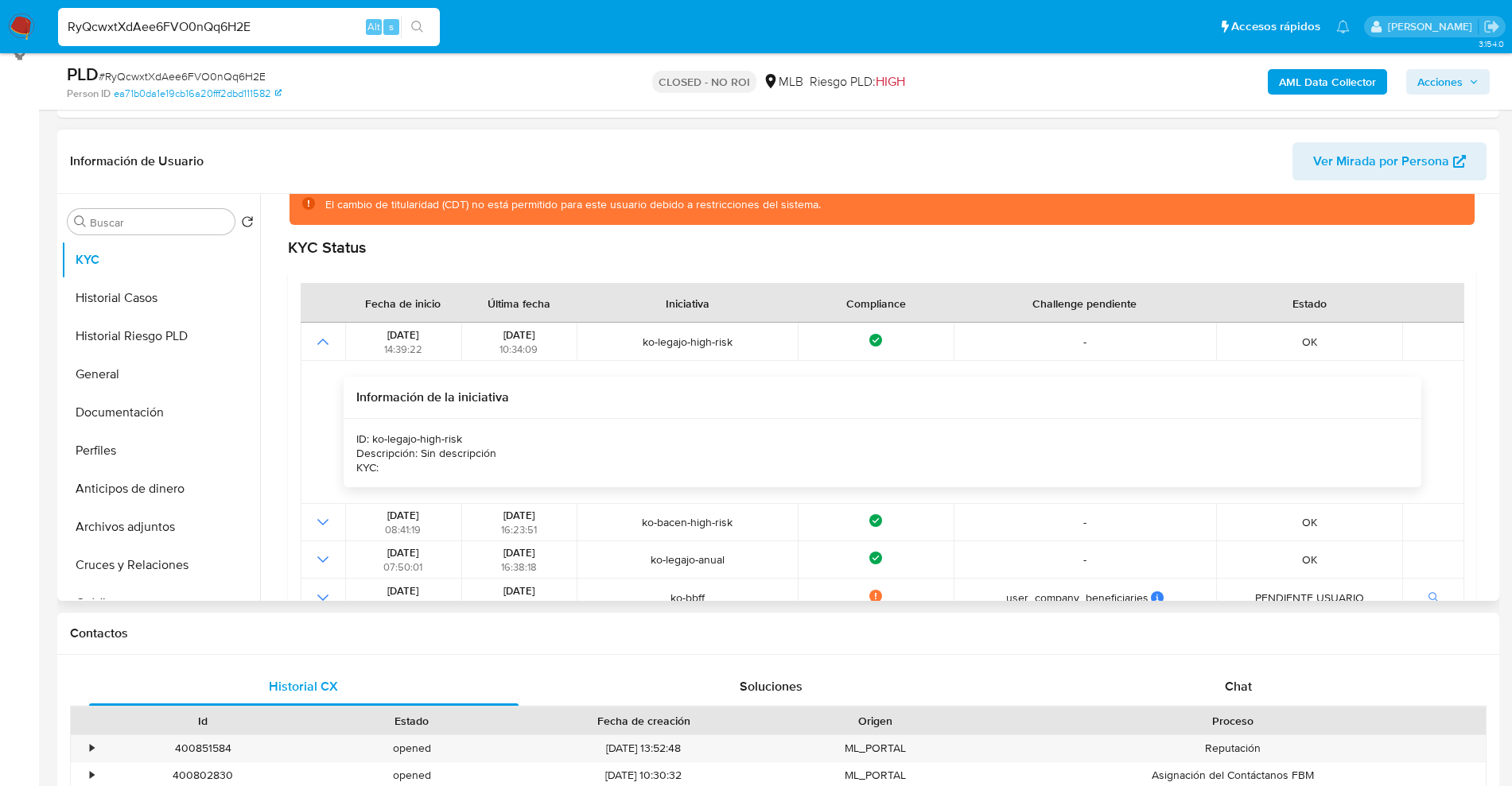
scroll to position [298, 0]
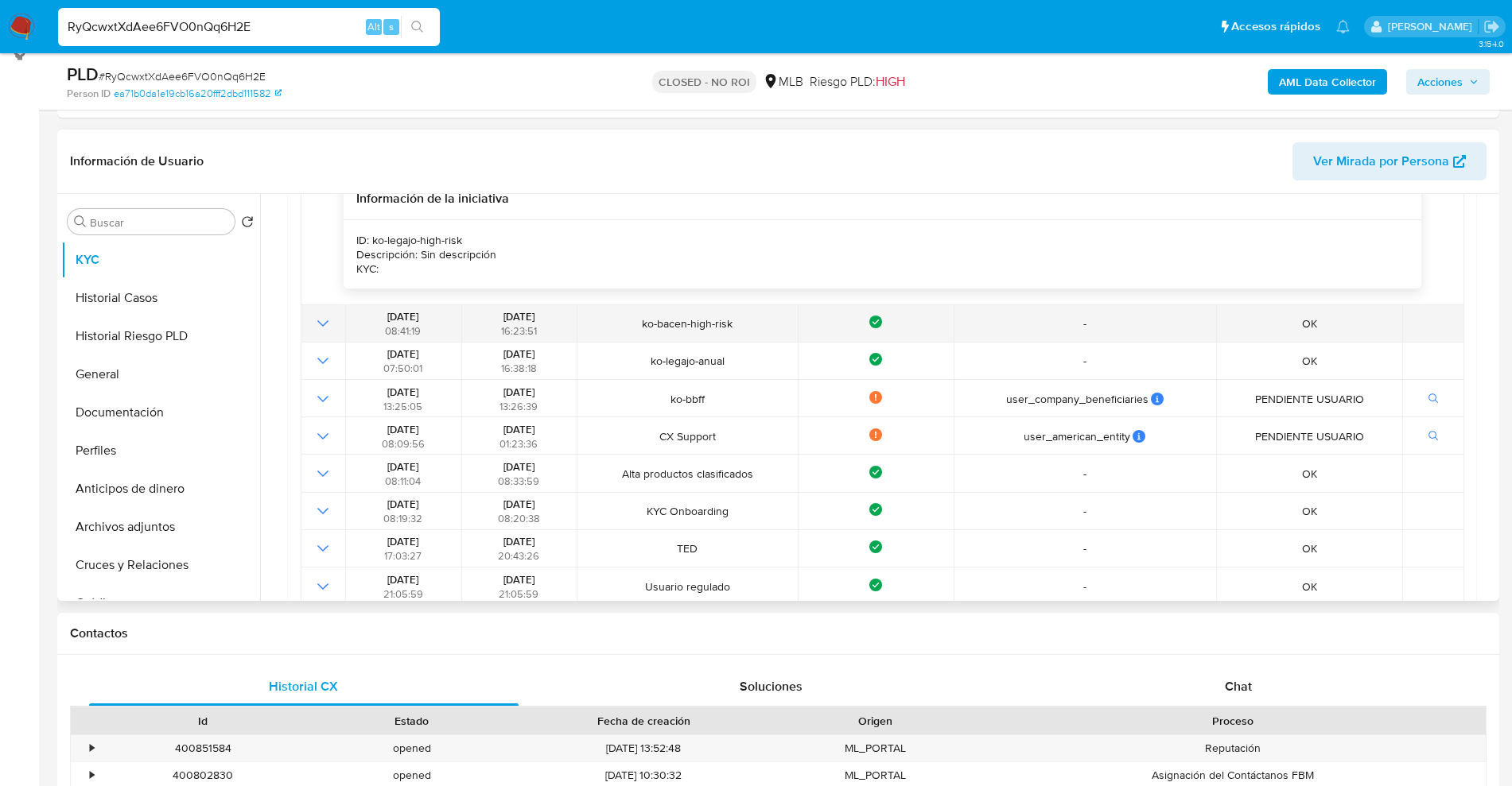
click at [316, 327] on icon "Mostrar operación" at bounding box center [323, 324] width 19 height 19
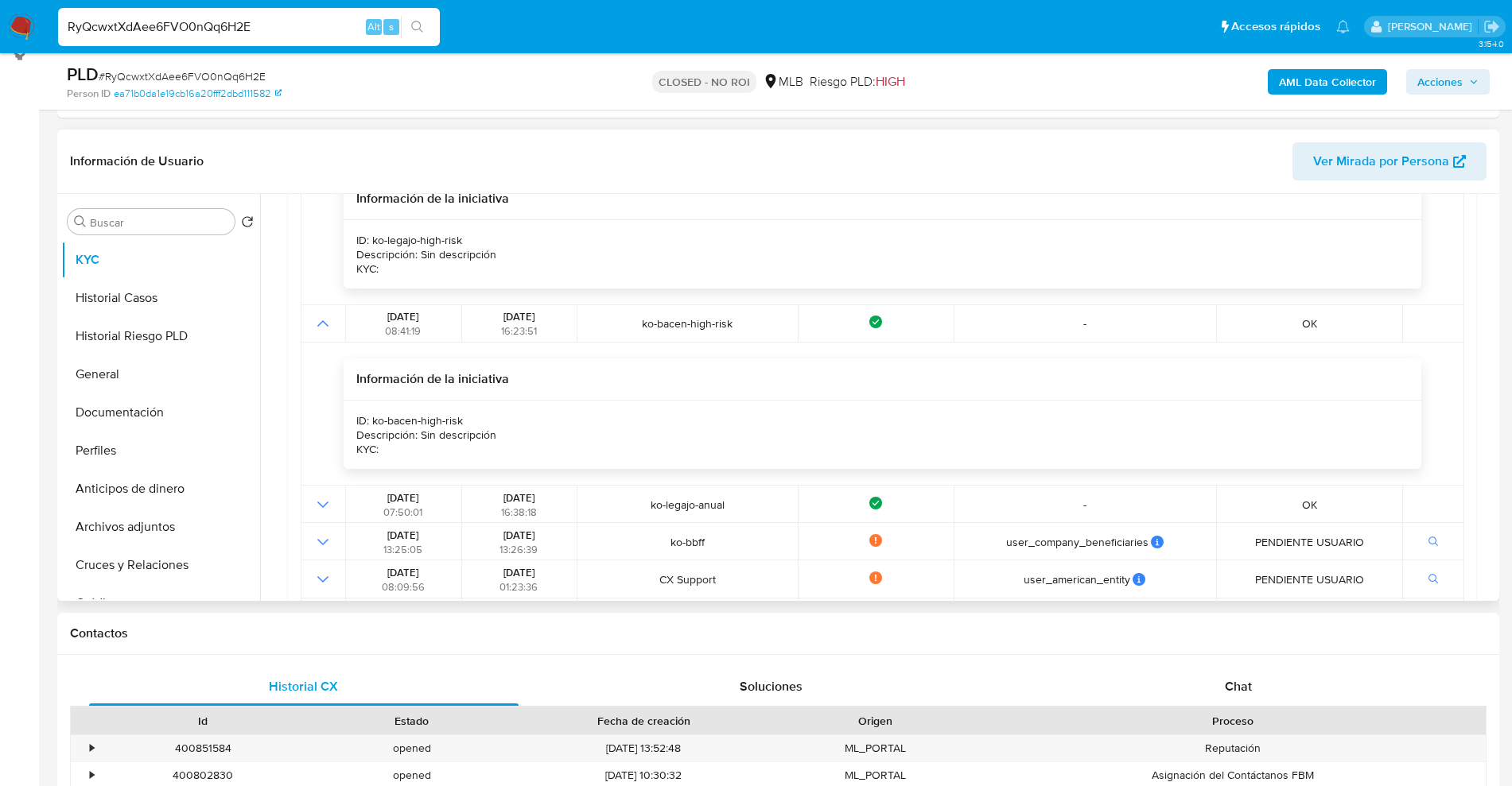
scroll to position [398, 0]
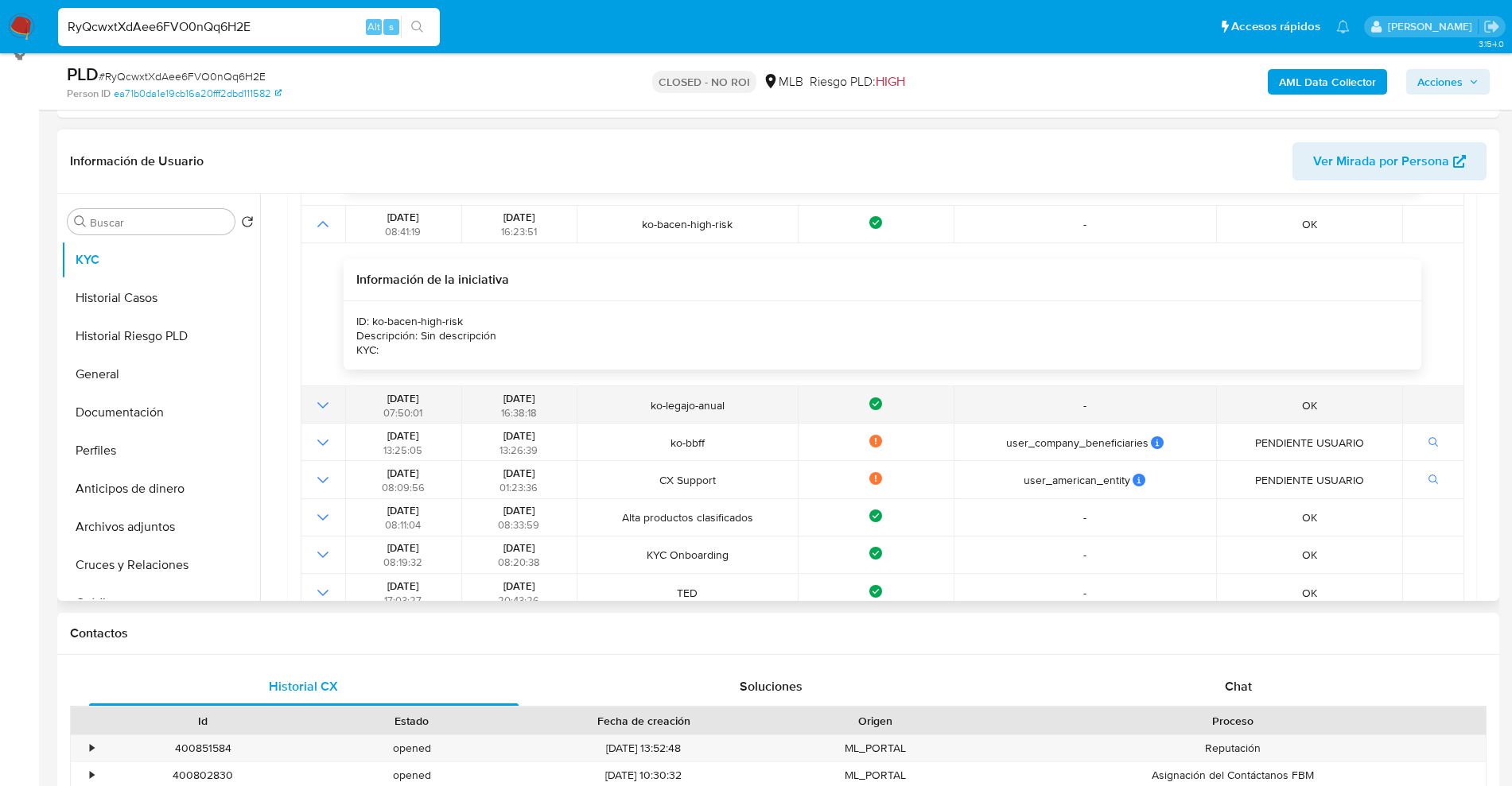
click at [335, 392] on td at bounding box center [323, 405] width 44 height 37
click at [325, 394] on td at bounding box center [323, 405] width 44 height 37
click at [321, 402] on icon "Mostrar operación" at bounding box center [323, 405] width 19 height 19
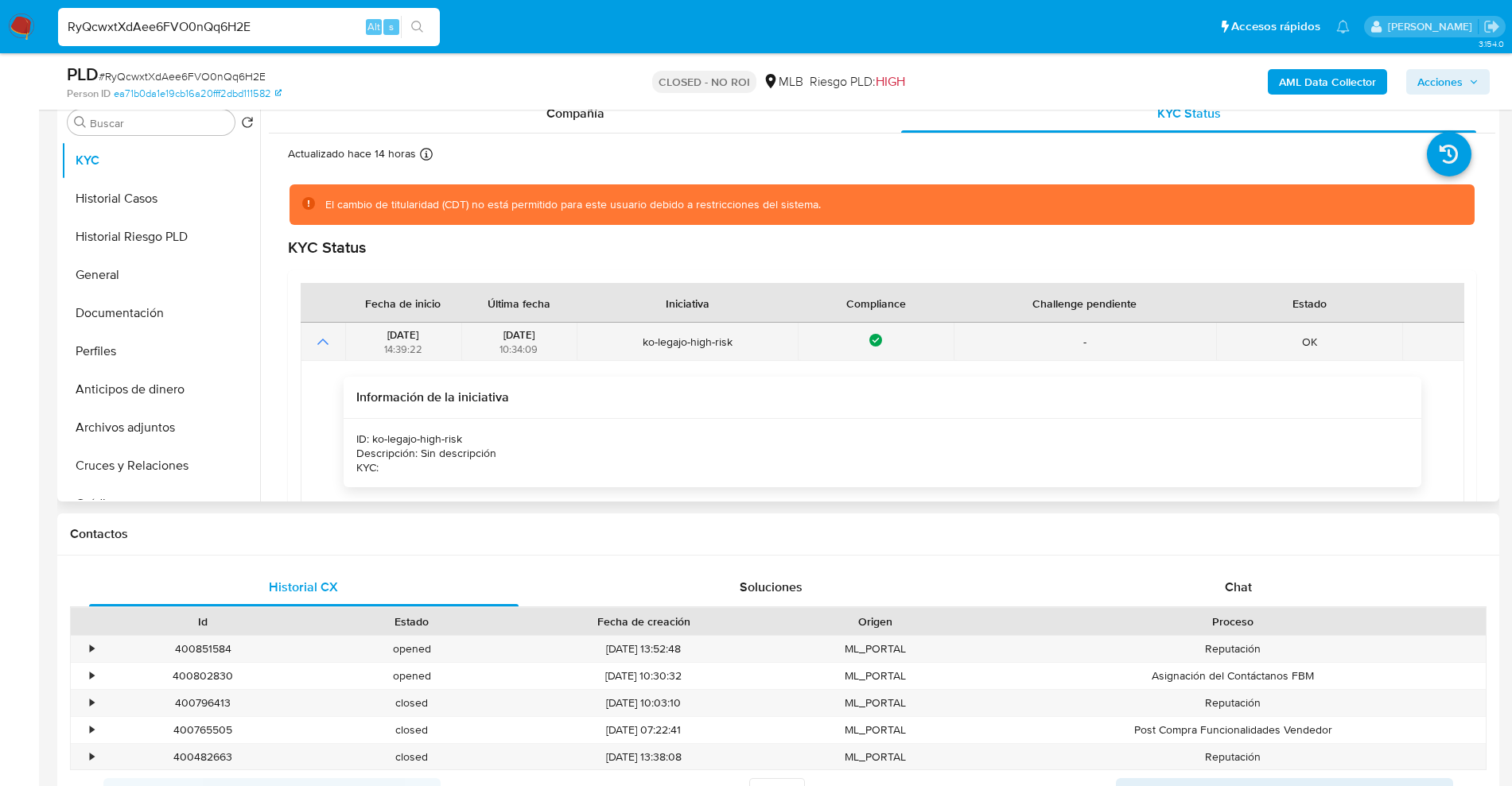
click at [321, 344] on icon "Mostrar operación" at bounding box center [323, 342] width 19 height 19
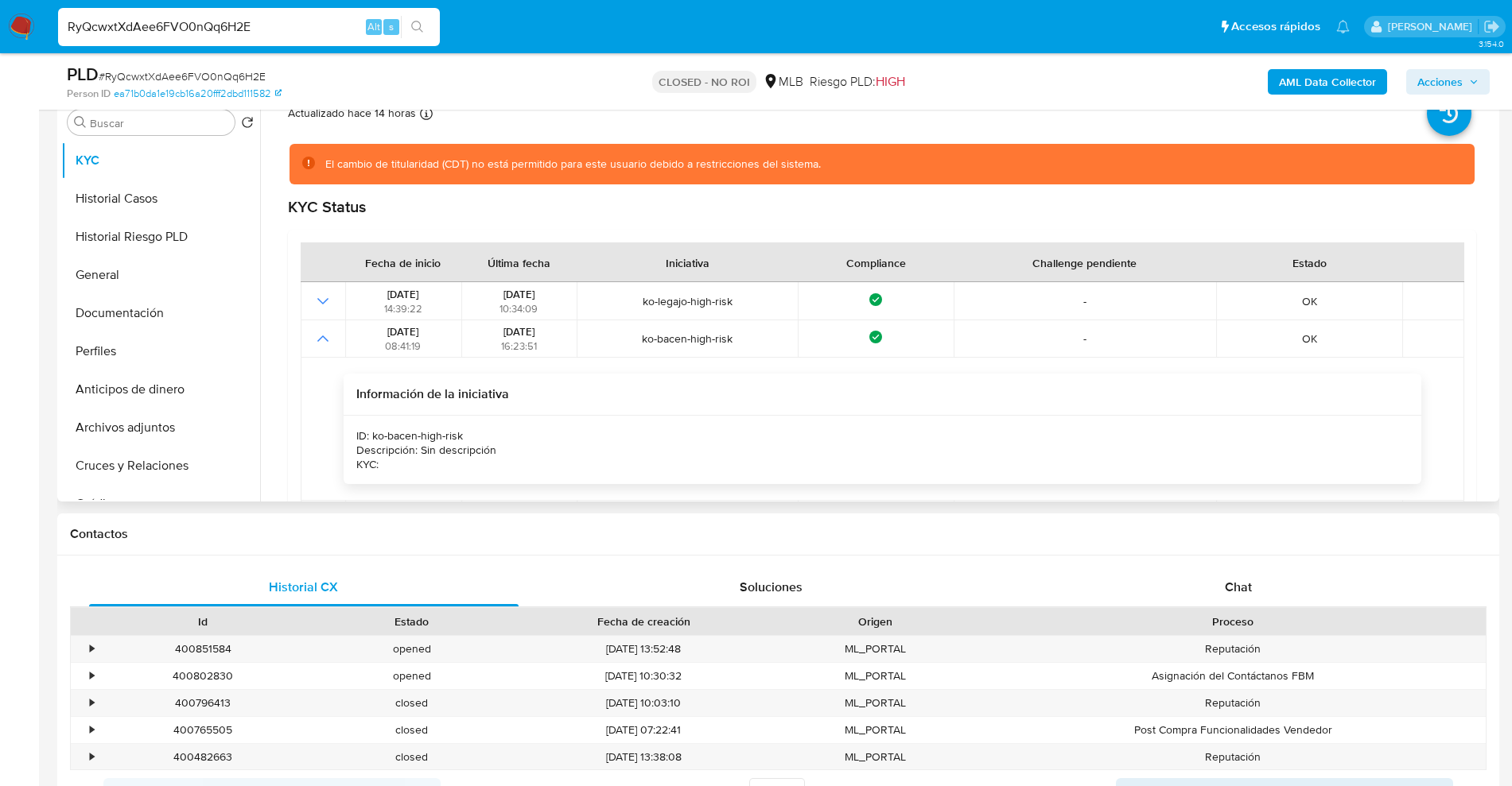
scroll to position [99, 0]
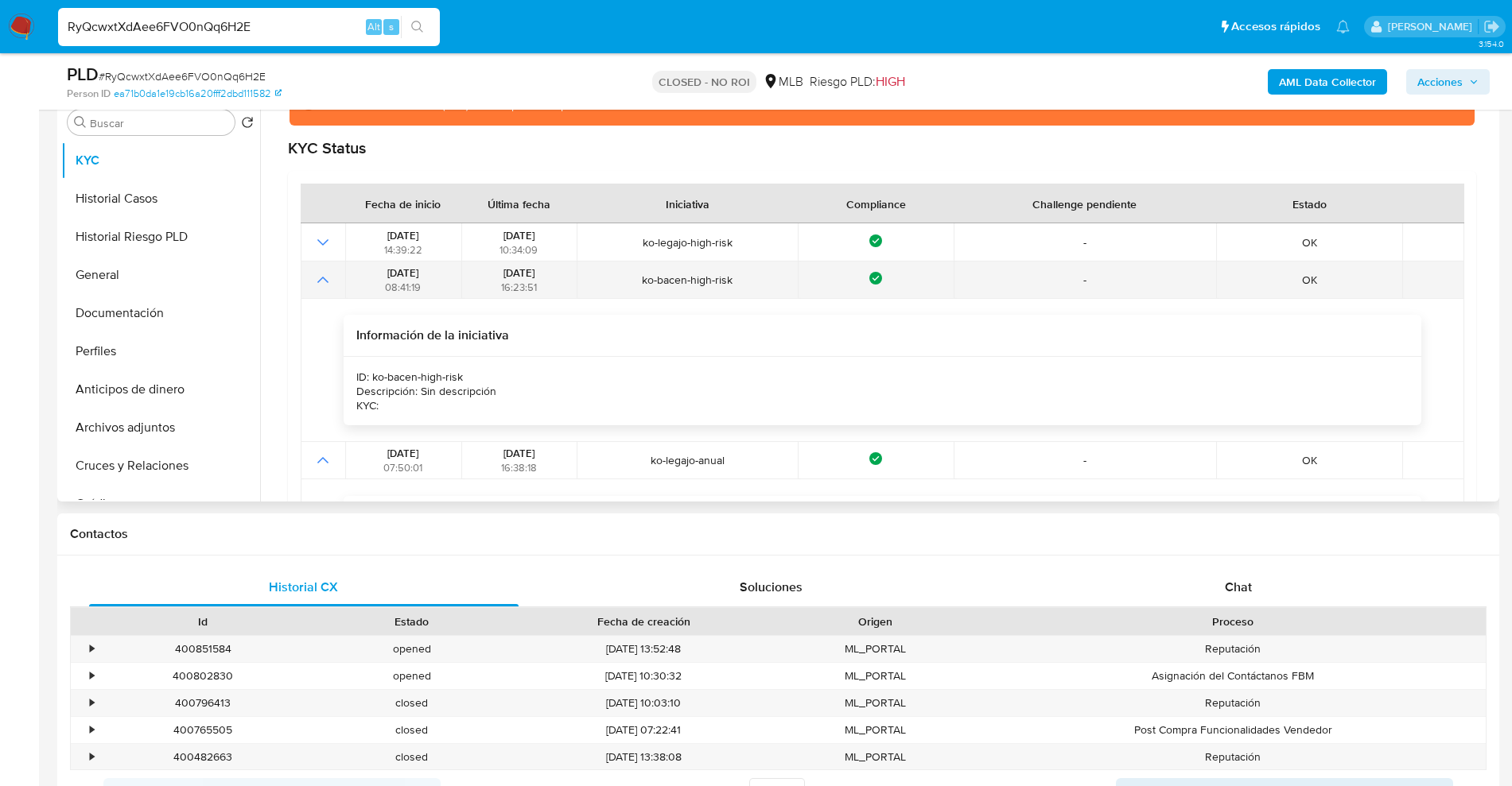
click at [304, 286] on td at bounding box center [323, 280] width 44 height 37
click at [313, 287] on icon "Mostrar operación" at bounding box center [323, 280] width 19 height 19
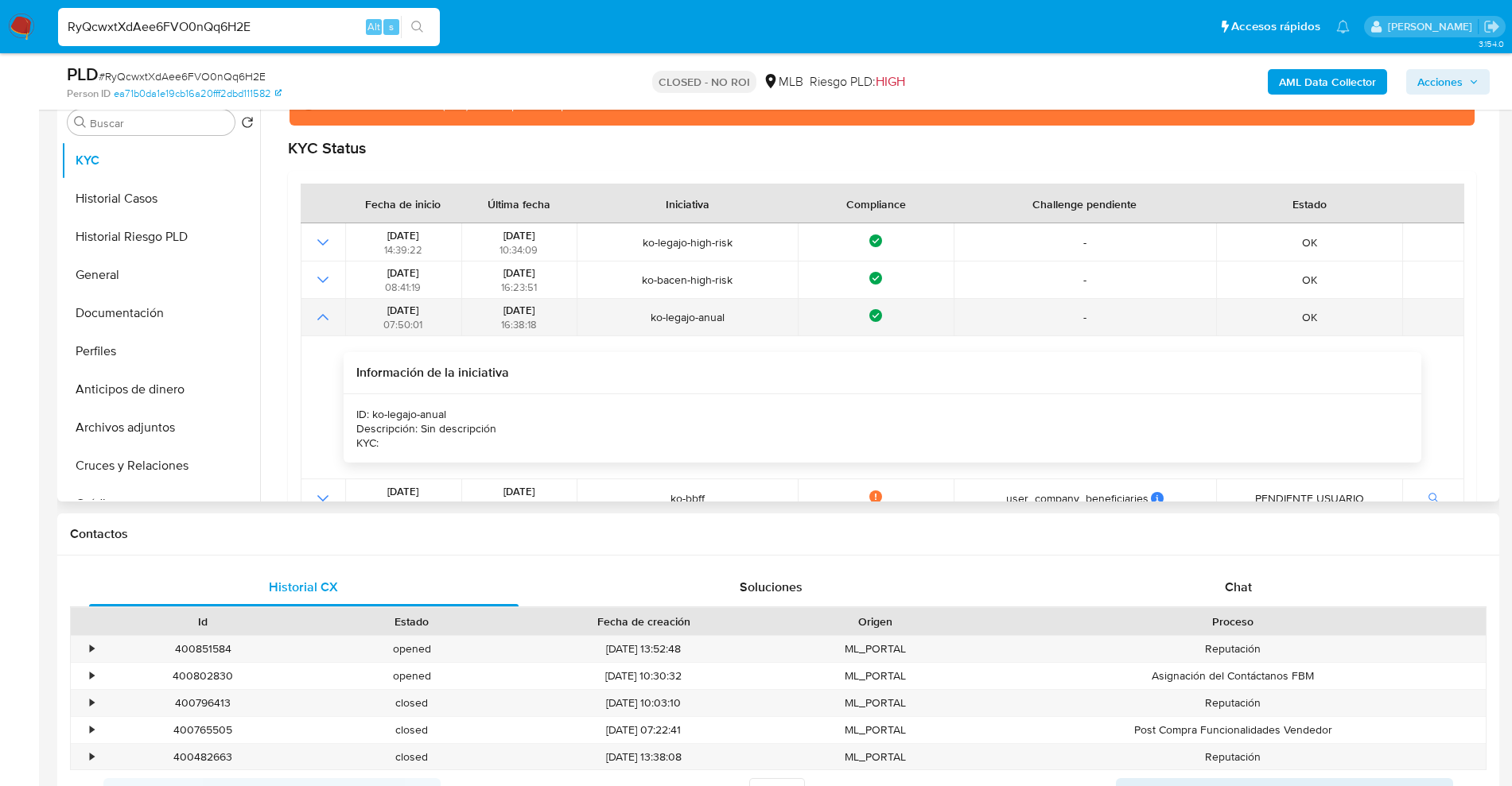
click at [342, 316] on td at bounding box center [323, 317] width 44 height 37
click at [328, 321] on icon "Mostrar operación" at bounding box center [323, 317] width 19 height 19
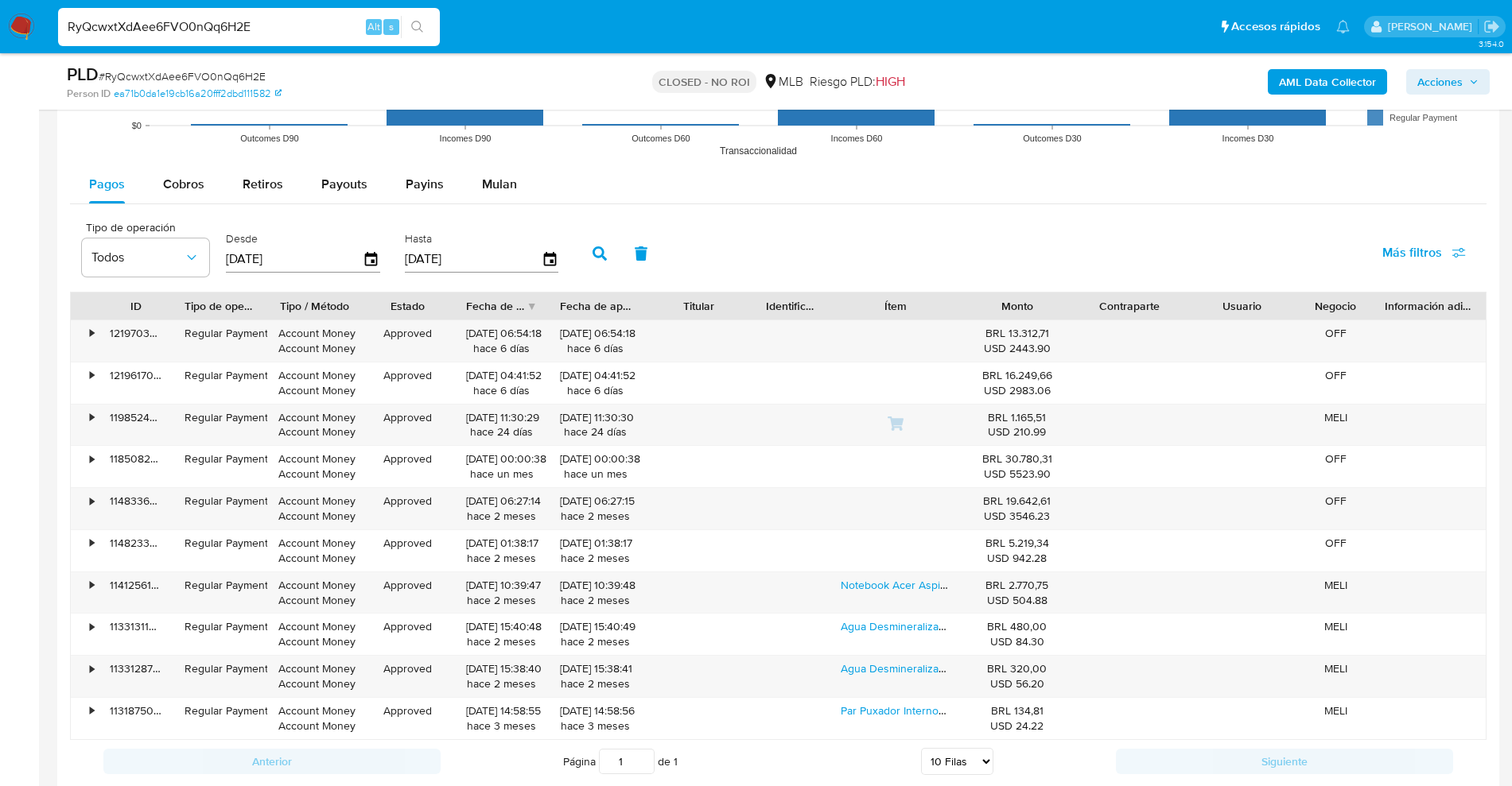
scroll to position [1988, 0]
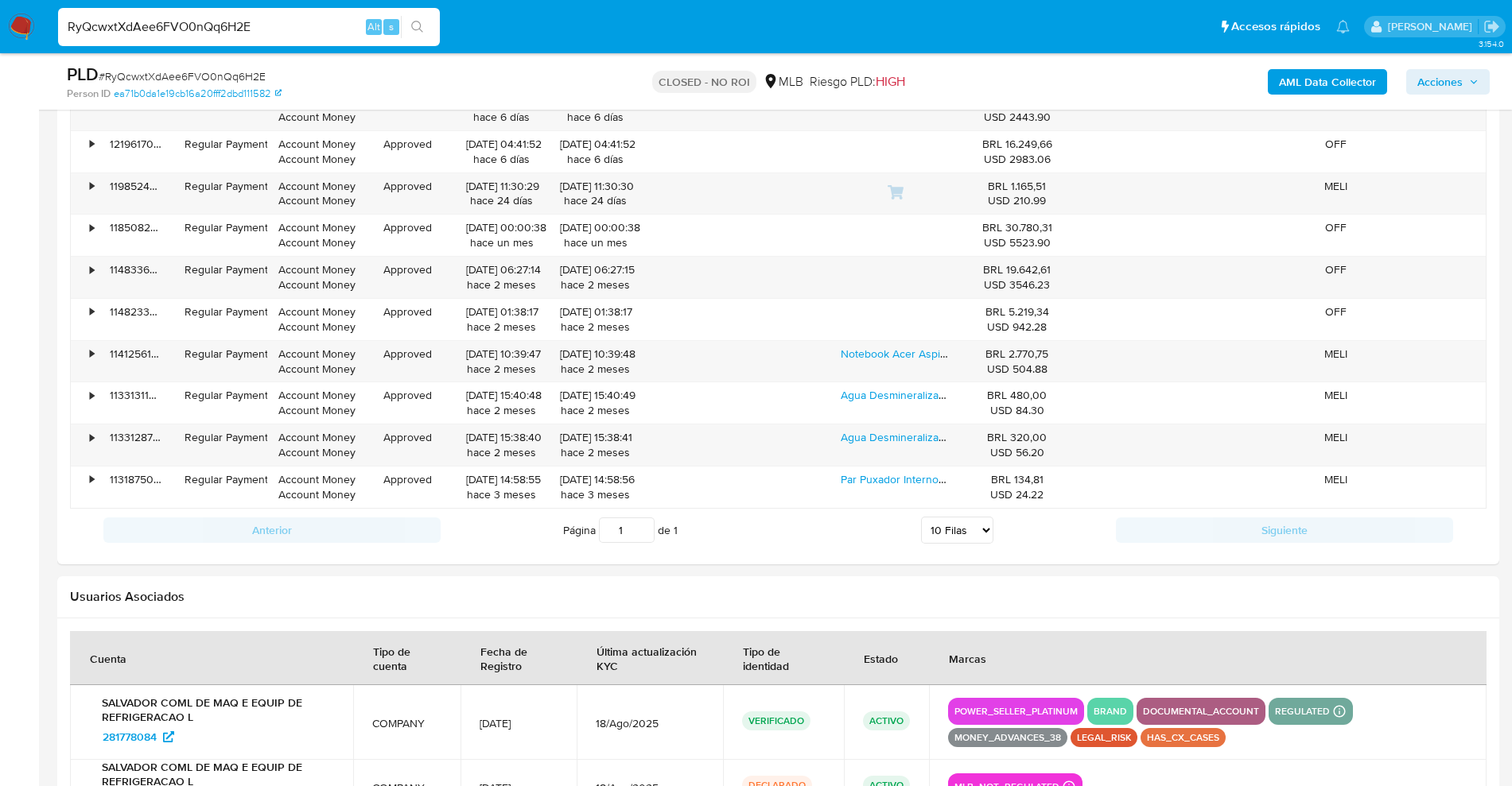
drag, startPoint x: 288, startPoint y: 17, endPoint x: 0, endPoint y: -104, distance: 312.4
paste input "d4A8G6AIM5eTvXpo99KtDrvg"
type input "d4A8G6AIM5eTvXpo99KtDrvg"
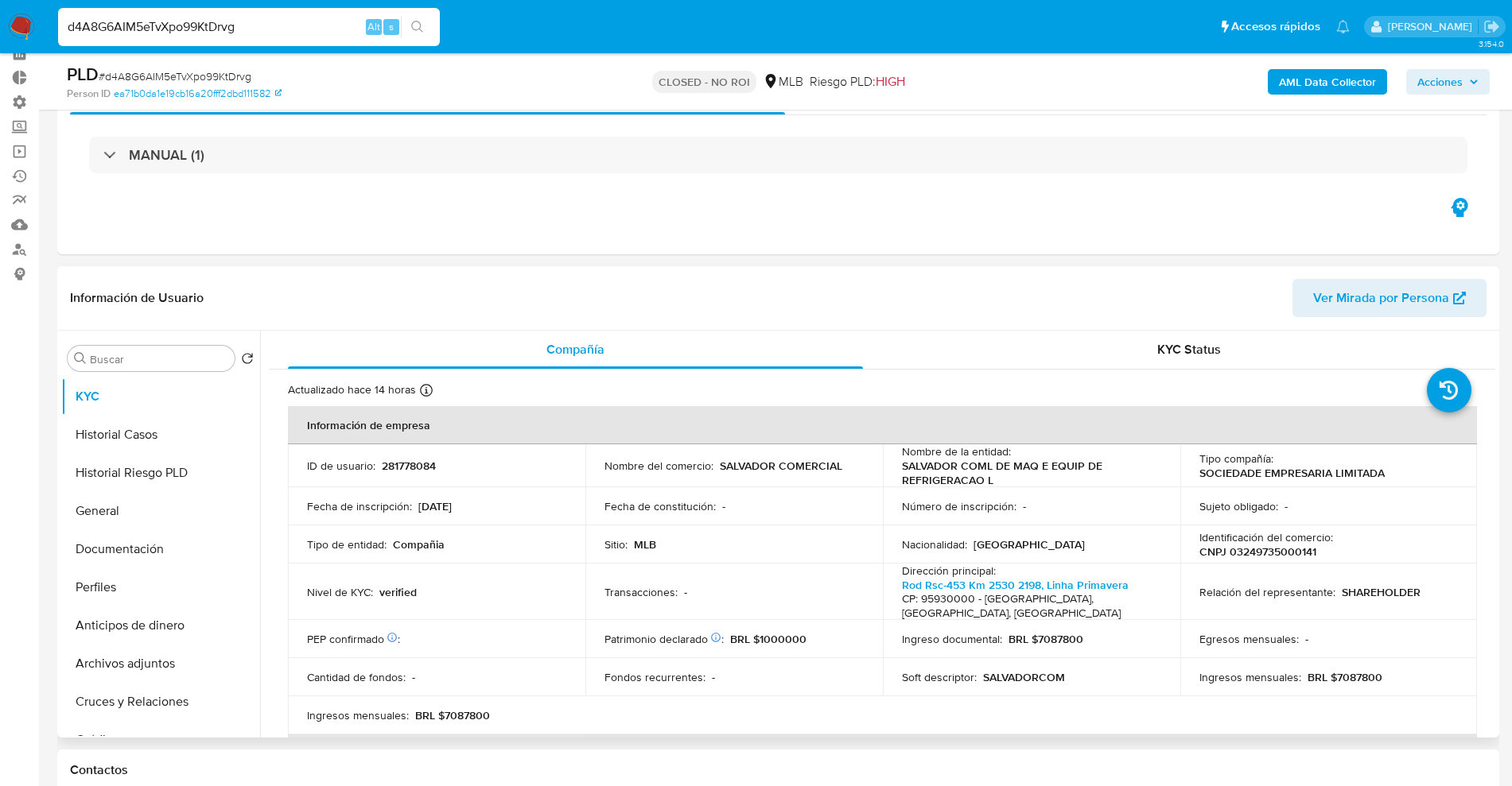
scroll to position [199, 0]
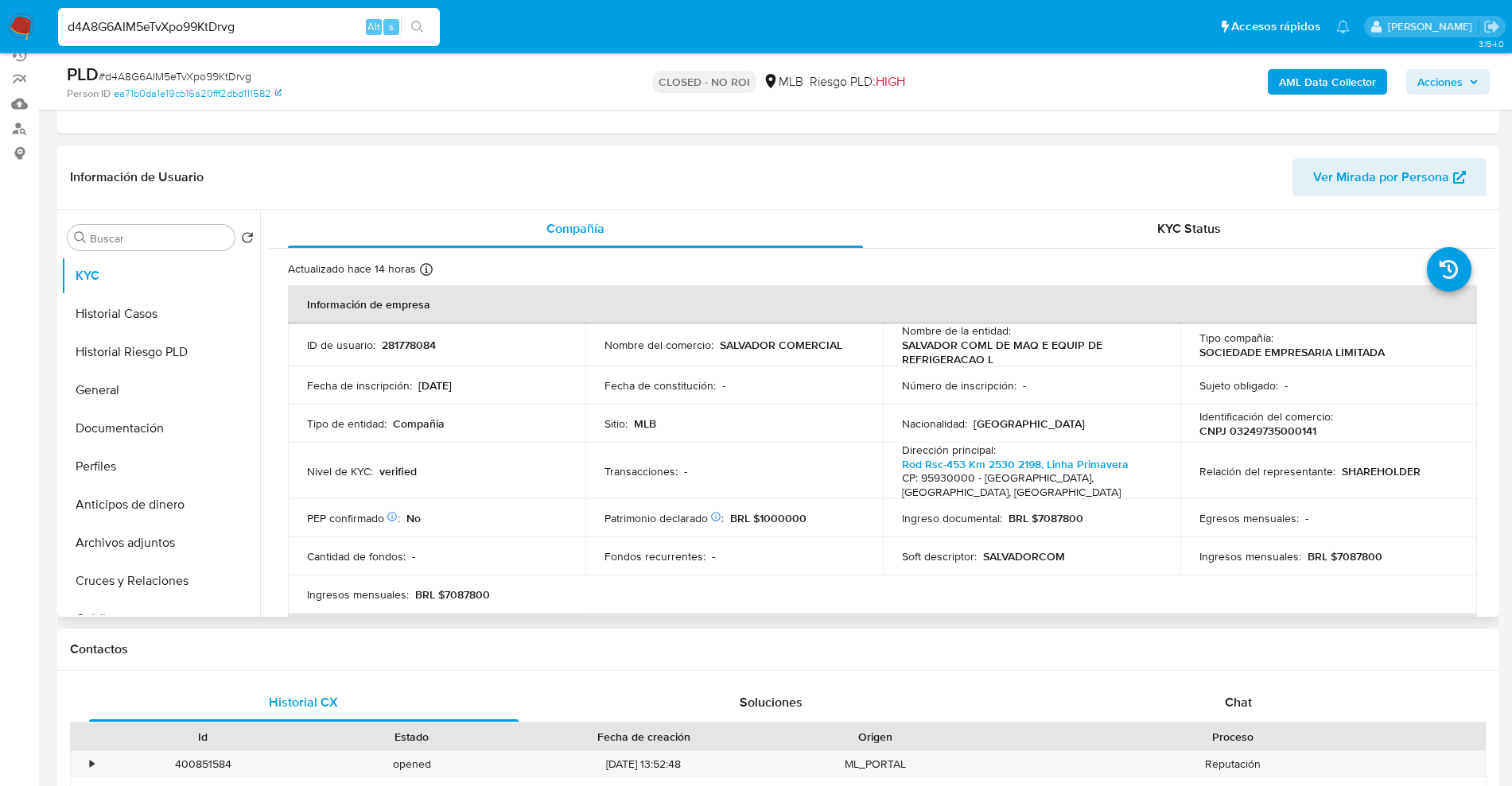
select select "10"
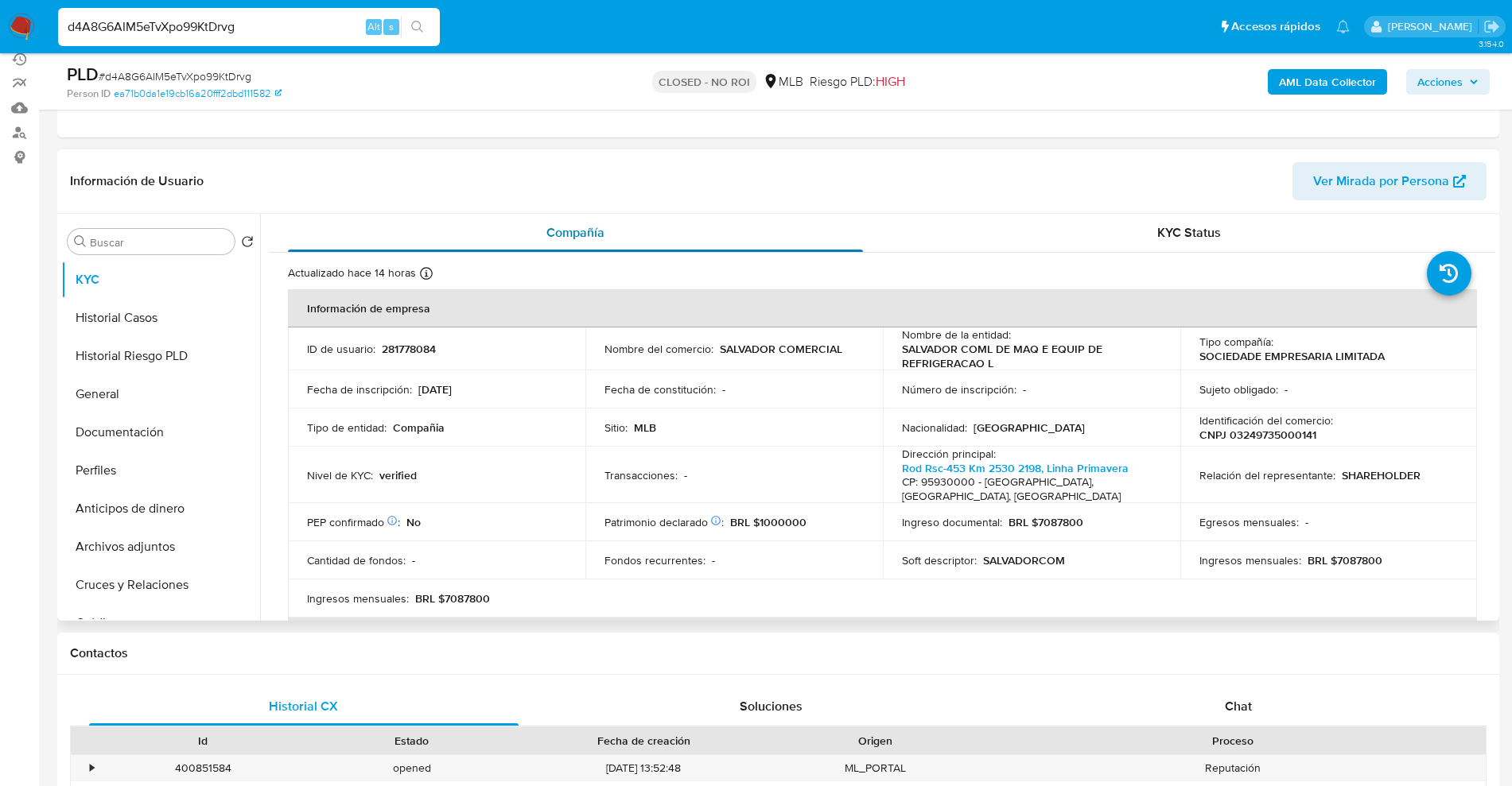
scroll to position [0, 0]
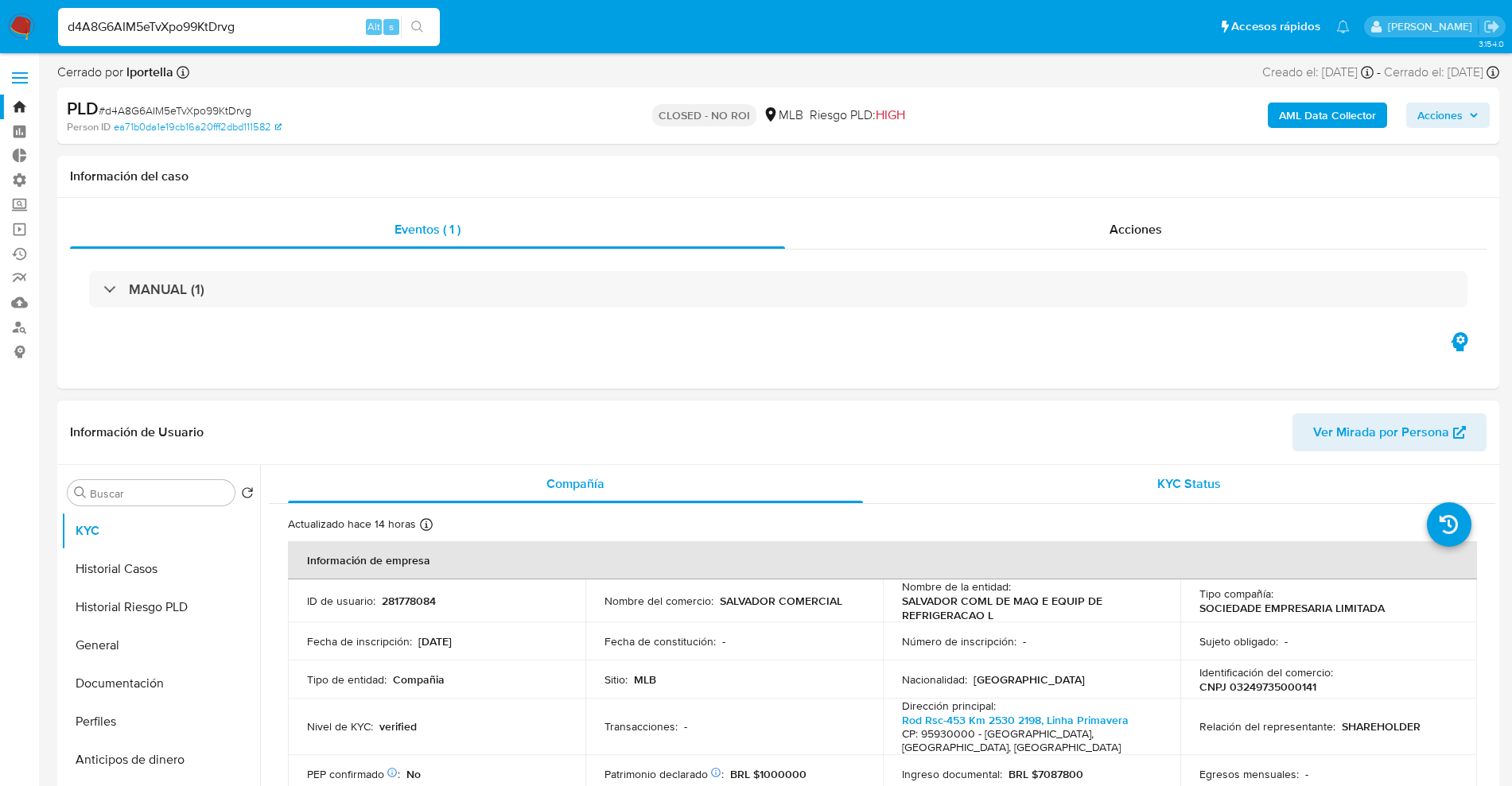
click at [1188, 483] on span "KYC Status" at bounding box center [1189, 483] width 63 height 18
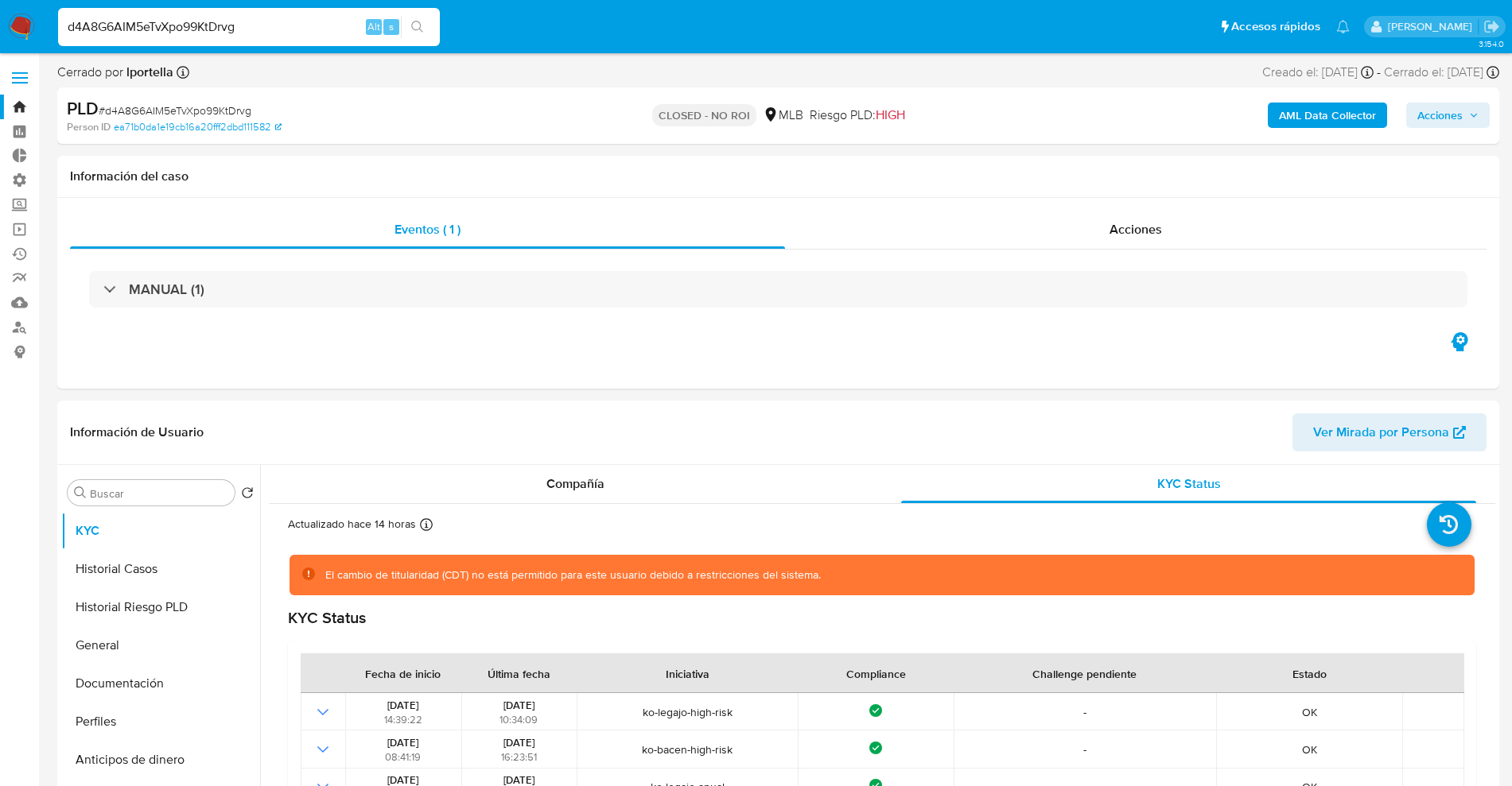
drag, startPoint x: 338, startPoint y: 29, endPoint x: 0, endPoint y: -56, distance: 348.5
paste input "DZNIs2SLPgUgNVFjvEtMICLG"
type input "DZNIs2SLPgUgNVFjvEtMICLG"
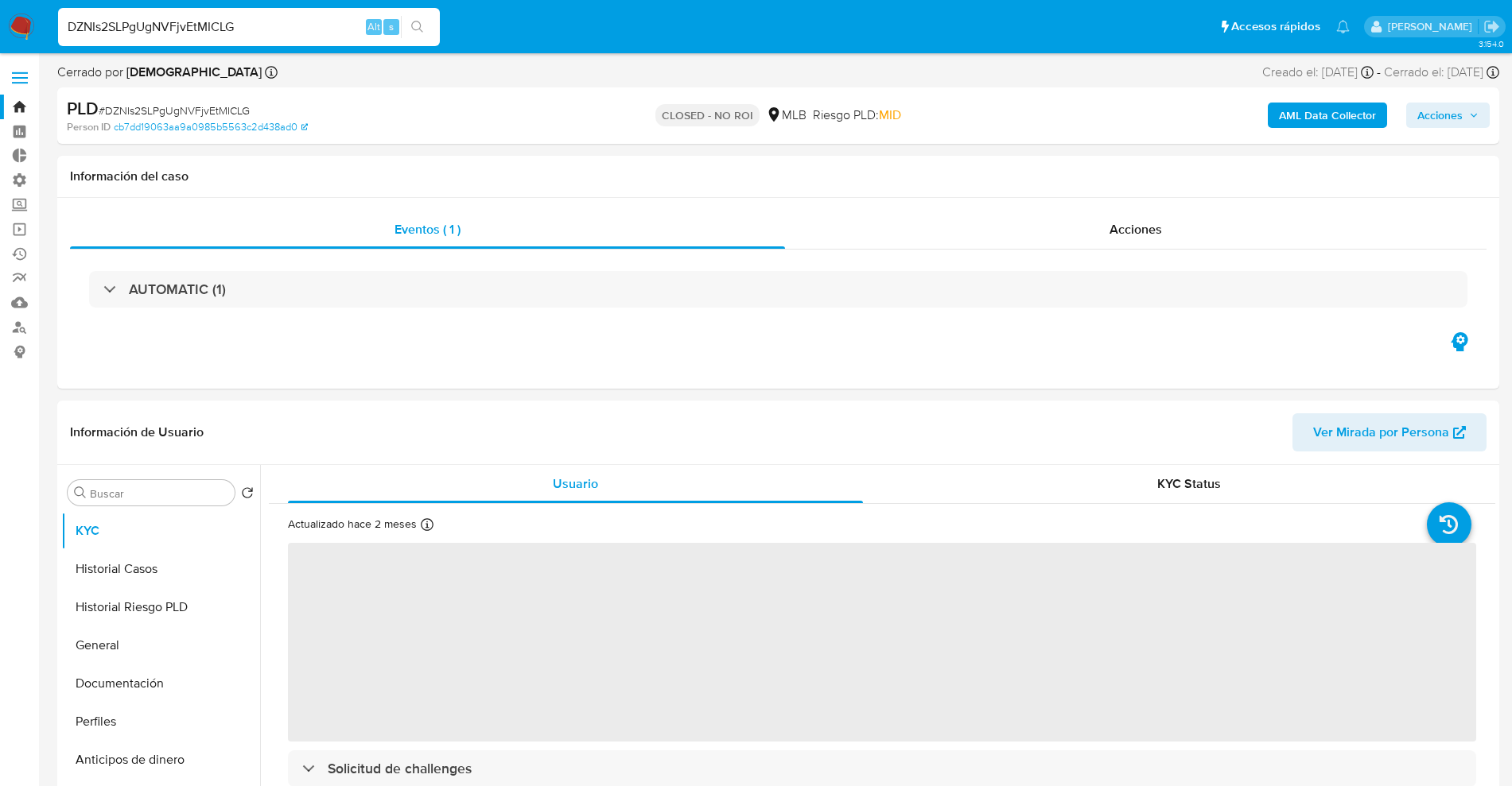
select select "10"
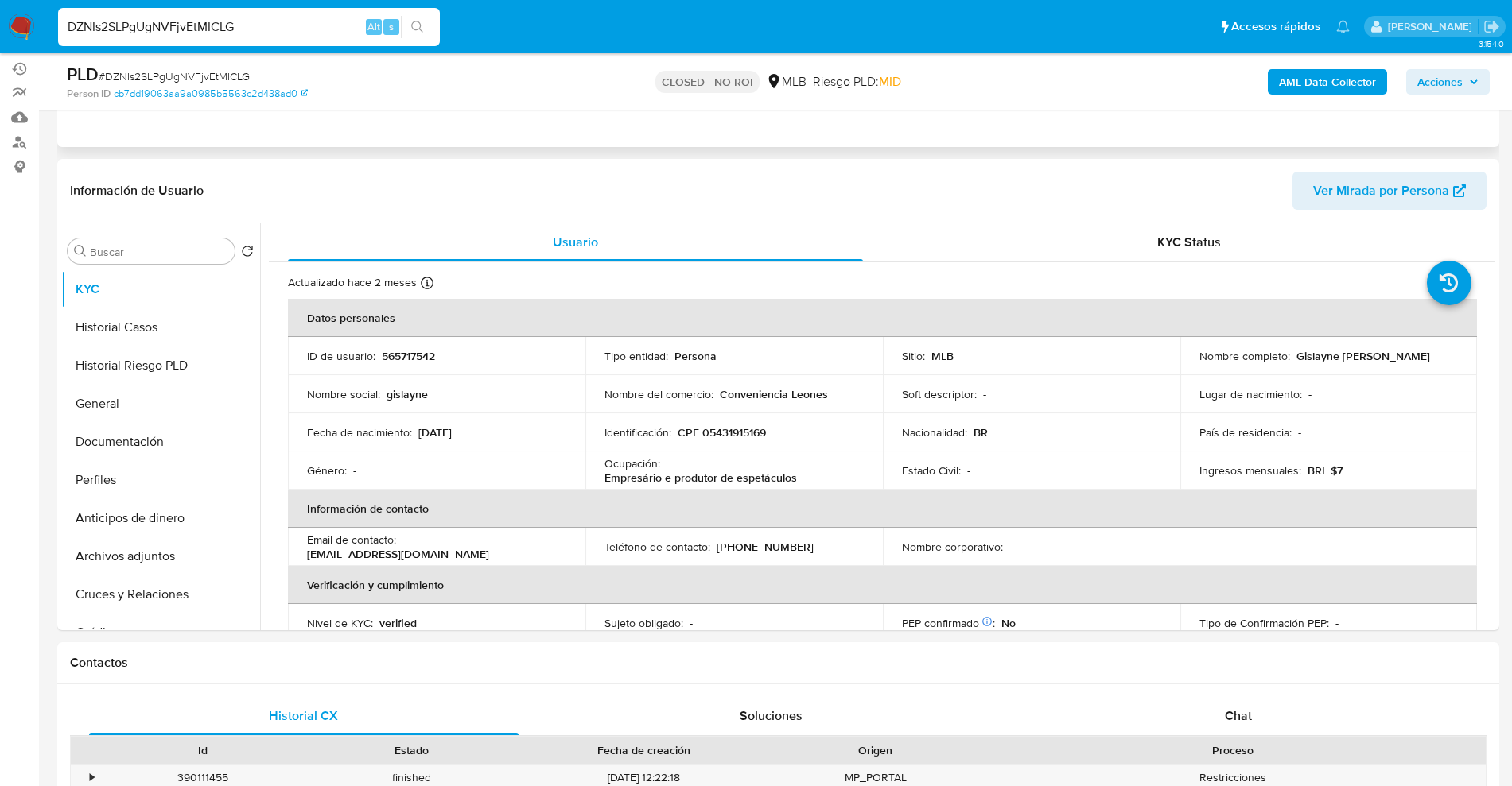
scroll to position [199, 0]
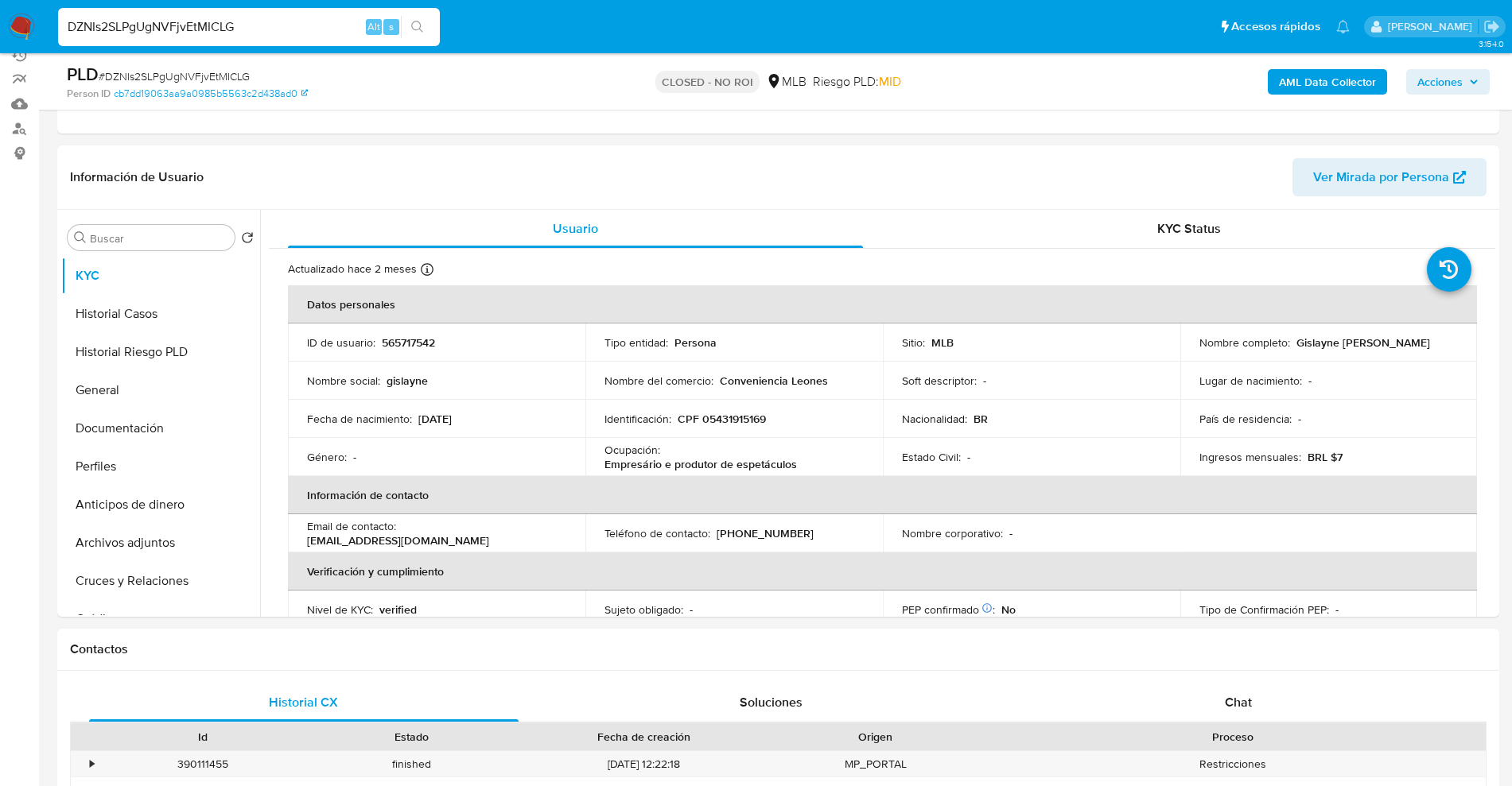
drag, startPoint x: 275, startPoint y: 35, endPoint x: 0, endPoint y: -9, distance: 278.5
paste input "uCgRUMe4xCfRlFTNOetoVOMo"
type input "uCgRUMe4xCfRlFTNOetoVOMo"
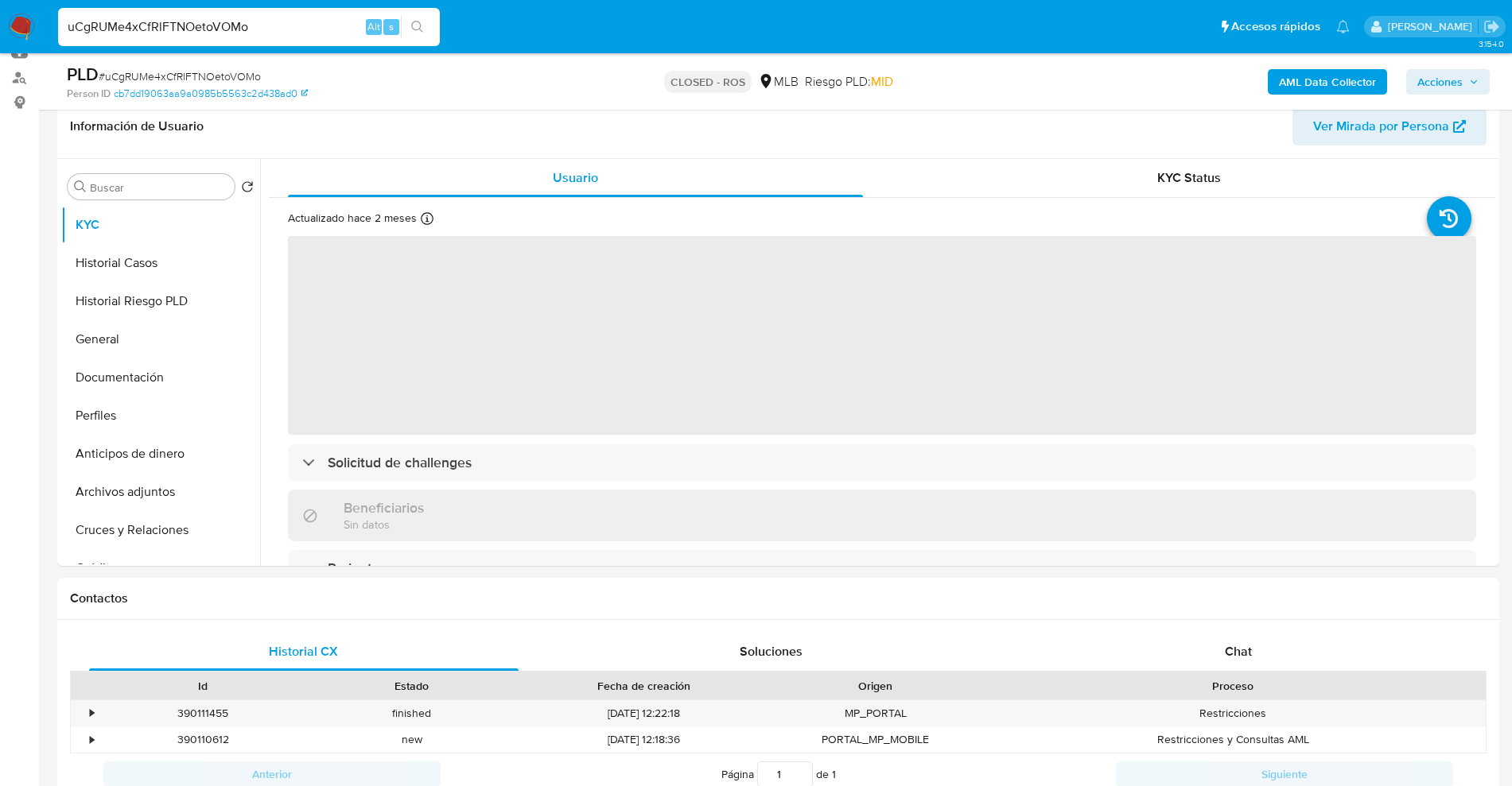
scroll to position [298, 0]
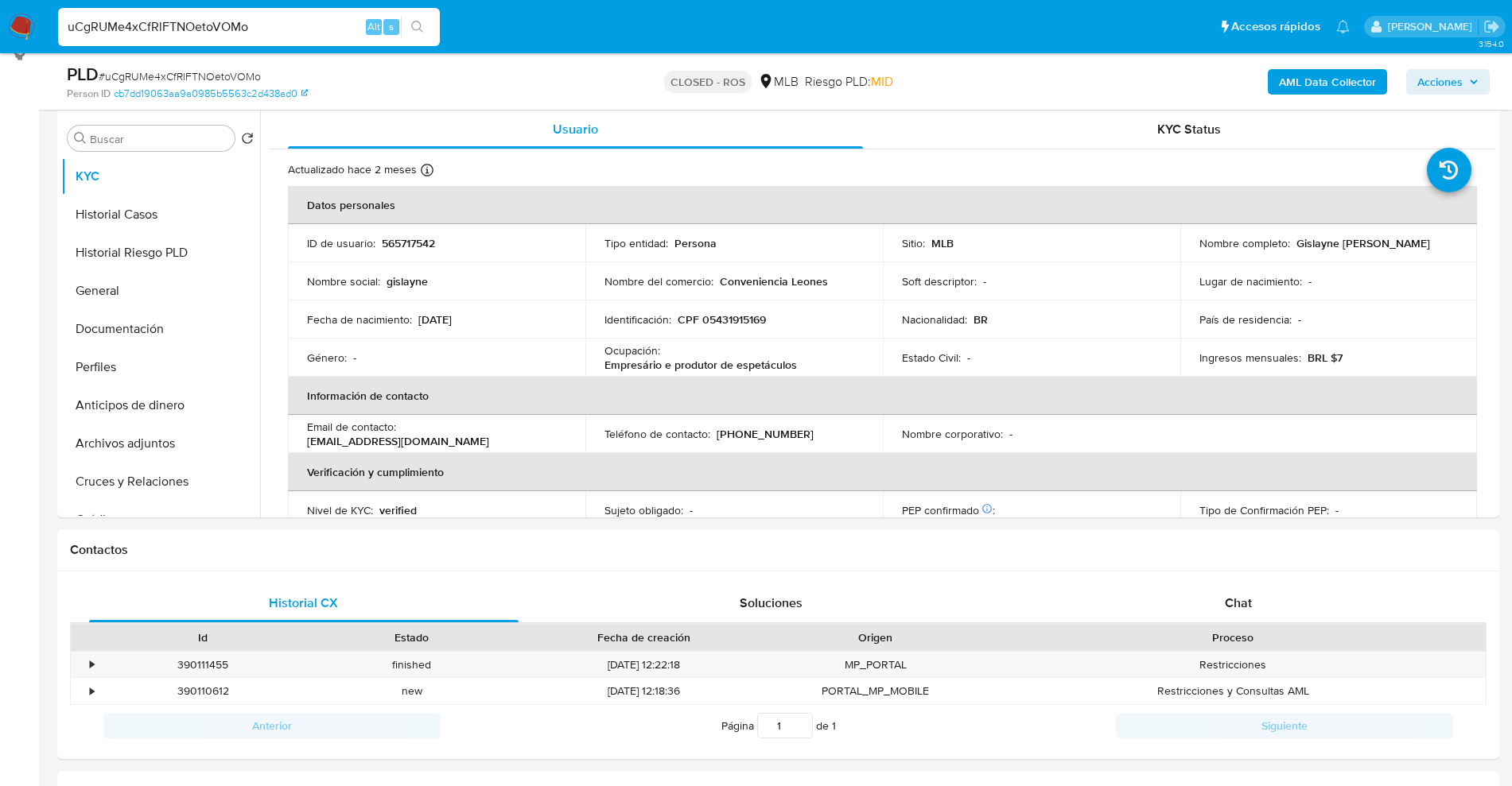
select select "10"
drag, startPoint x: 243, startPoint y: 24, endPoint x: 0, endPoint y: -68, distance: 259.8
drag, startPoint x: 244, startPoint y: 30, endPoint x: 0, endPoint y: -12, distance: 247.6
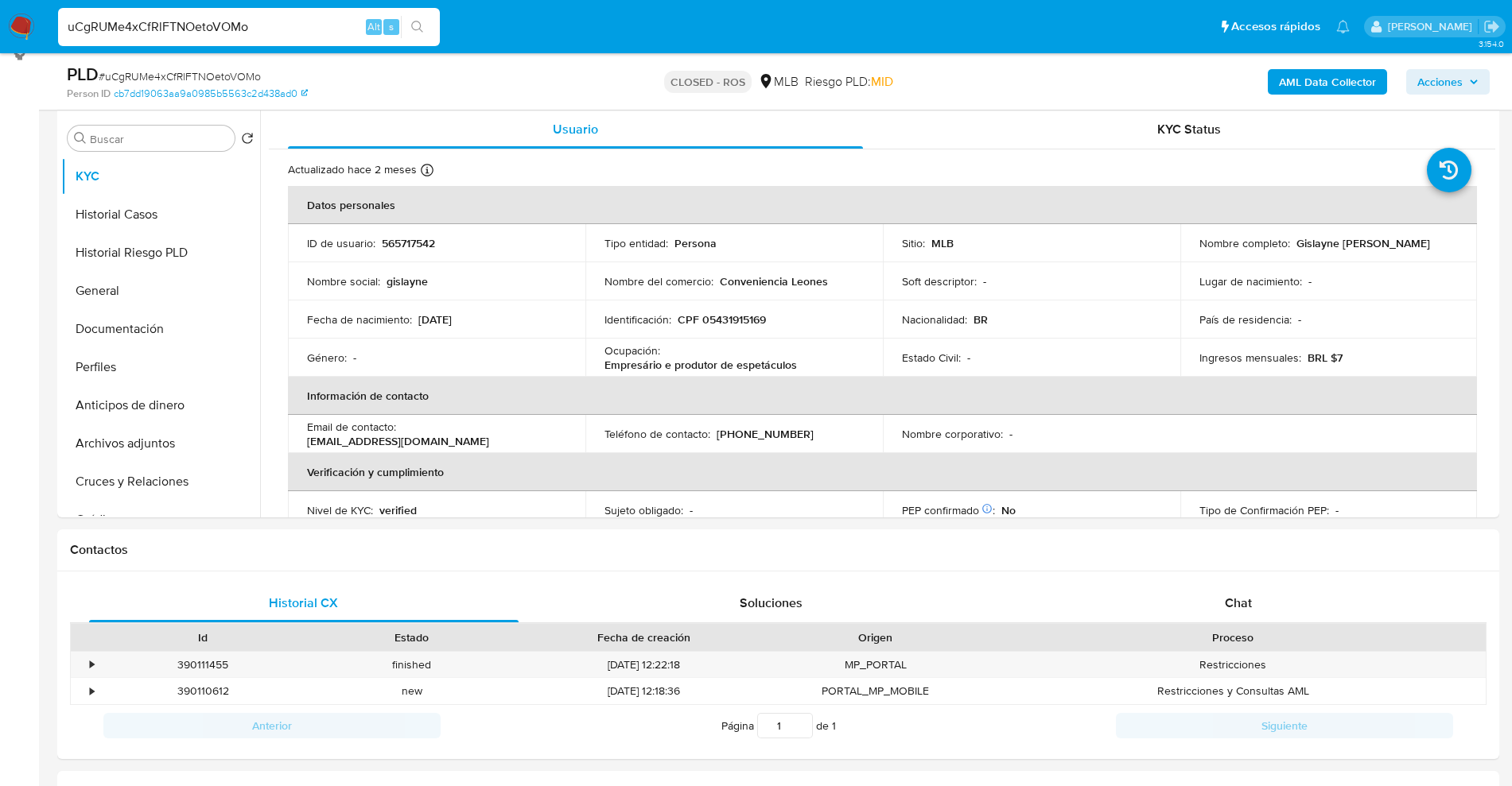
paste input "z6A35SVfVBEkEMTI4a2A5Q4q"
type input "z6A35SVfVBEkEMTI4a2A5Q4q"
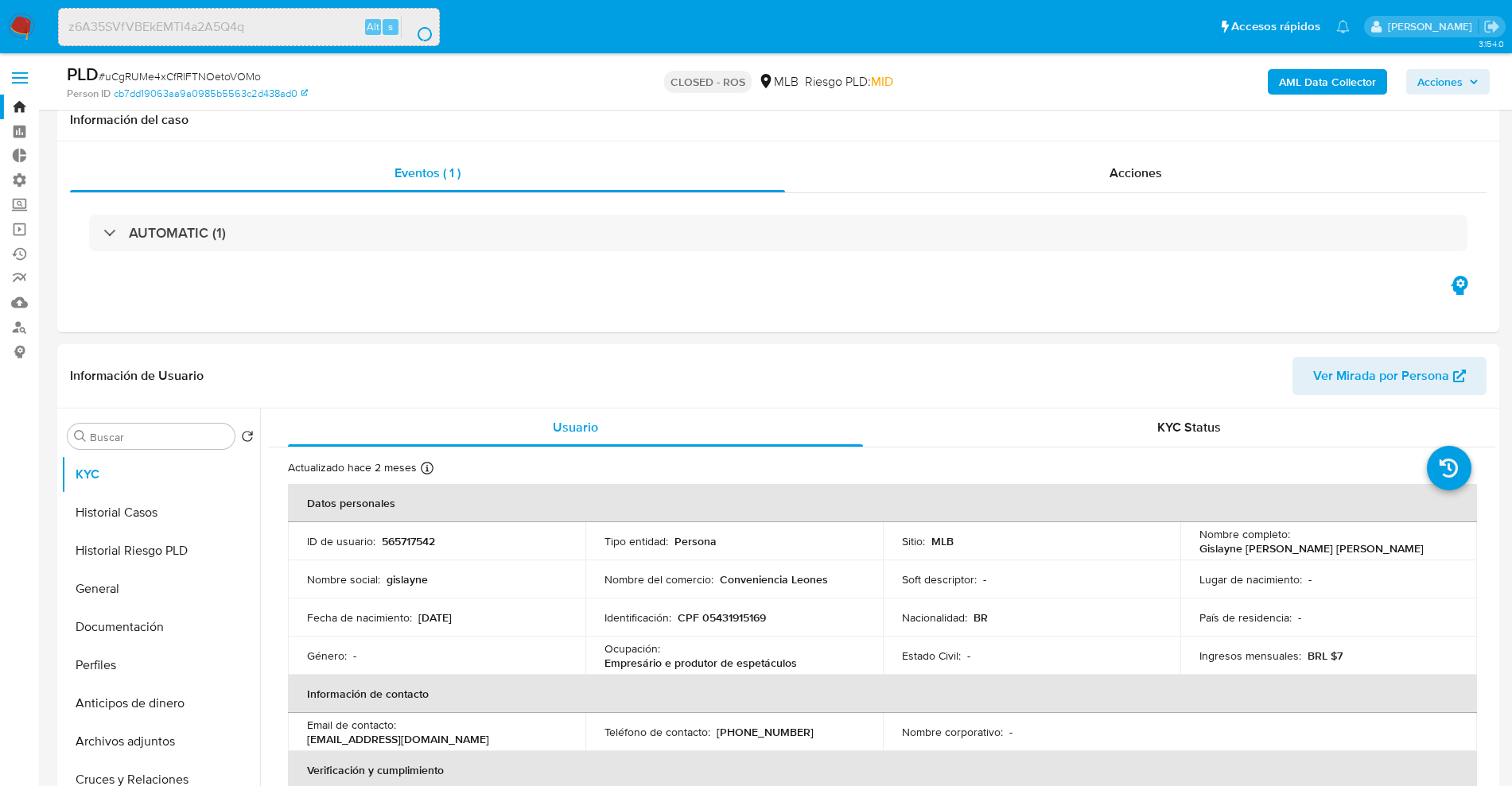
select select "10"
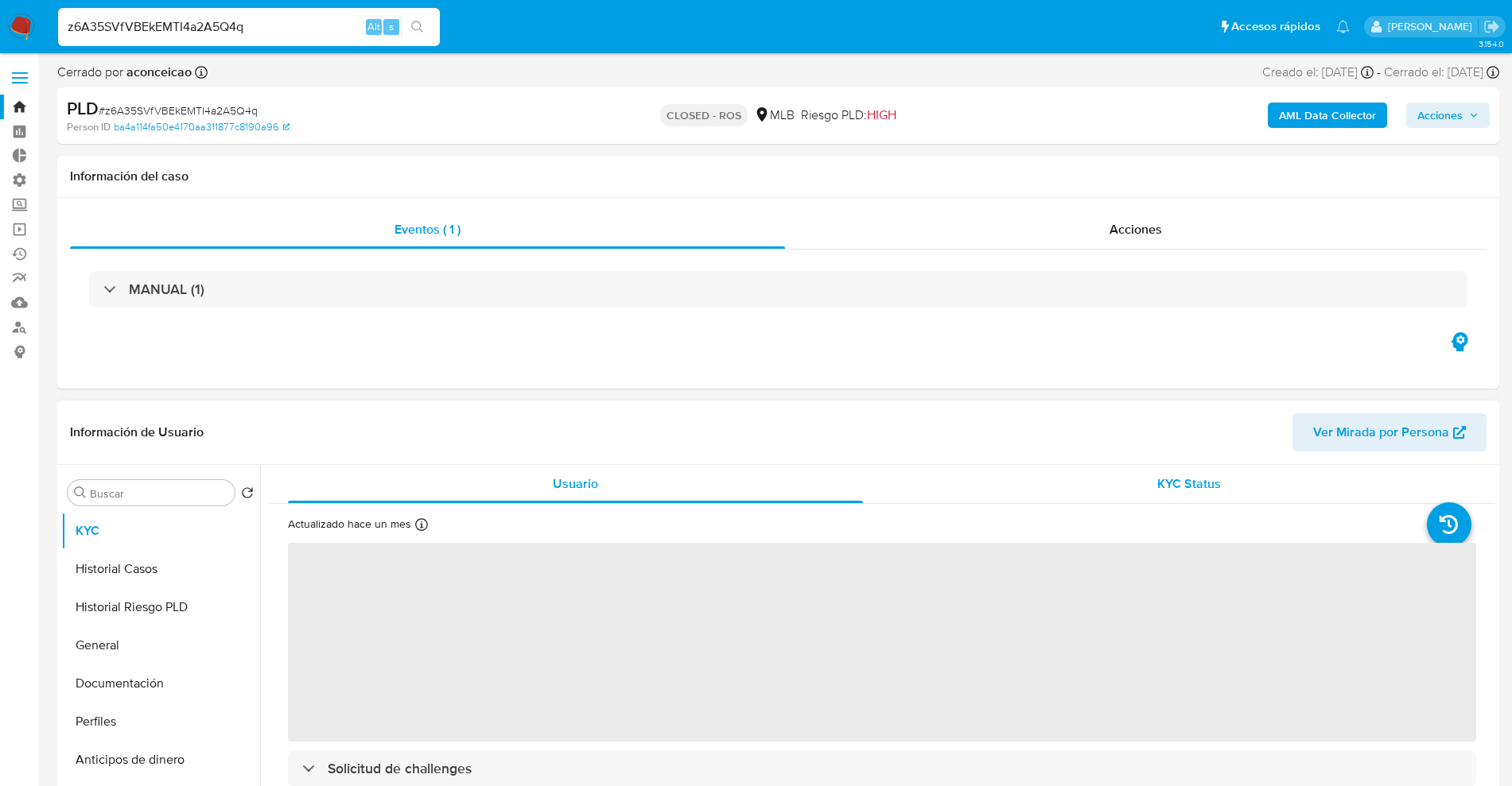
select select "10"
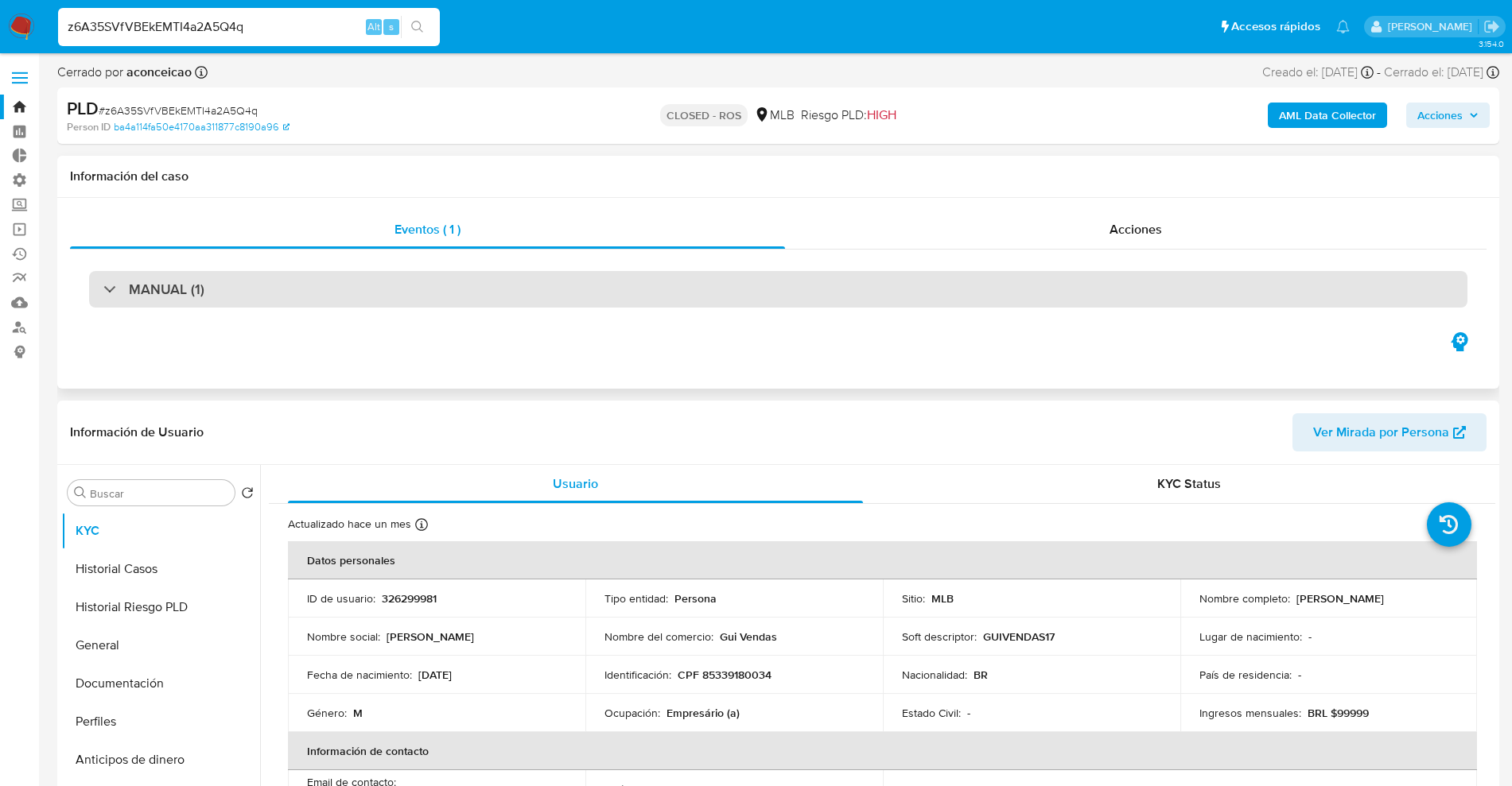
click at [303, 286] on div "MANUAL (1)" at bounding box center [779, 289] width 1378 height 37
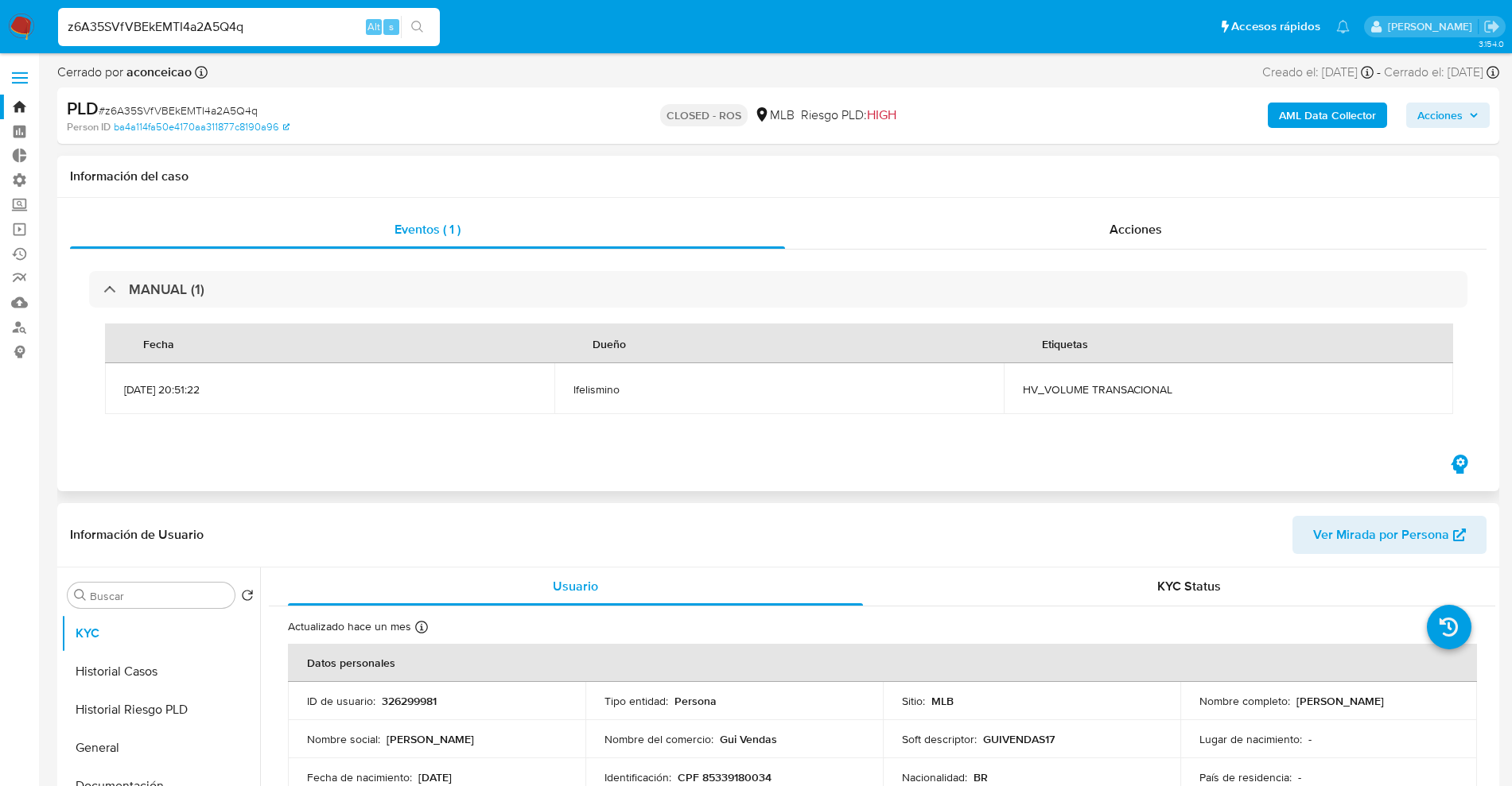
click at [1166, 256] on div "MANUAL (1) Fecha Dueño Etiquetas 14/03/2025 20:51:22 lfelismino HV_VOLUME TRANS…" at bounding box center [779, 351] width 1417 height 202
click at [1165, 228] on div "Acciones" at bounding box center [1136, 230] width 702 height 38
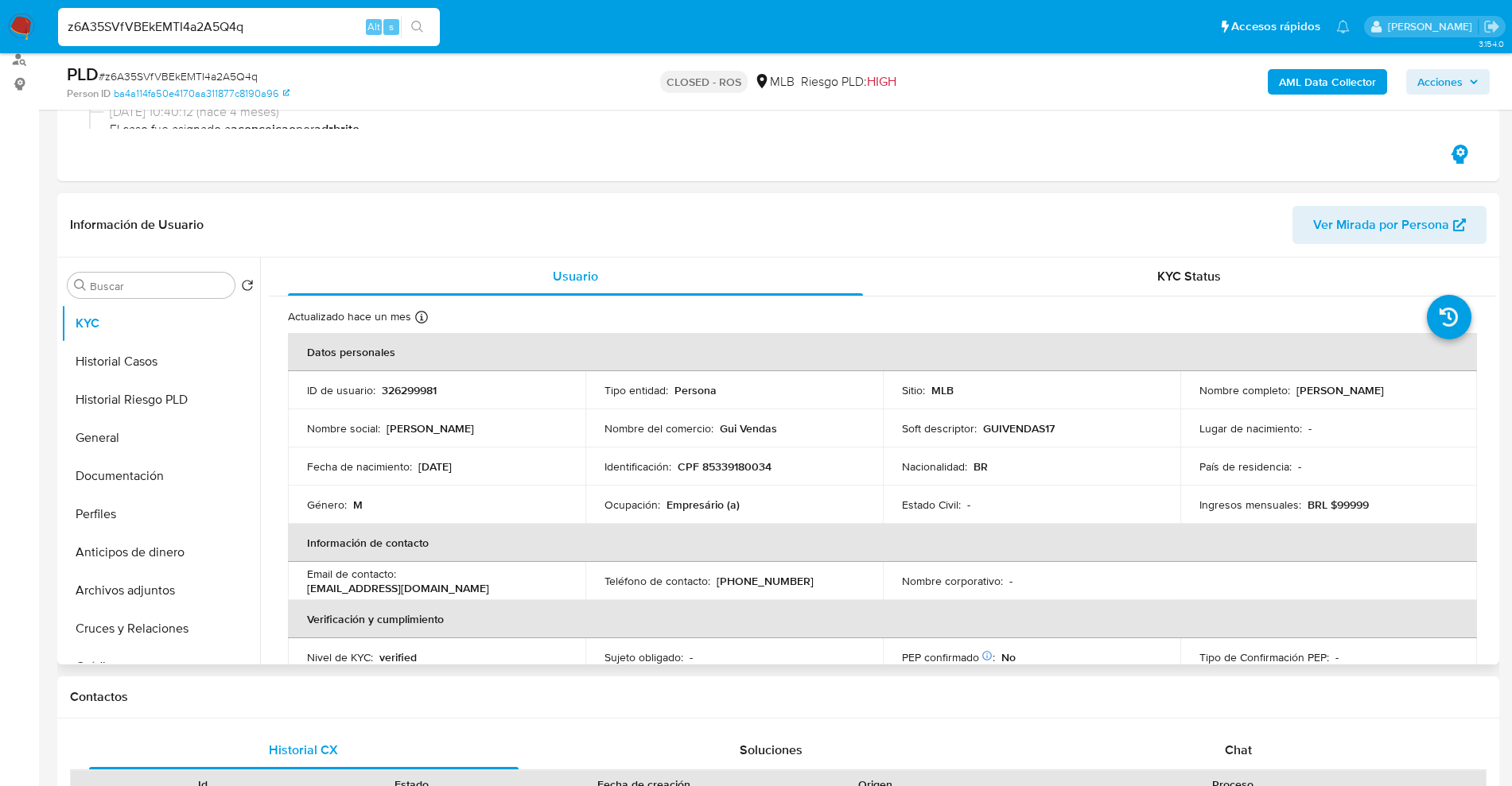
scroll to position [298, 0]
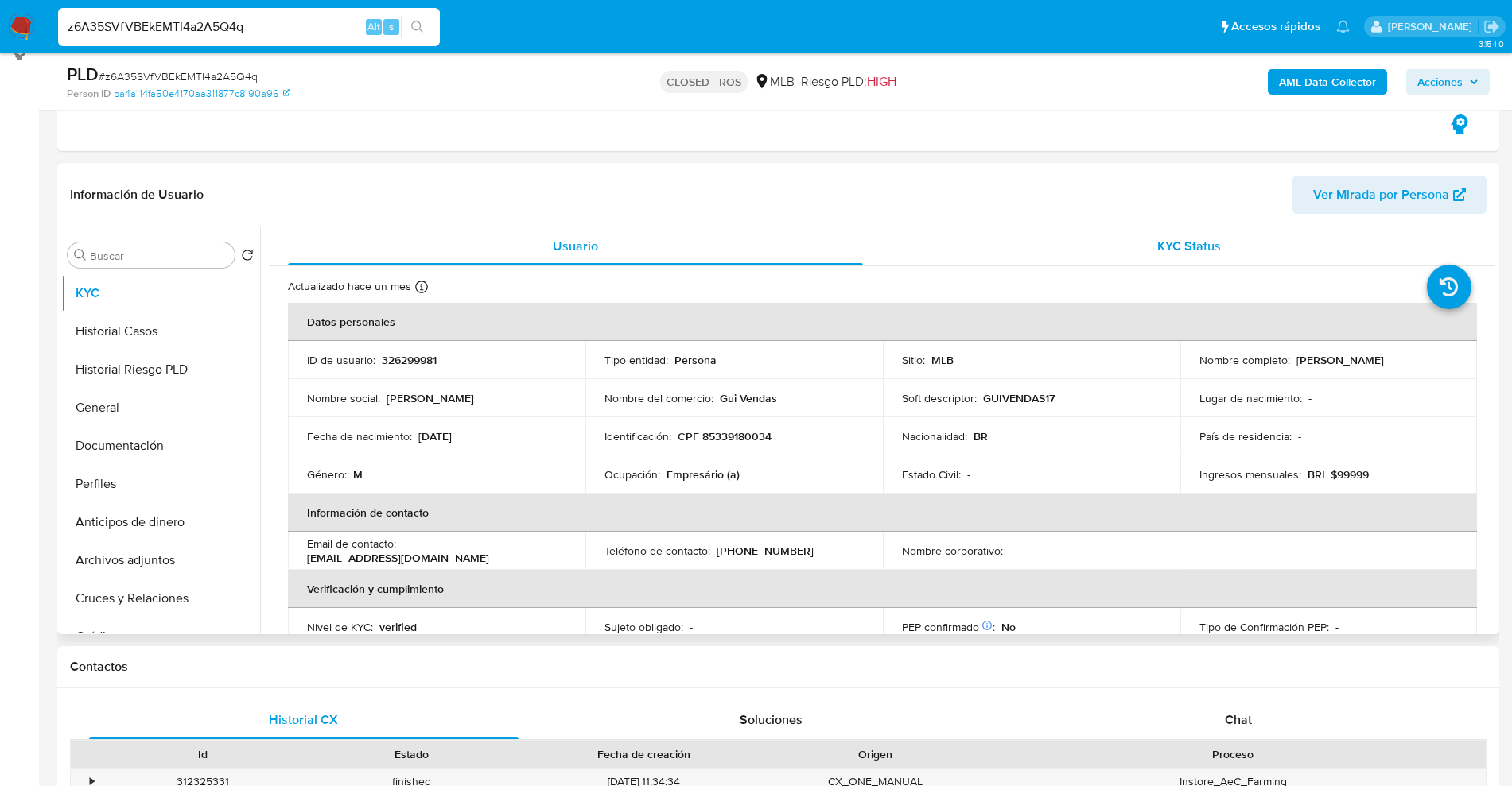
click at [1220, 246] on div "KYC Status" at bounding box center [1189, 247] width 575 height 38
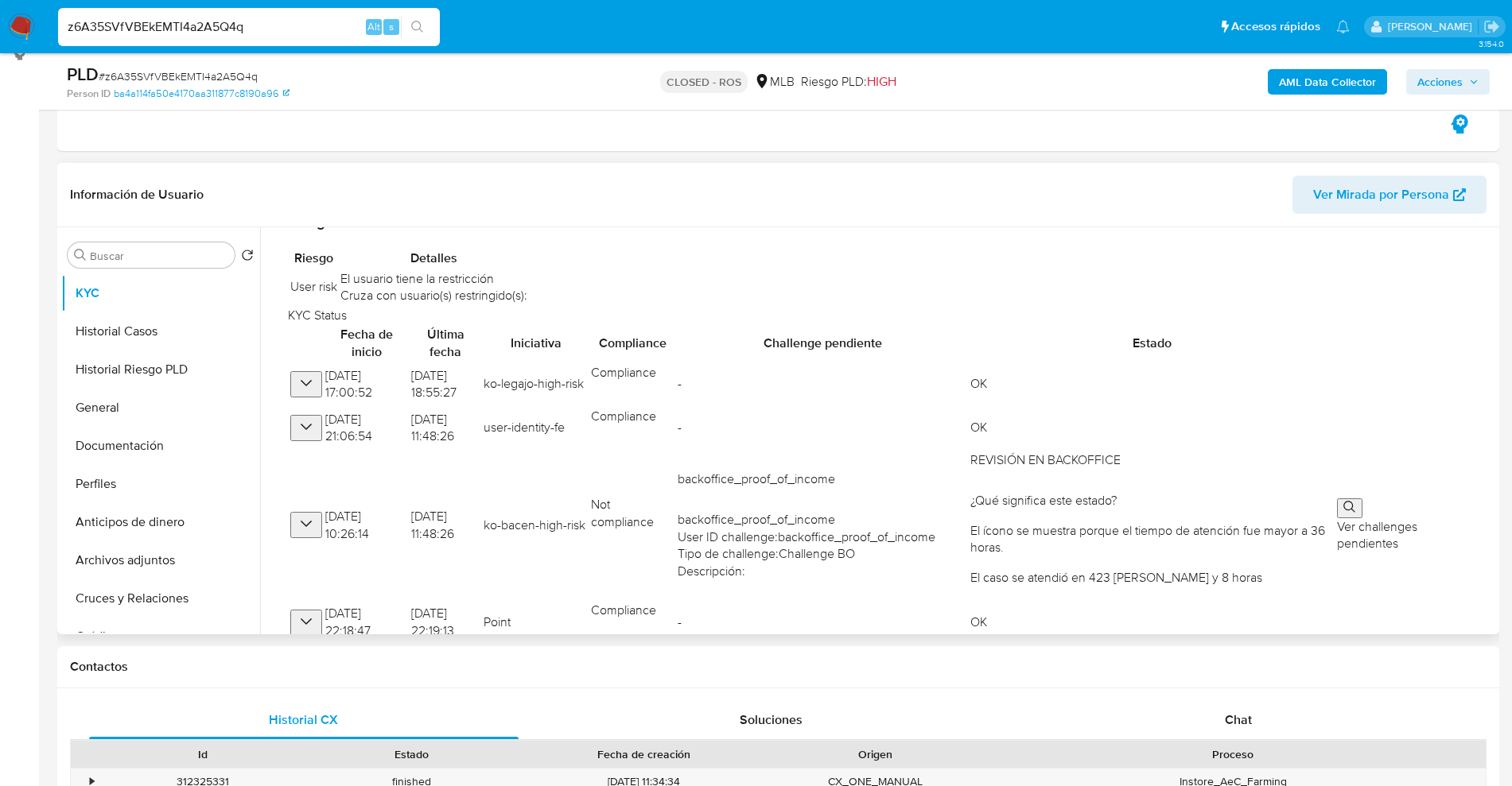
scroll to position [398, 0]
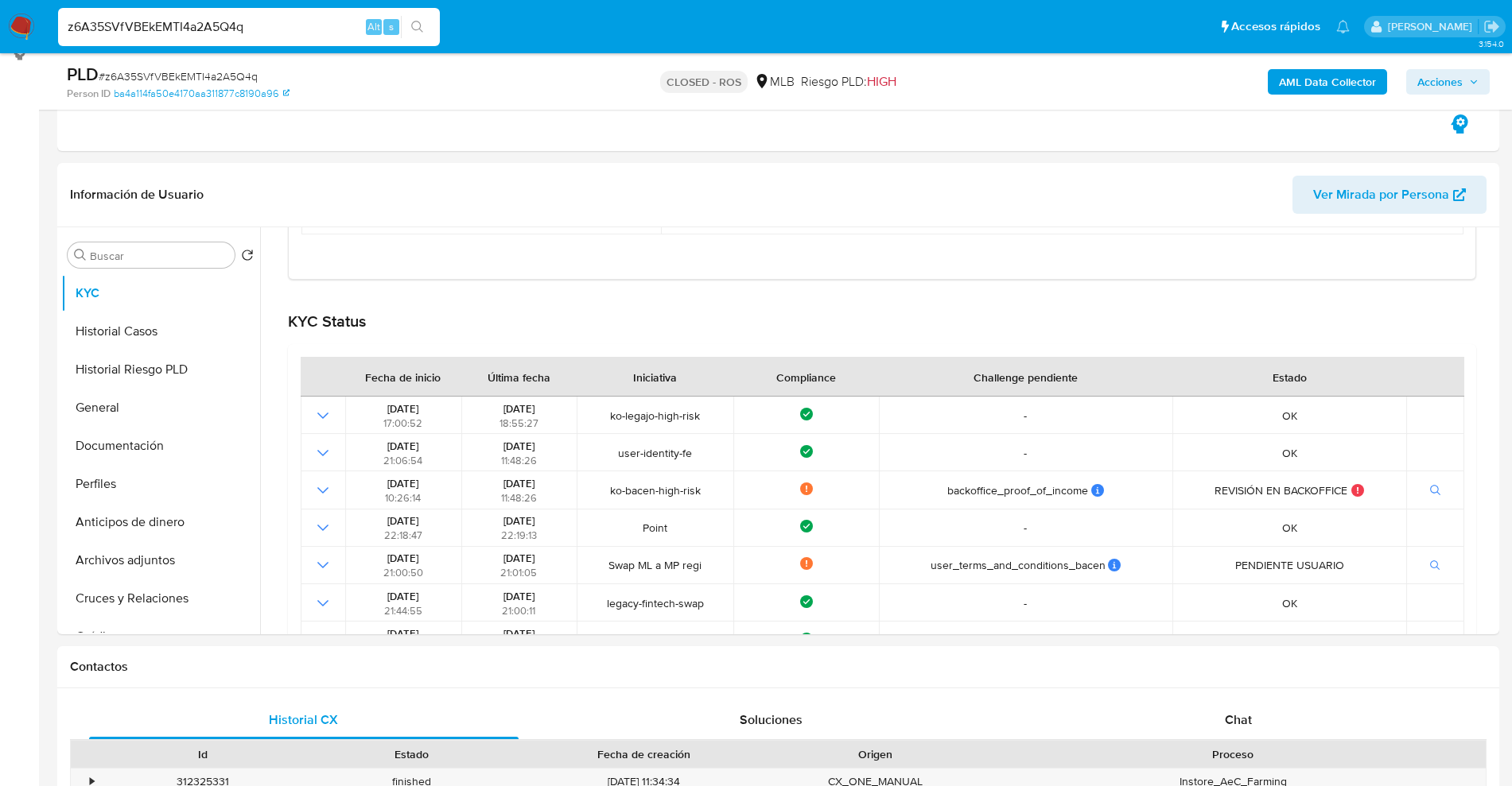
drag, startPoint x: 130, startPoint y: 25, endPoint x: 8, endPoint y: 44, distance: 123.5
click at [4, 50] on nav "Pausado Ver notificaciones z6A35SVfVBEkEMTI4a2A5Q4q Alt s Accesos rápidos Presi…" at bounding box center [756, 26] width 1512 height 53
paste input "9d3W7eD00ZwDsWmPzthIJ7aH"
type input "9d3W7eD00ZwDsWmPzthIJ7aH"
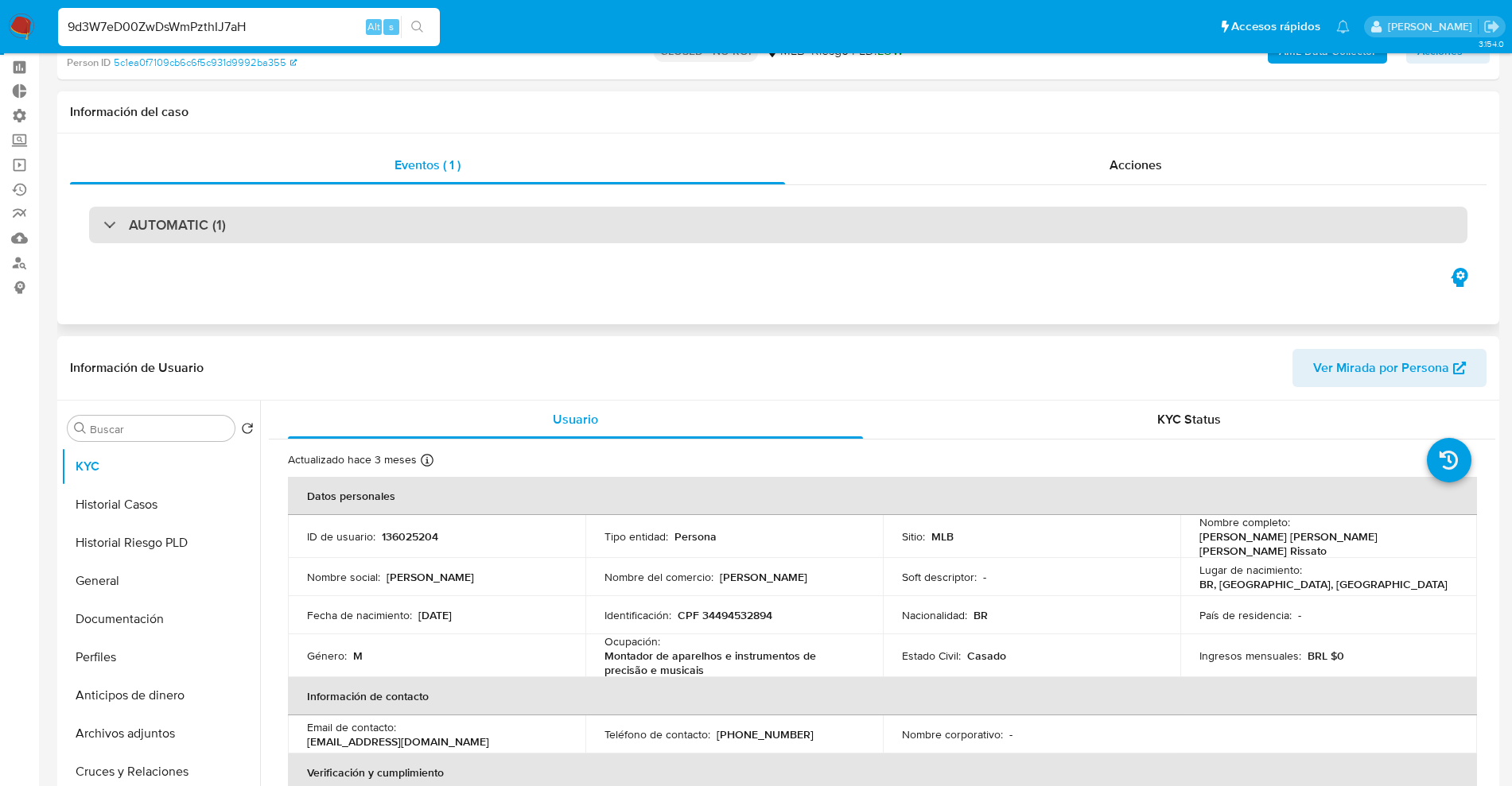
select select "10"
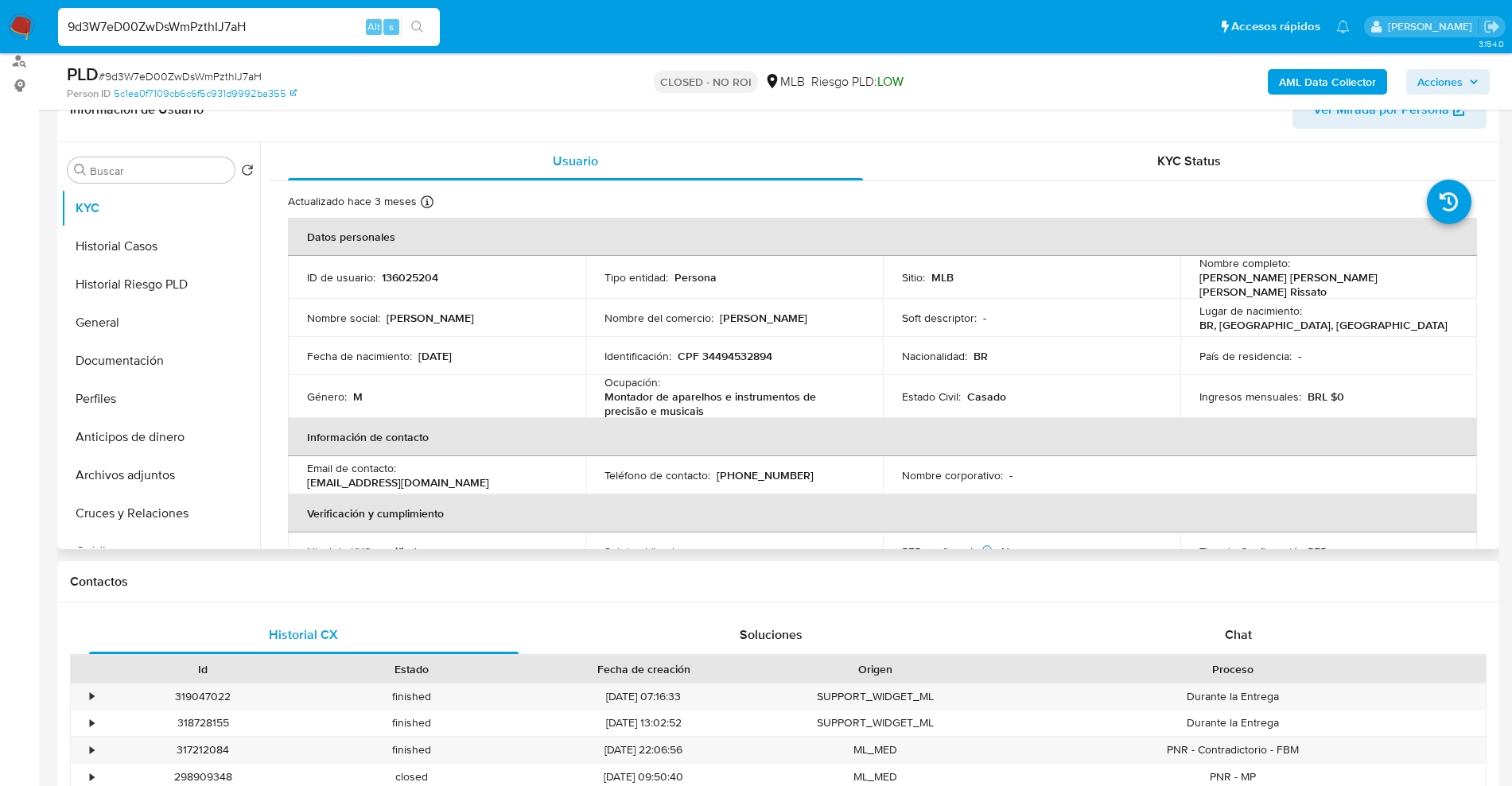
scroll to position [298, 0]
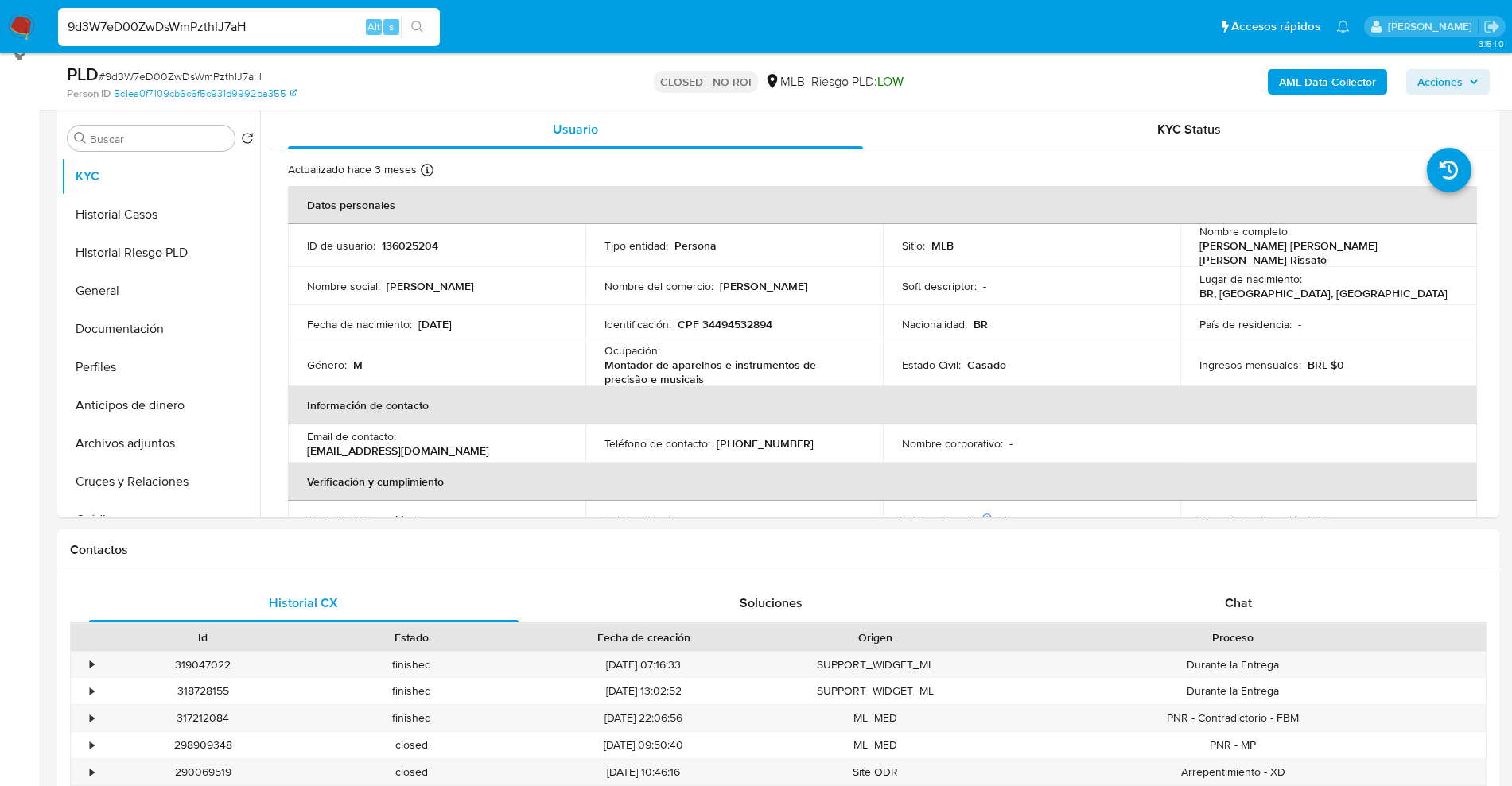
drag, startPoint x: 0, startPoint y: -48, endPoint x: 0, endPoint y: -106, distance: 58.0
paste input "3OR5KRVF0rVVzSw8OpMKMT5M"
type input "3OR5KRVF0rVVzSw8OpMKMT5M"
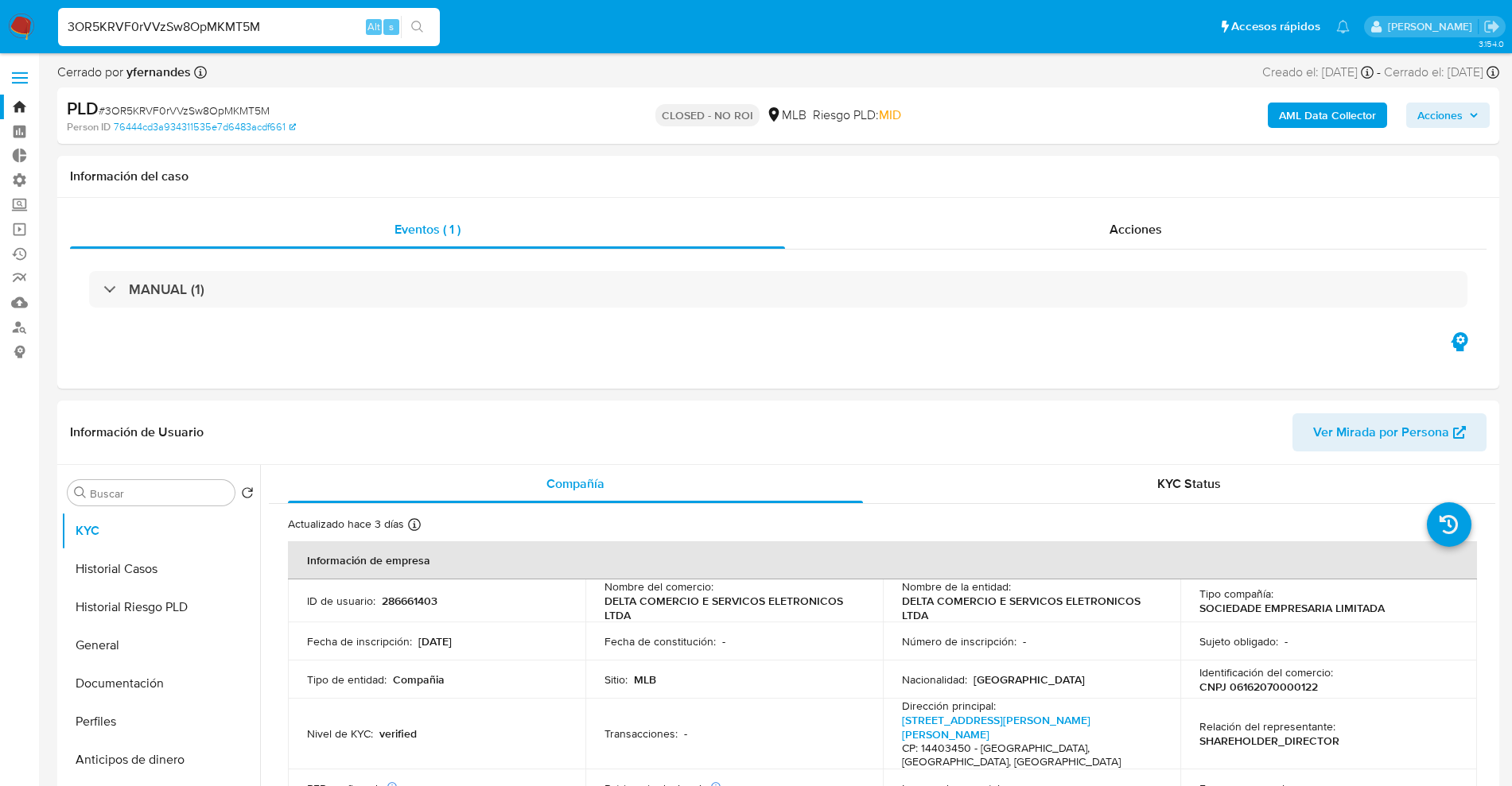
select select "10"
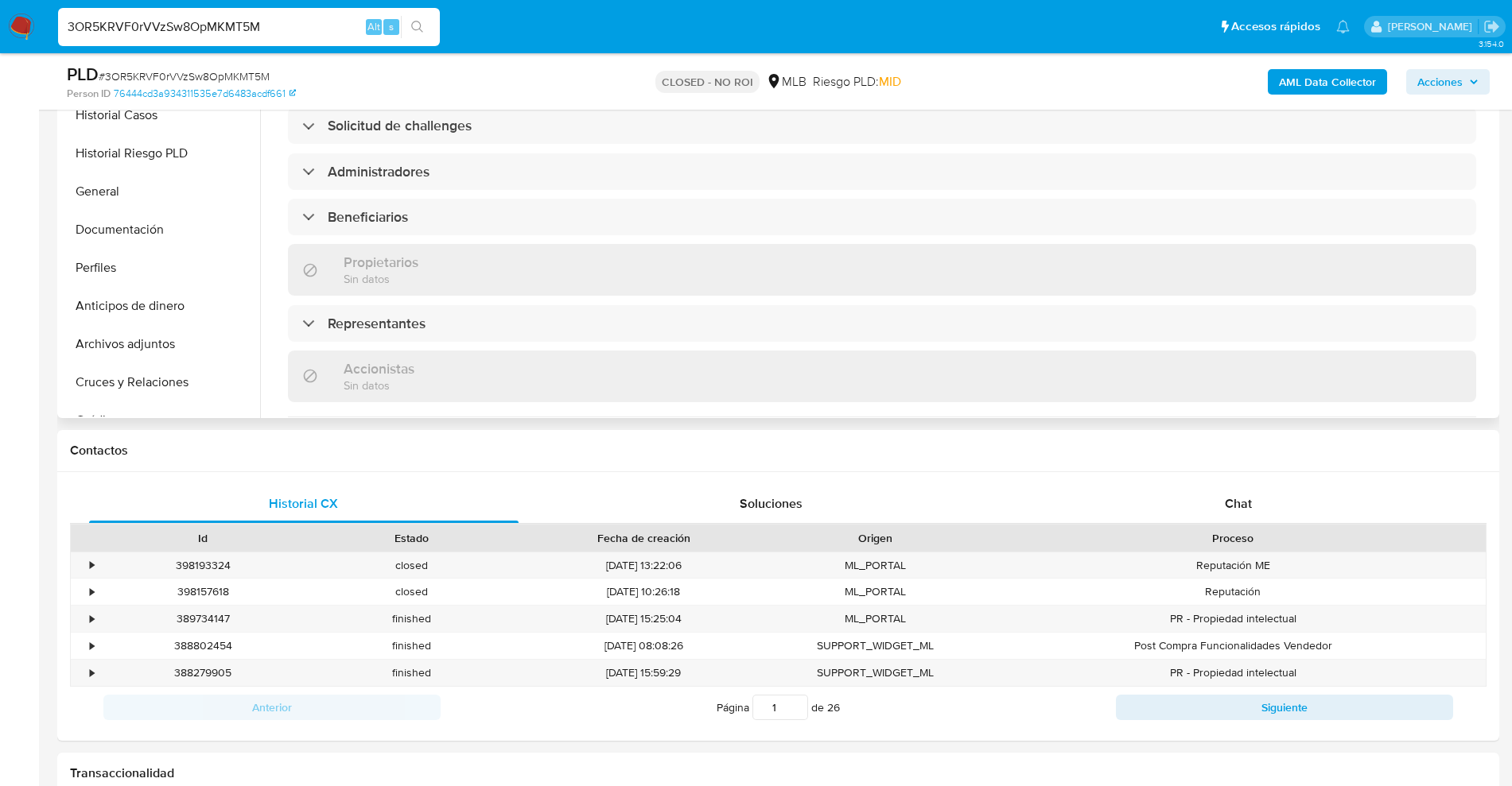
scroll to position [942, 0]
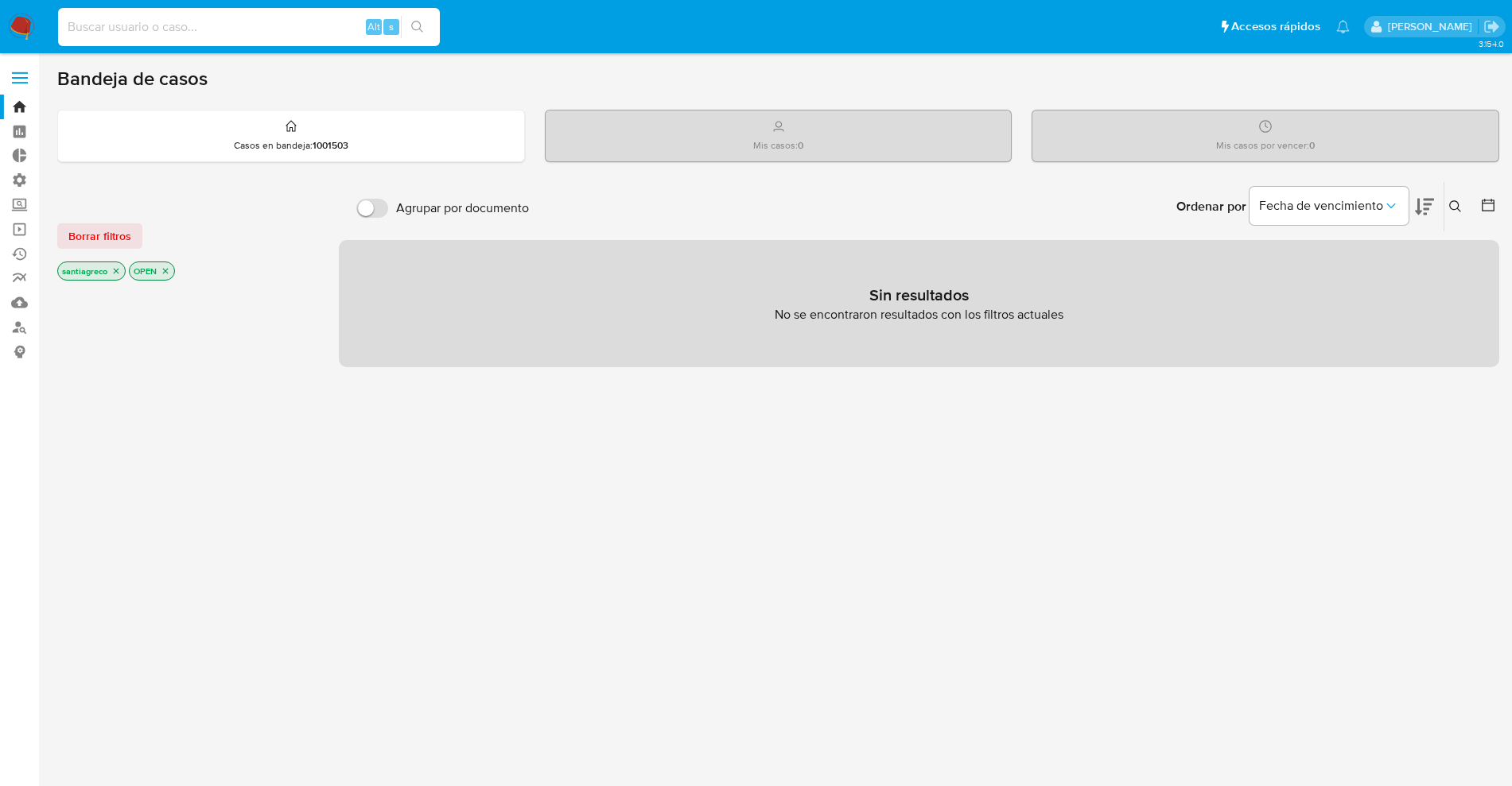
click at [253, 36] on div "Alt s" at bounding box center [248, 27] width 382 height 38
paste input "3KAHEsvjqhct0Mo8p1YBxTYi"
type input "3KAHEsvjqhct0Mo8p1YBxTYi"
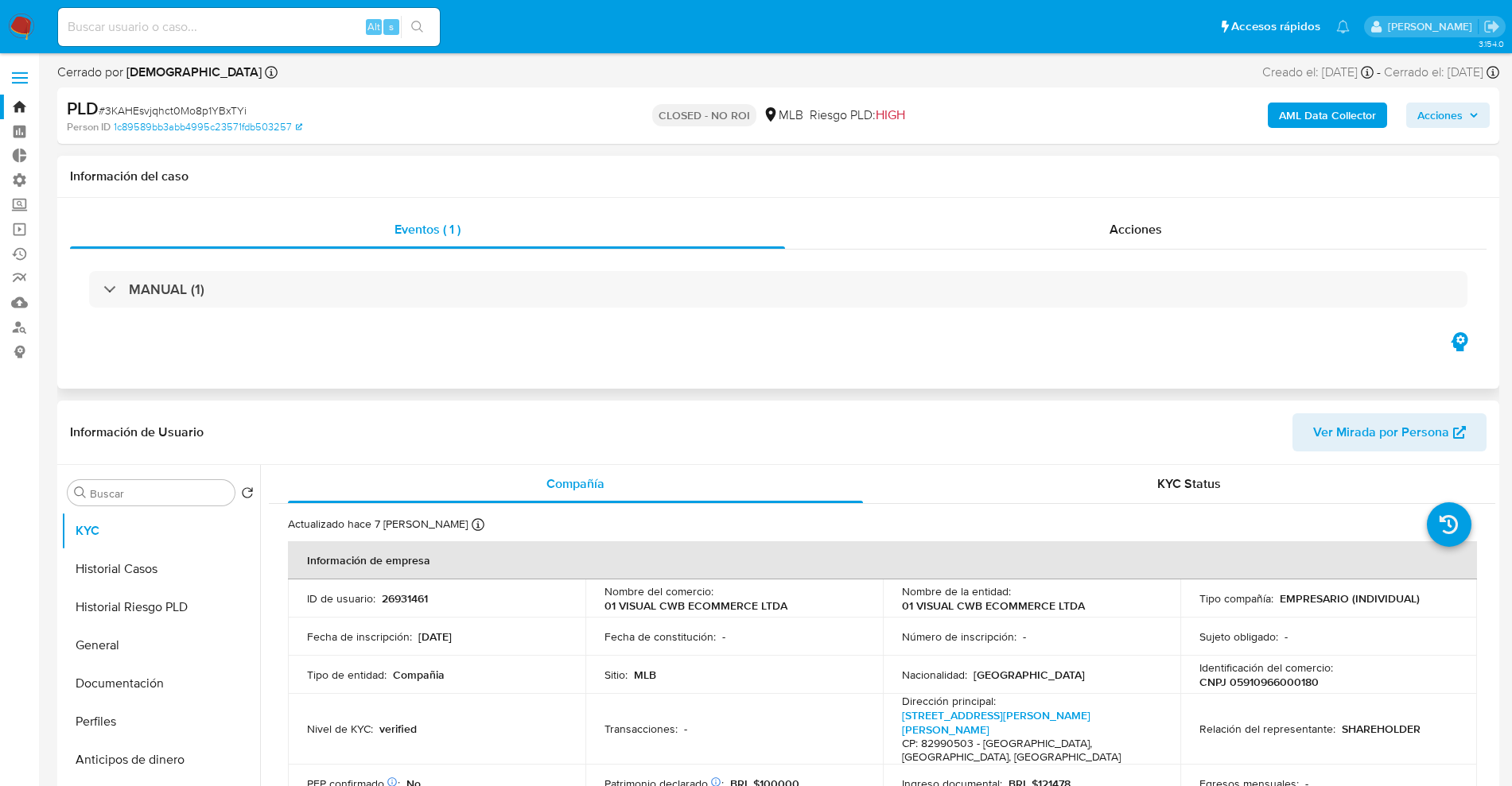
select select "10"
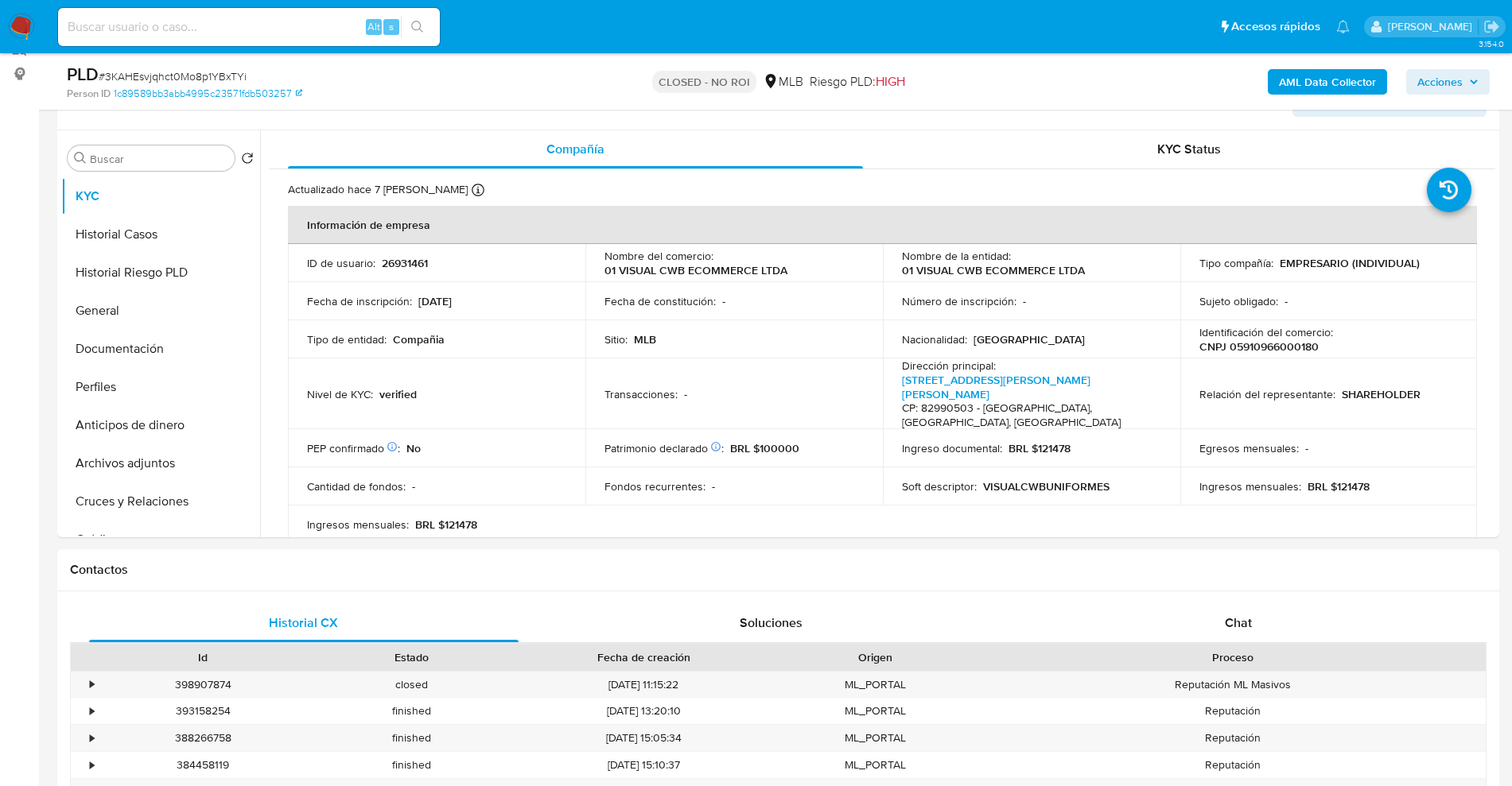
scroll to position [298, 0]
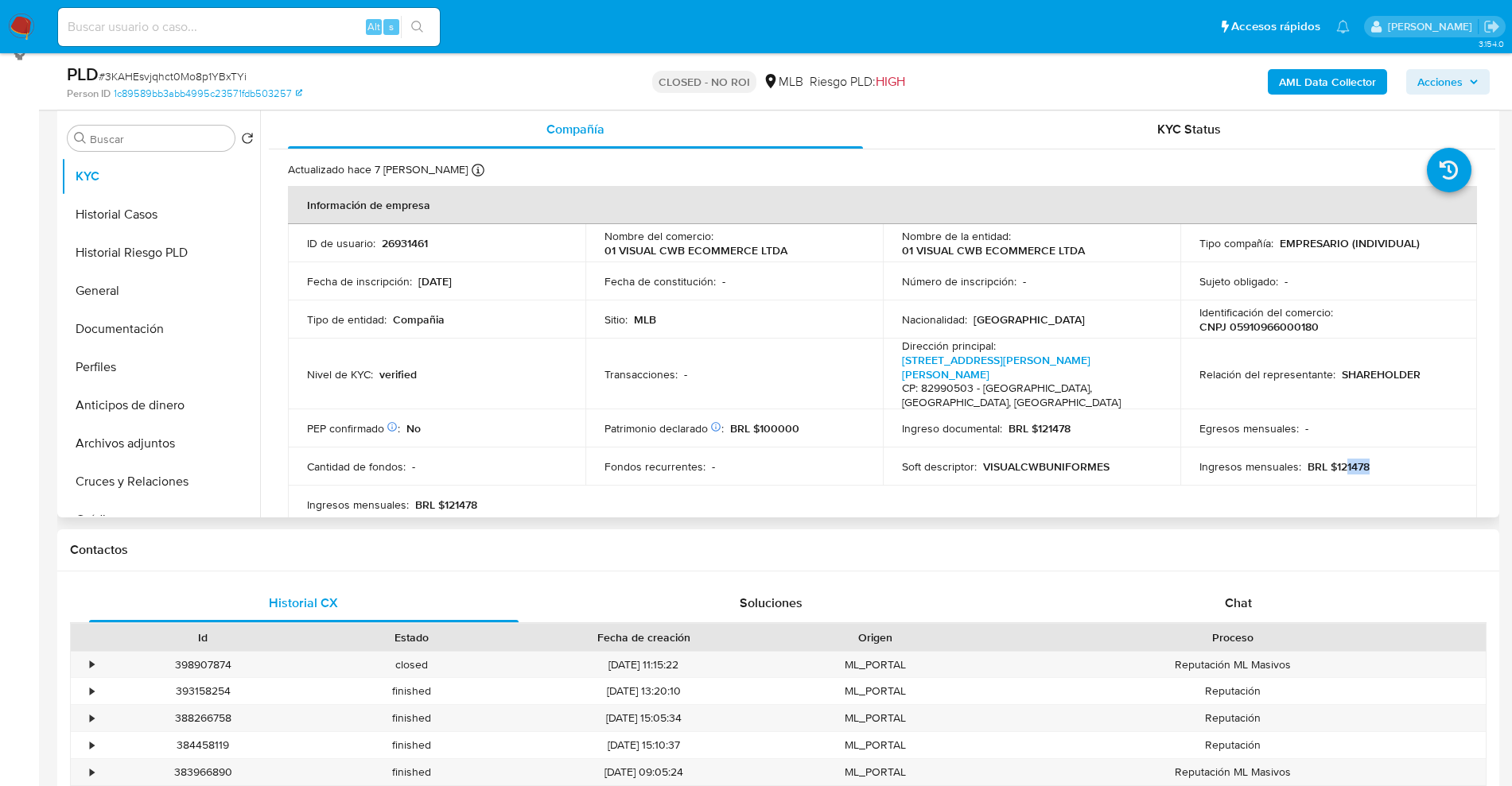
drag, startPoint x: 1340, startPoint y: 431, endPoint x: 1361, endPoint y: 439, distance: 22.5
click at [1362, 459] on p "BRL $121478" at bounding box center [1339, 466] width 62 height 14
